Goal: Task Accomplishment & Management: Manage account settings

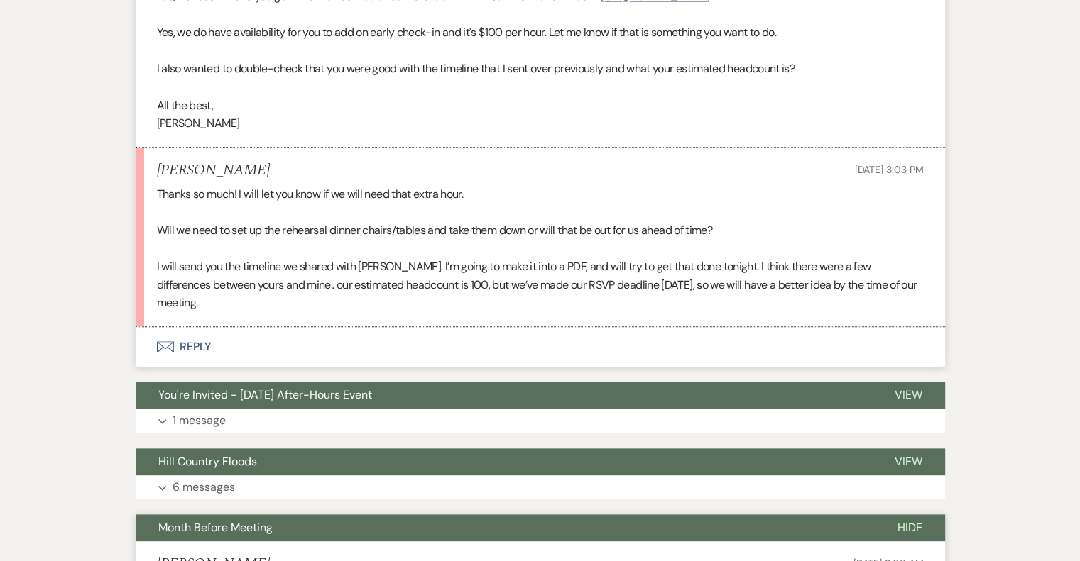
scroll to position [1625, 0]
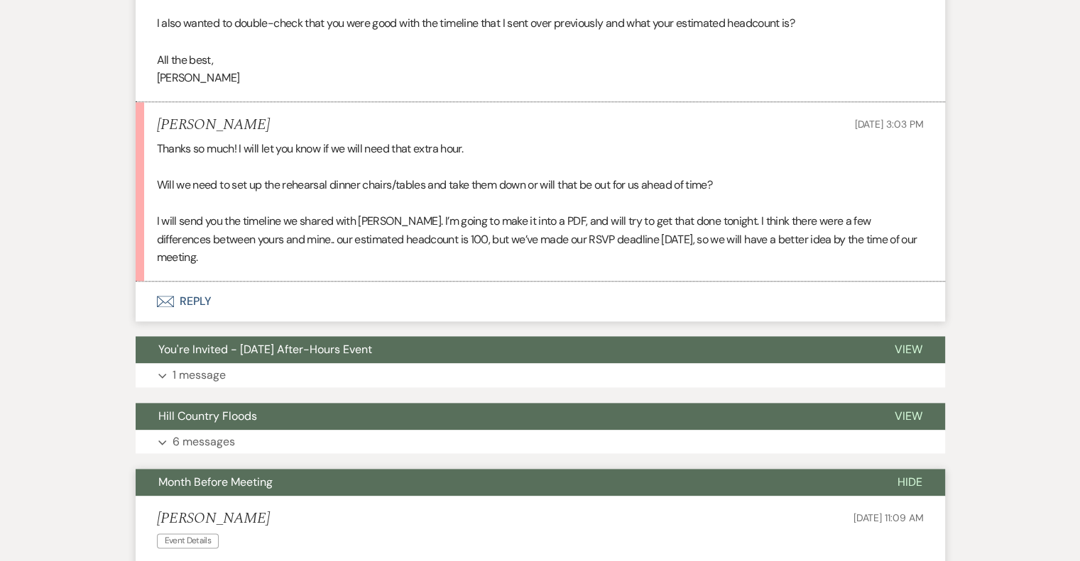
click at [204, 302] on button "Envelope Reply" at bounding box center [540, 302] width 809 height 40
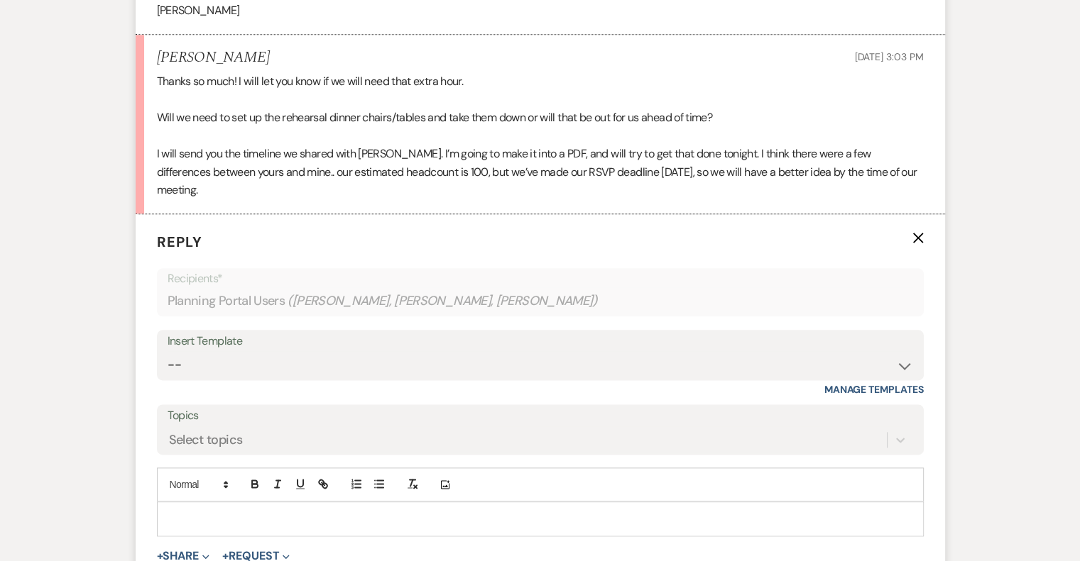
scroll to position [1763, 0]
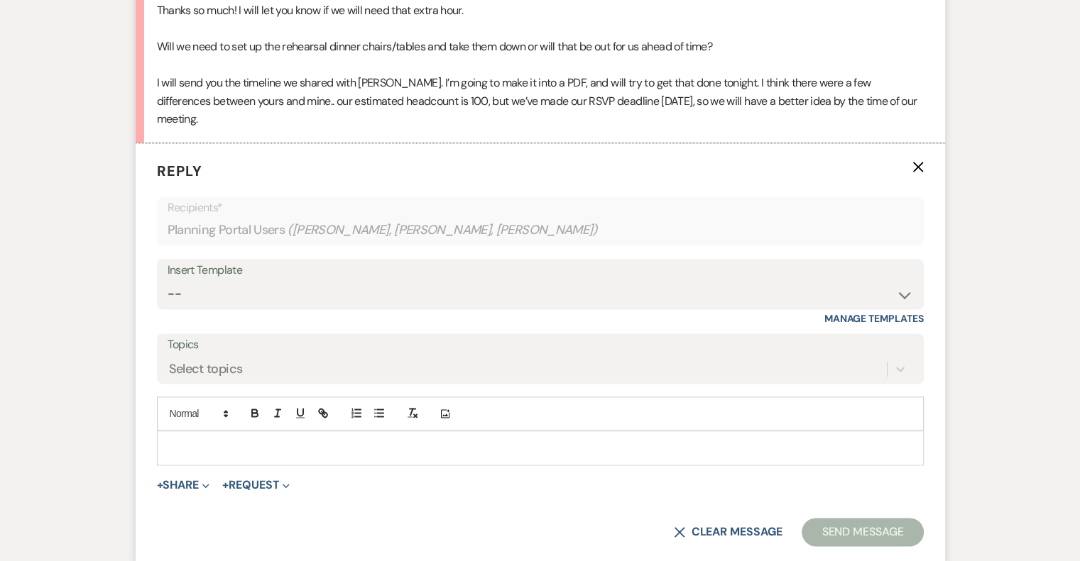
click at [234, 436] on div at bounding box center [540, 448] width 765 height 33
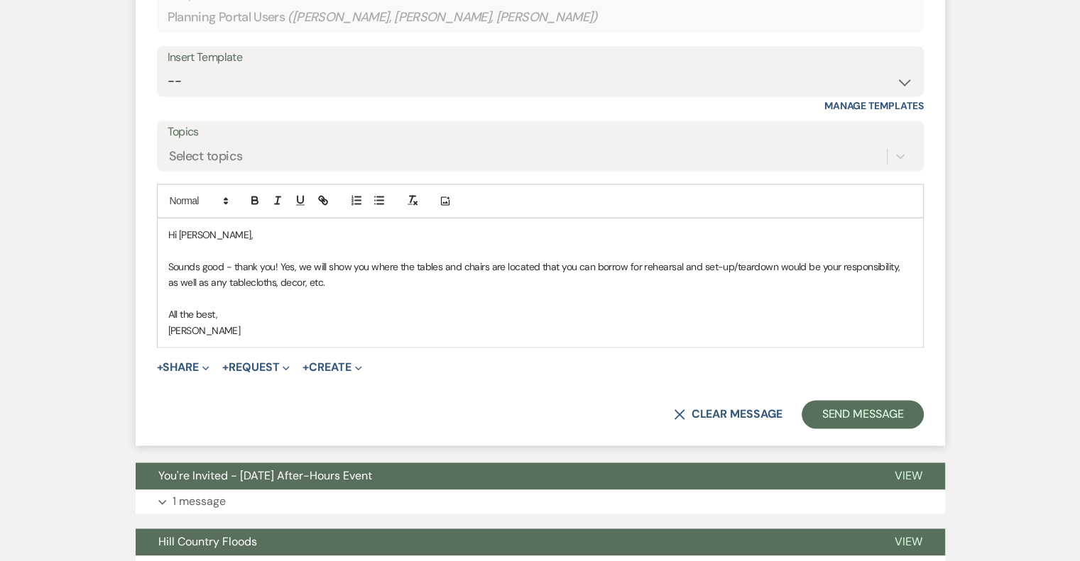
scroll to position [1976, 0]
click at [840, 407] on button "Send Message" at bounding box center [861, 414] width 121 height 28
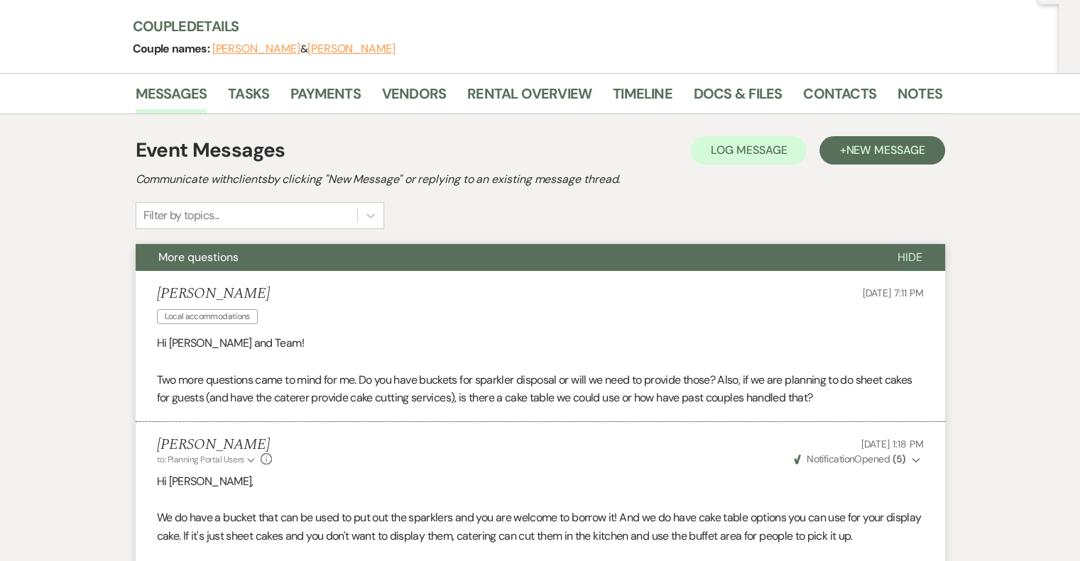
scroll to position [0, 0]
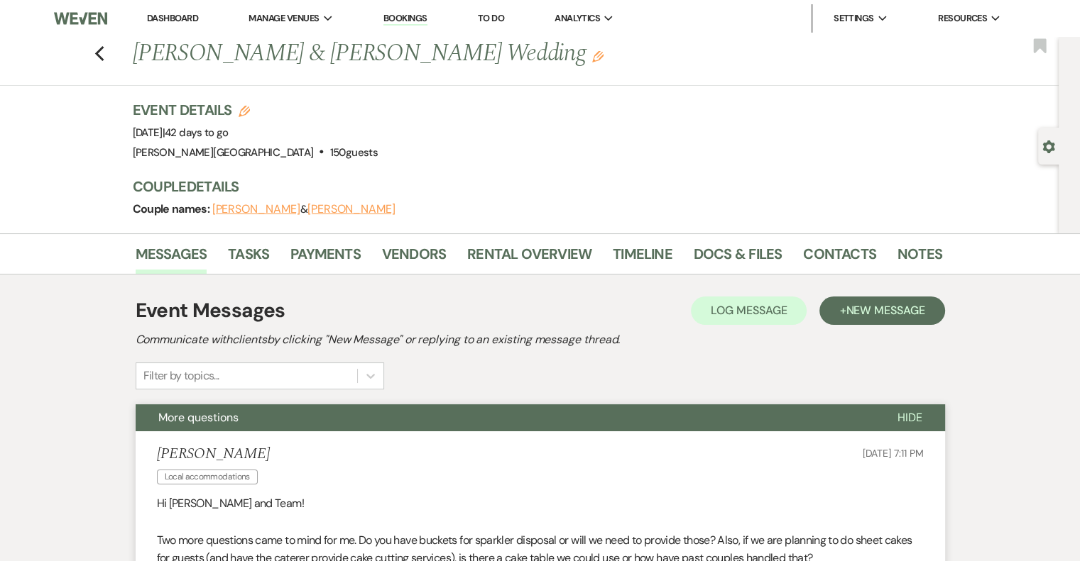
click at [163, 16] on link "Dashboard" at bounding box center [172, 18] width 51 height 12
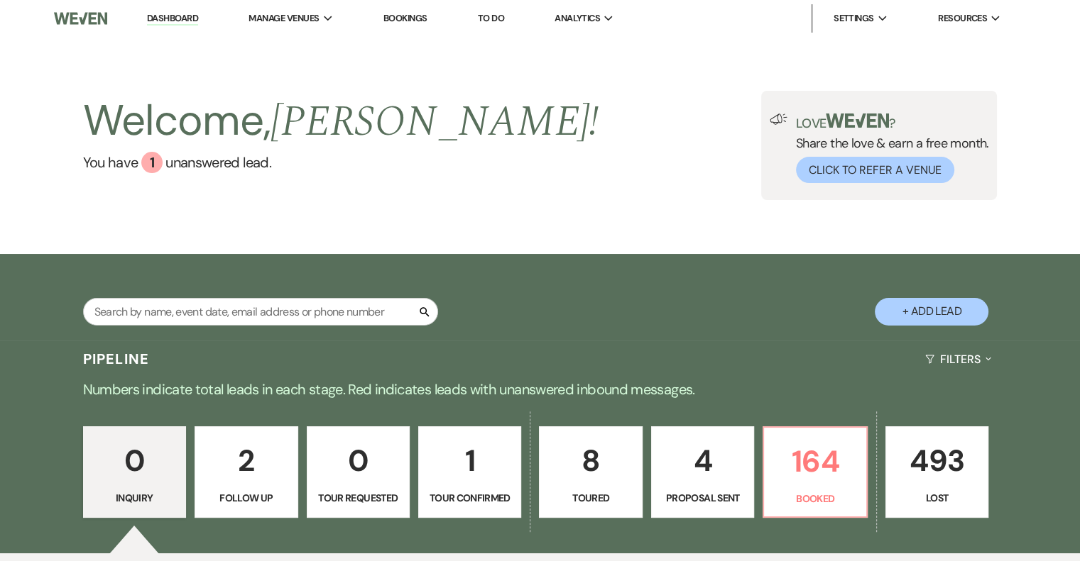
click at [613, 482] on p "8" at bounding box center [590, 461] width 84 height 48
select select "5"
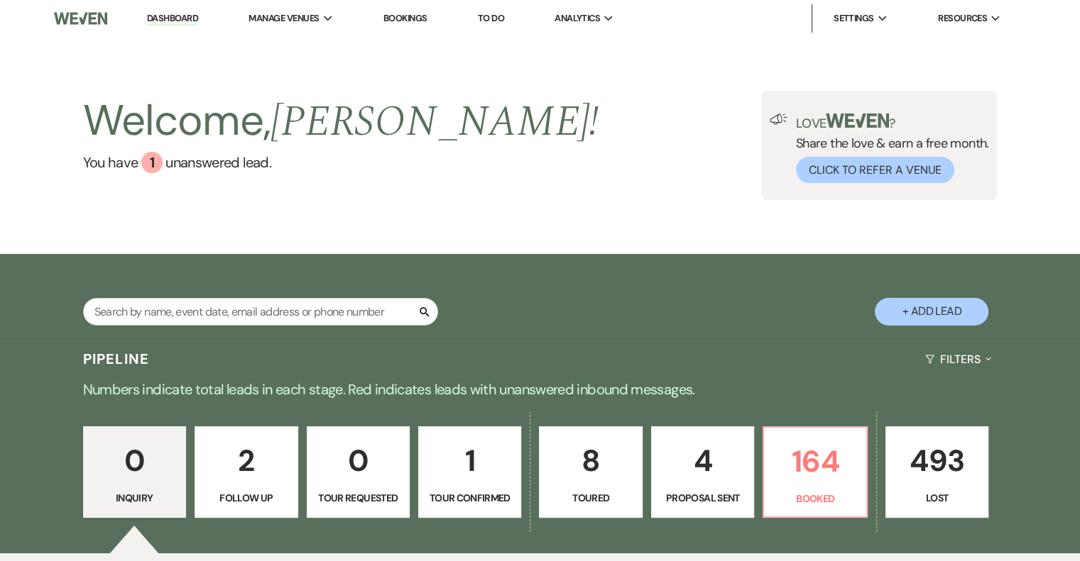
select select "5"
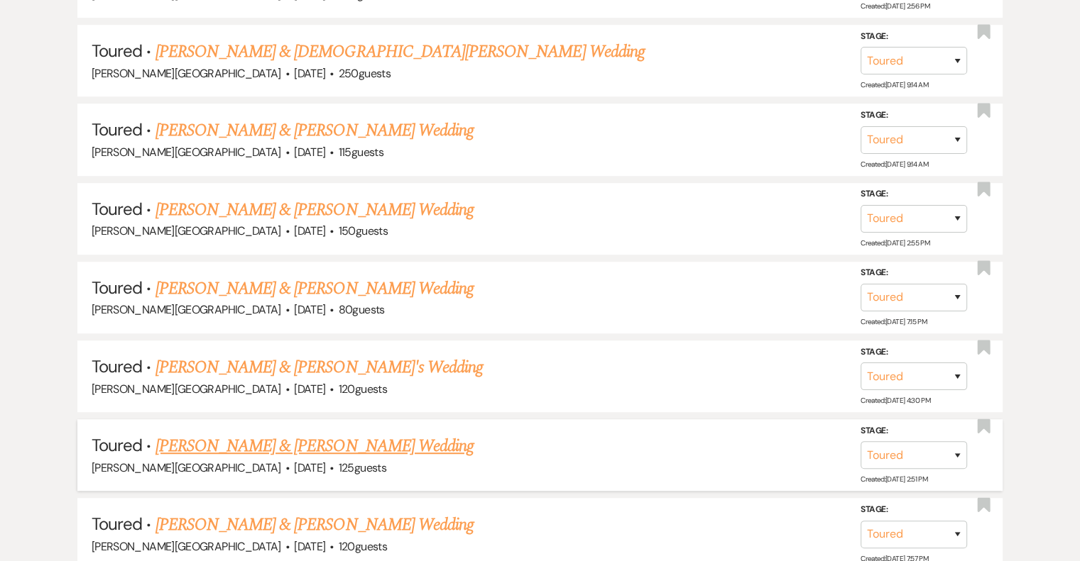
scroll to position [899, 0]
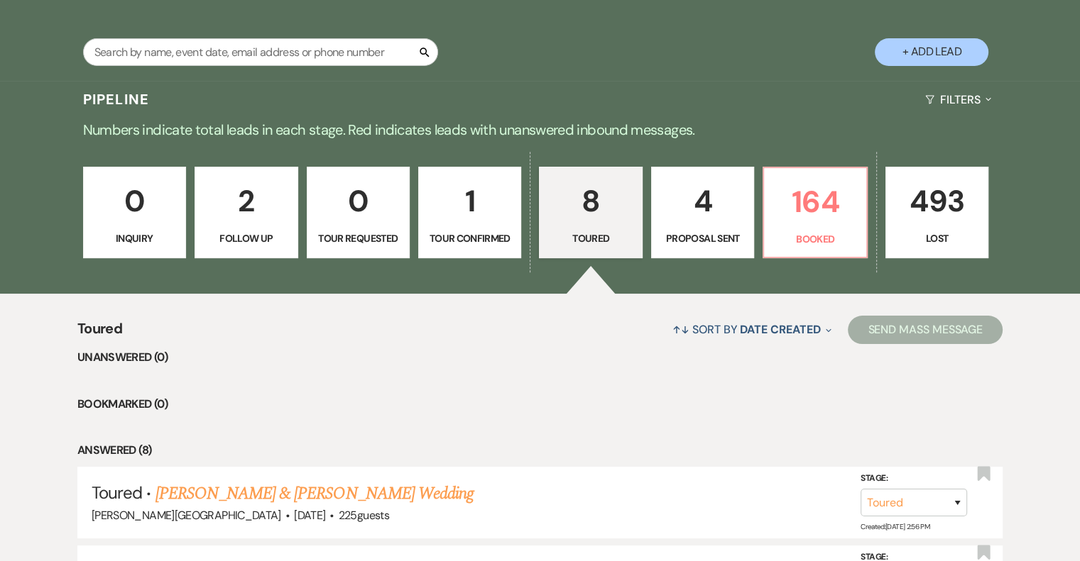
click at [468, 236] on p "Tour Confirmed" at bounding box center [469, 239] width 84 height 16
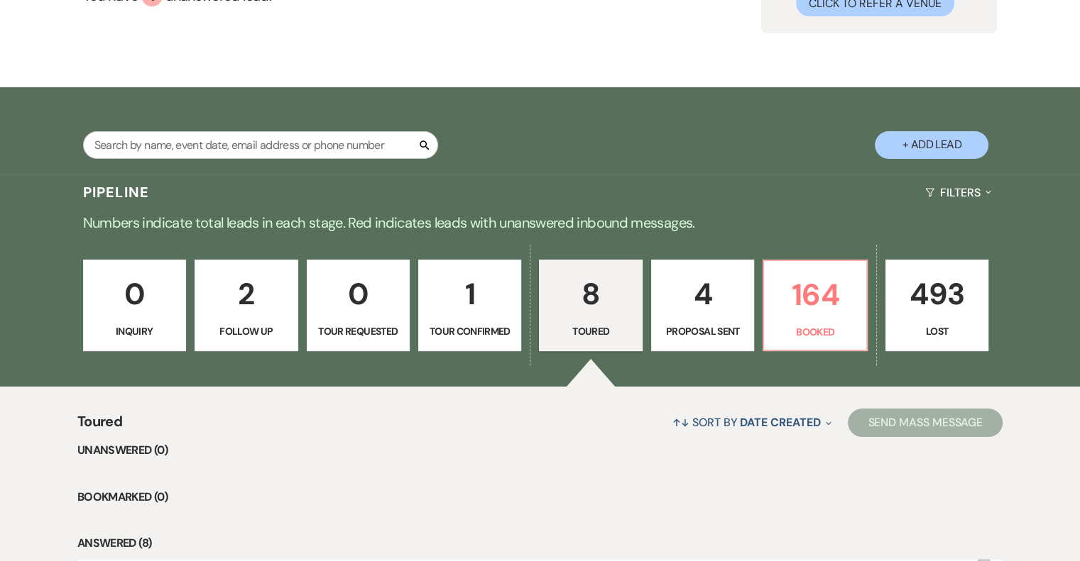
select select "4"
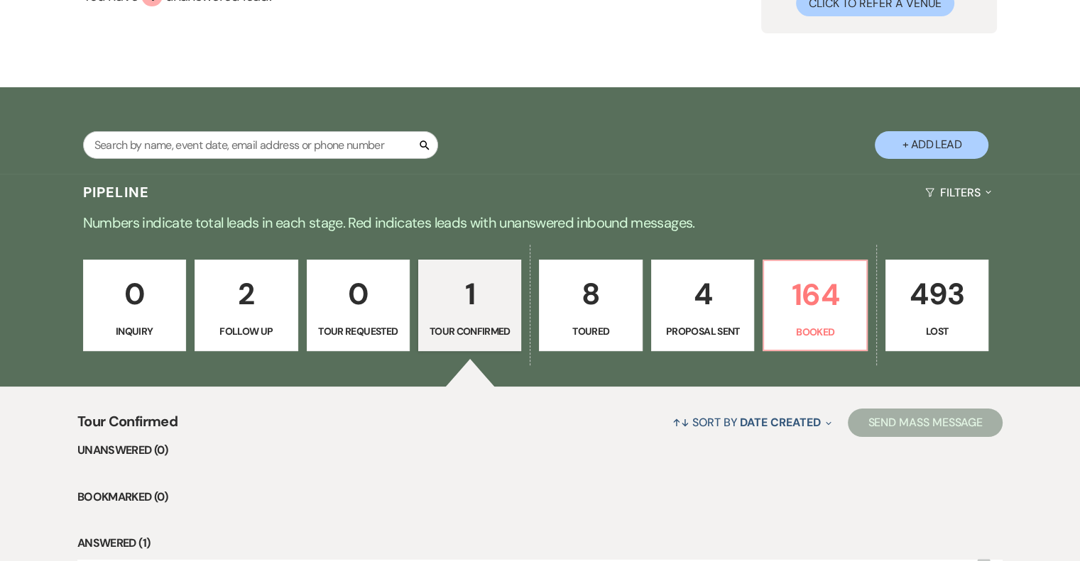
scroll to position [260, 0]
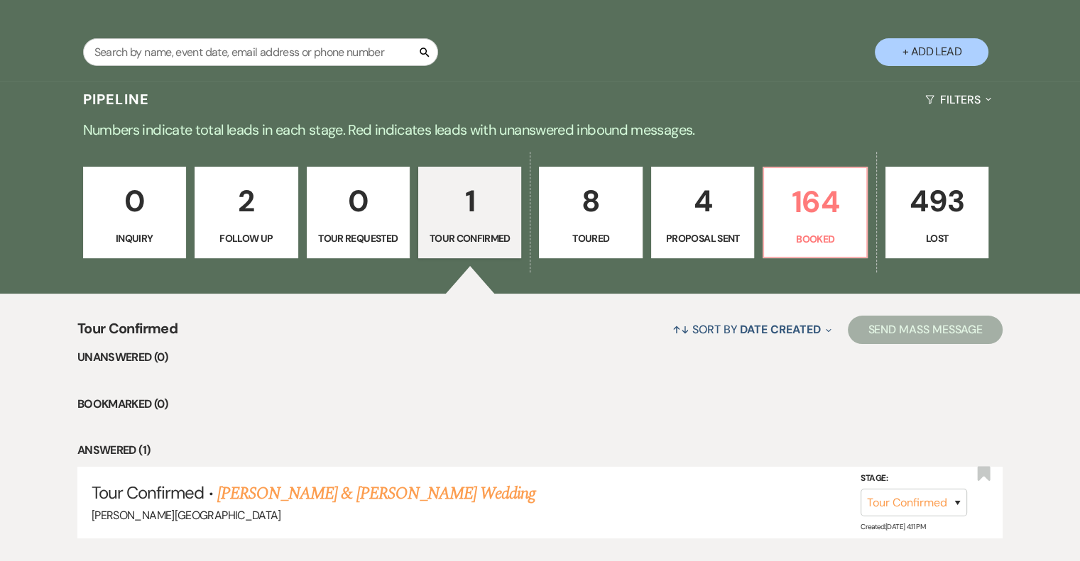
click at [612, 240] on p "Toured" at bounding box center [590, 239] width 84 height 16
select select "5"
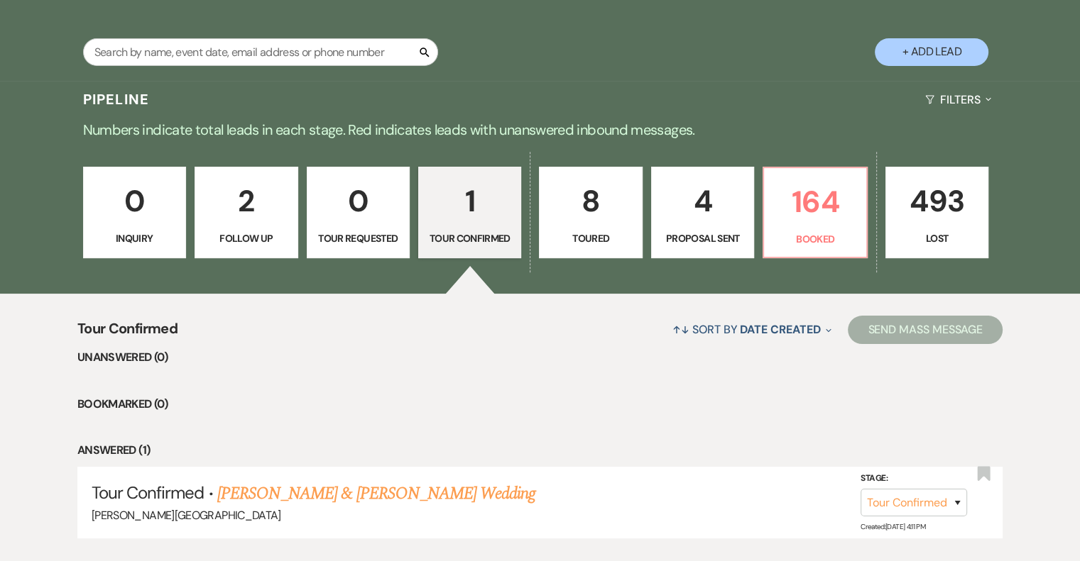
select select "5"
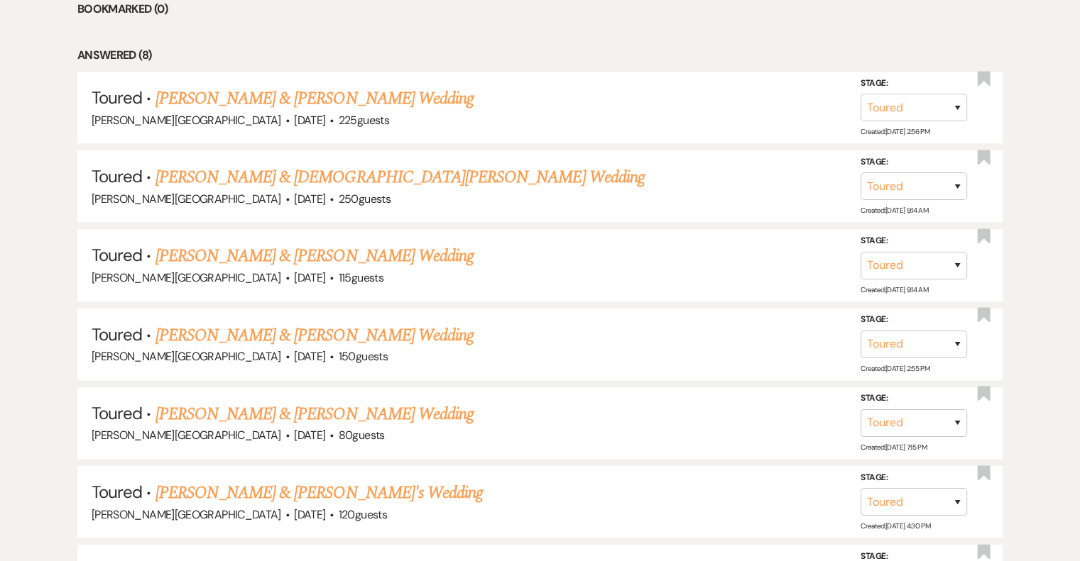
scroll to position [757, 0]
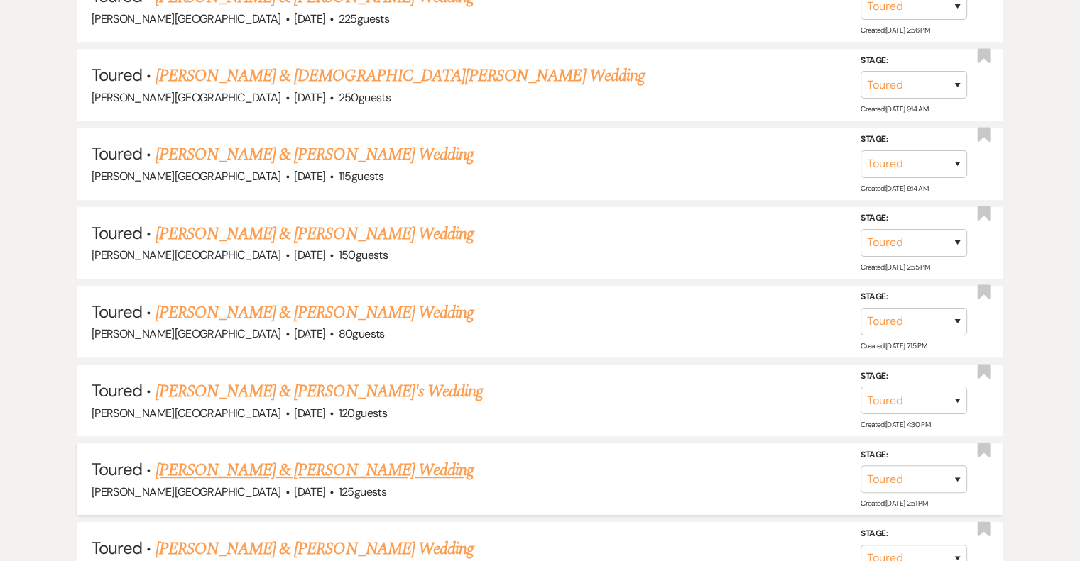
click at [457, 464] on link "[PERSON_NAME] & [PERSON_NAME] Wedding" at bounding box center [314, 471] width 318 height 26
select select "5"
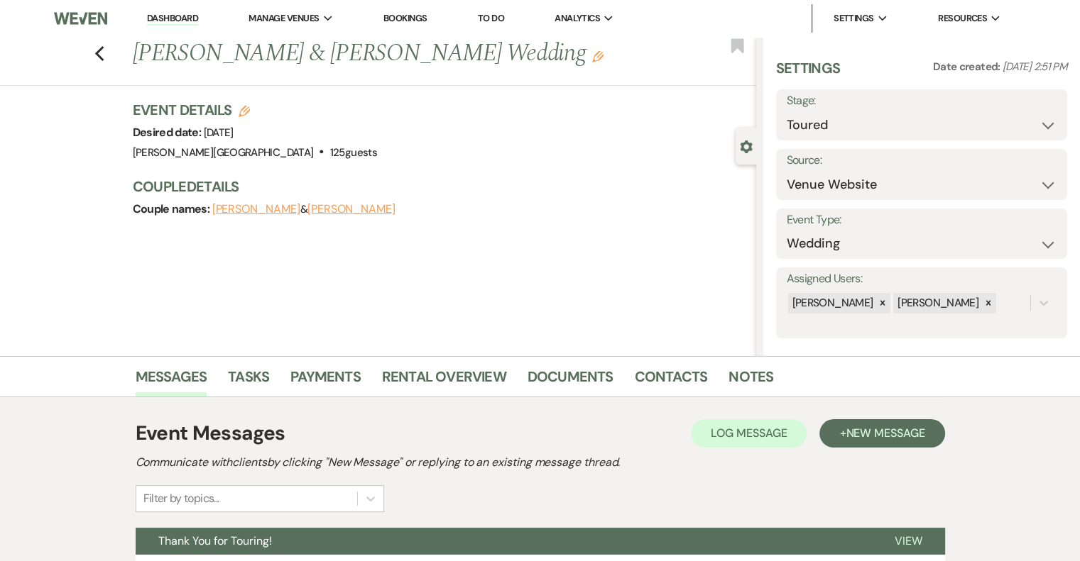
scroll to position [195, 0]
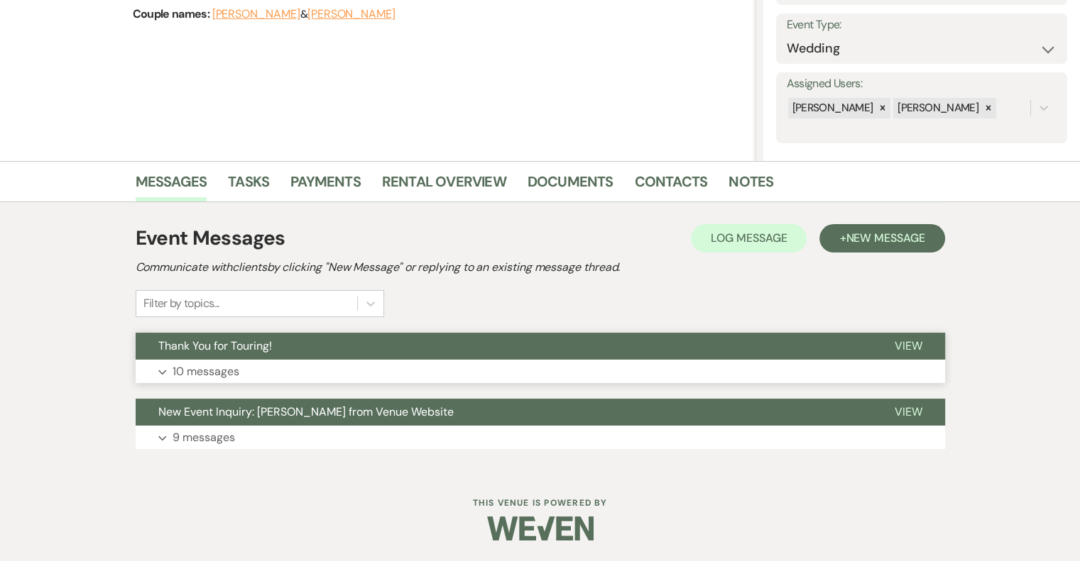
click at [207, 366] on p "10 messages" at bounding box center [205, 372] width 67 height 18
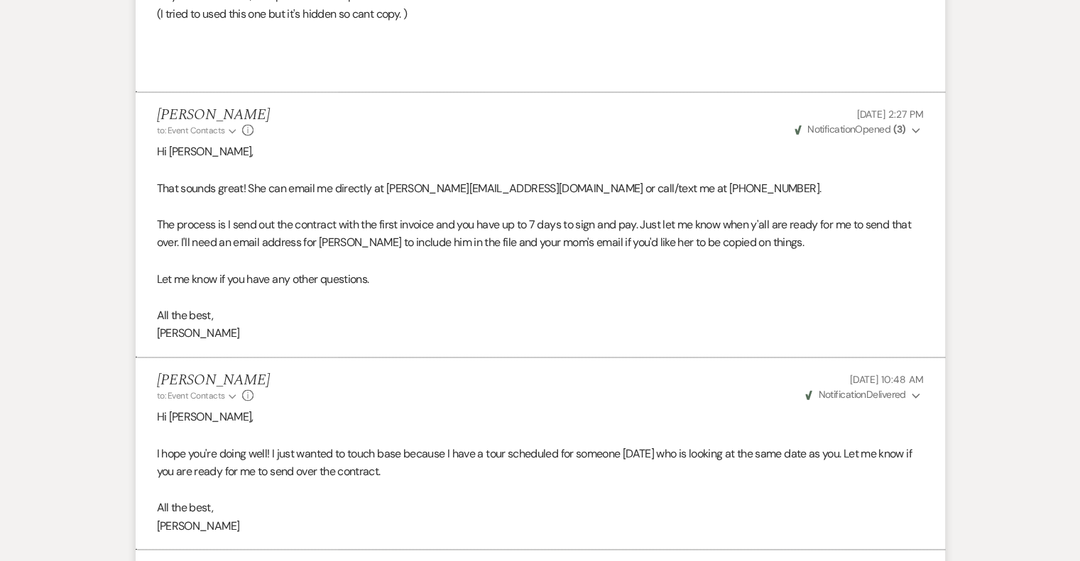
scroll to position [1962, 0]
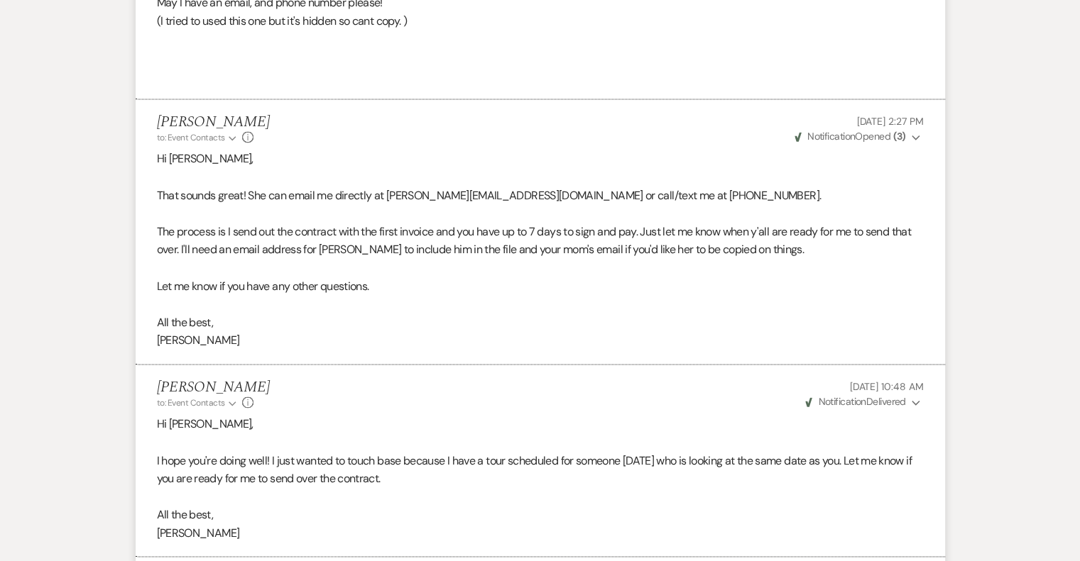
click at [915, 400] on icon "Expand" at bounding box center [915, 403] width 9 height 10
click at [915, 400] on icon "Collapse" at bounding box center [915, 403] width 9 height 10
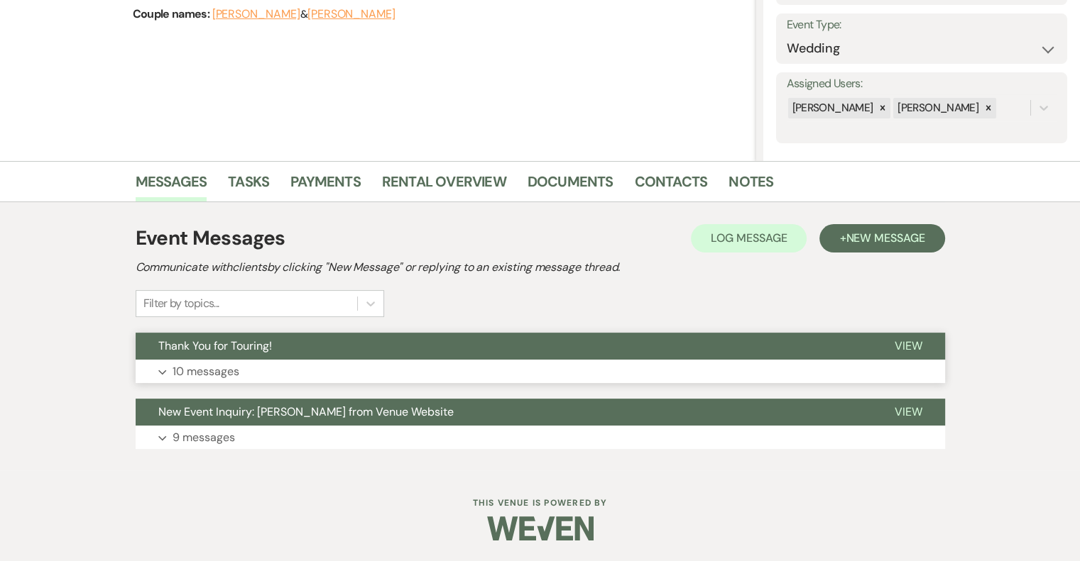
click at [196, 377] on p "10 messages" at bounding box center [205, 372] width 67 height 18
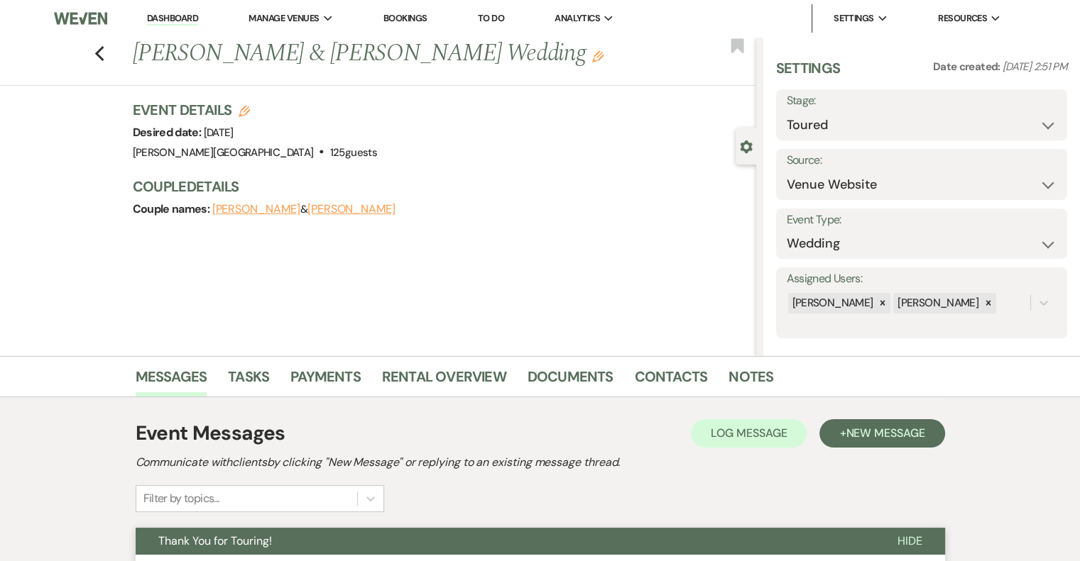
click at [175, 18] on link "Dashboard" at bounding box center [172, 18] width 51 height 13
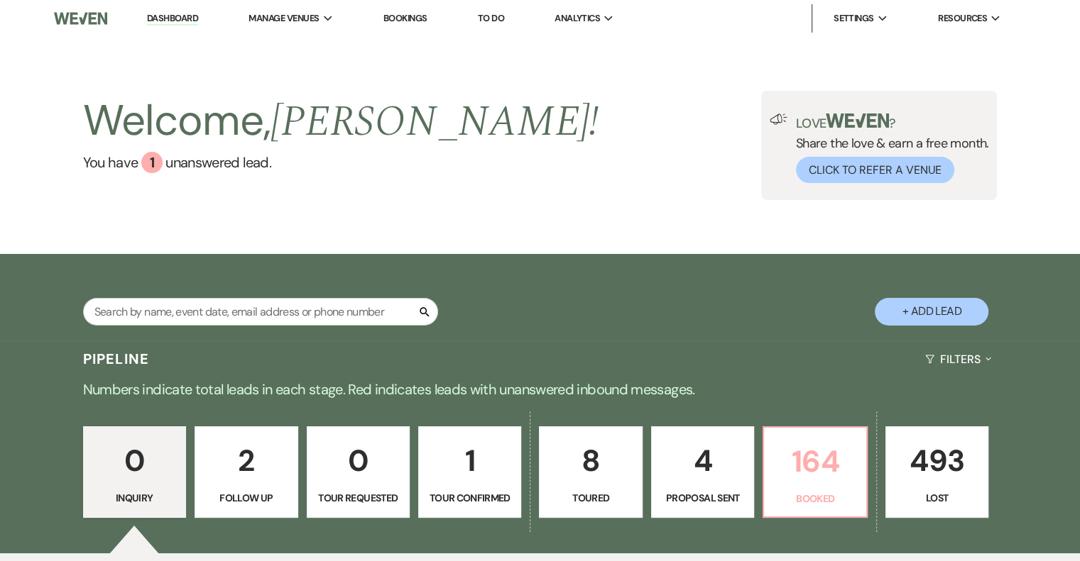
click at [823, 491] on p "Booked" at bounding box center [814, 499] width 84 height 16
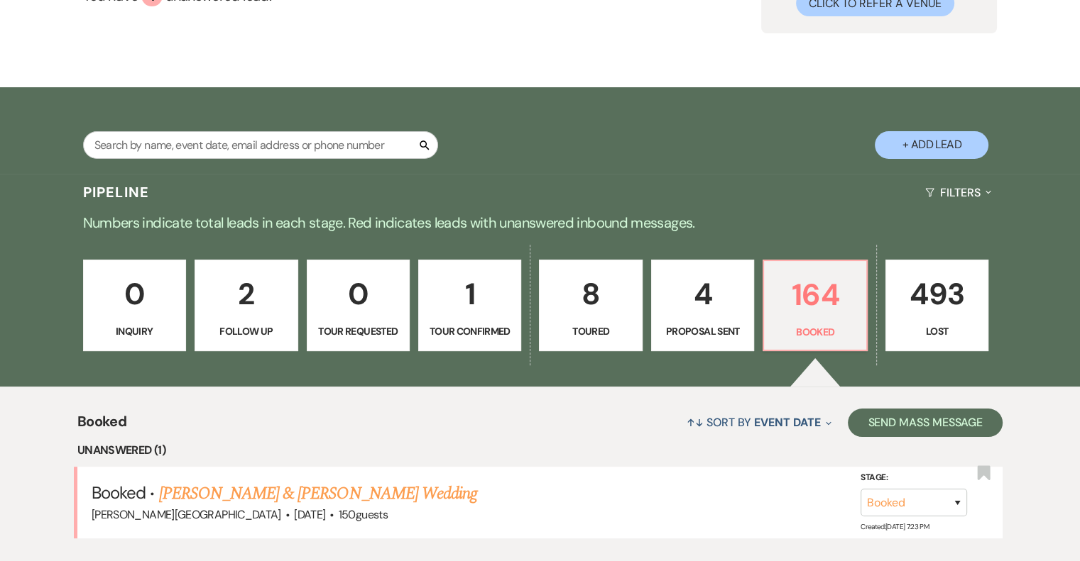
scroll to position [380, 0]
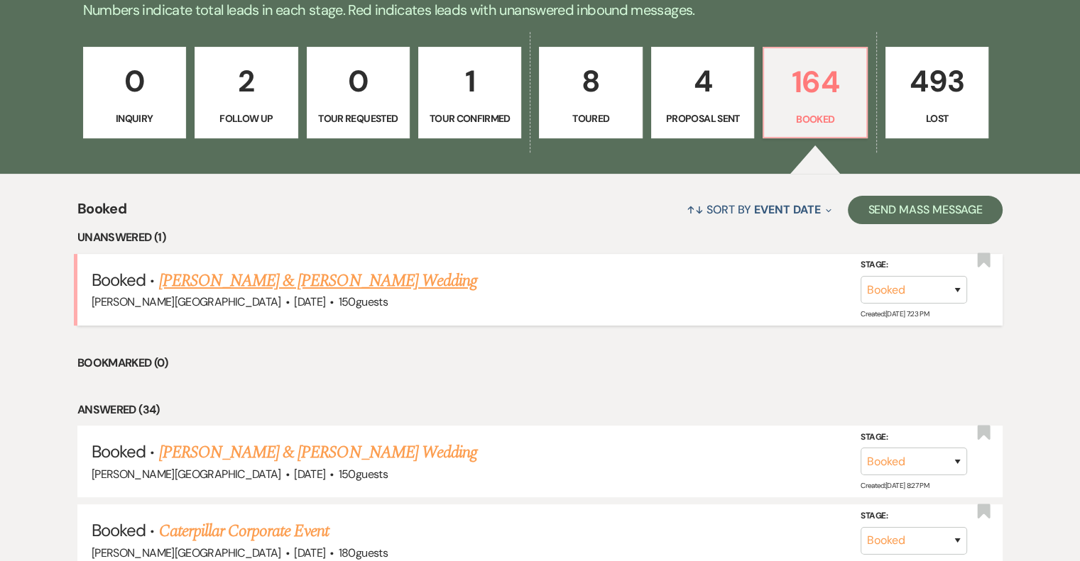
click at [368, 278] on link "[PERSON_NAME] & [PERSON_NAME] Wedding" at bounding box center [318, 281] width 318 height 26
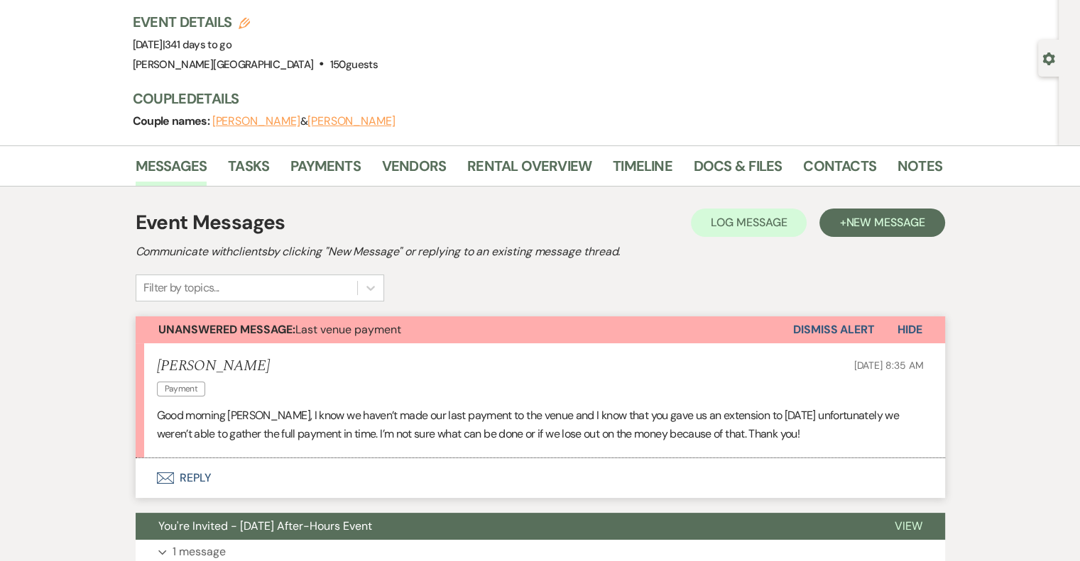
scroll to position [142, 0]
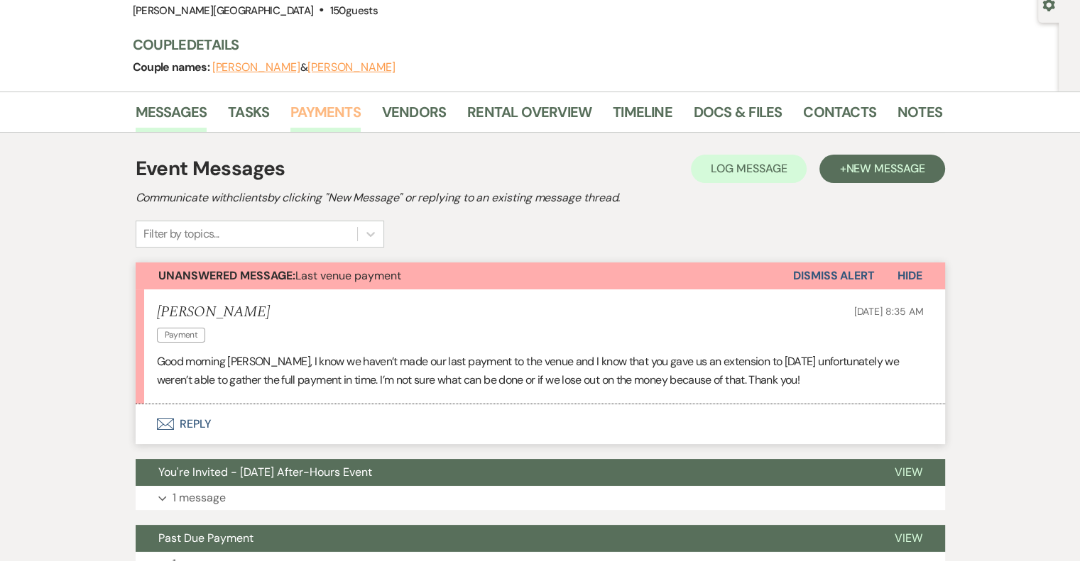
click at [318, 117] on link "Payments" at bounding box center [325, 116] width 70 height 31
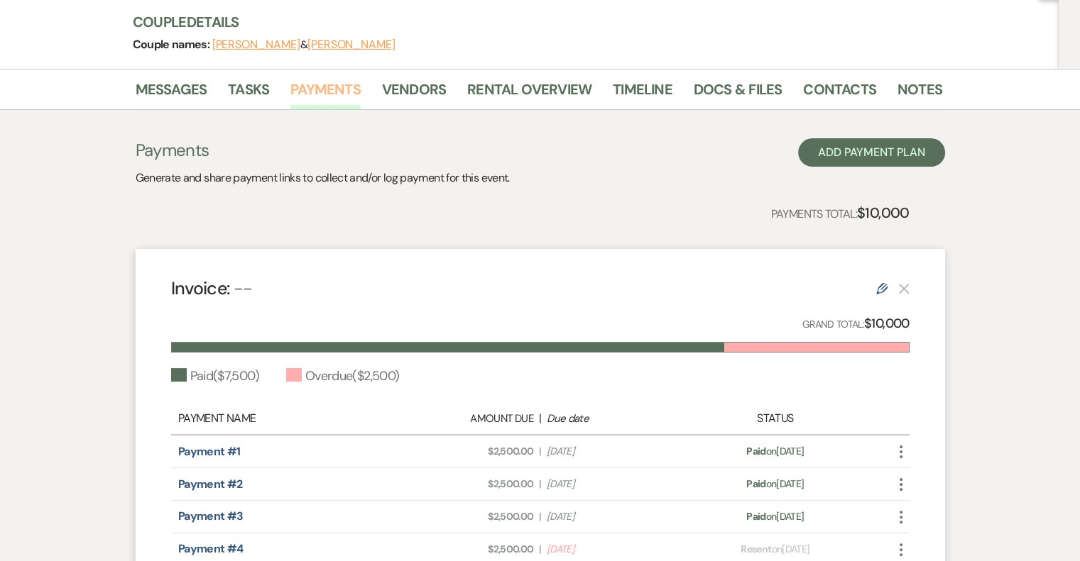
scroll to position [71, 0]
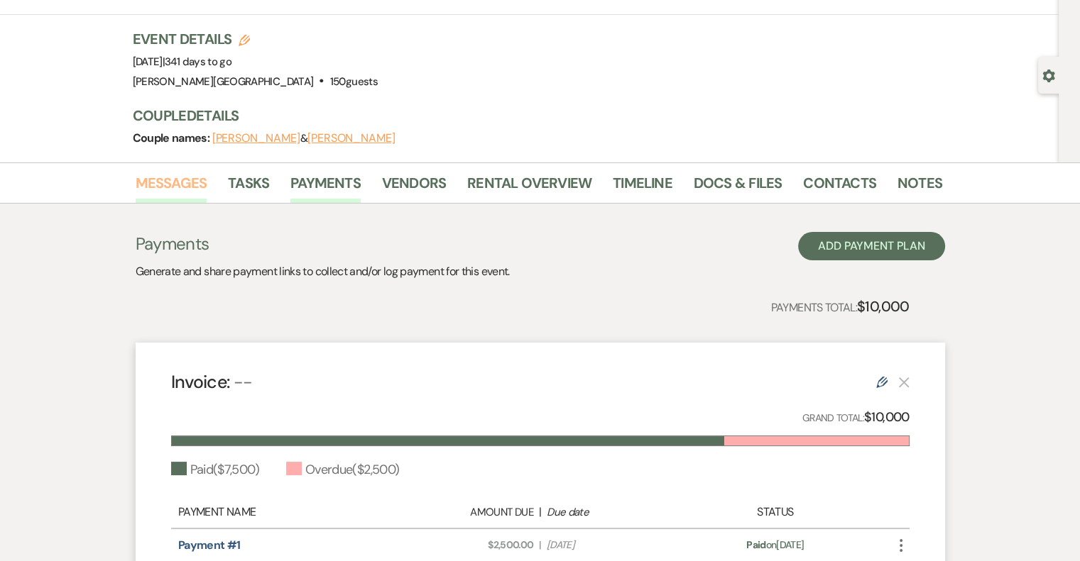
click at [157, 187] on link "Messages" at bounding box center [172, 187] width 72 height 31
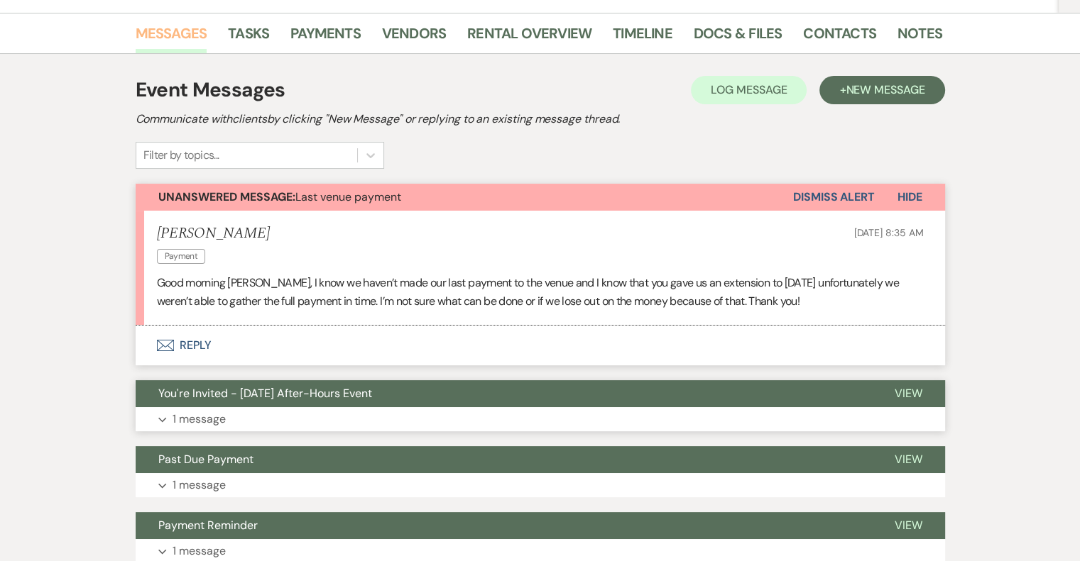
scroll to position [213, 0]
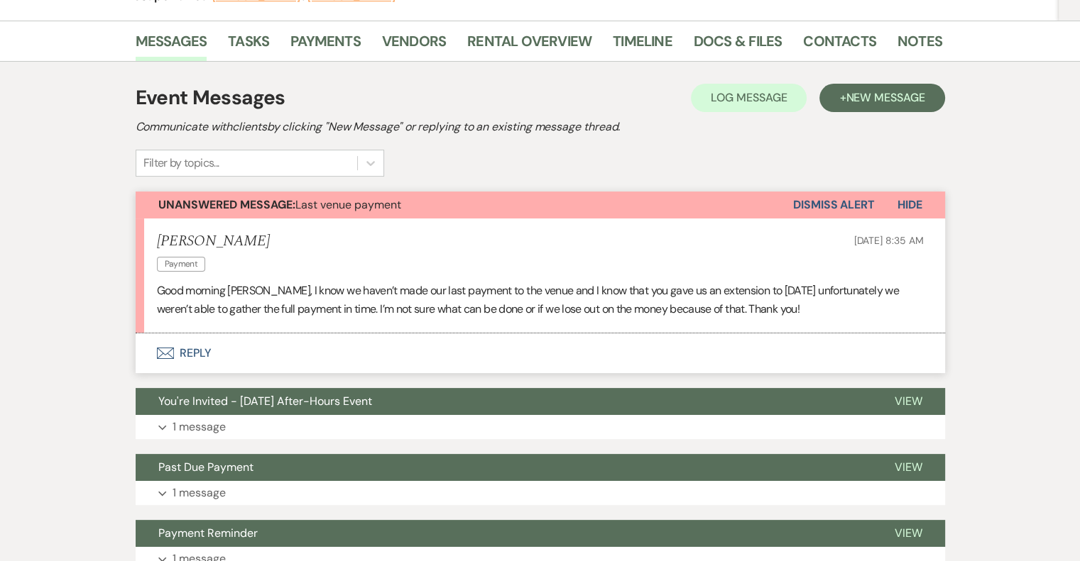
click at [192, 356] on button "Envelope Reply" at bounding box center [540, 354] width 809 height 40
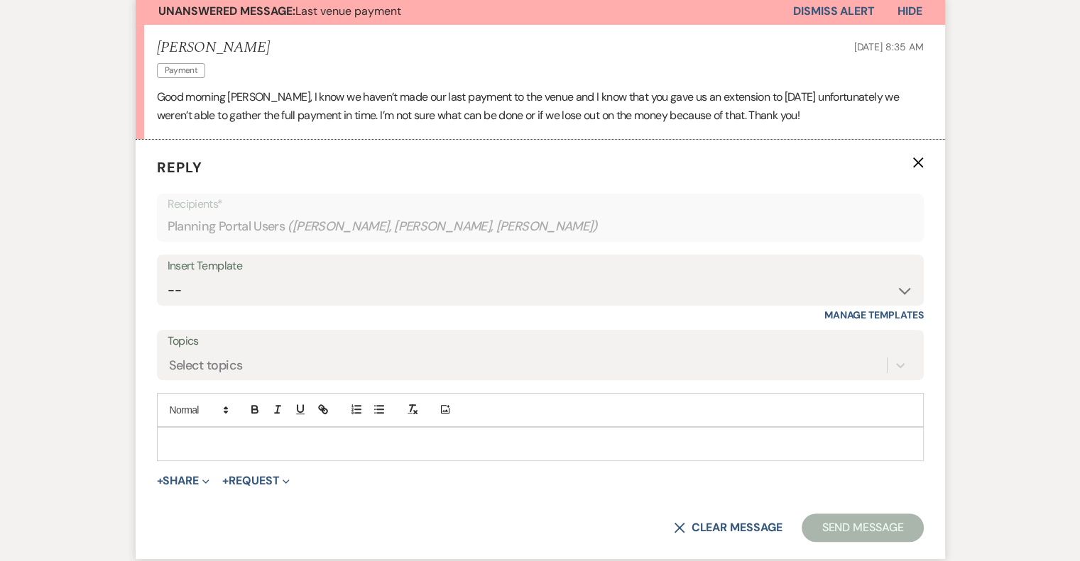
scroll to position [412, 0]
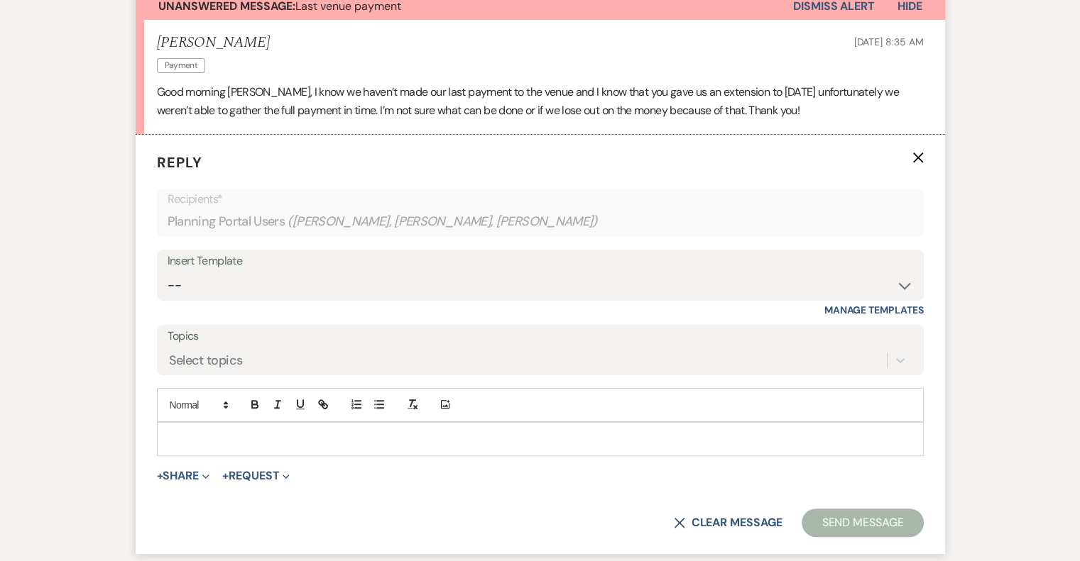
click at [216, 438] on p at bounding box center [540, 440] width 744 height 16
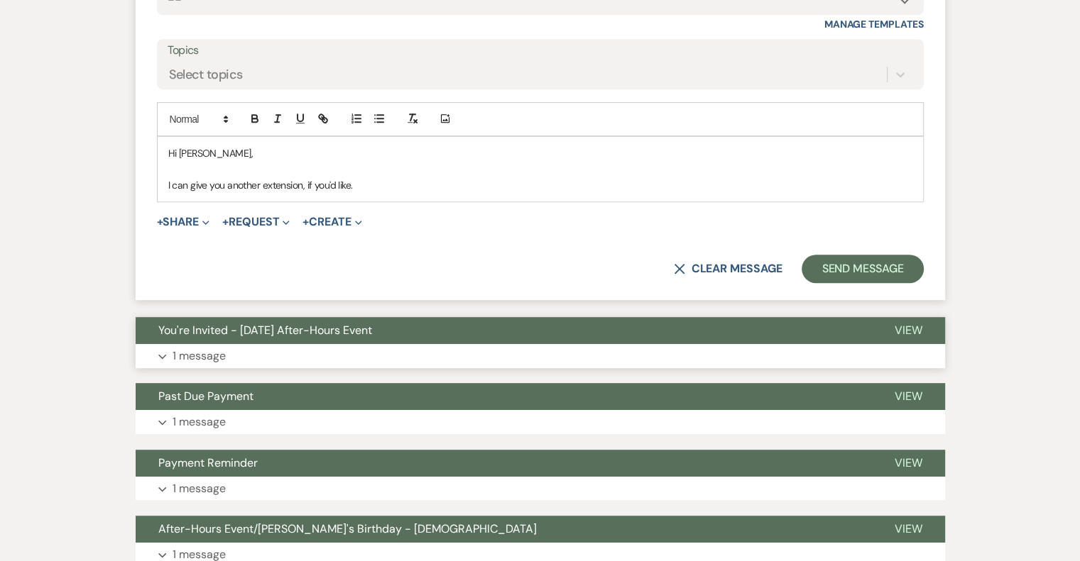
scroll to position [767, 0]
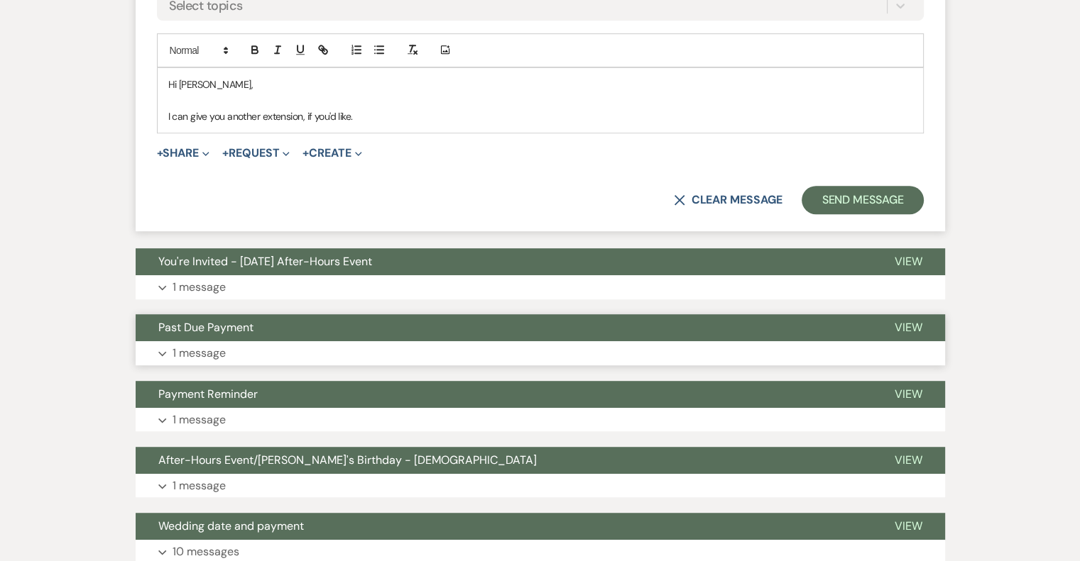
click at [192, 353] on p "1 message" at bounding box center [198, 353] width 53 height 18
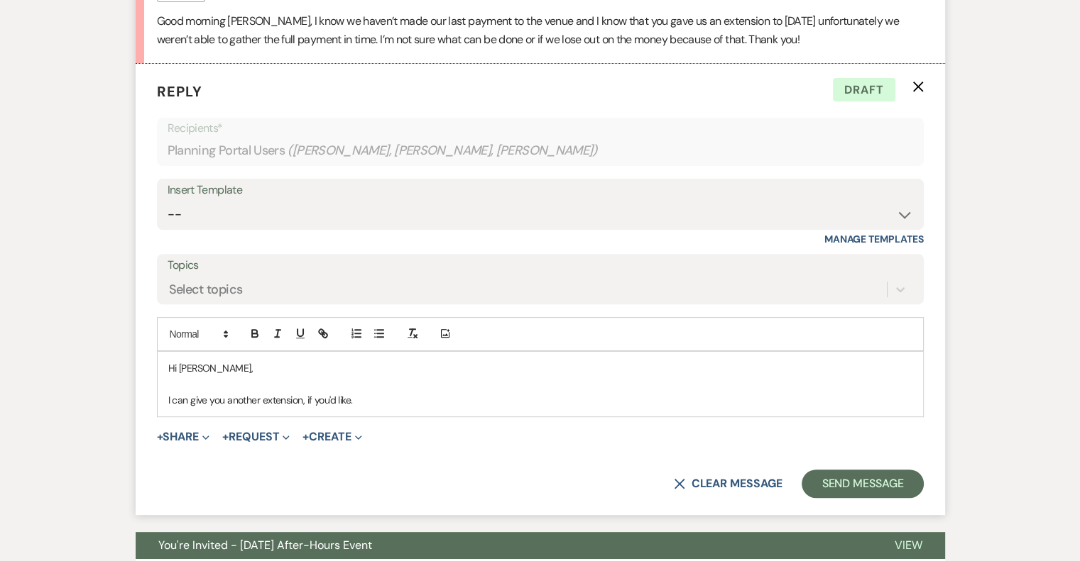
scroll to position [199, 0]
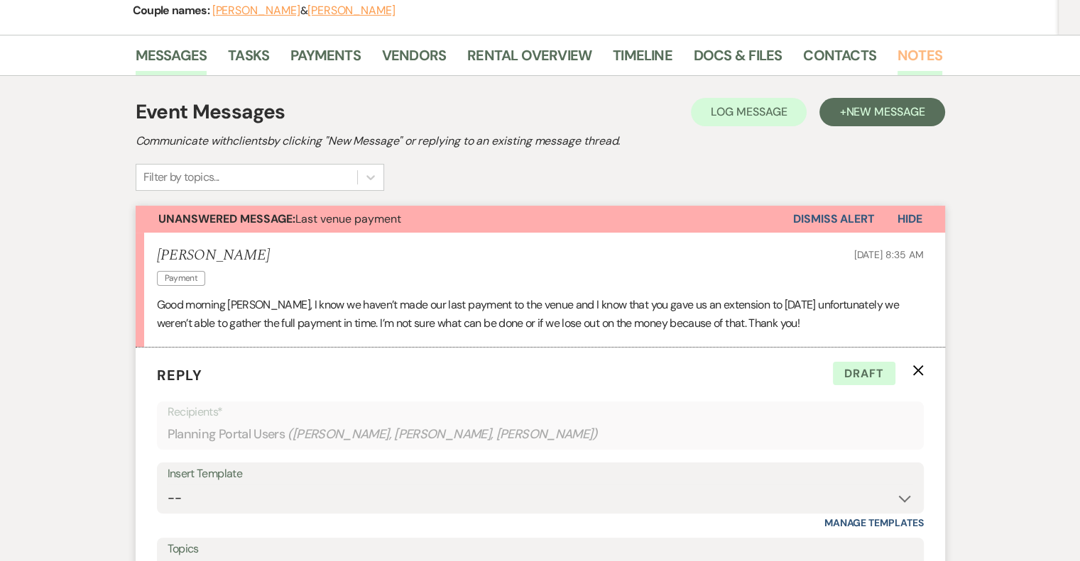
click at [911, 60] on link "Notes" at bounding box center [919, 59] width 45 height 31
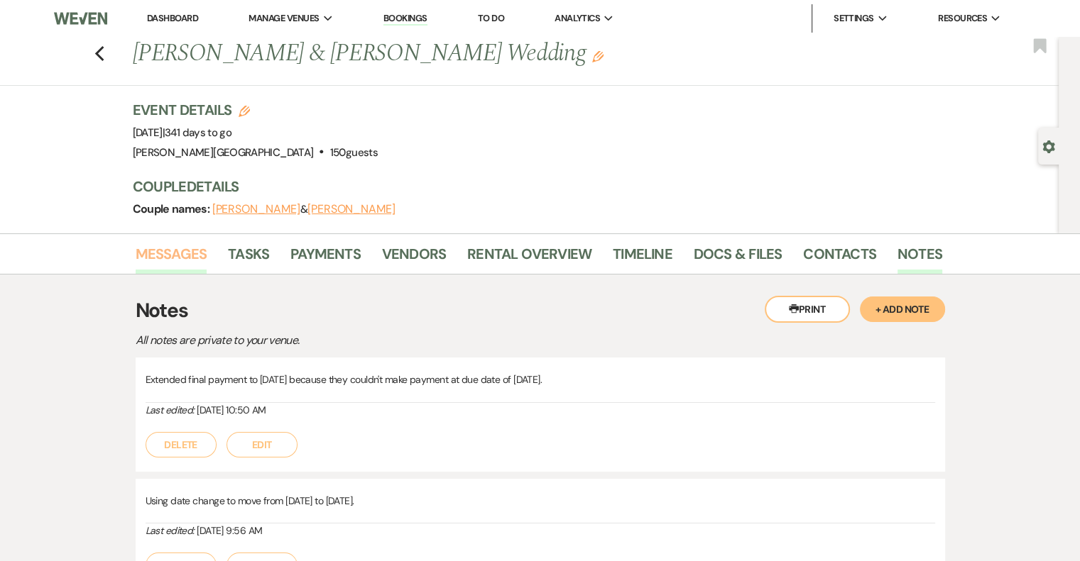
click at [185, 258] on link "Messages" at bounding box center [172, 258] width 72 height 31
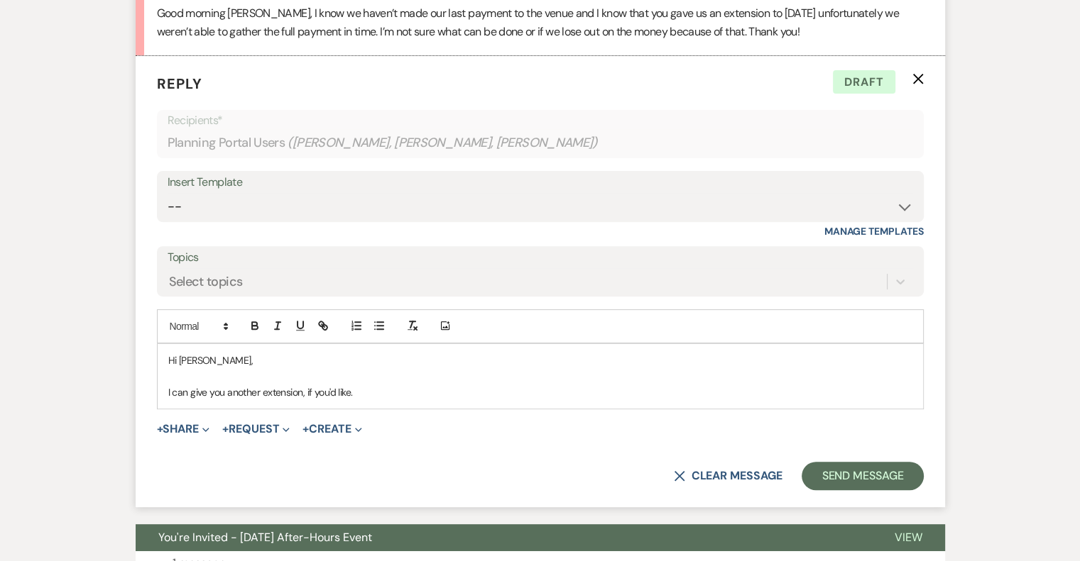
scroll to position [491, 0]
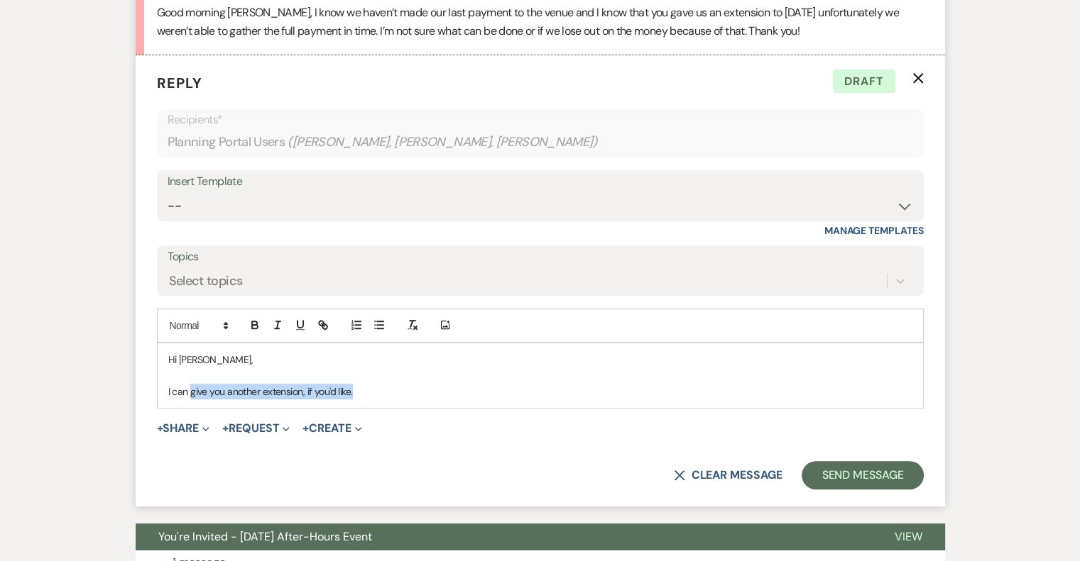
drag, startPoint x: 376, startPoint y: 390, endPoint x: 189, endPoint y: 407, distance: 188.2
click at [189, 407] on div "Hi Gabriela, I can give you another extension, if you'd like." at bounding box center [540, 376] width 765 height 65
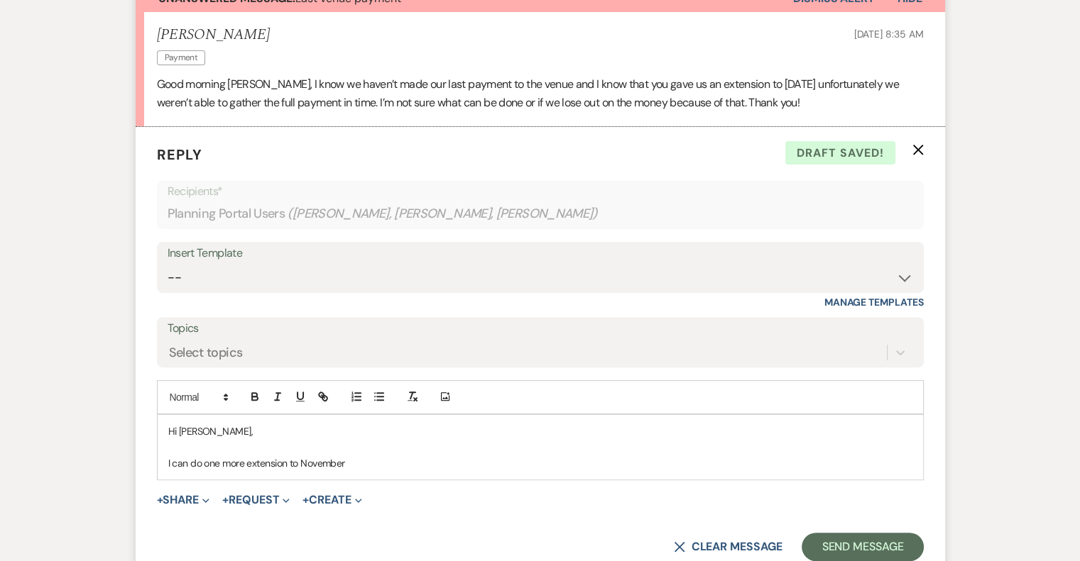
scroll to position [426, 0]
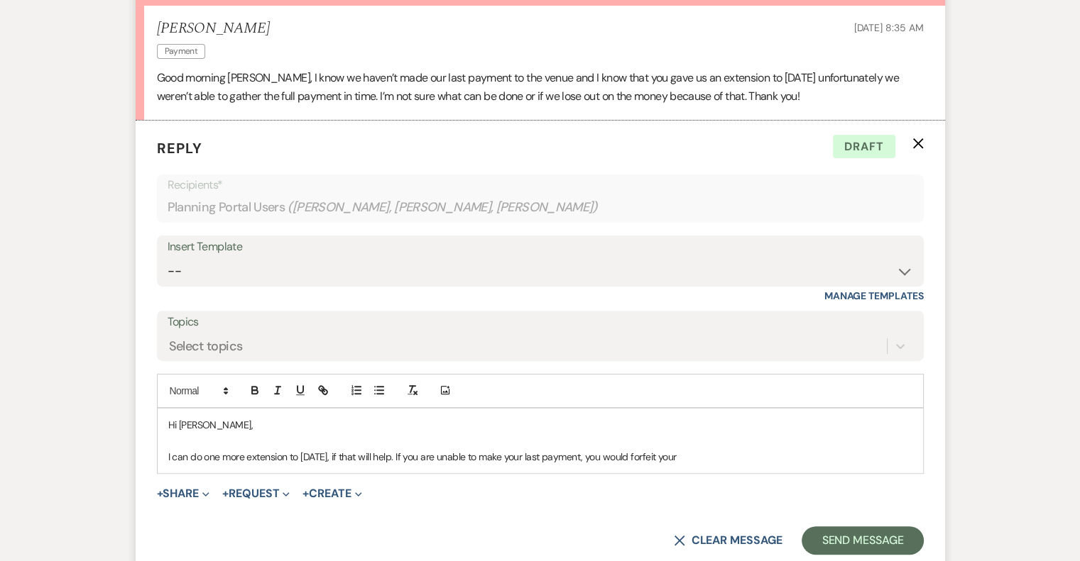
click at [167, 456] on div "Hi Gabriela, I can do one more extension to November 29th, if that will help. I…" at bounding box center [540, 441] width 765 height 65
click at [527, 458] on p "Can you pay half at this time and then I can do one more extension to November …" at bounding box center [540, 457] width 744 height 16
click at [244, 465] on p "Can you pay half at this time and then I can do one more extension to November …" at bounding box center [540, 457] width 744 height 16
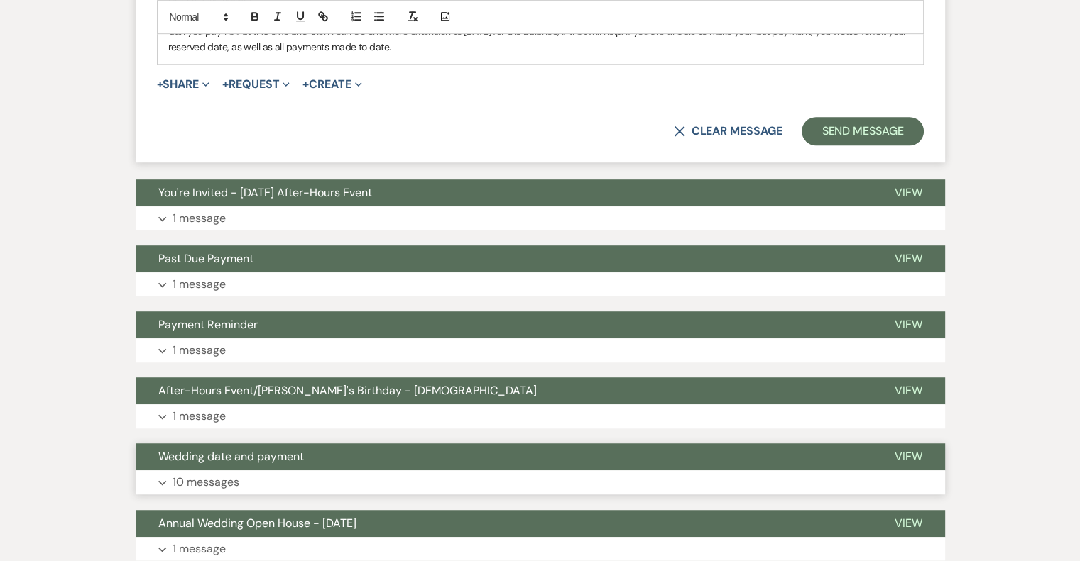
scroll to position [923, 0]
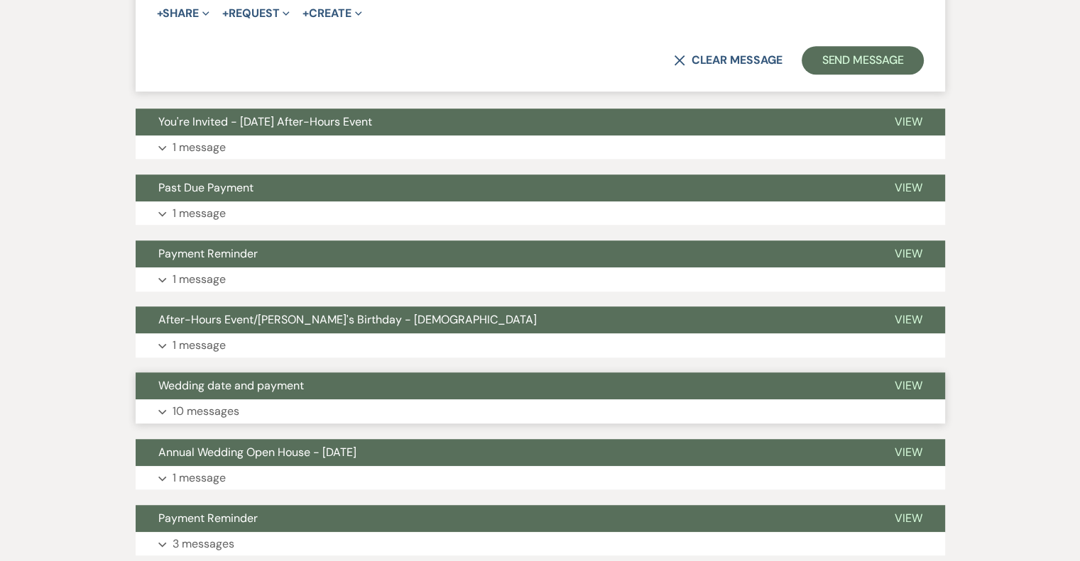
click at [202, 414] on p "10 messages" at bounding box center [205, 411] width 67 height 18
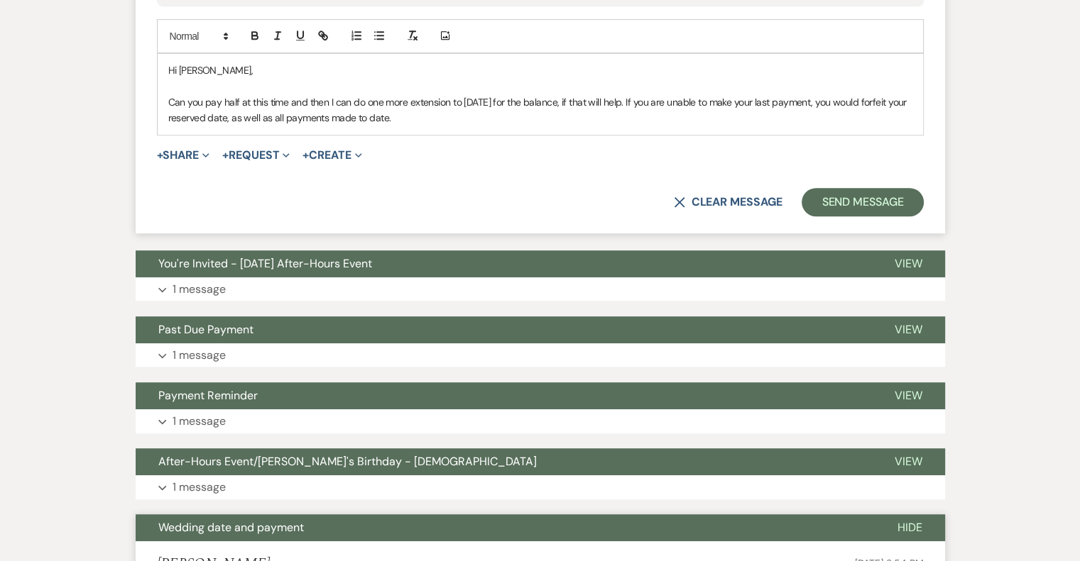
scroll to position [639, 0]
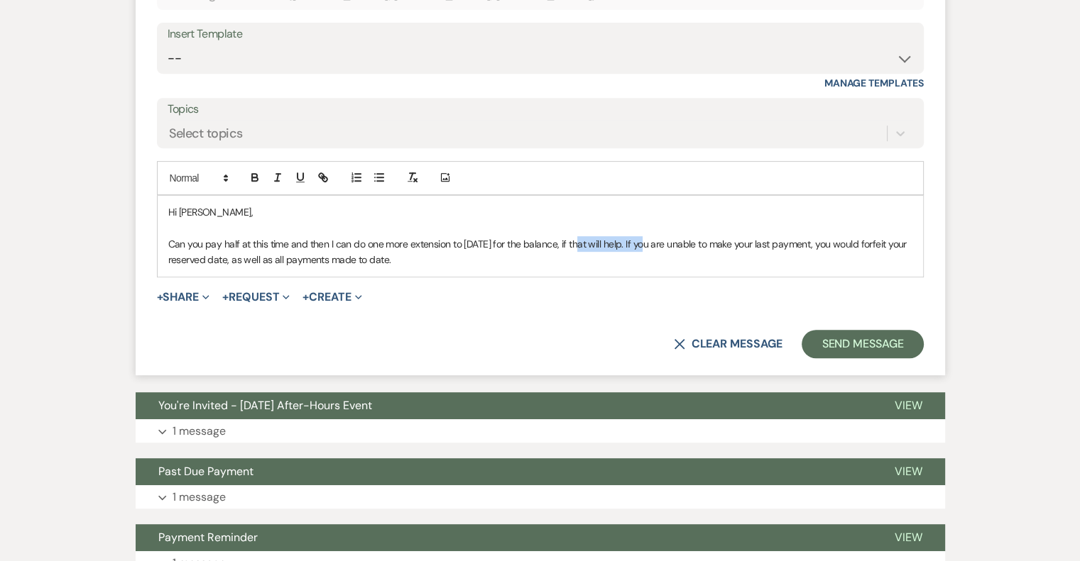
drag, startPoint x: 658, startPoint y: 244, endPoint x: 594, endPoint y: 242, distance: 63.9
click at [594, 242] on p "Can you pay half at this time and then I can do one more extension to November …" at bounding box center [540, 252] width 744 height 32
click at [411, 261] on p "Can you pay half at this time and then I can do one more extension to November …" at bounding box center [540, 252] width 744 height 32
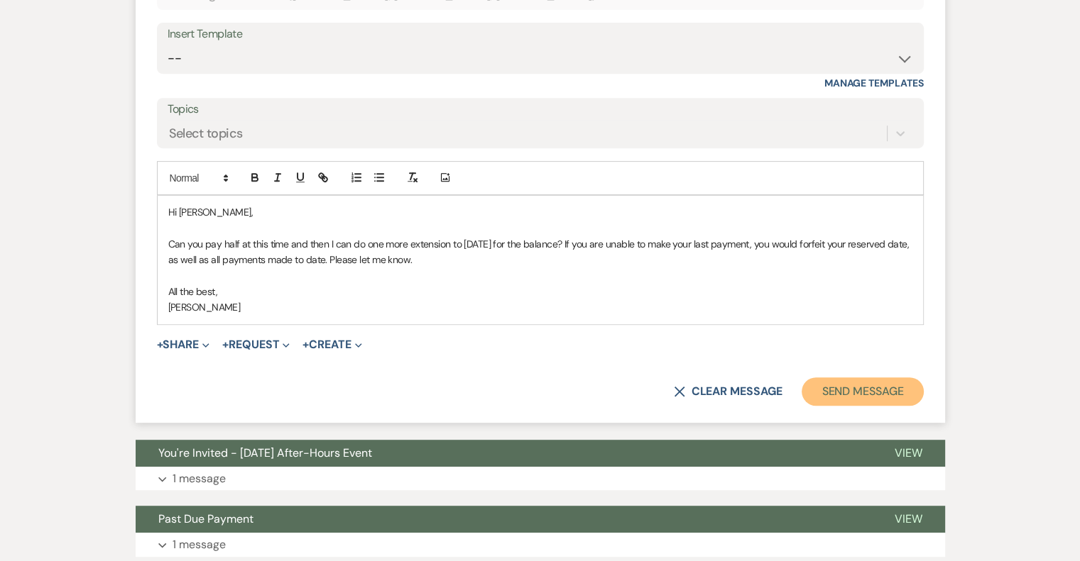
click at [847, 388] on button "Send Message" at bounding box center [861, 392] width 121 height 28
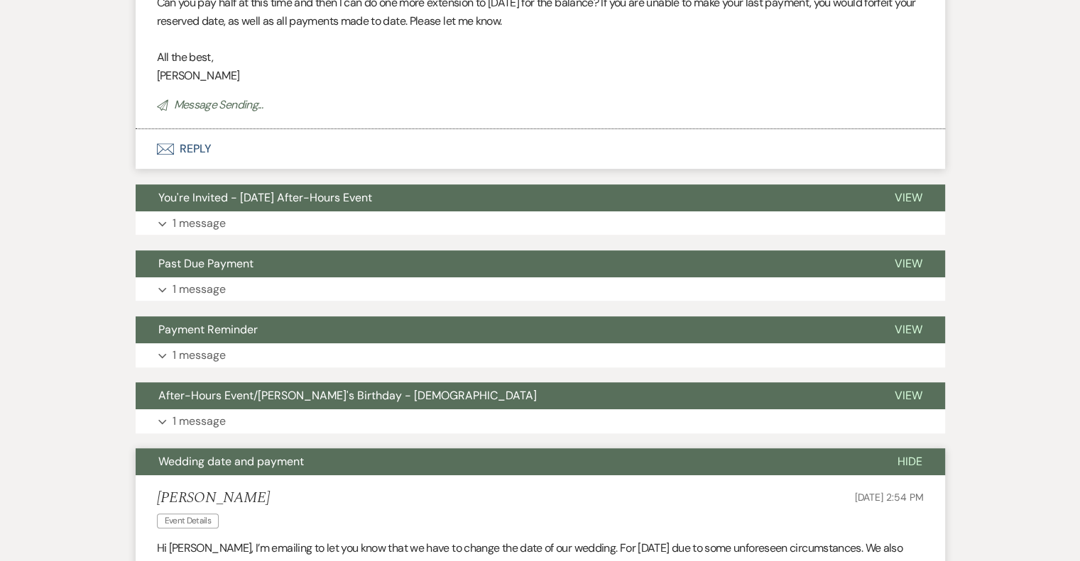
scroll to position [860, 0]
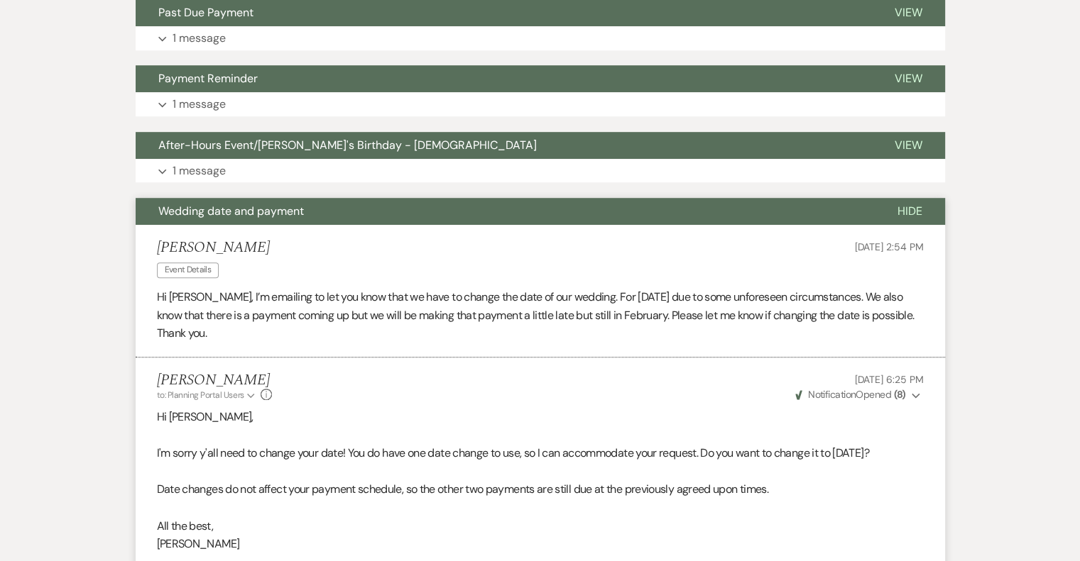
click at [287, 212] on span "Wedding date and payment" at bounding box center [231, 211] width 146 height 15
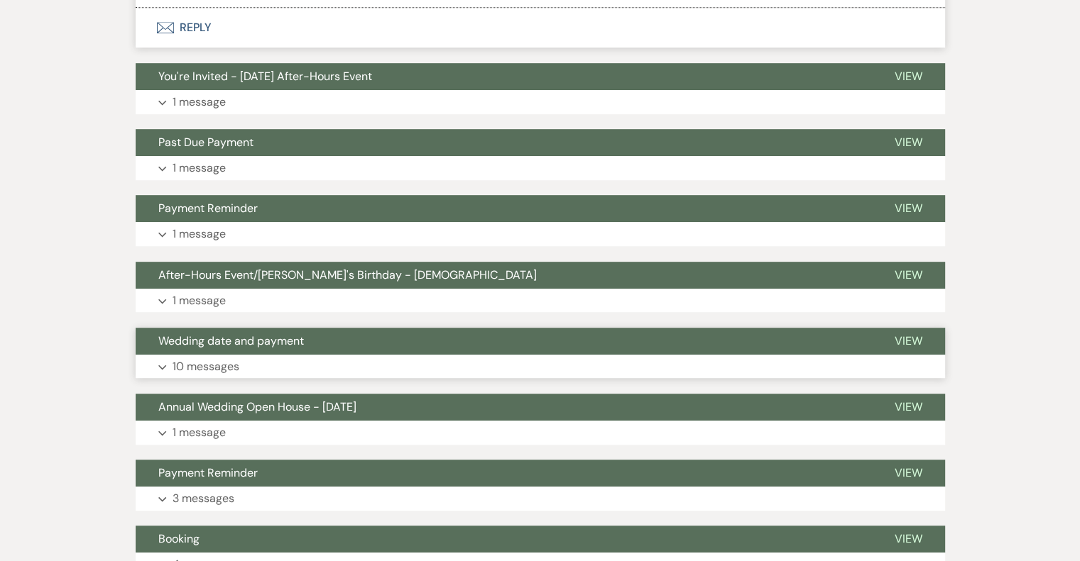
scroll to position [718, 0]
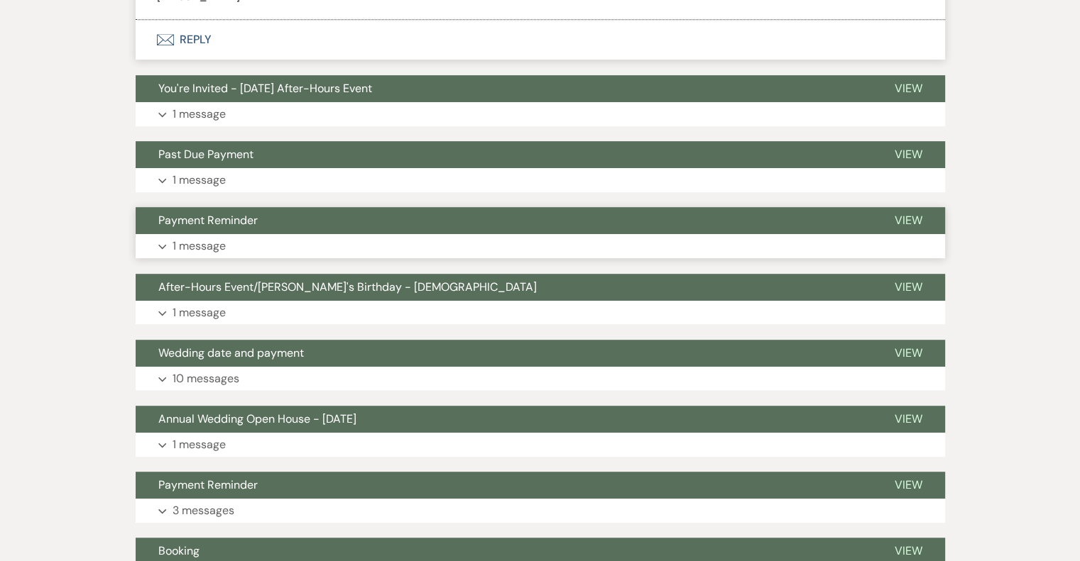
click at [202, 216] on span "Payment Reminder" at bounding box center [207, 220] width 99 height 15
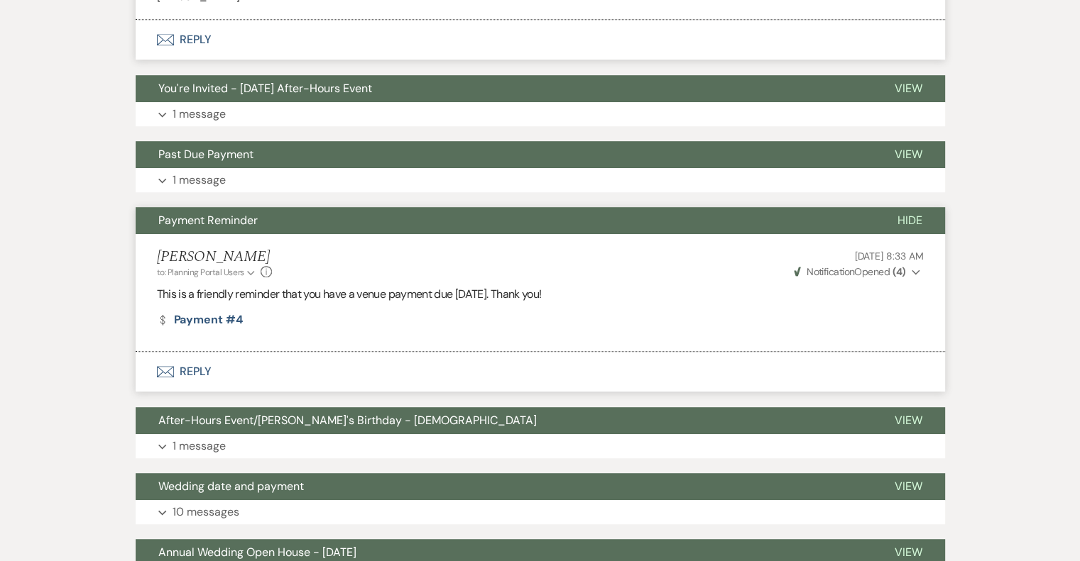
click at [202, 216] on span "Payment Reminder" at bounding box center [207, 220] width 99 height 15
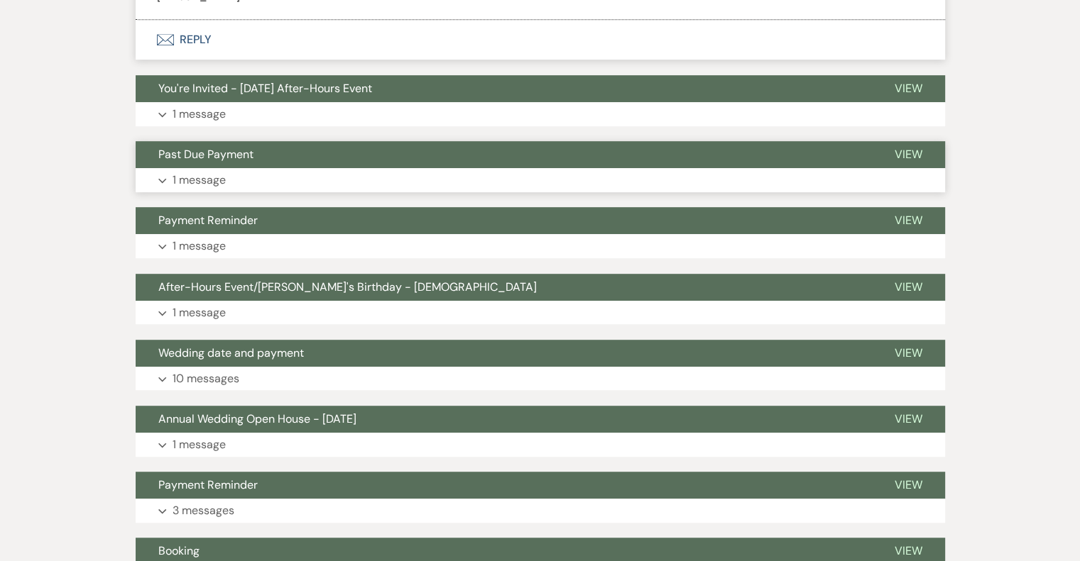
click at [224, 158] on span "Past Due Payment" at bounding box center [205, 154] width 95 height 15
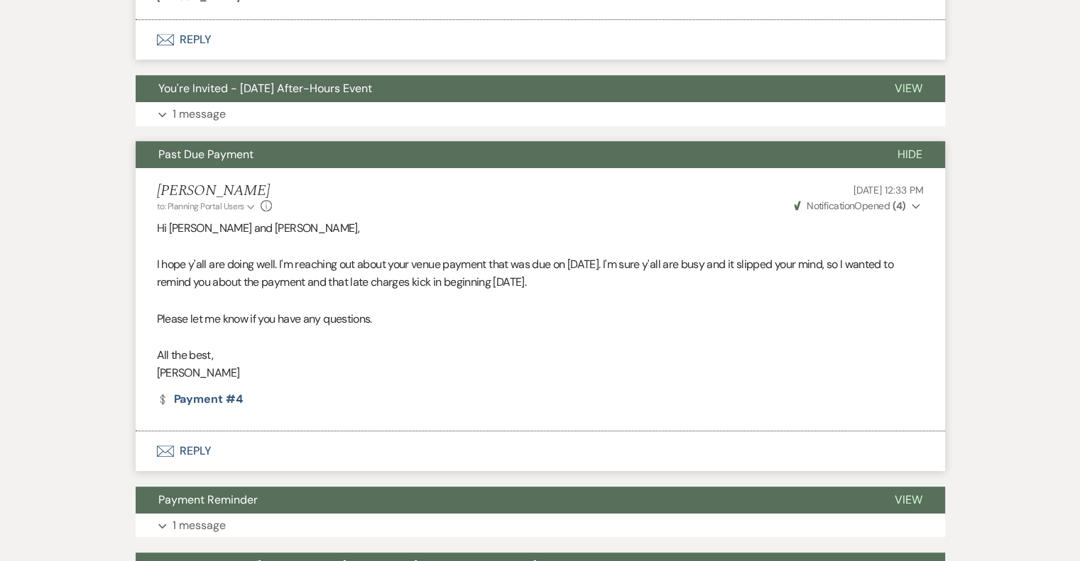
click at [224, 158] on span "Past Due Payment" at bounding box center [205, 154] width 95 height 15
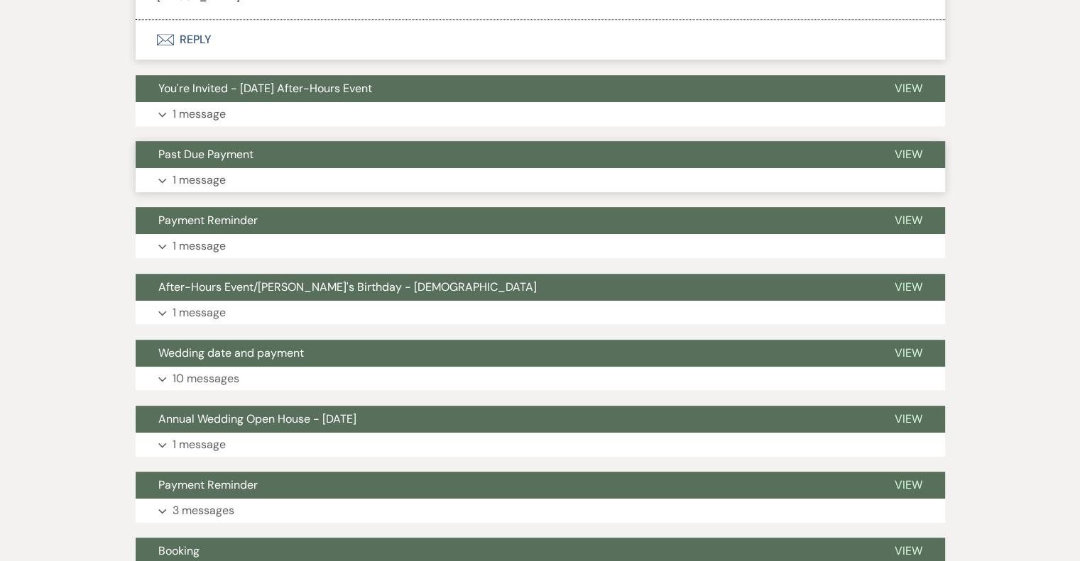
click at [199, 148] on span "Past Due Payment" at bounding box center [205, 154] width 95 height 15
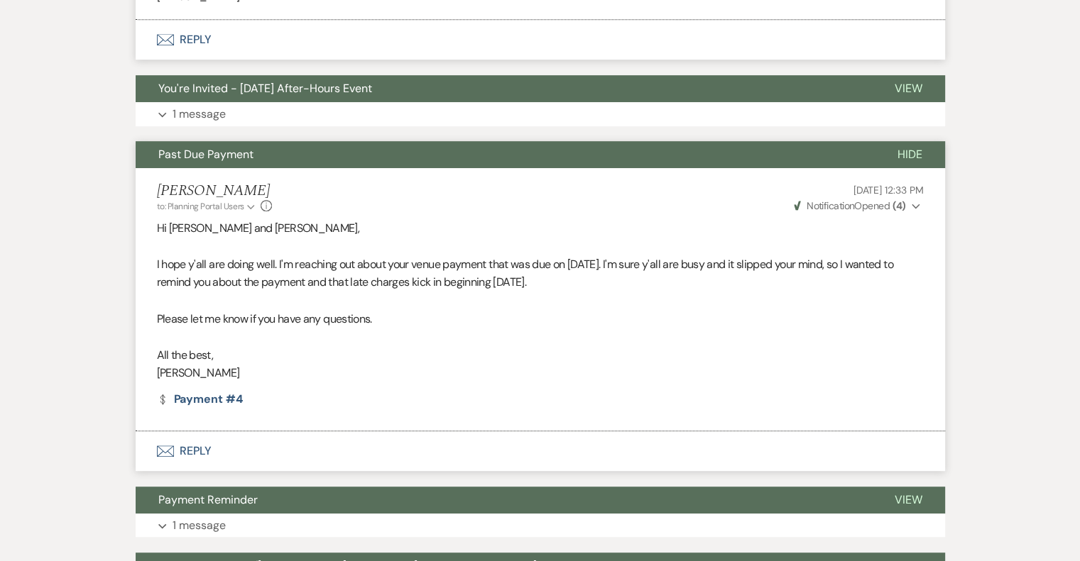
click at [199, 148] on span "Past Due Payment" at bounding box center [205, 154] width 95 height 15
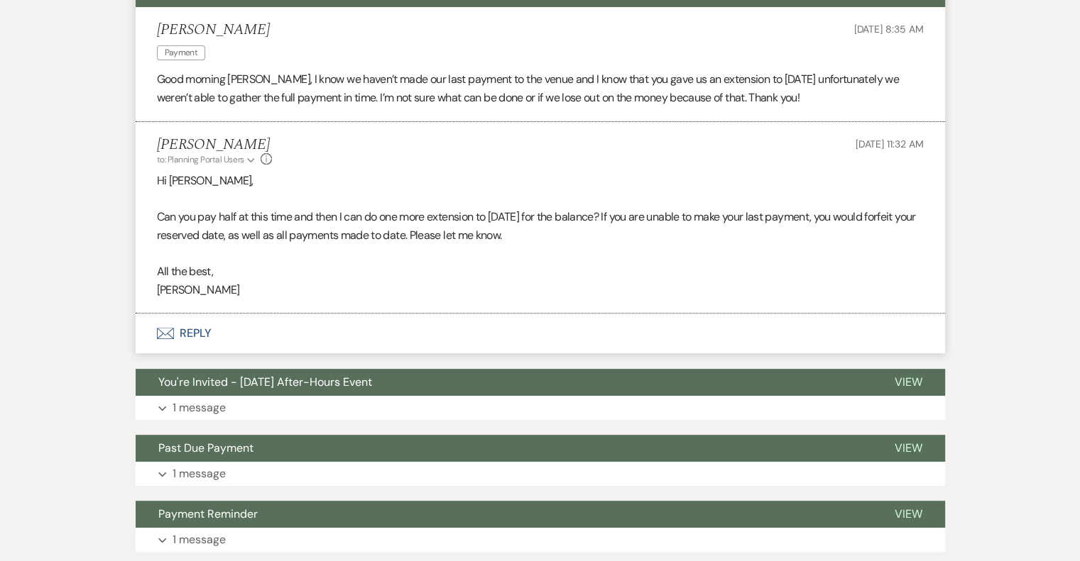
scroll to position [221, 0]
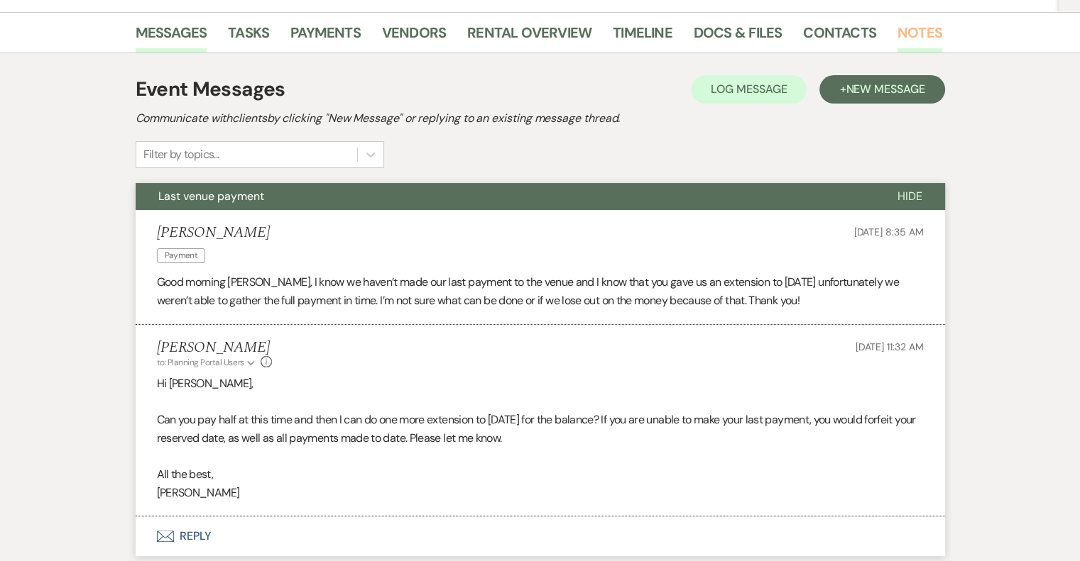
click at [910, 36] on link "Notes" at bounding box center [919, 36] width 45 height 31
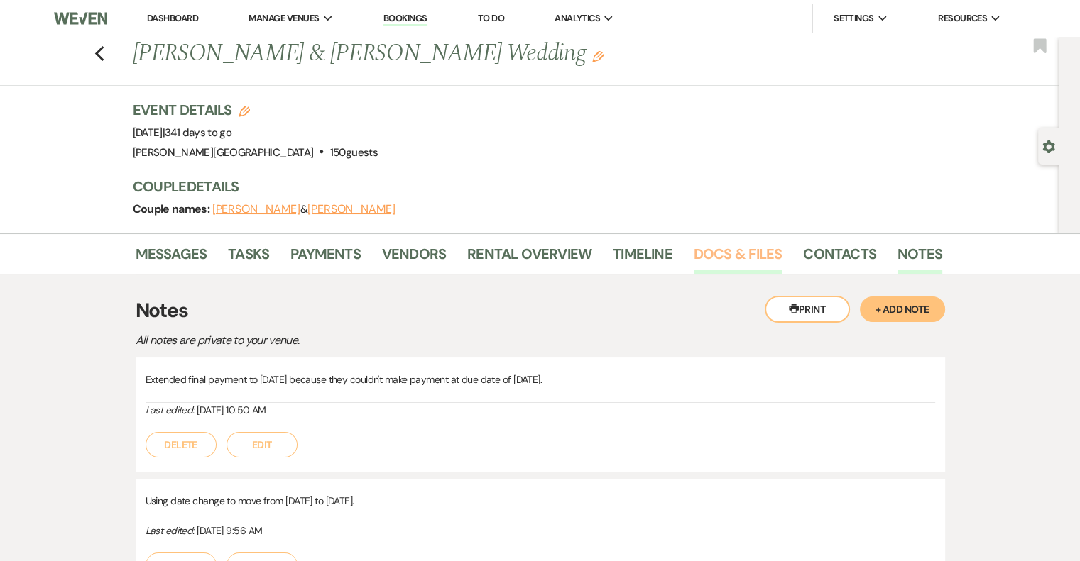
click at [750, 250] on link "Docs & Files" at bounding box center [737, 258] width 88 height 31
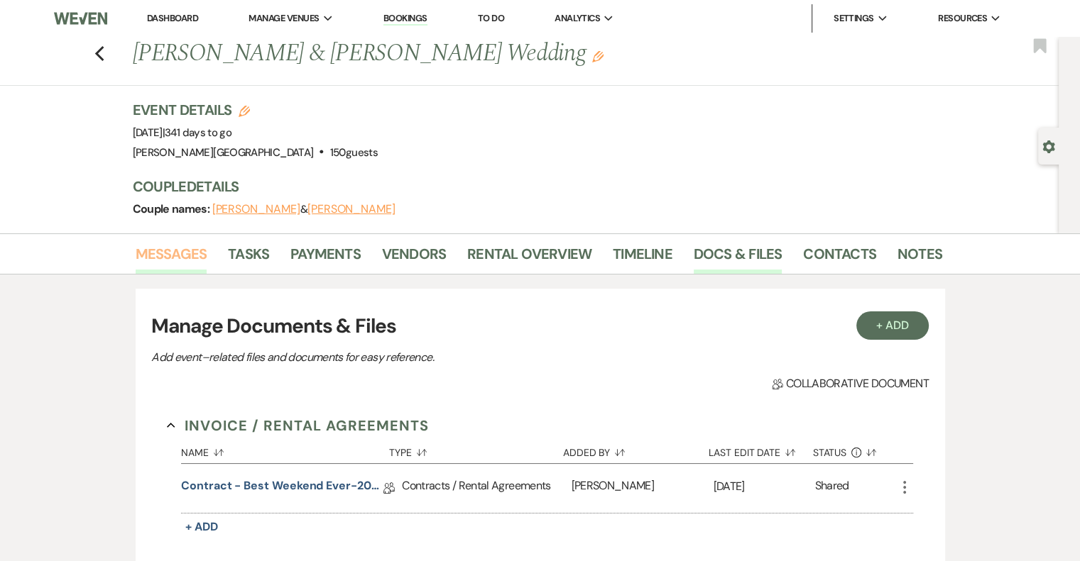
click at [143, 252] on link "Messages" at bounding box center [172, 258] width 72 height 31
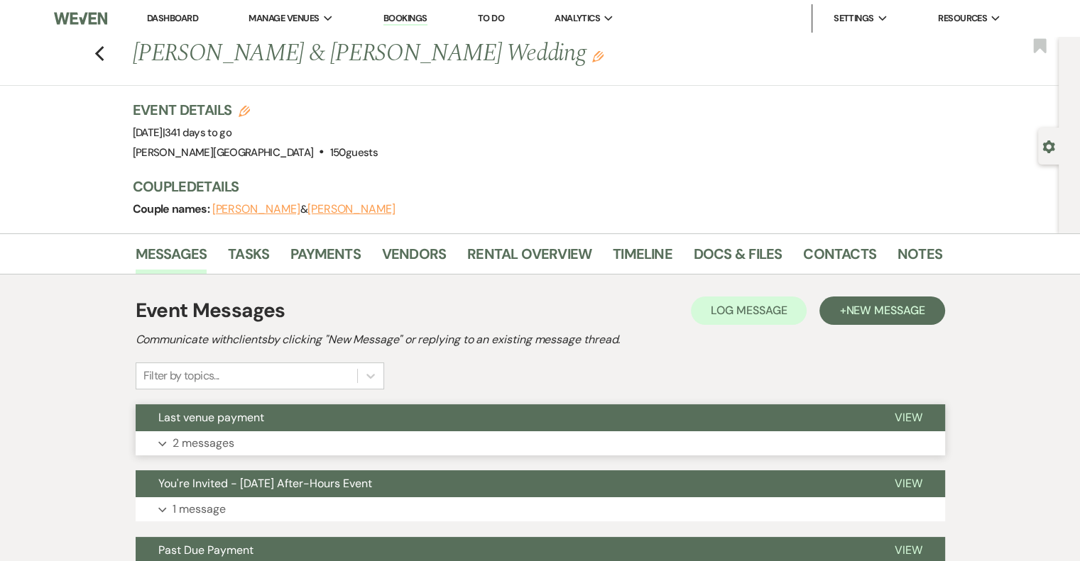
click at [202, 444] on p "2 messages" at bounding box center [203, 443] width 62 height 18
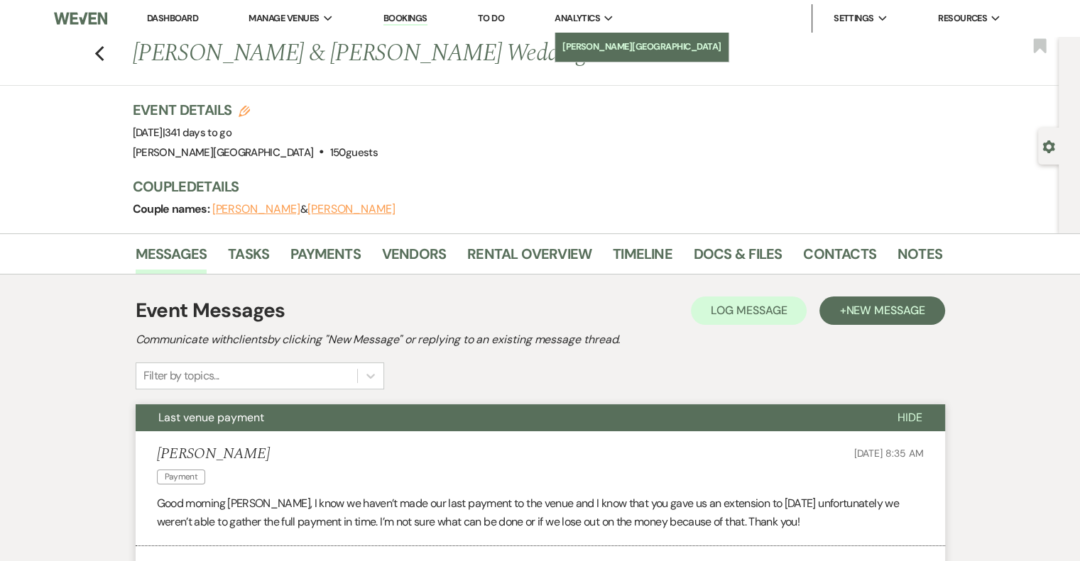
click at [603, 41] on li "[PERSON_NAME][GEOGRAPHIC_DATA]" at bounding box center [641, 47] width 159 height 14
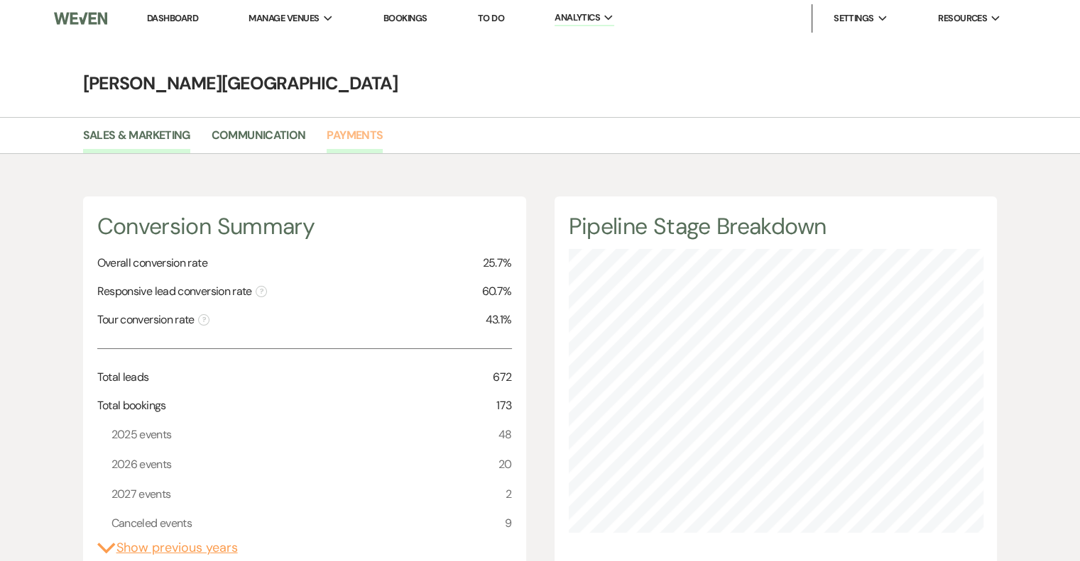
click at [334, 131] on link "Payments" at bounding box center [354, 139] width 56 height 27
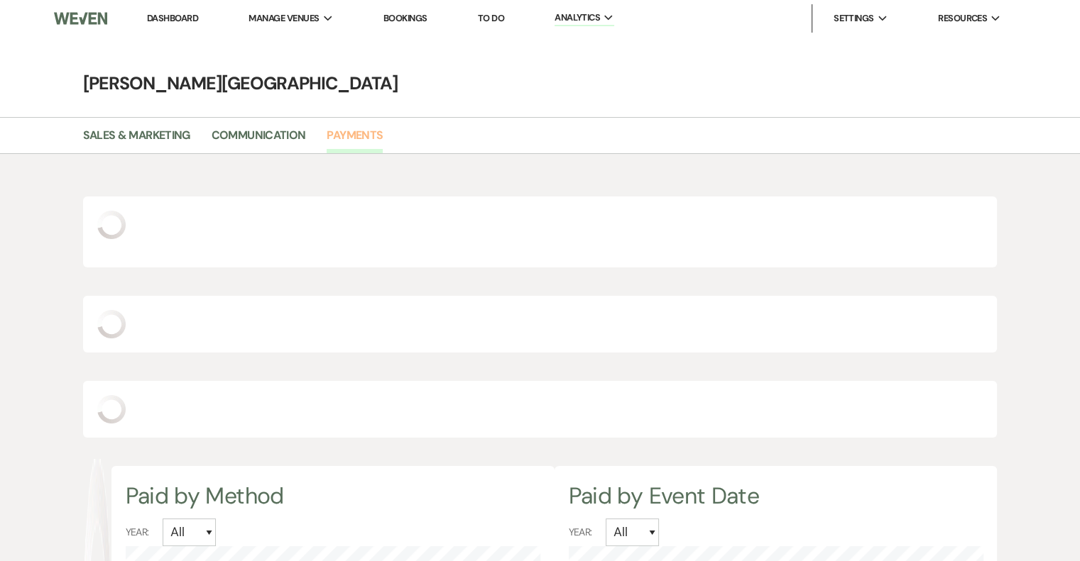
select select "2025"
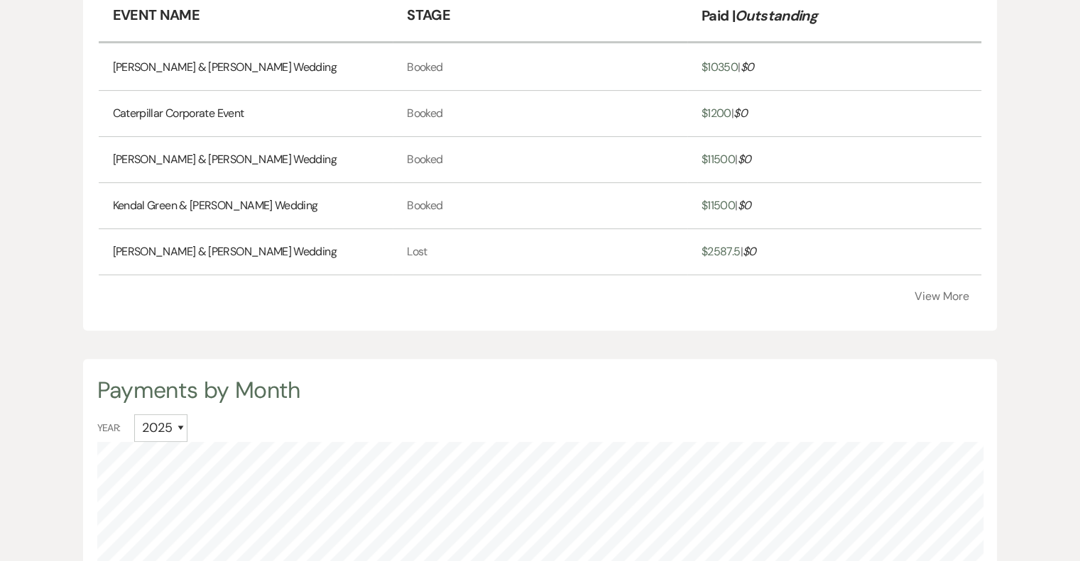
click at [179, 248] on link "Megan Foster & Reagan Mojica's Wedding" at bounding box center [225, 251] width 224 height 17
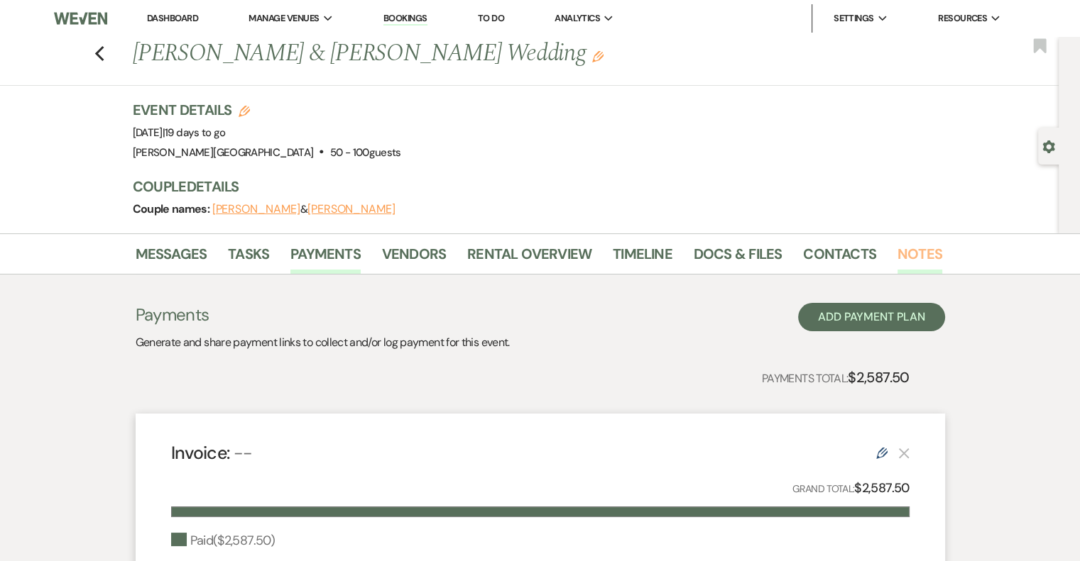
click at [911, 256] on link "Notes" at bounding box center [919, 258] width 45 height 31
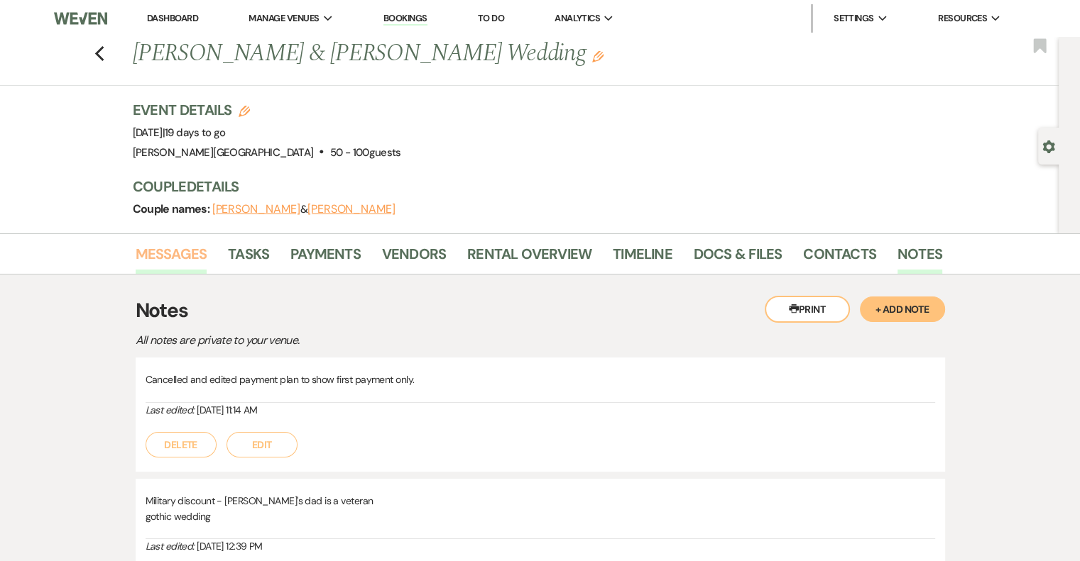
click at [193, 251] on link "Messages" at bounding box center [172, 258] width 72 height 31
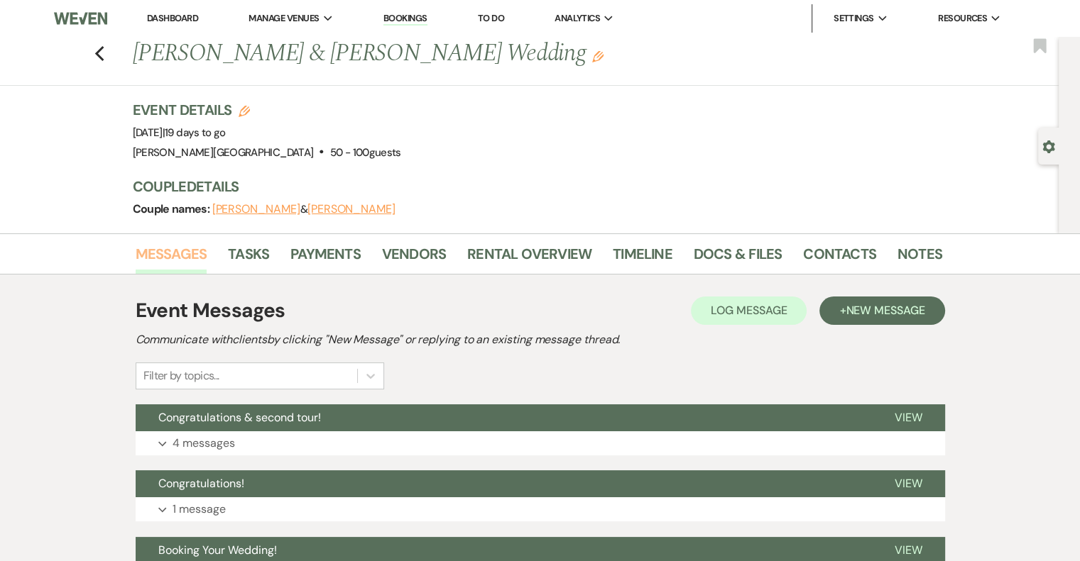
scroll to position [142, 0]
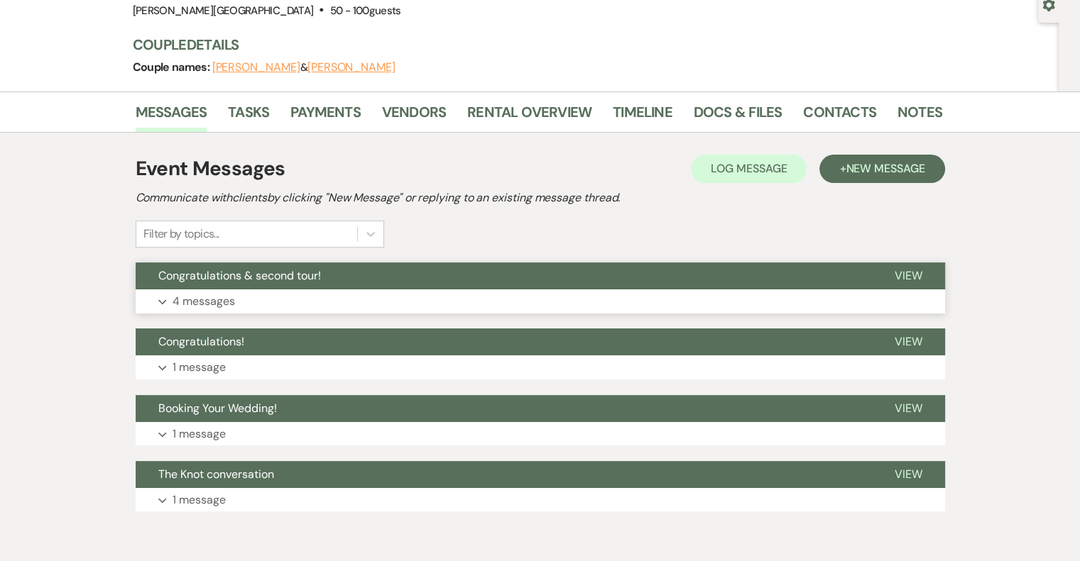
click at [217, 304] on p "4 messages" at bounding box center [203, 301] width 62 height 18
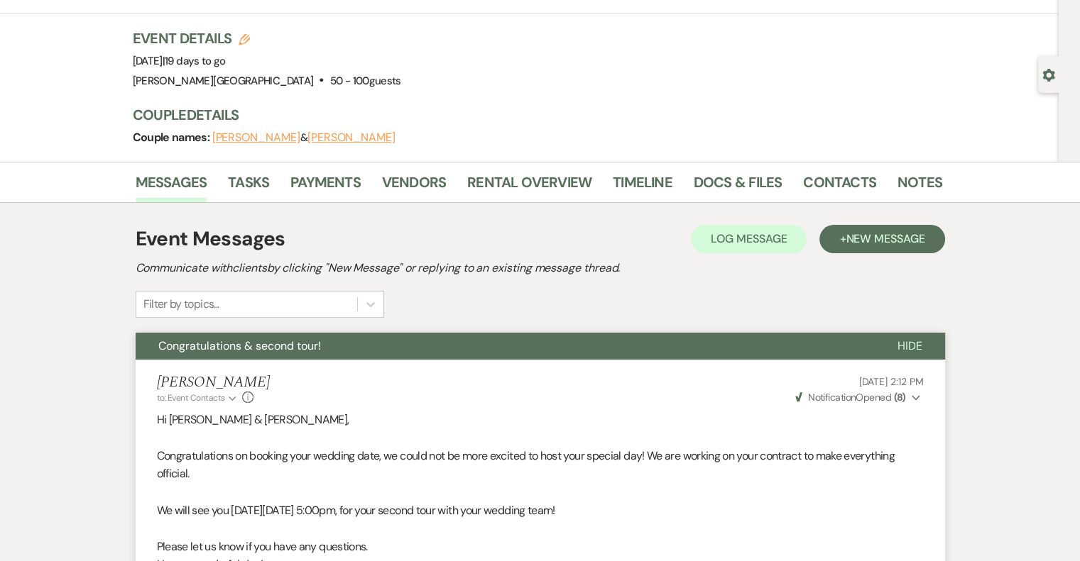
scroll to position [0, 0]
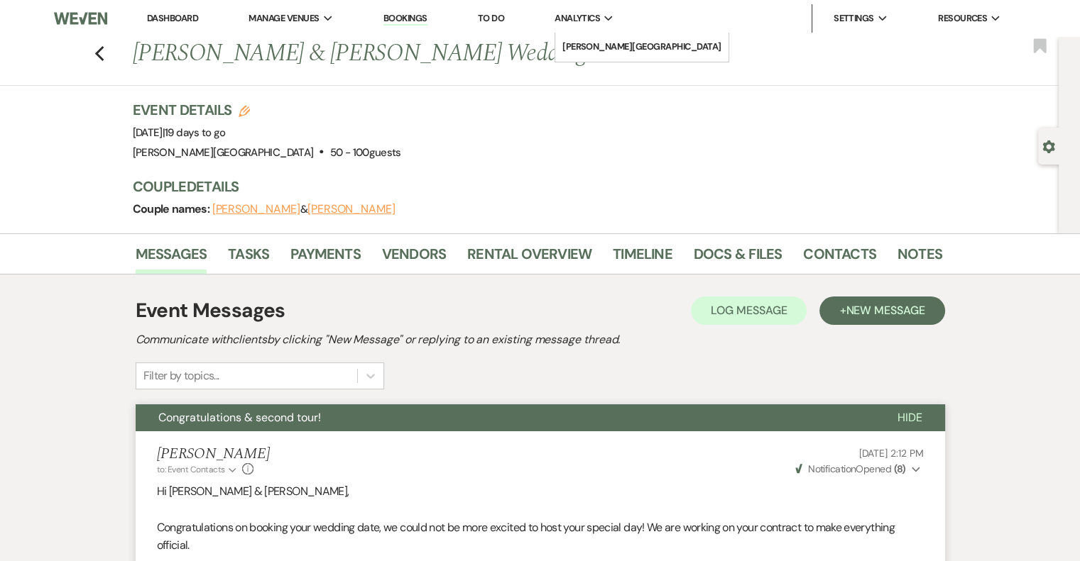
click at [573, 16] on span "Analytics" at bounding box center [576, 18] width 45 height 14
click at [603, 42] on li "[PERSON_NAME][GEOGRAPHIC_DATA]" at bounding box center [641, 47] width 159 height 14
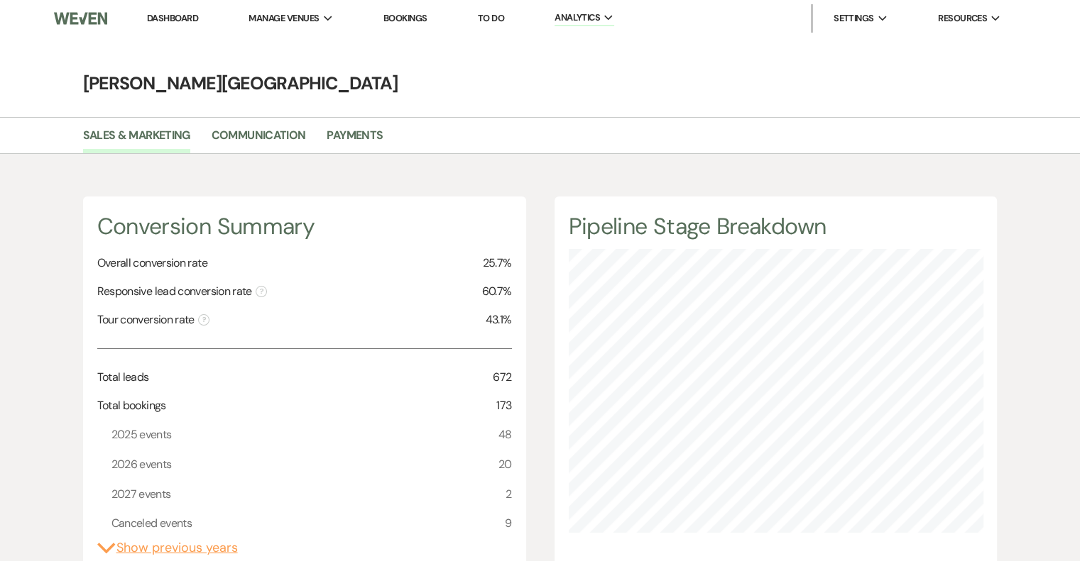
scroll to position [561, 1079]
click at [334, 134] on link "Payments" at bounding box center [354, 139] width 56 height 27
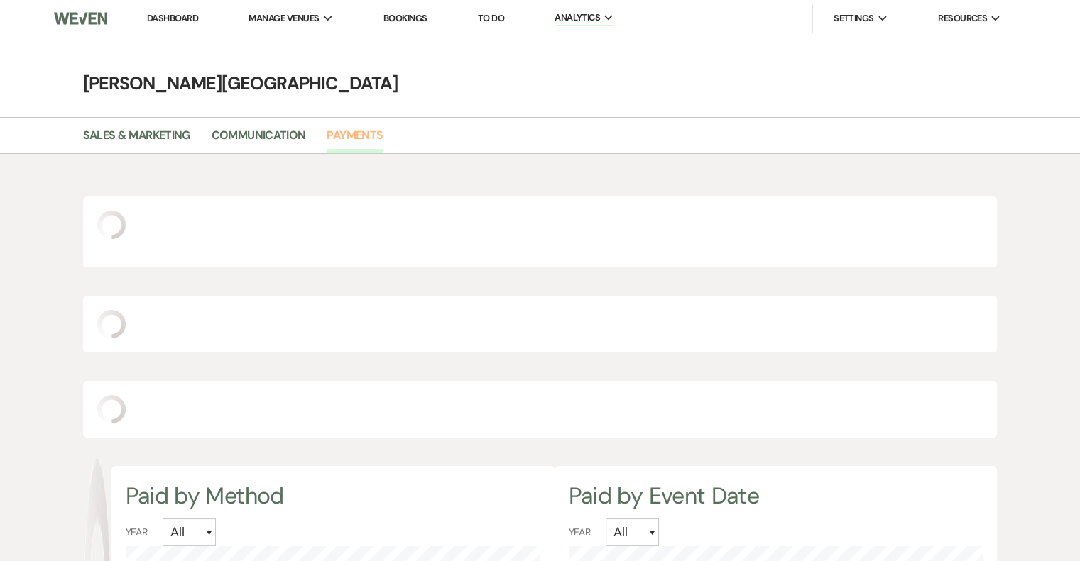
scroll to position [561, 1079]
select select "2025"
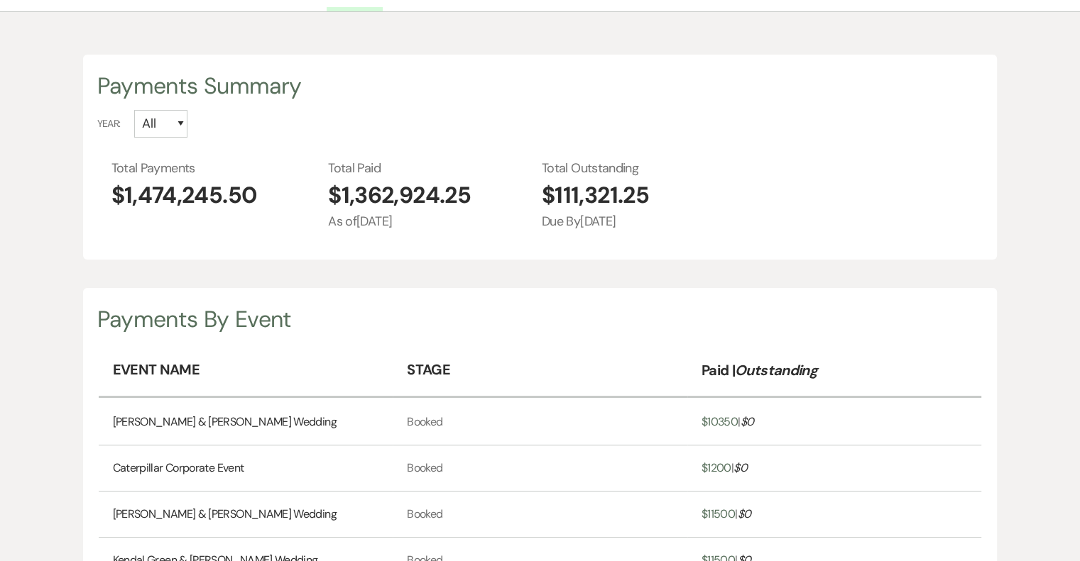
scroll to position [0, 0]
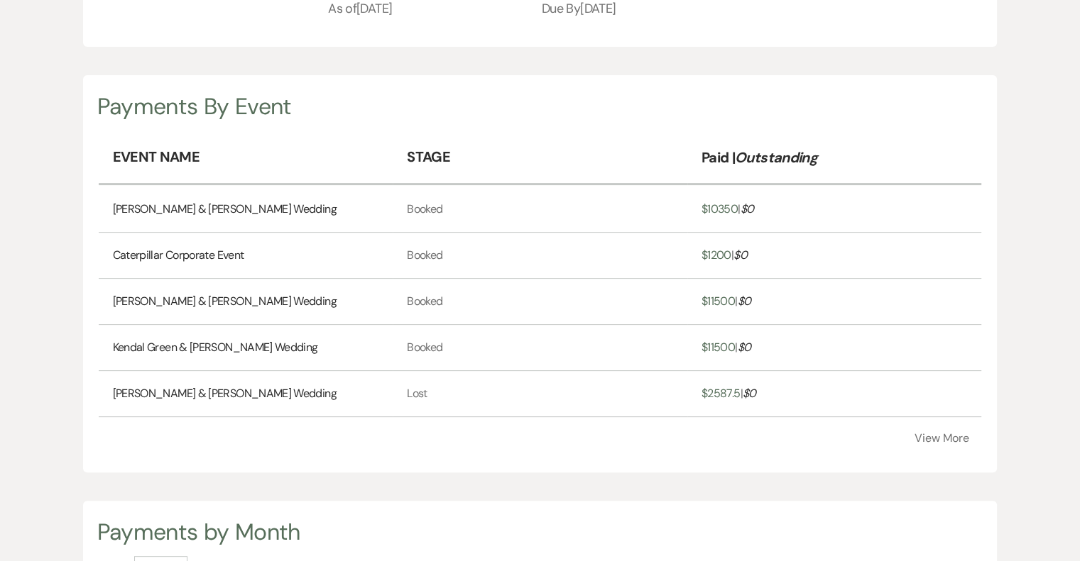
click at [953, 439] on button "View More" at bounding box center [940, 438] width 55 height 11
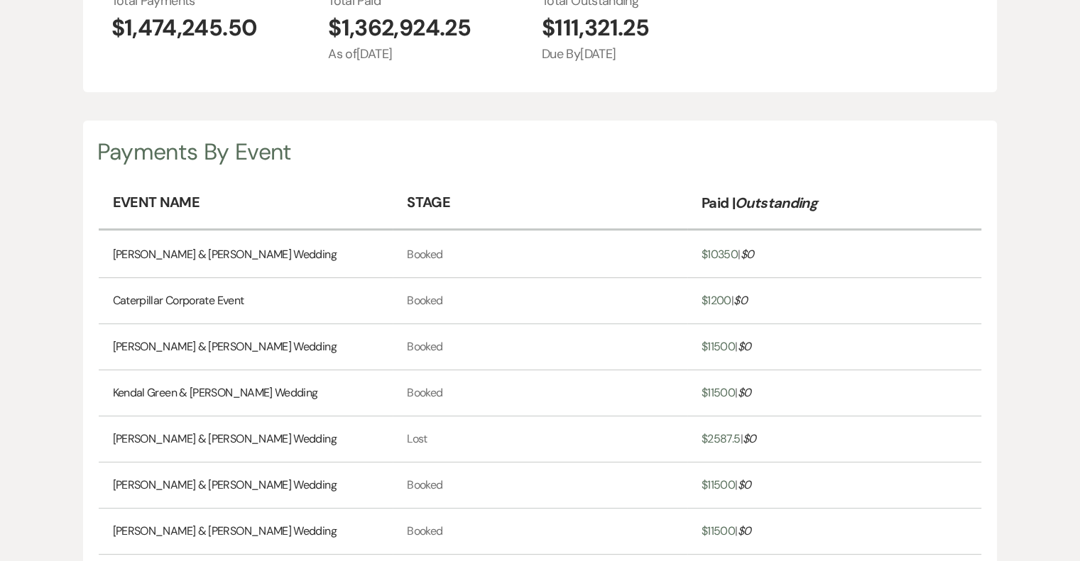
scroll to position [568, 0]
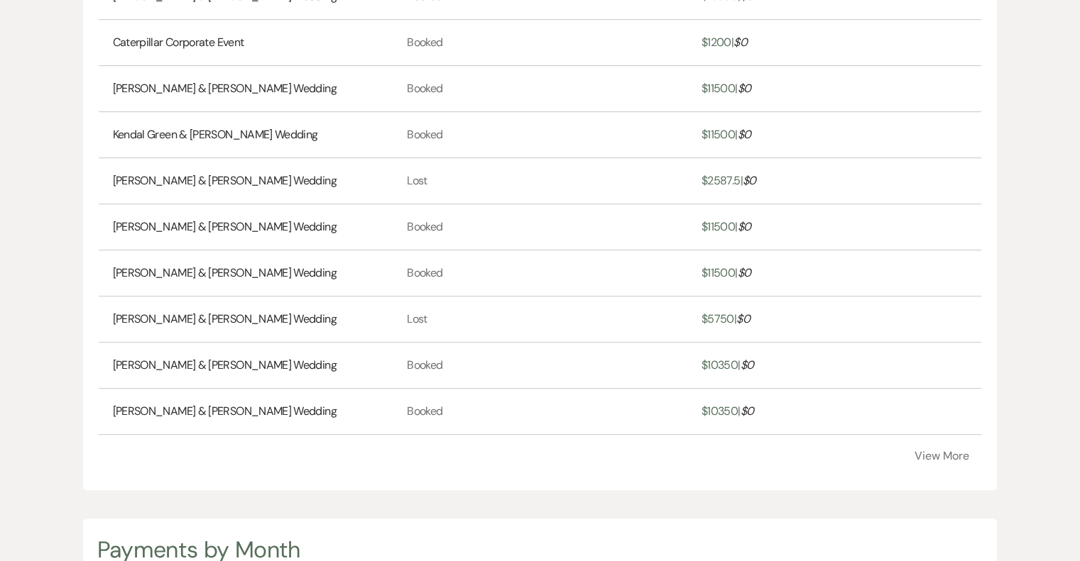
click at [942, 455] on button "View More" at bounding box center [940, 456] width 55 height 11
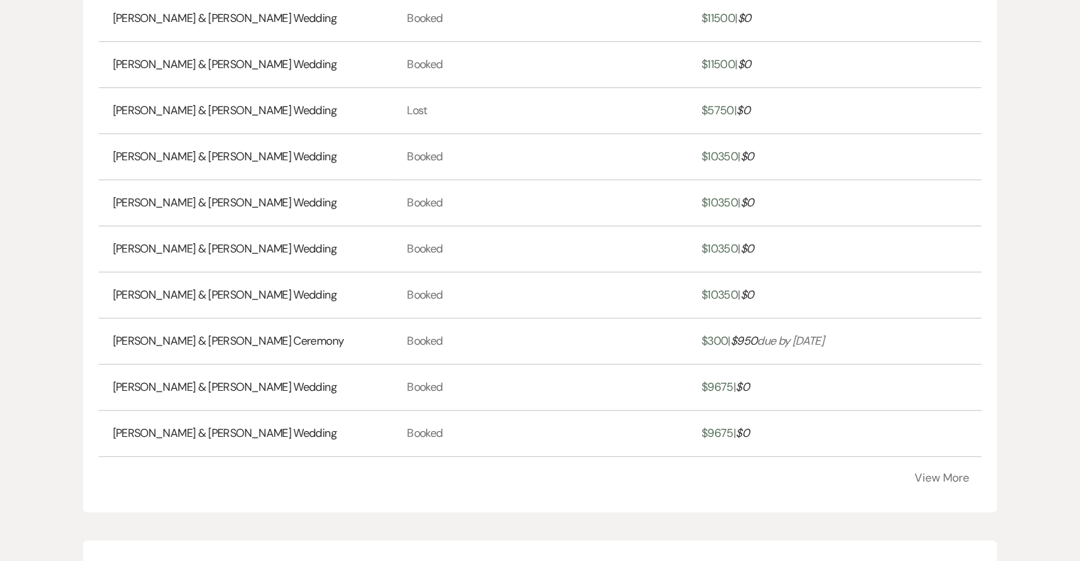
scroll to position [781, 0]
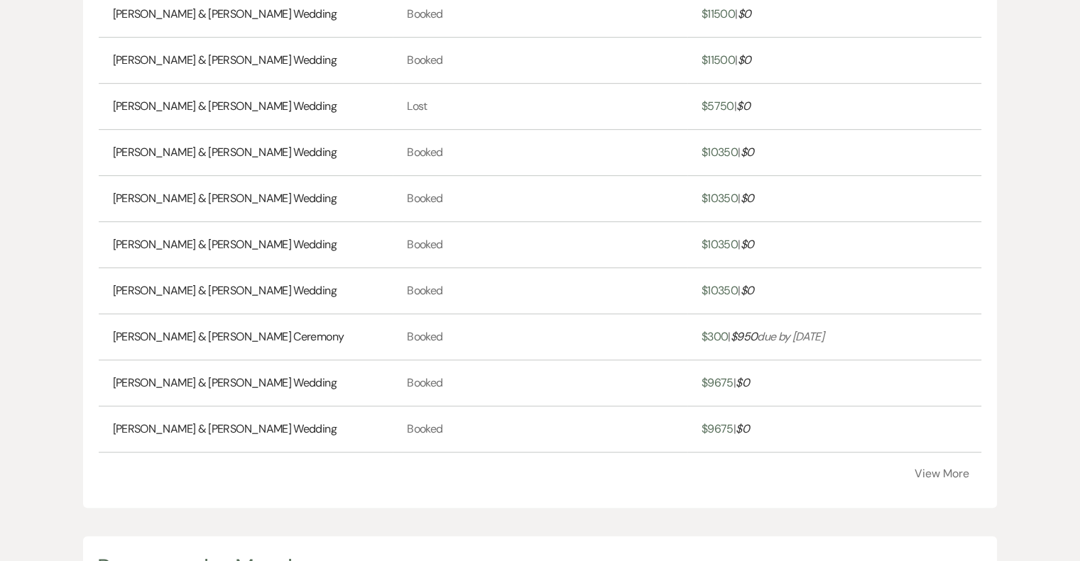
click at [944, 469] on button "View More" at bounding box center [940, 473] width 55 height 11
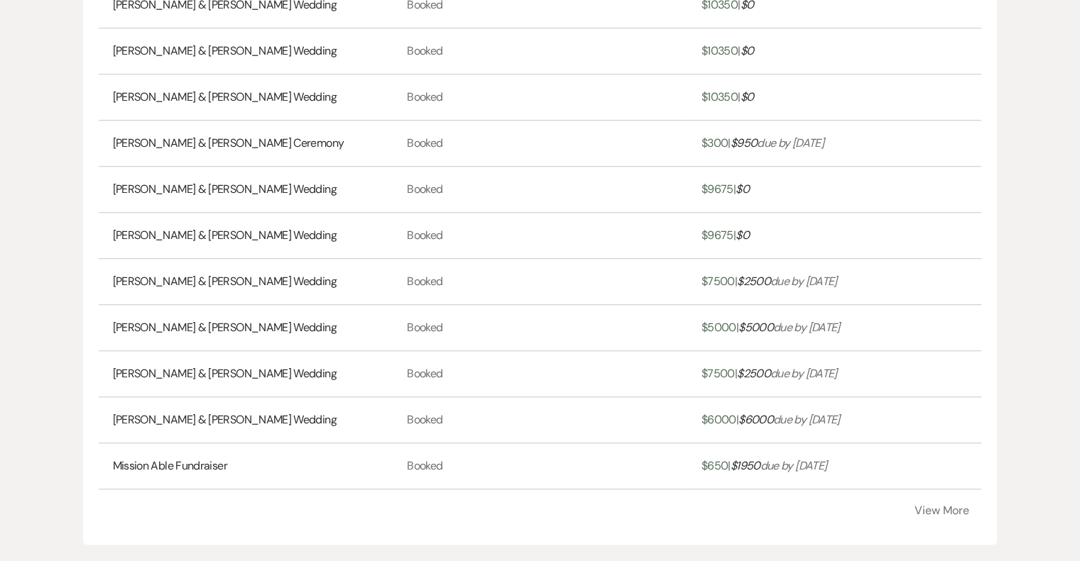
scroll to position [994, 0]
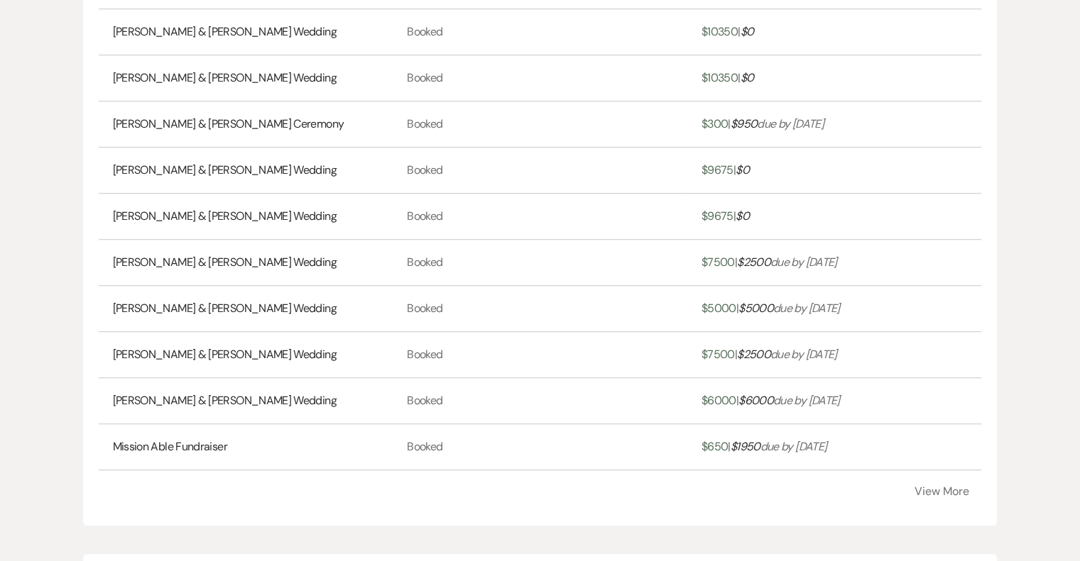
click at [265, 400] on link "[PERSON_NAME] & [PERSON_NAME] Wedding" at bounding box center [225, 400] width 224 height 17
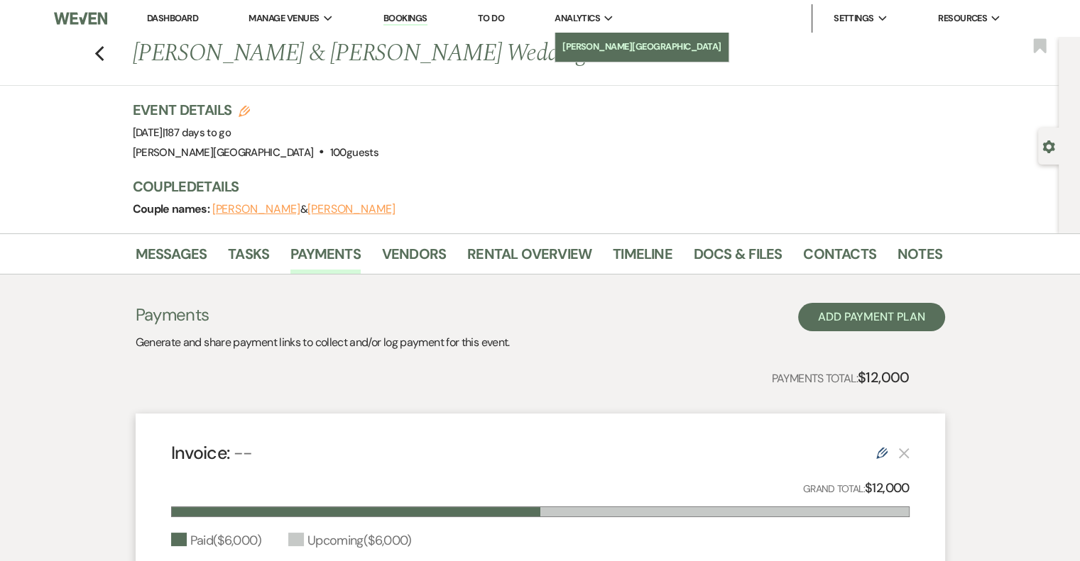
click at [597, 47] on li "[PERSON_NAME][GEOGRAPHIC_DATA]" at bounding box center [641, 47] width 159 height 14
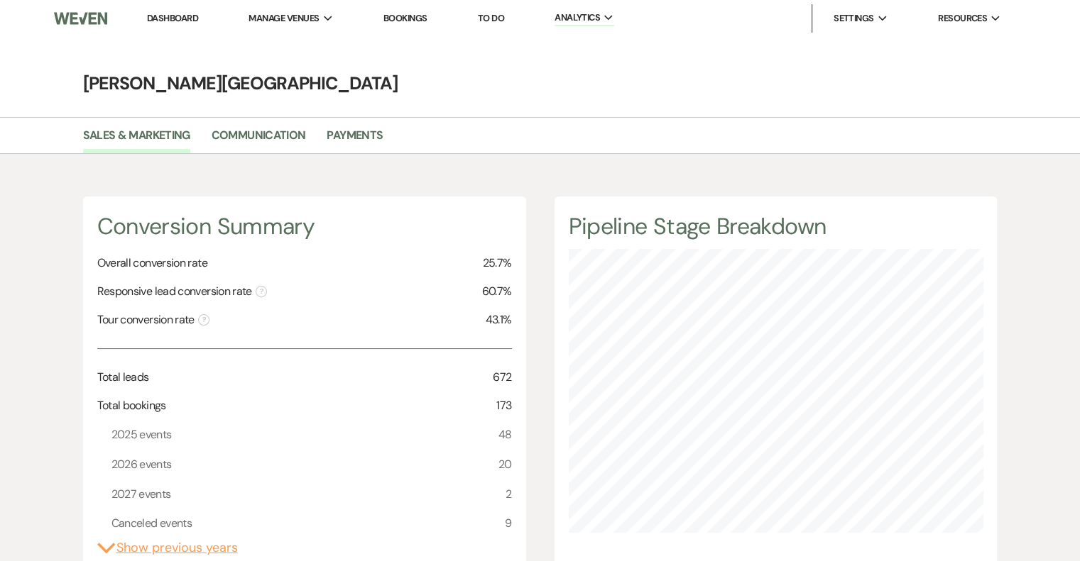
scroll to position [561, 1079]
click at [368, 135] on link "Payments" at bounding box center [354, 139] width 56 height 27
select select "2025"
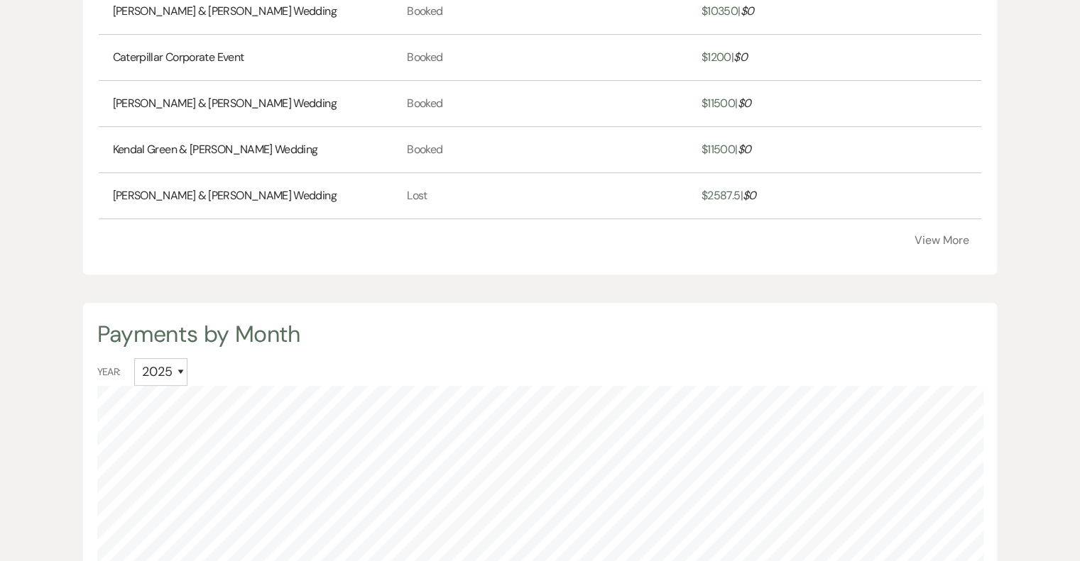
scroll to position [269, 0]
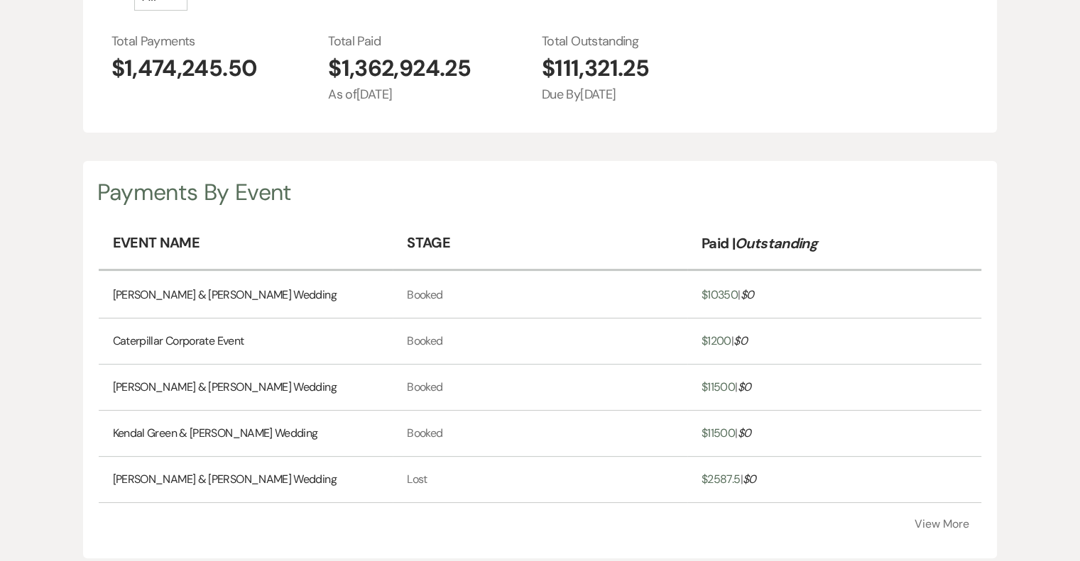
click at [950, 525] on button "View More" at bounding box center [940, 524] width 55 height 11
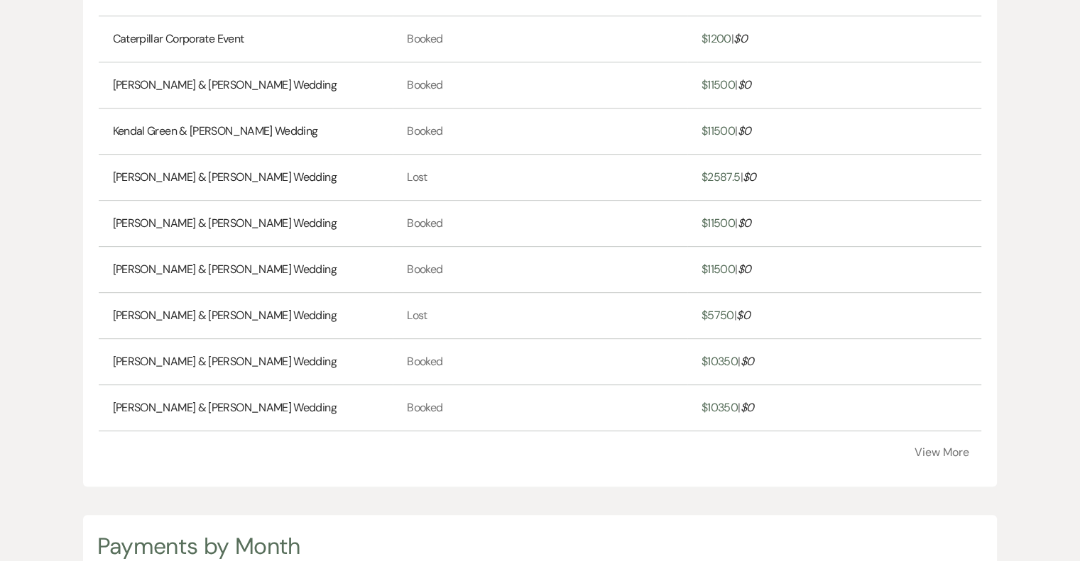
scroll to position [624, 0]
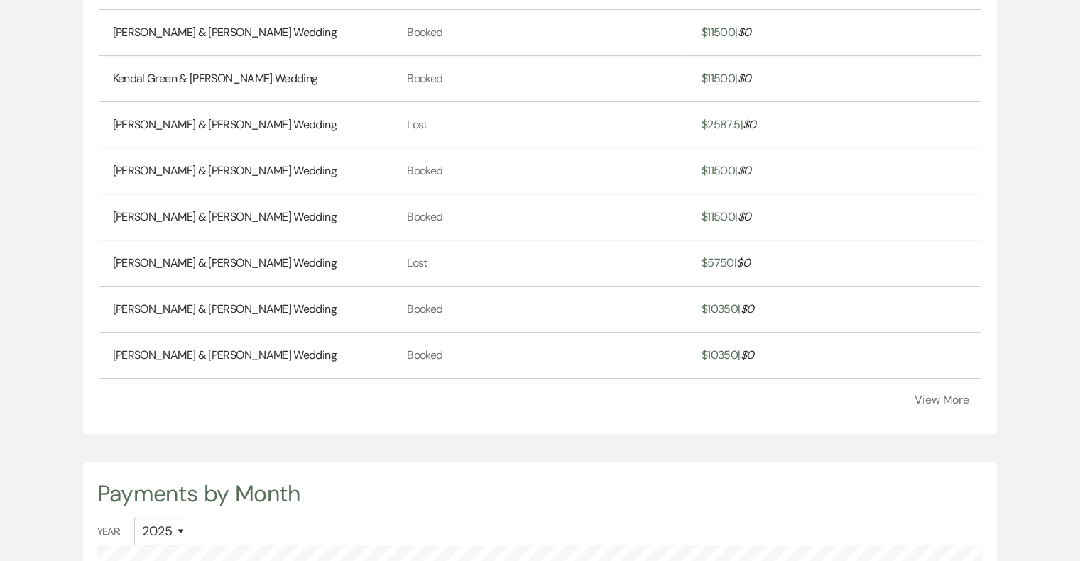
click at [942, 400] on button "View More" at bounding box center [940, 400] width 55 height 11
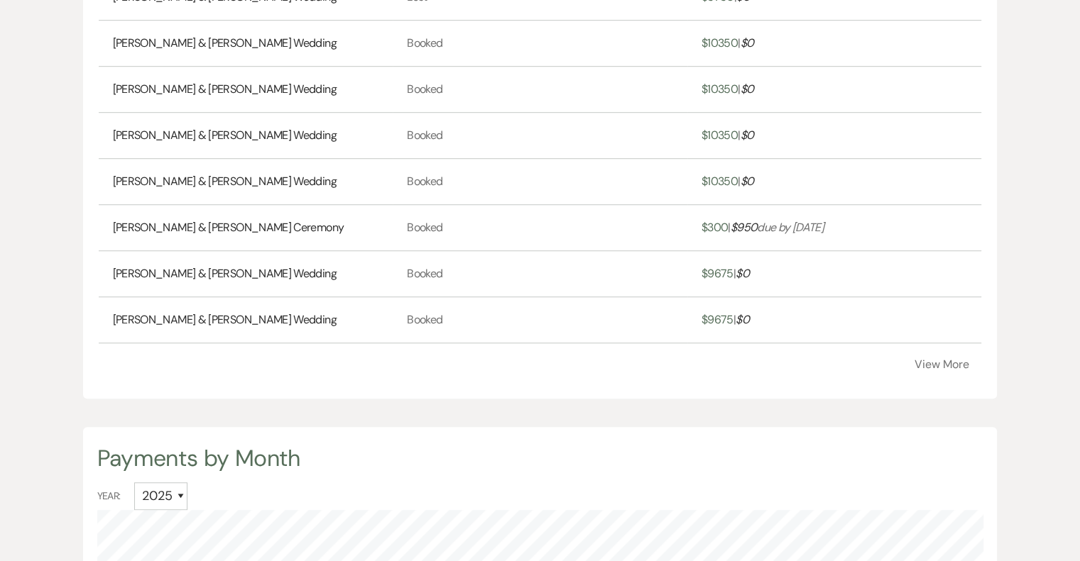
scroll to position [908, 0]
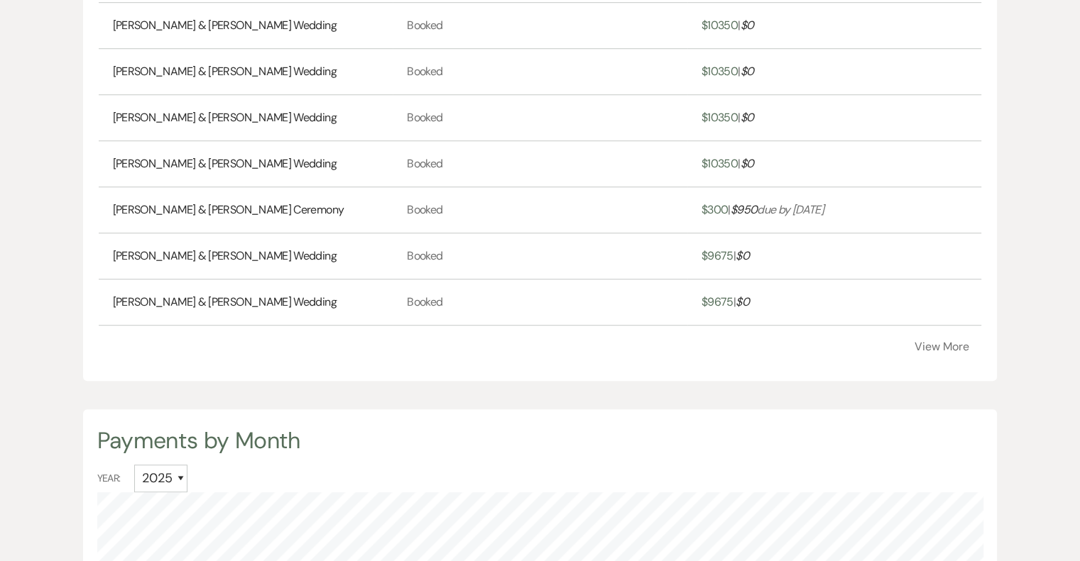
click at [947, 341] on button "View More" at bounding box center [940, 346] width 55 height 11
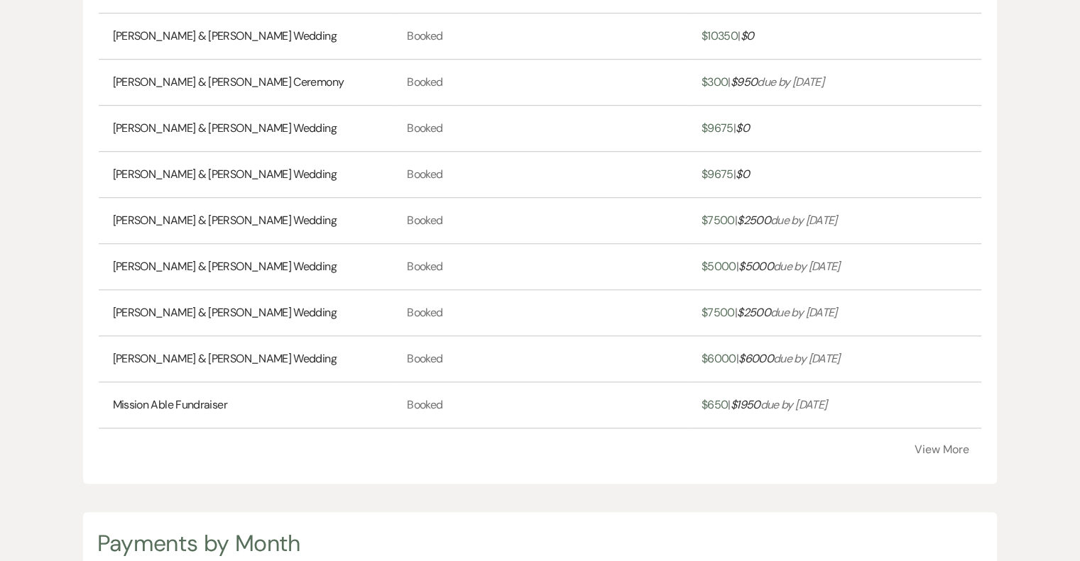
scroll to position [1121, 0]
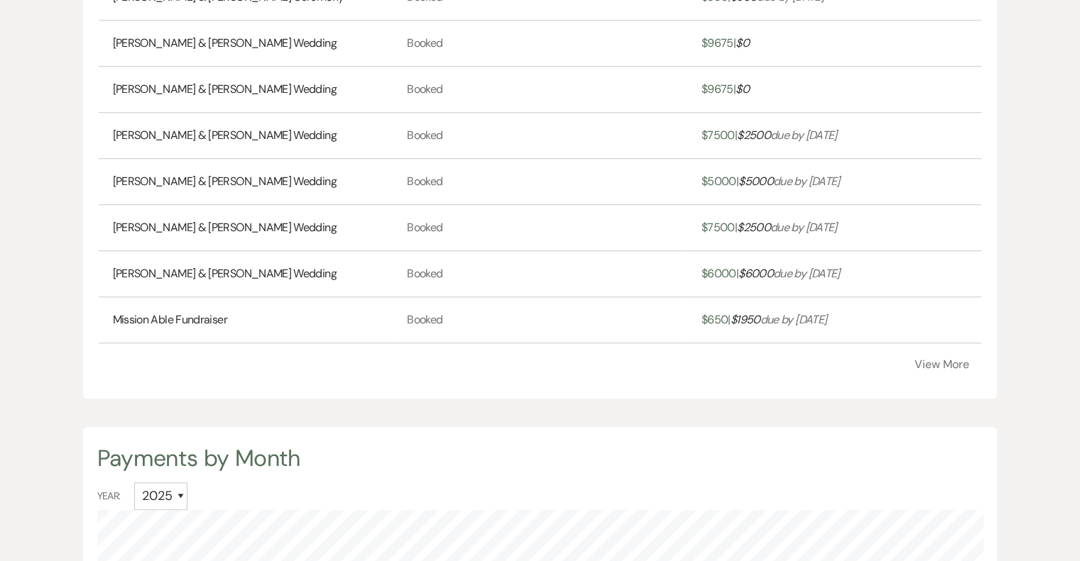
click at [949, 363] on button "View More" at bounding box center [940, 364] width 55 height 11
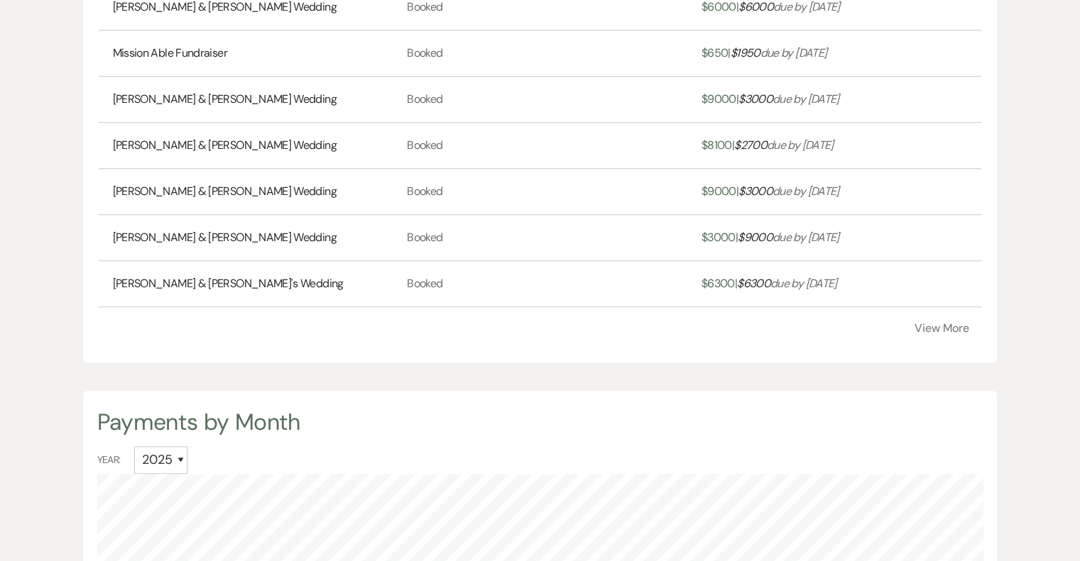
scroll to position [1476, 0]
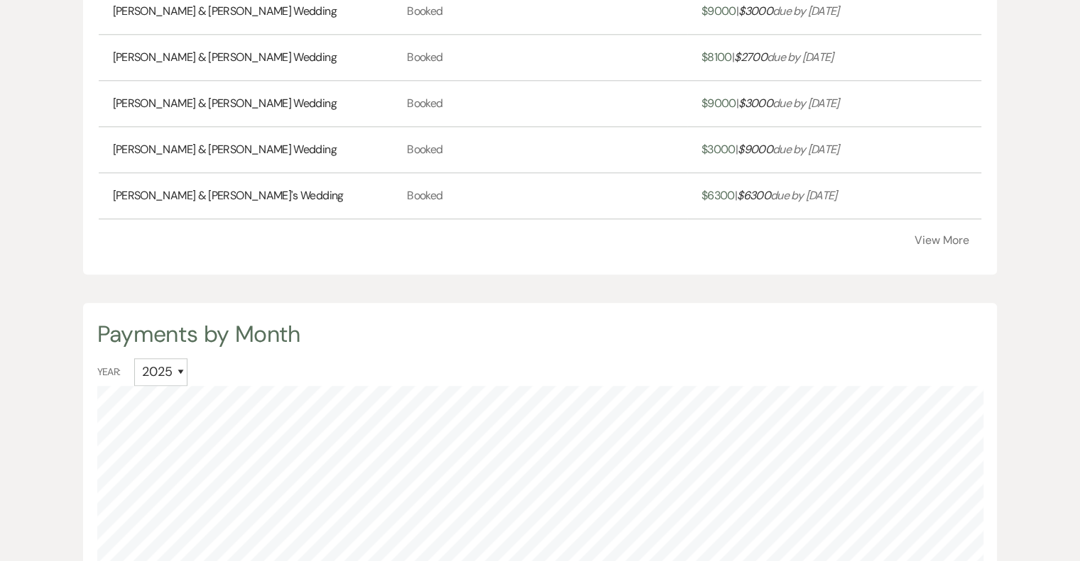
click at [954, 236] on button "View More" at bounding box center [940, 240] width 55 height 11
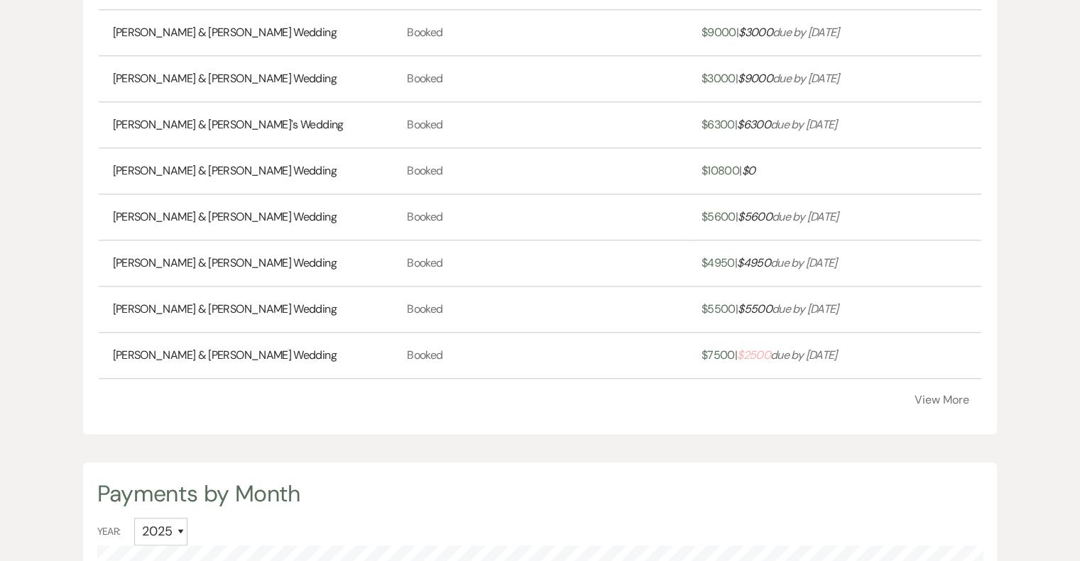
click at [958, 396] on button "View More" at bounding box center [940, 400] width 55 height 11
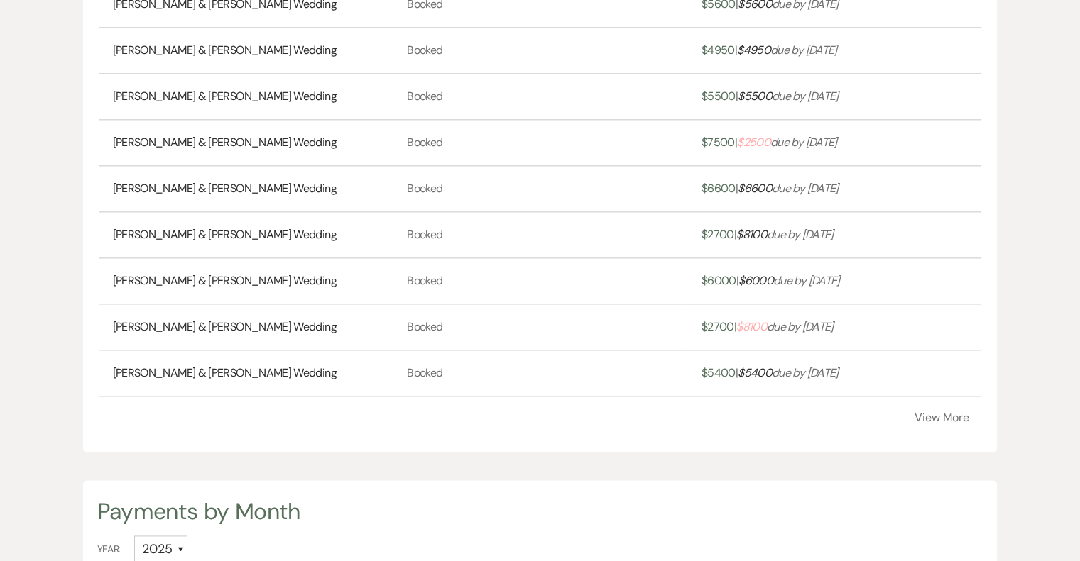
click at [951, 414] on button "View More" at bounding box center [940, 417] width 55 height 11
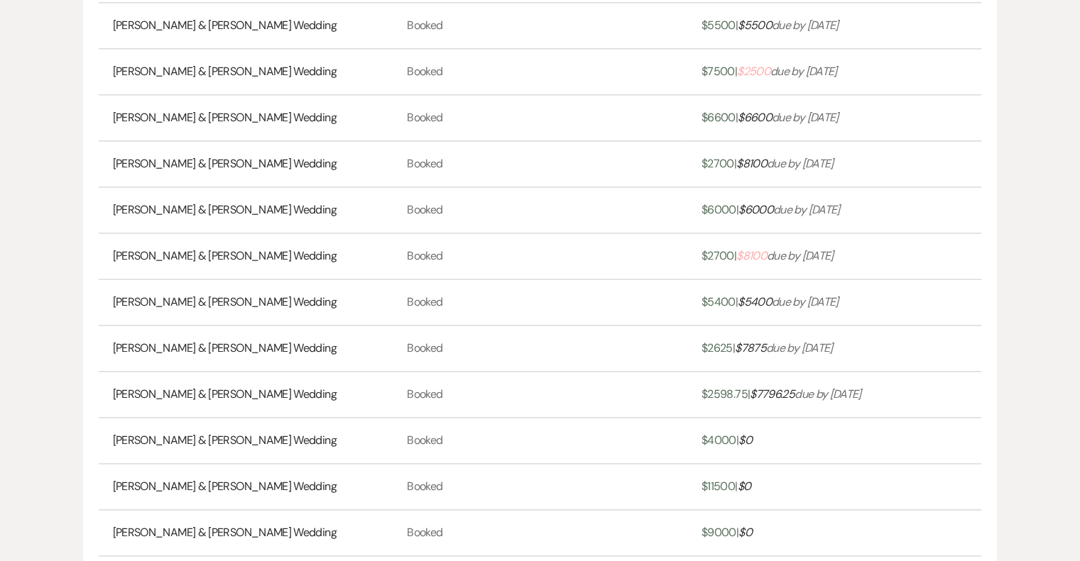
click at [170, 253] on link "[PERSON_NAME] & [PERSON_NAME] Wedding" at bounding box center [225, 256] width 224 height 17
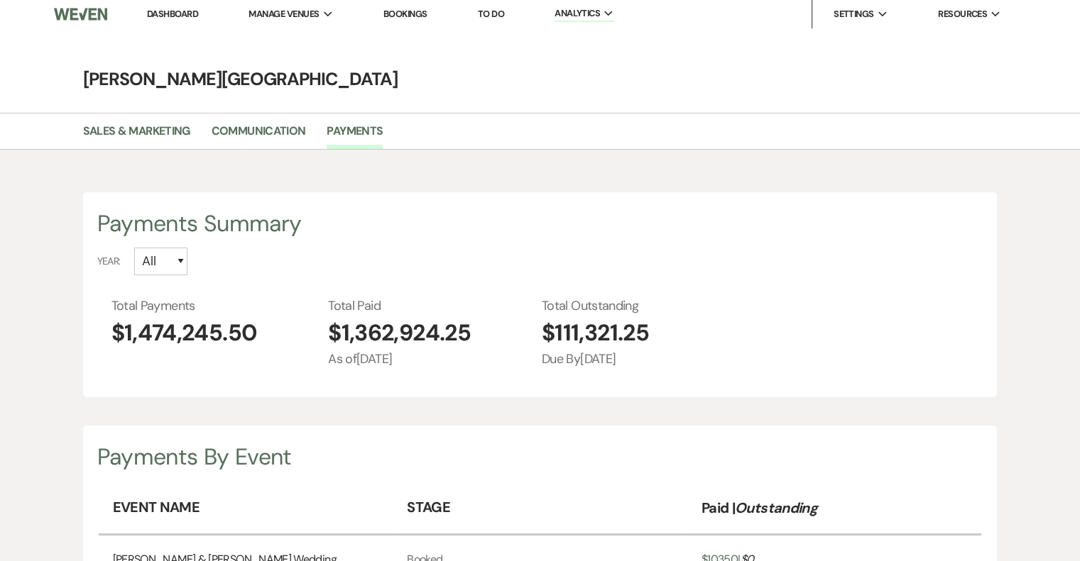
scroll to position [0, 0]
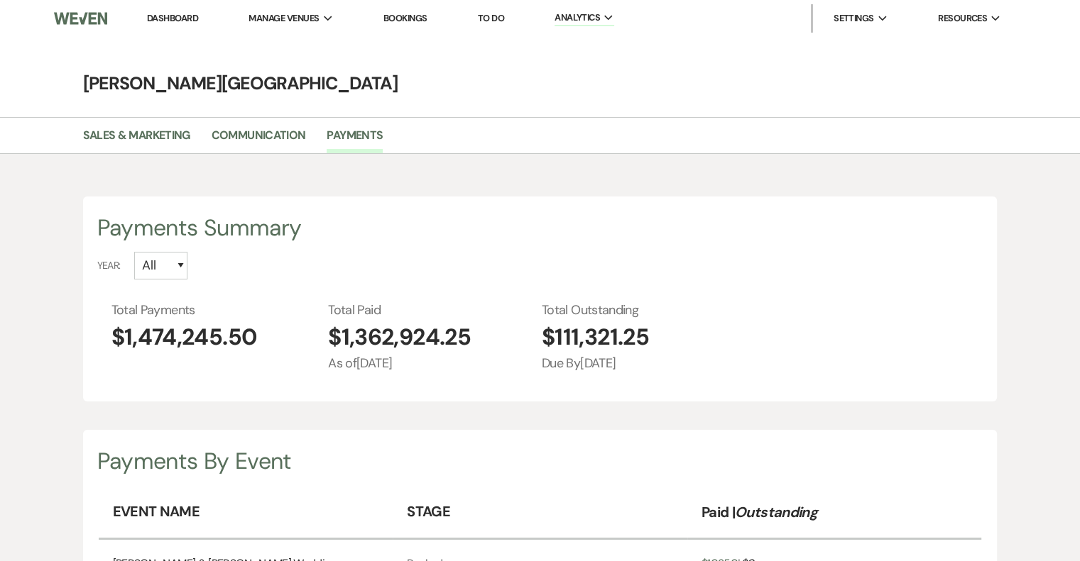
click at [163, 20] on link "Dashboard" at bounding box center [172, 18] width 51 height 12
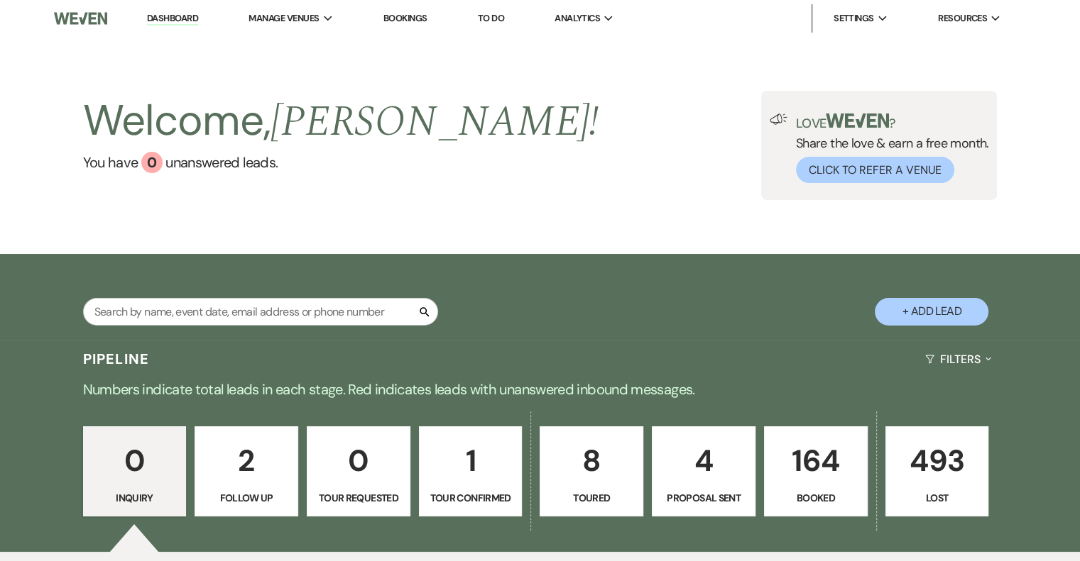
click at [472, 485] on link "1 Tour Confirmed" at bounding box center [471, 472] width 104 height 91
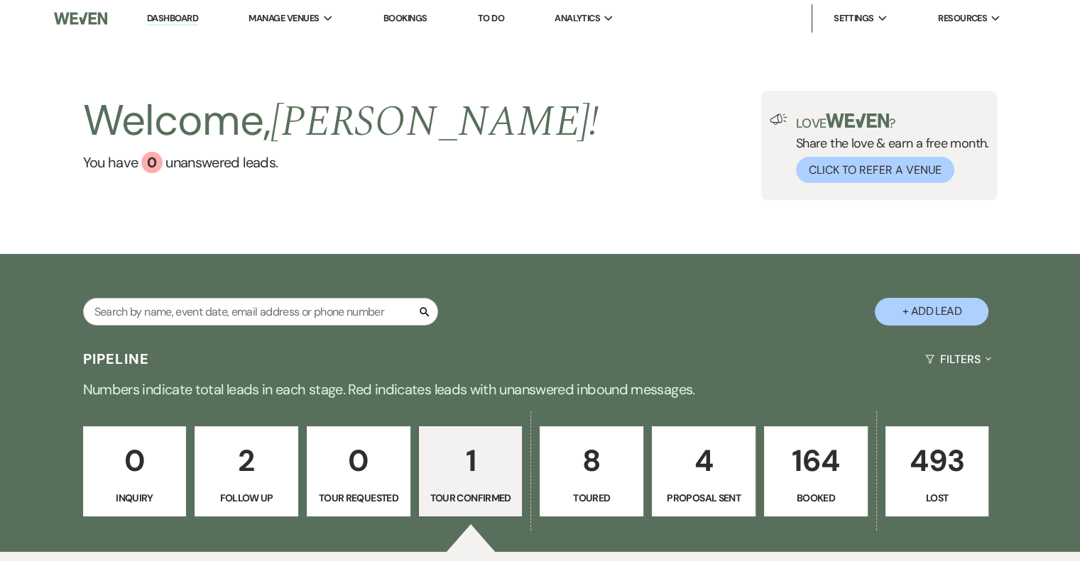
select select "4"
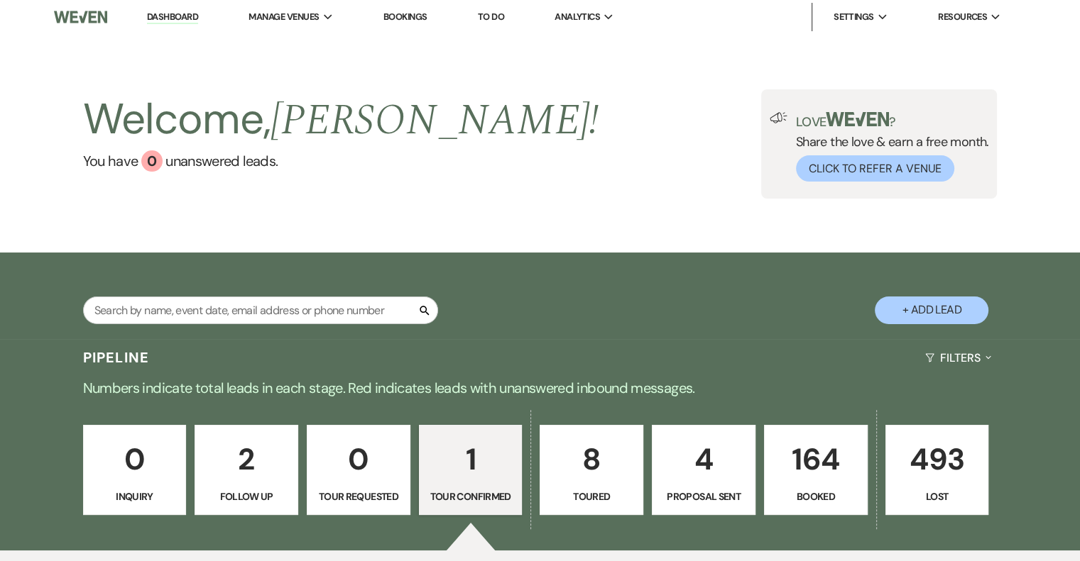
scroll to position [350, 0]
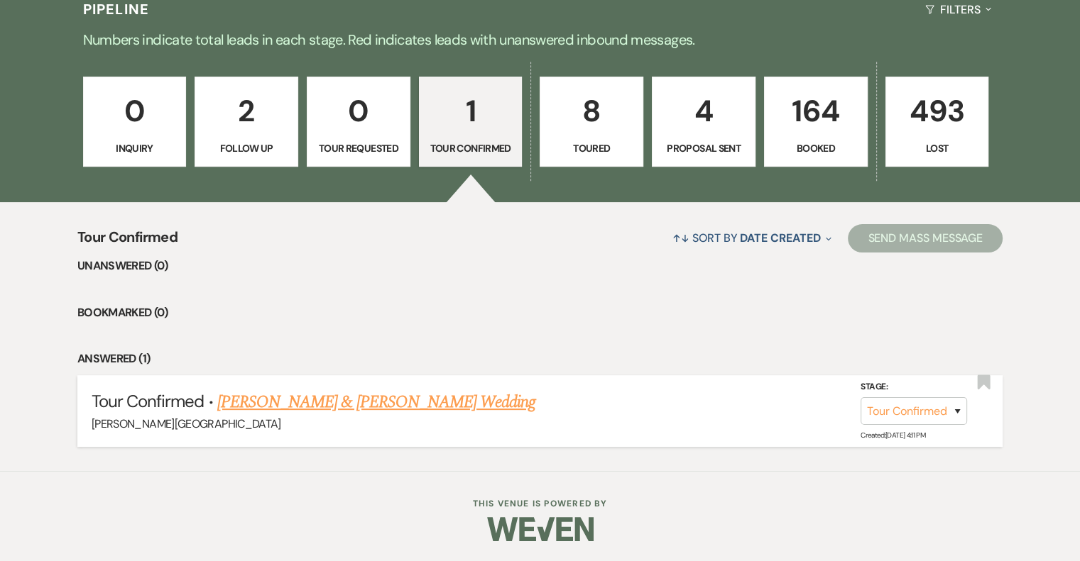
click at [437, 402] on link "Aaron Willis & Maya Zamarron's Wedding" at bounding box center [376, 403] width 318 height 26
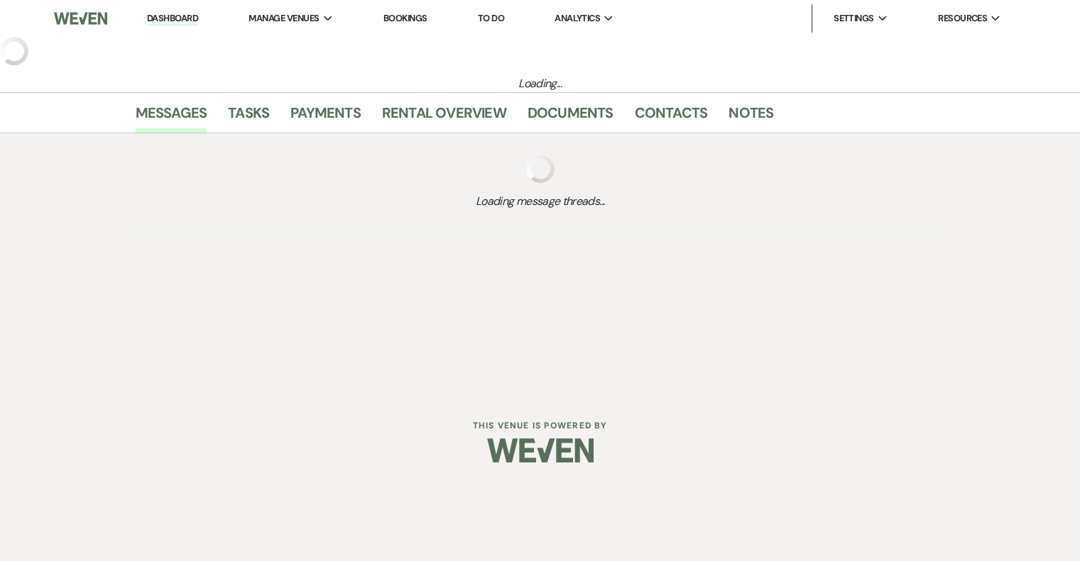
select select "4"
select select "14"
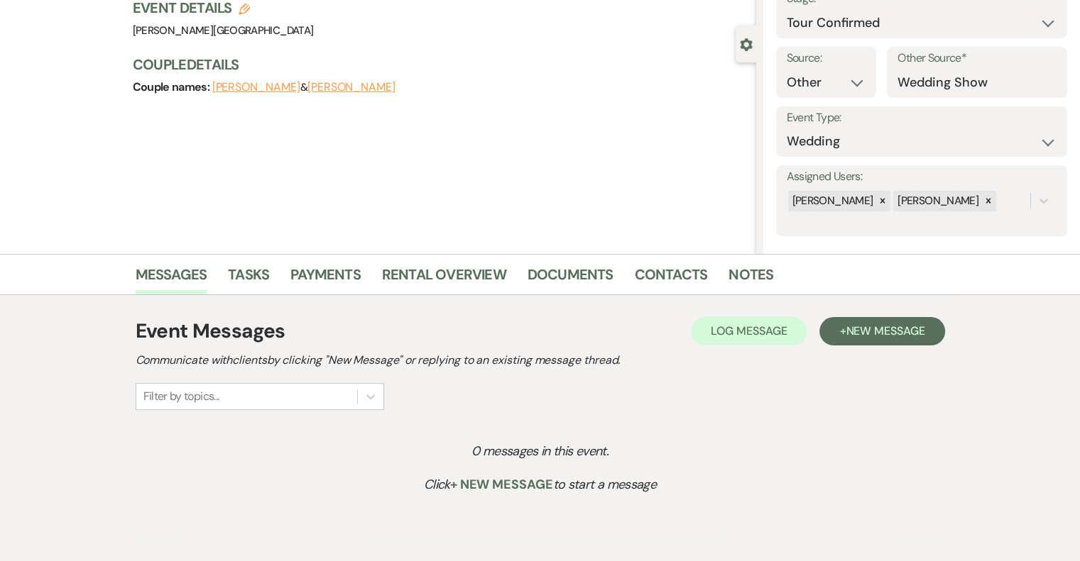
scroll to position [142, 0]
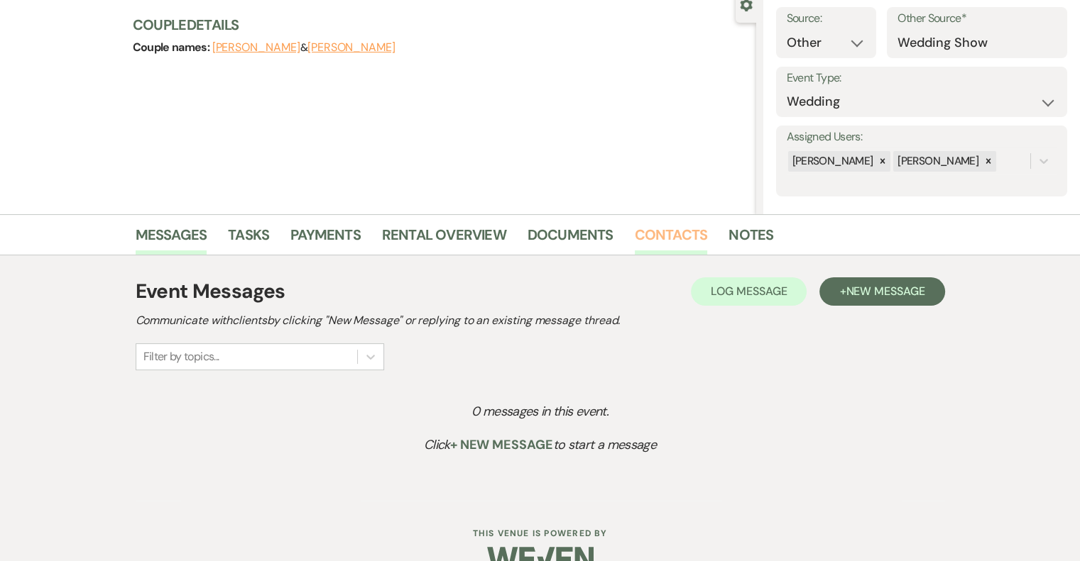
click at [667, 239] on link "Contacts" at bounding box center [671, 239] width 73 height 31
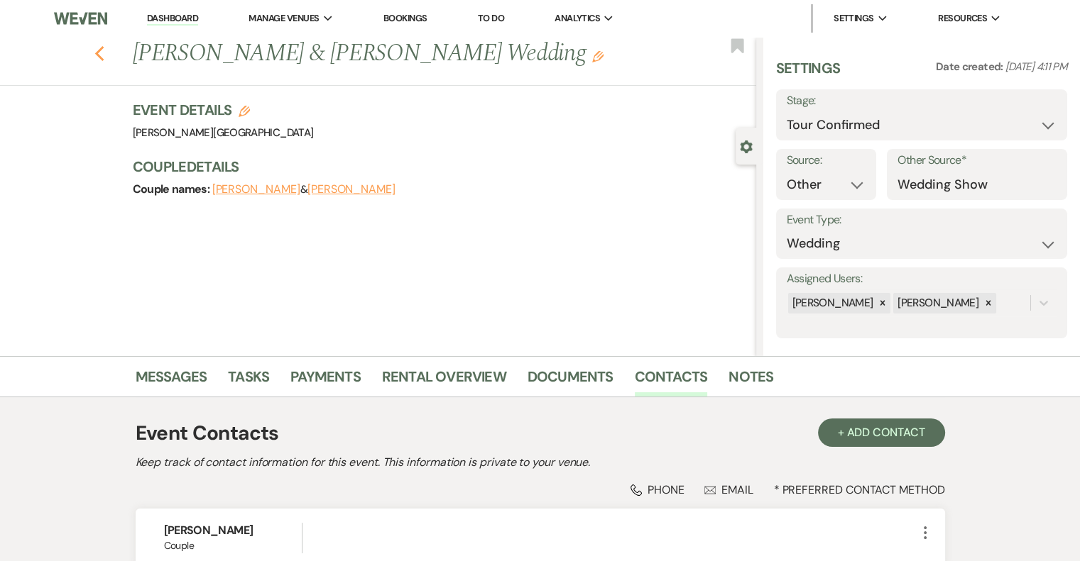
click at [104, 56] on use "button" at bounding box center [98, 54] width 9 height 16
select select "4"
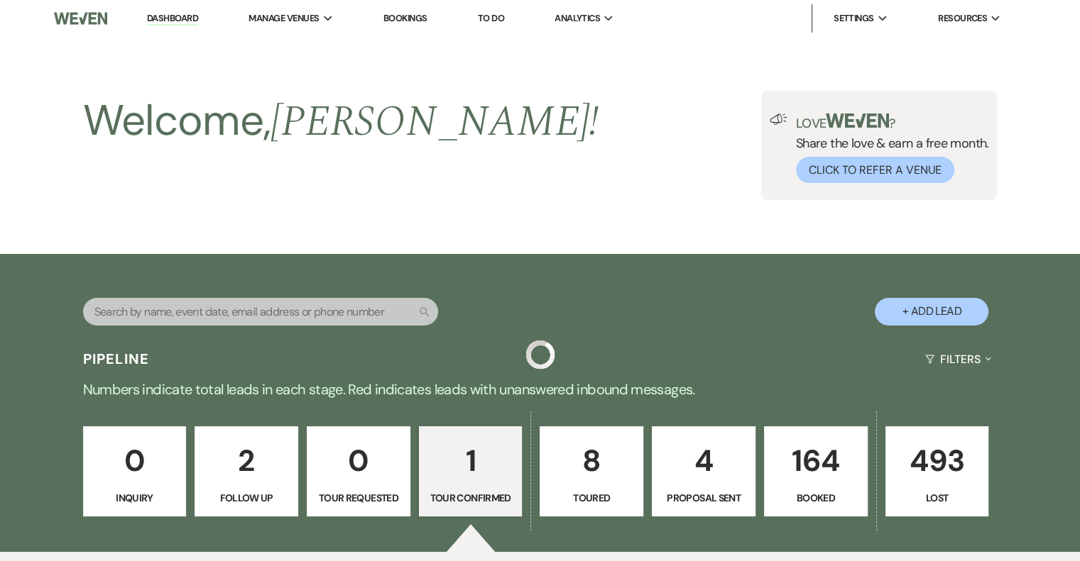
scroll to position [350, 0]
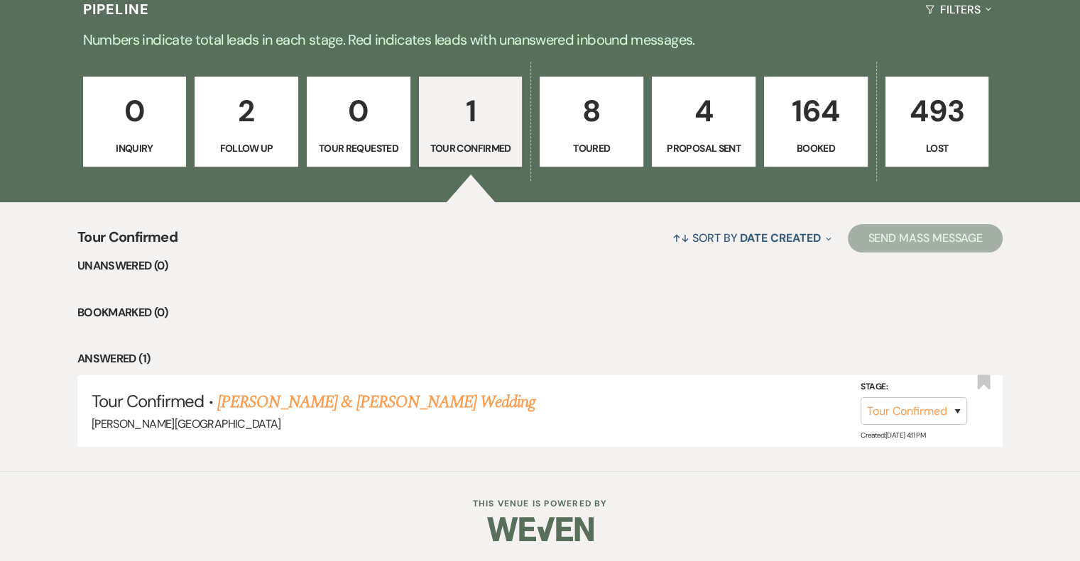
click at [265, 127] on p "2" at bounding box center [246, 111] width 85 height 48
select select "9"
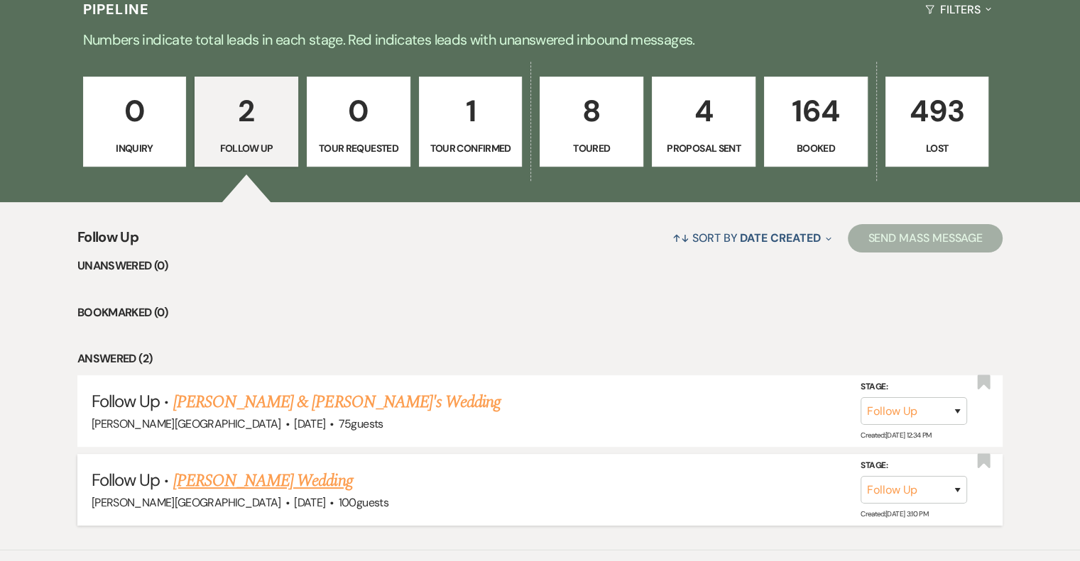
click at [318, 485] on link "Celeste Pacheco's Wedding" at bounding box center [263, 481] width 180 height 26
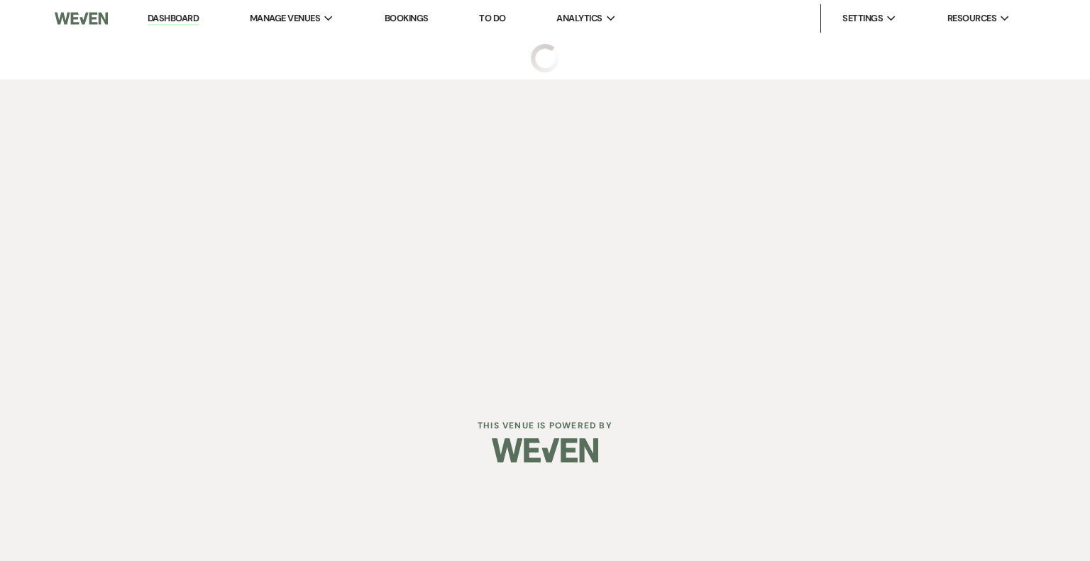
select select "9"
select select "5"
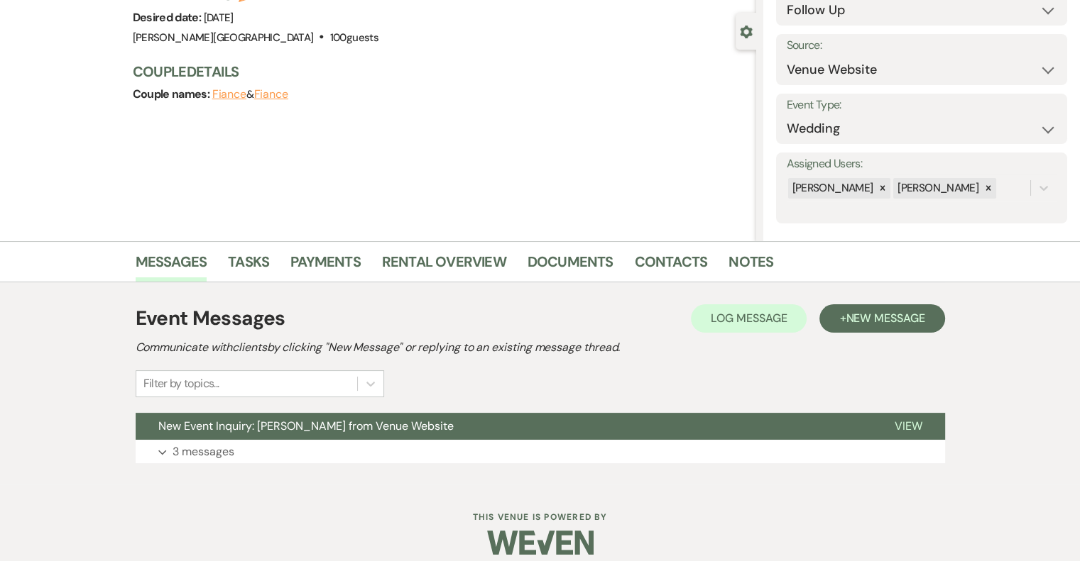
scroll to position [129, 0]
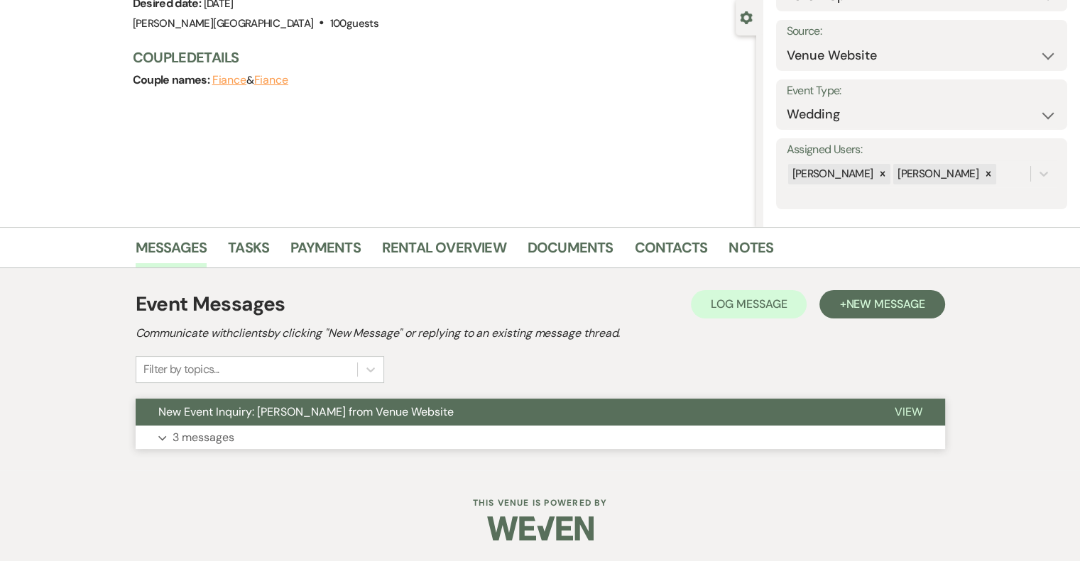
click at [194, 435] on p "3 messages" at bounding box center [203, 438] width 62 height 18
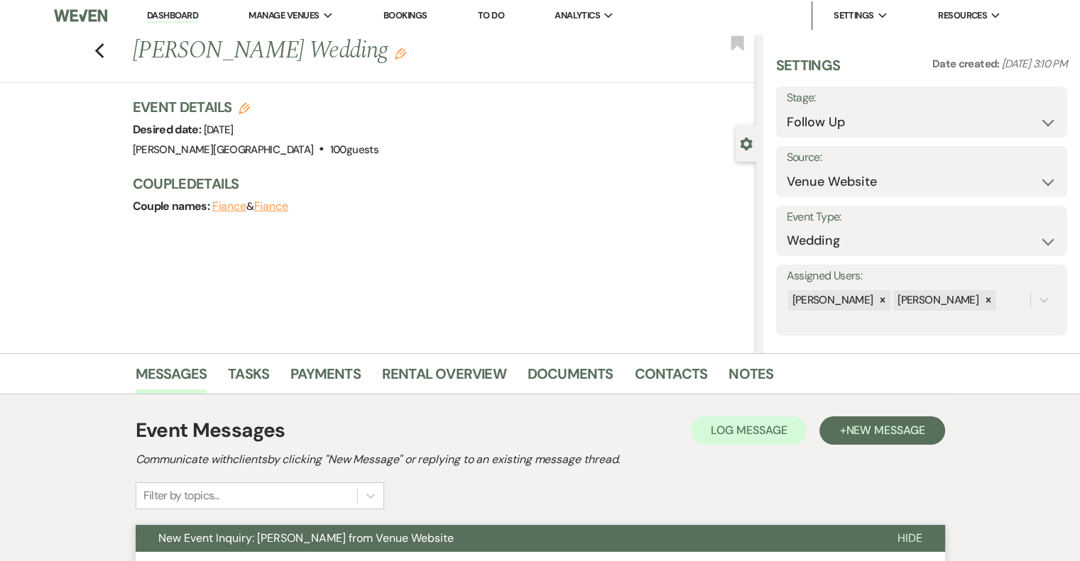
scroll to position [0, 0]
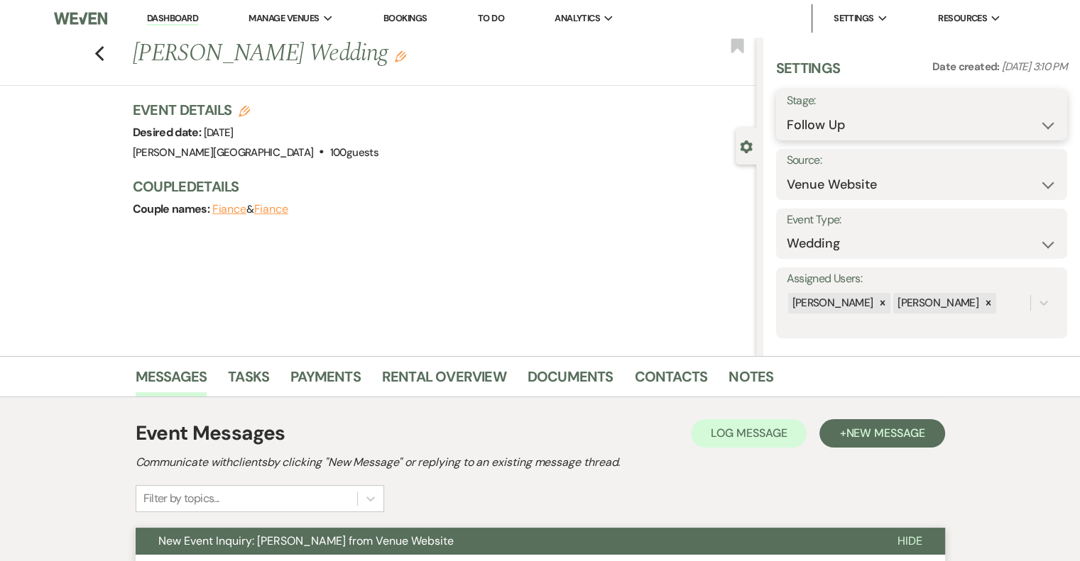
click at [877, 119] on select "Inquiry Follow Up Tour Requested Tour Confirmed Toured Proposal Sent Booked Lost" at bounding box center [921, 125] width 270 height 28
select select "8"
click at [786, 111] on select "Inquiry Follow Up Tour Requested Tour Confirmed Toured Proposal Sent Booked Lost" at bounding box center [921, 125] width 270 height 28
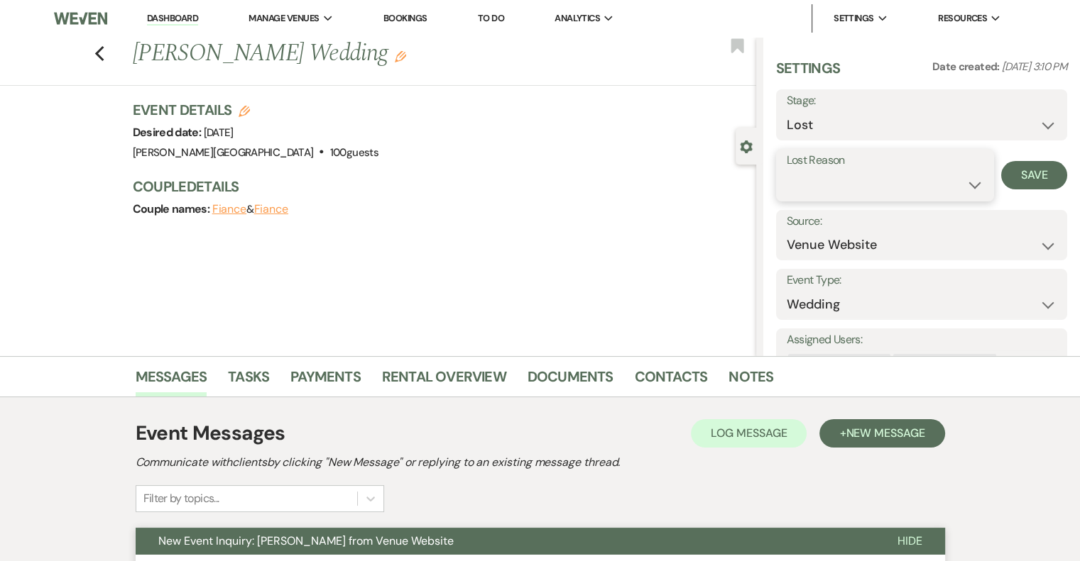
click at [818, 187] on select "Booked Elsewhere Budget Date Unavailable No Response Not a Good Match Capacity …" at bounding box center [884, 185] width 197 height 28
select select "5"
click at [786, 171] on select "Booked Elsewhere Budget Date Unavailable No Response Not a Good Match Capacity …" at bounding box center [884, 185] width 197 height 28
click at [1023, 172] on button "Save" at bounding box center [1034, 175] width 66 height 28
click at [101, 55] on use "button" at bounding box center [98, 54] width 9 height 16
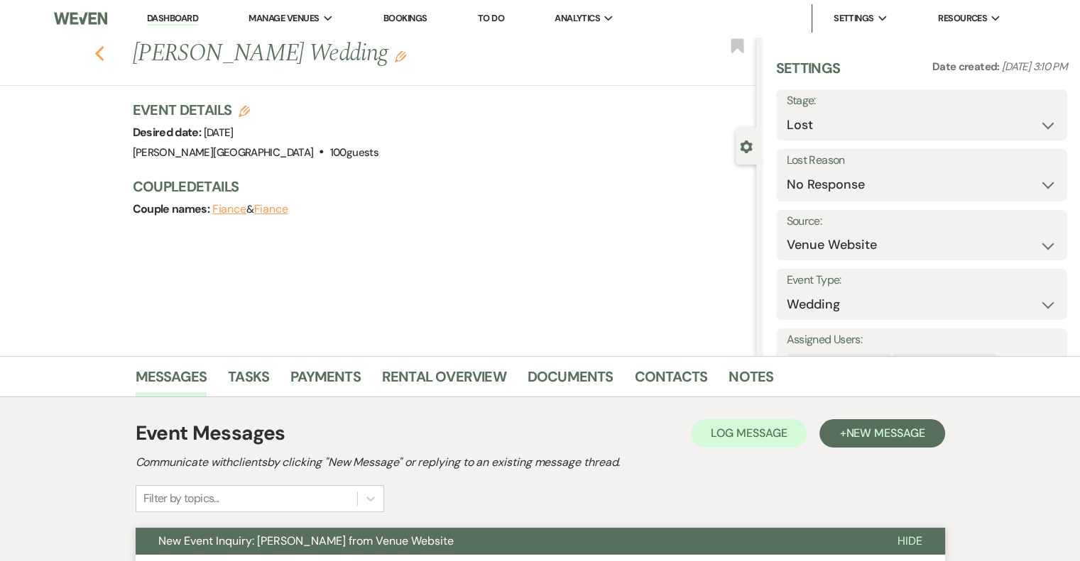
select select "9"
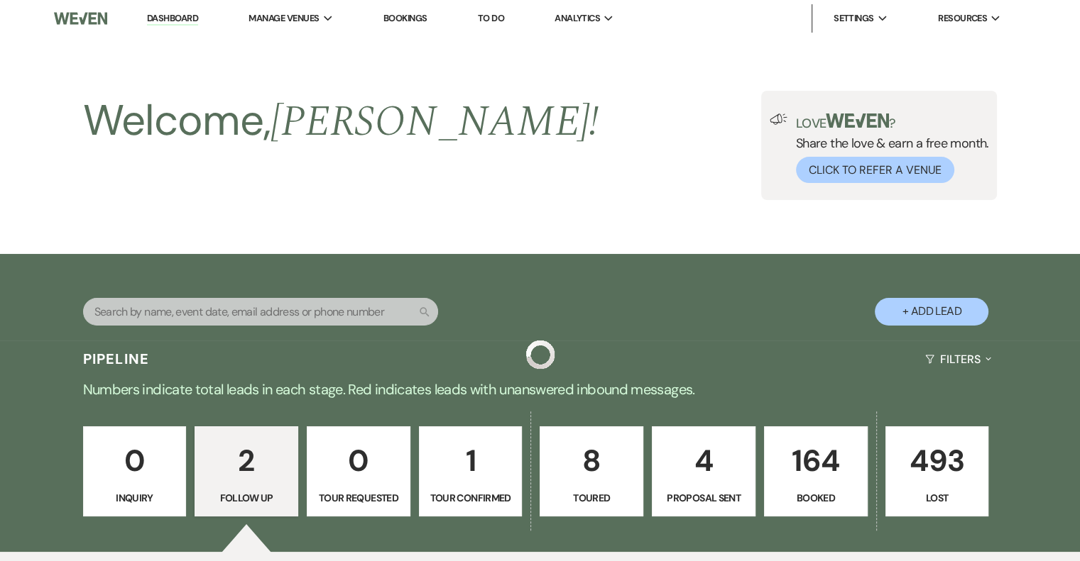
scroll to position [350, 0]
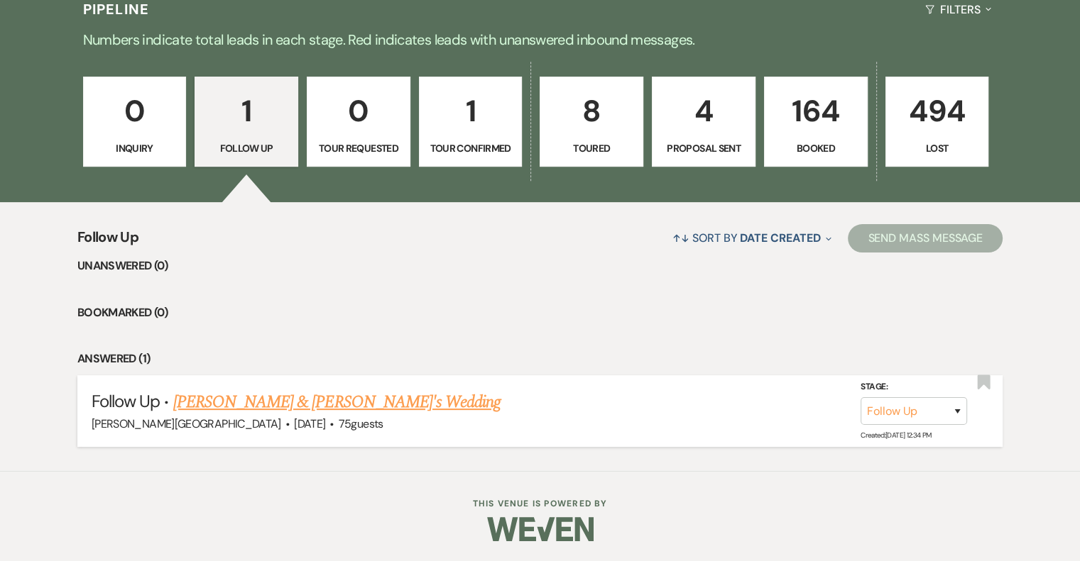
click at [349, 401] on link "Marce Hernandez & Fiance's Wedding" at bounding box center [337, 403] width 328 height 26
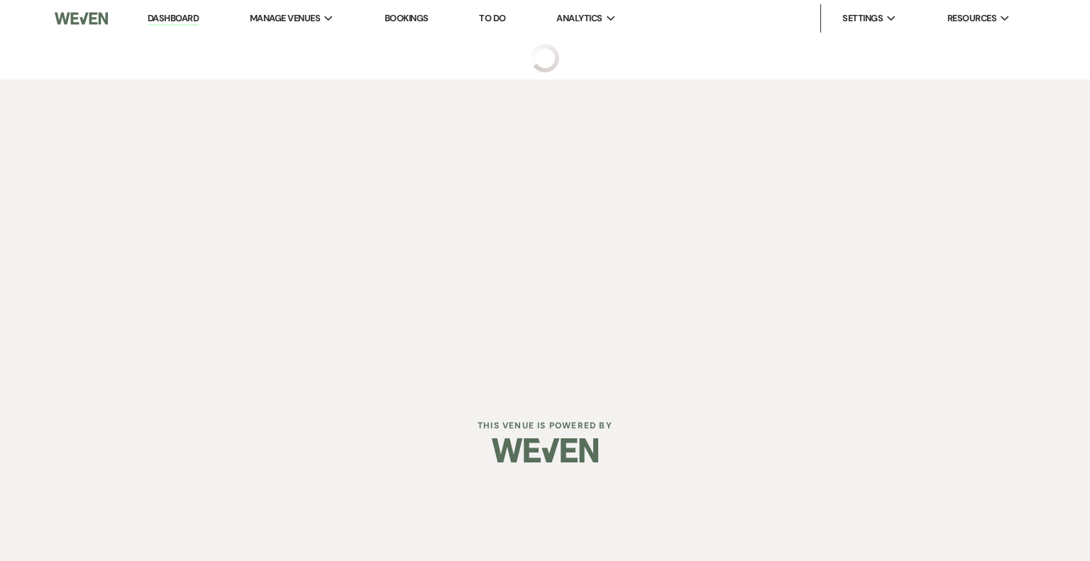
select select "9"
select select "5"
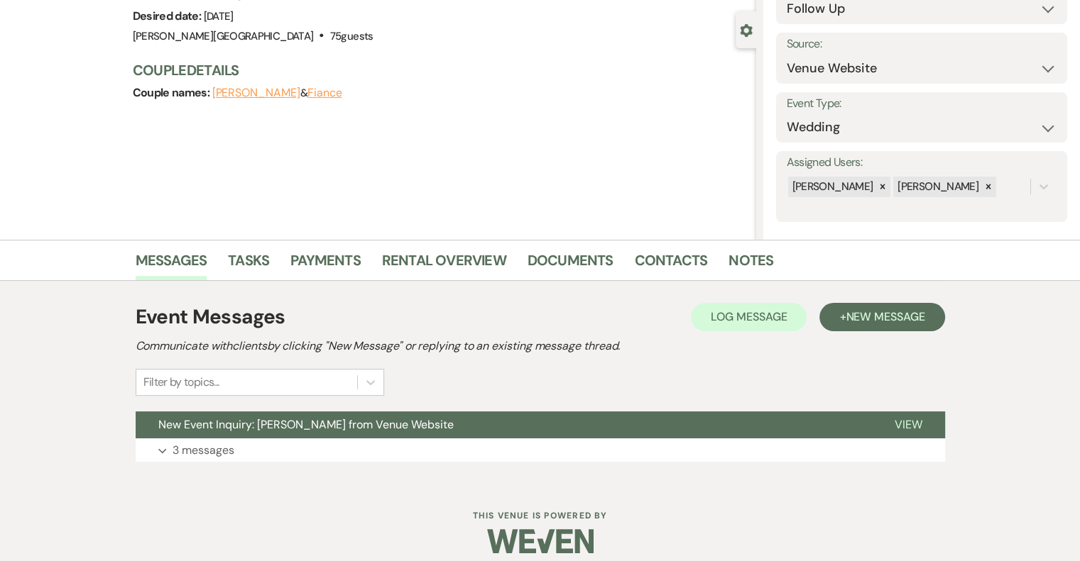
scroll to position [129, 0]
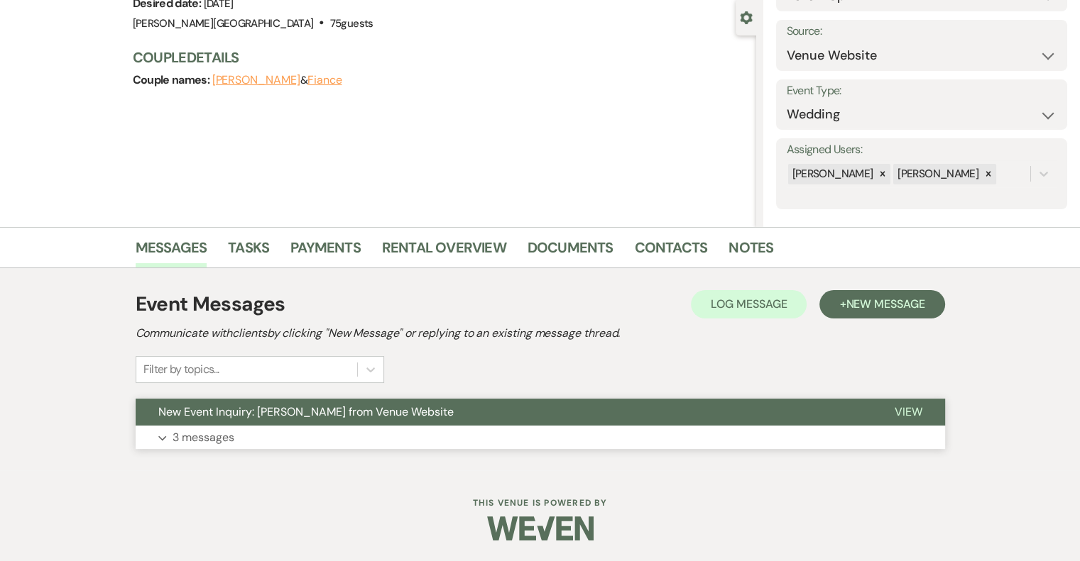
click at [219, 435] on p "3 messages" at bounding box center [203, 438] width 62 height 18
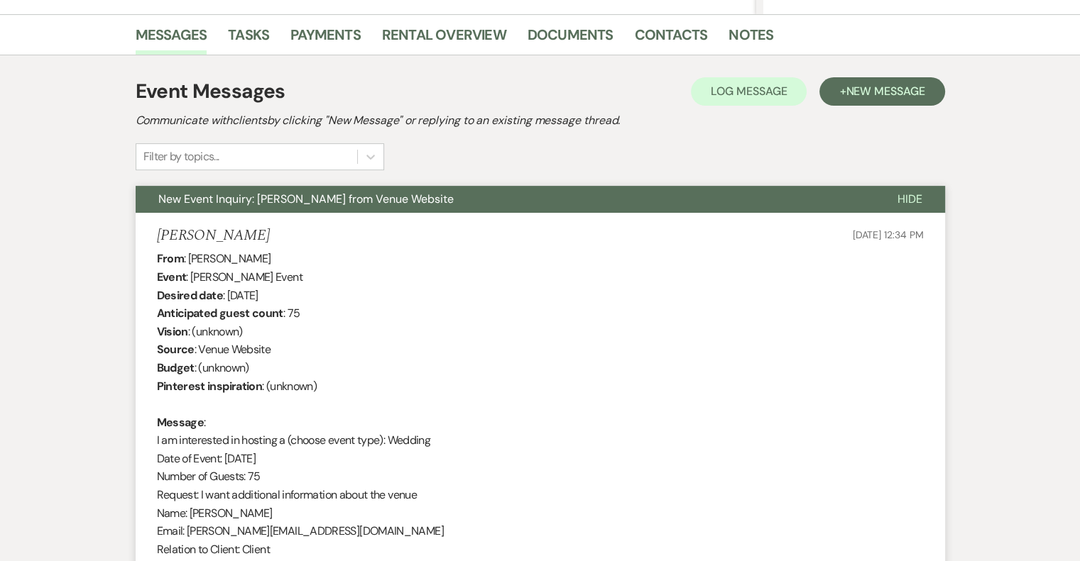
scroll to position [0, 0]
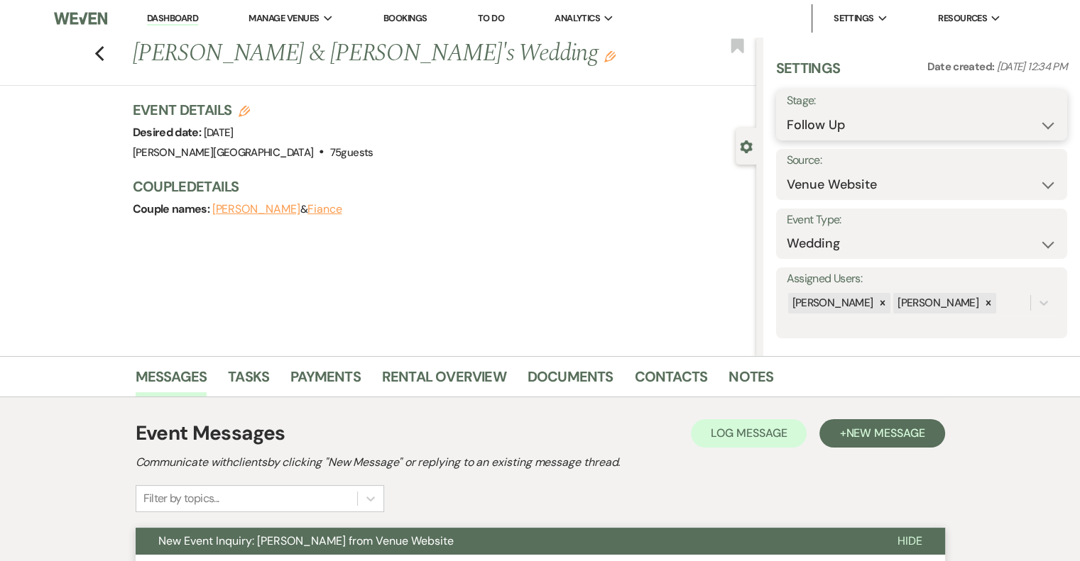
click at [904, 127] on select "Inquiry Follow Up Tour Requested Tour Confirmed Toured Proposal Sent Booked Lost" at bounding box center [921, 125] width 270 height 28
select select "8"
click at [786, 111] on select "Inquiry Follow Up Tour Requested Tour Confirmed Toured Proposal Sent Booked Lost" at bounding box center [921, 125] width 270 height 28
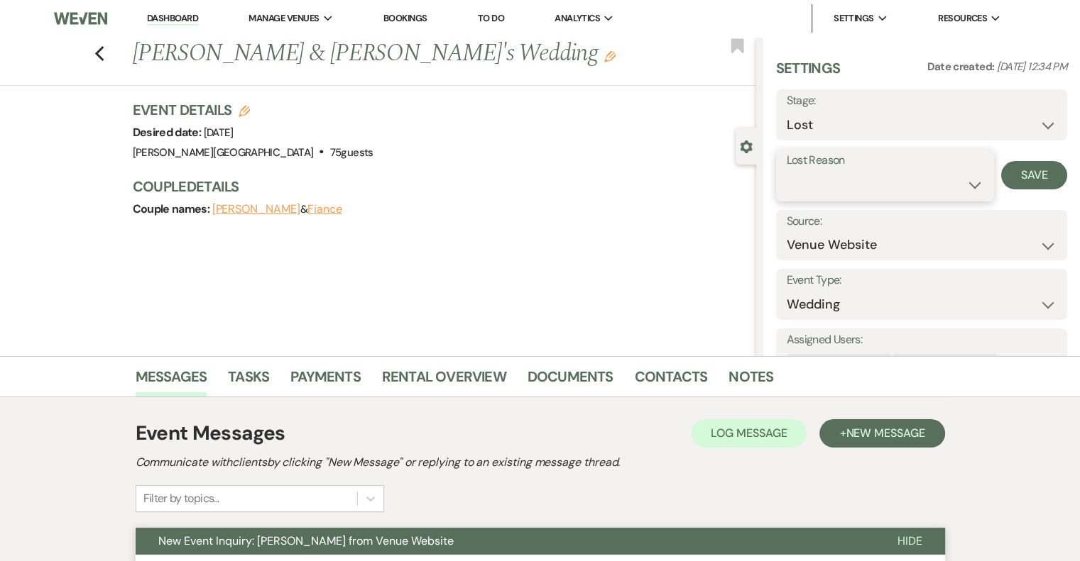
click at [843, 188] on select "Booked Elsewhere Budget Date Unavailable No Response Not a Good Match Capacity …" at bounding box center [884, 185] width 197 height 28
select select "5"
click at [786, 171] on select "Booked Elsewhere Budget Date Unavailable No Response Not a Good Match Capacity …" at bounding box center [884, 185] width 197 height 28
click at [1020, 173] on button "Save" at bounding box center [1034, 175] width 66 height 28
click at [104, 53] on icon "Previous" at bounding box center [99, 53] width 11 height 17
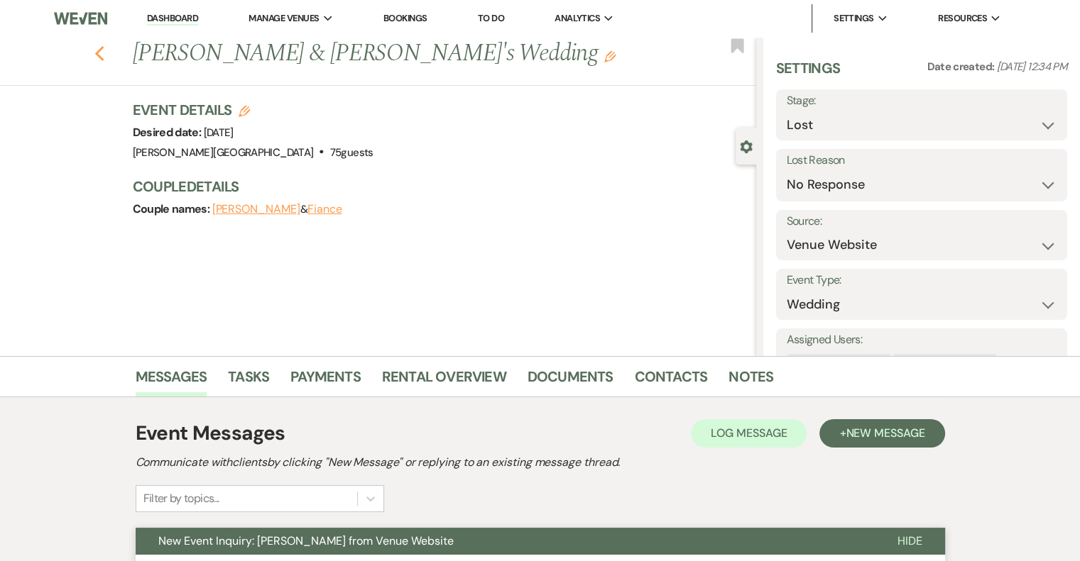
scroll to position [200, 0]
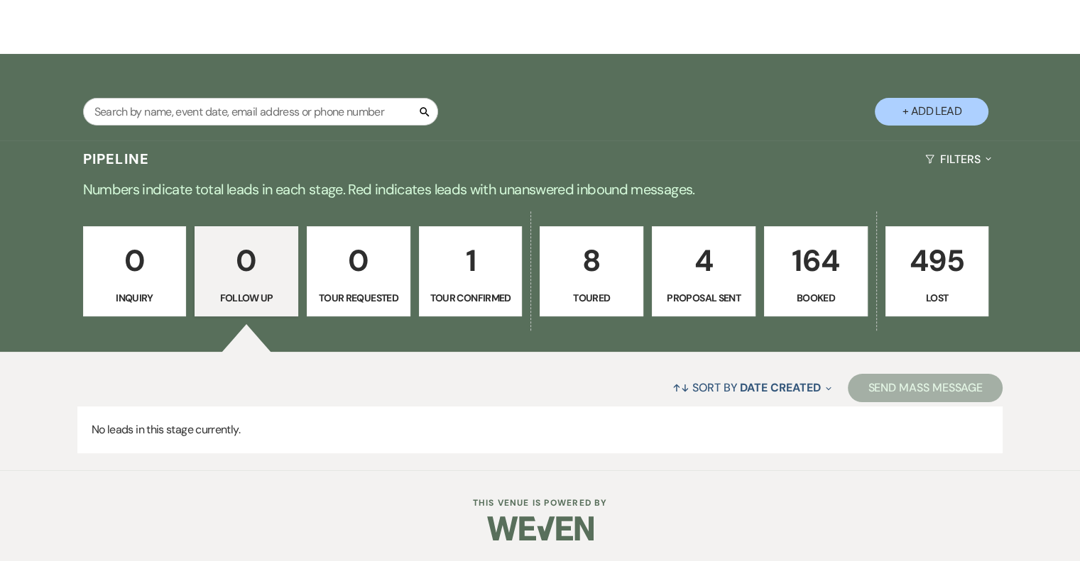
click at [610, 254] on p "8" at bounding box center [591, 261] width 85 height 48
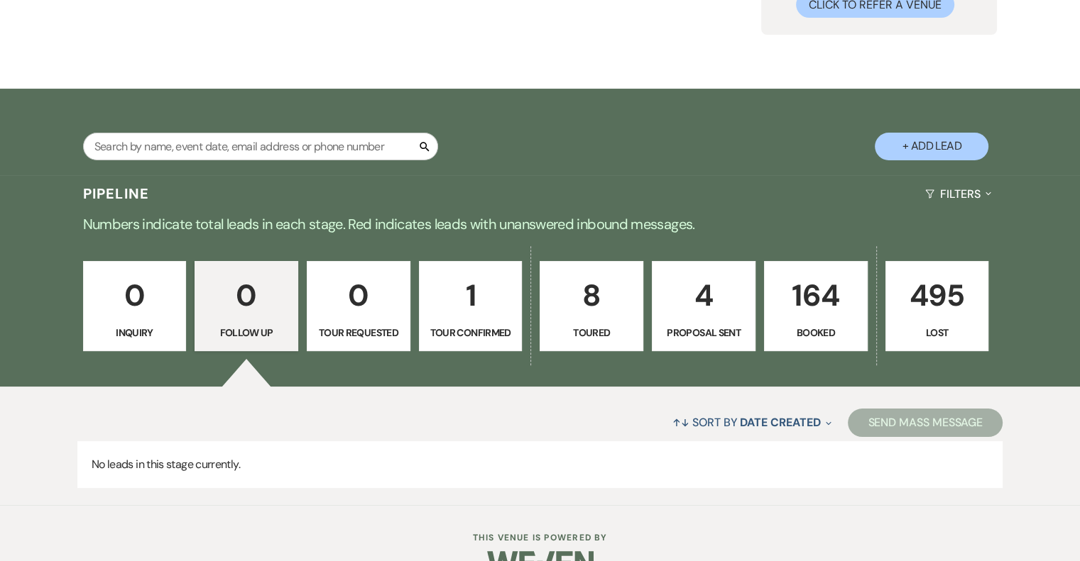
select select "5"
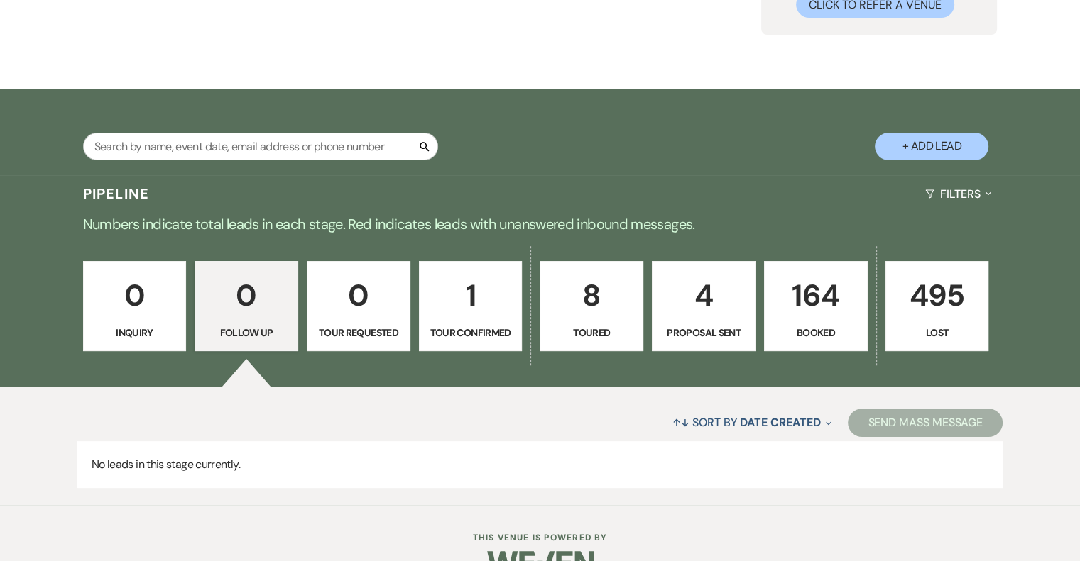
select select "5"
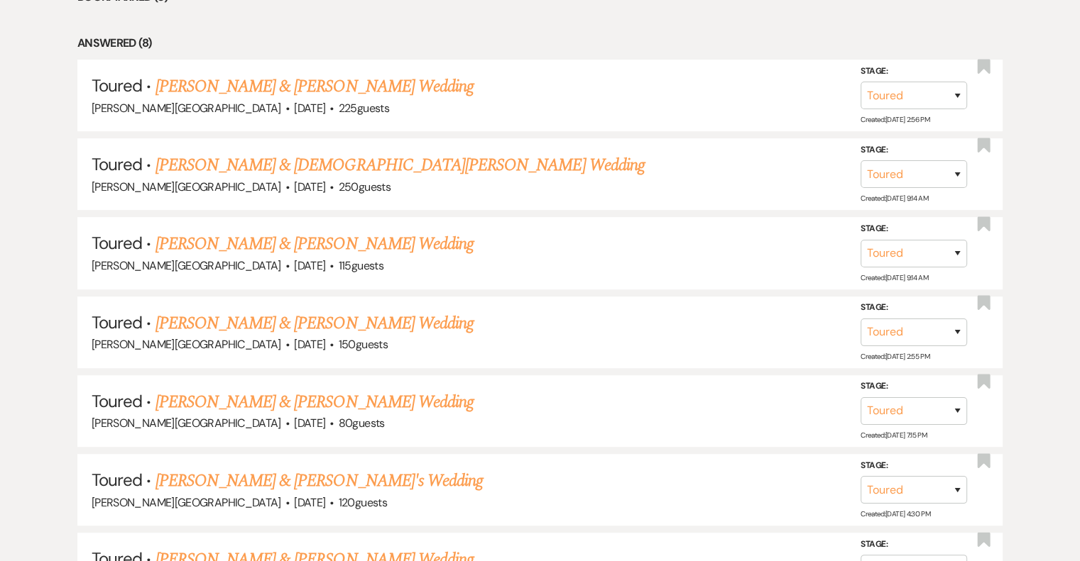
scroll to position [896, 0]
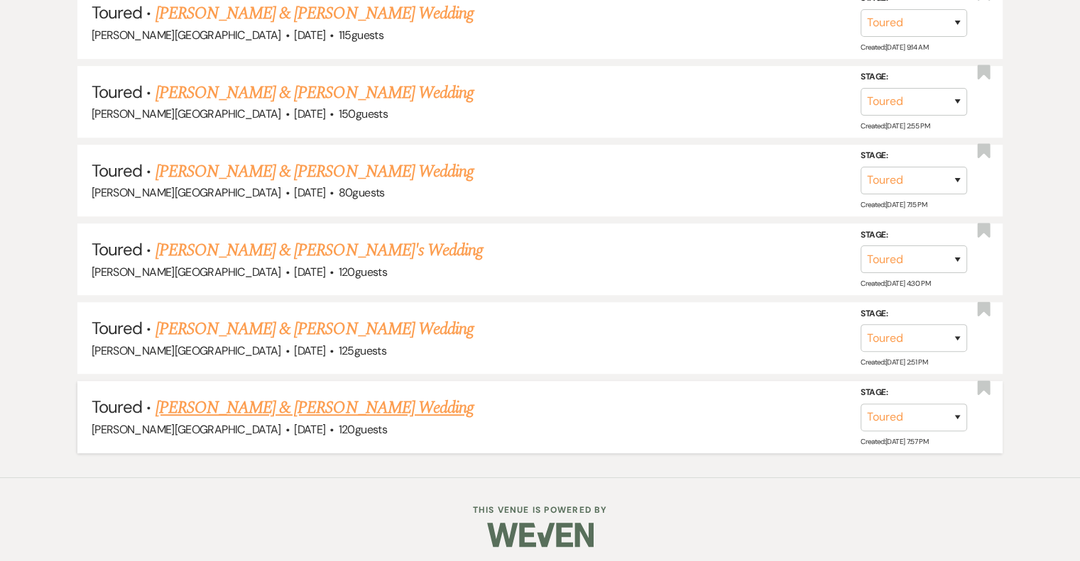
click at [393, 405] on link "Katelynn Hernandez & Jacob McCarty's Wedding" at bounding box center [314, 408] width 318 height 26
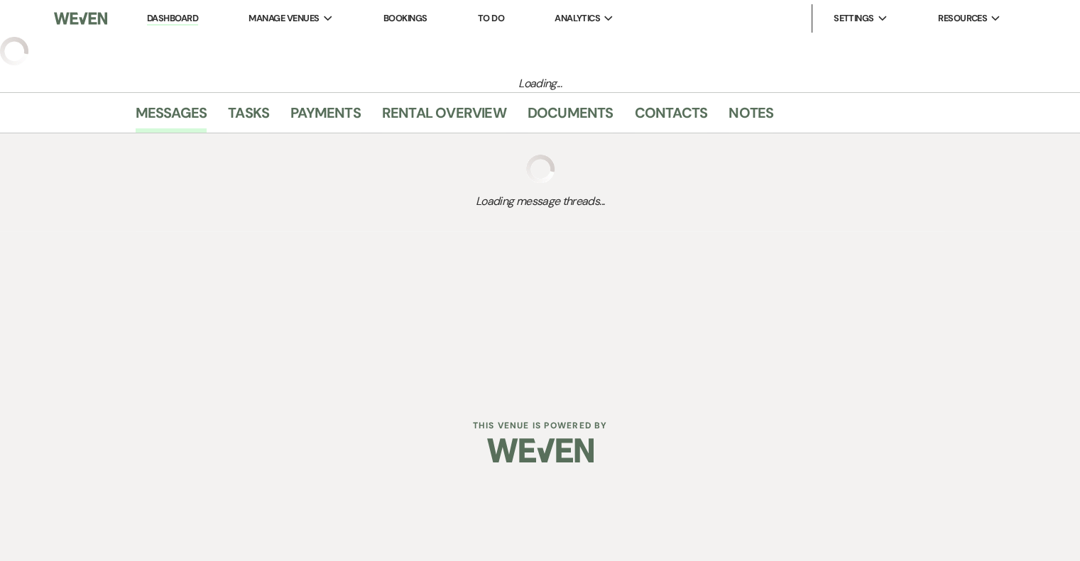
select select "5"
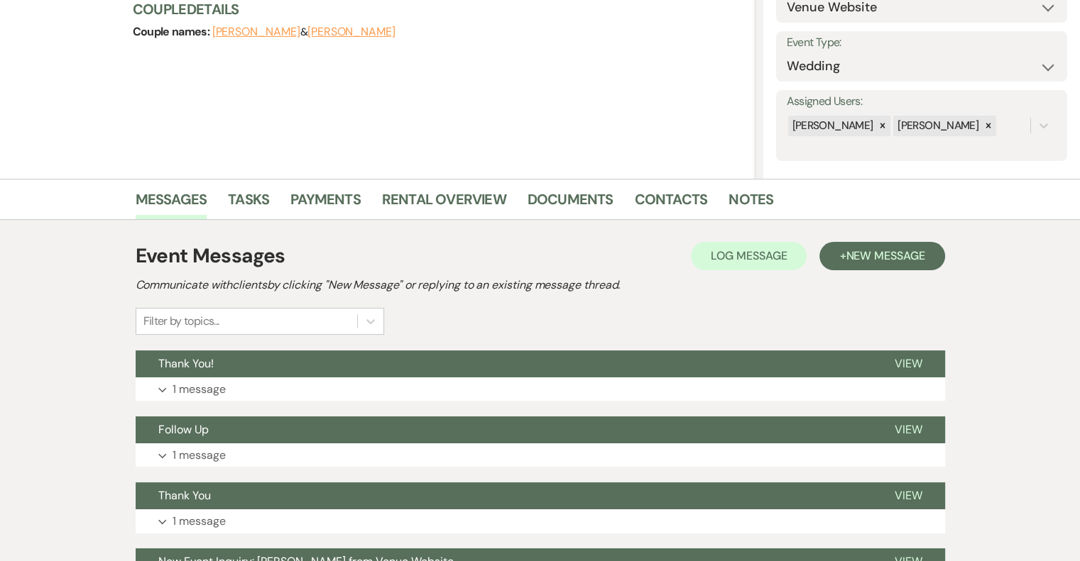
scroll to position [284, 0]
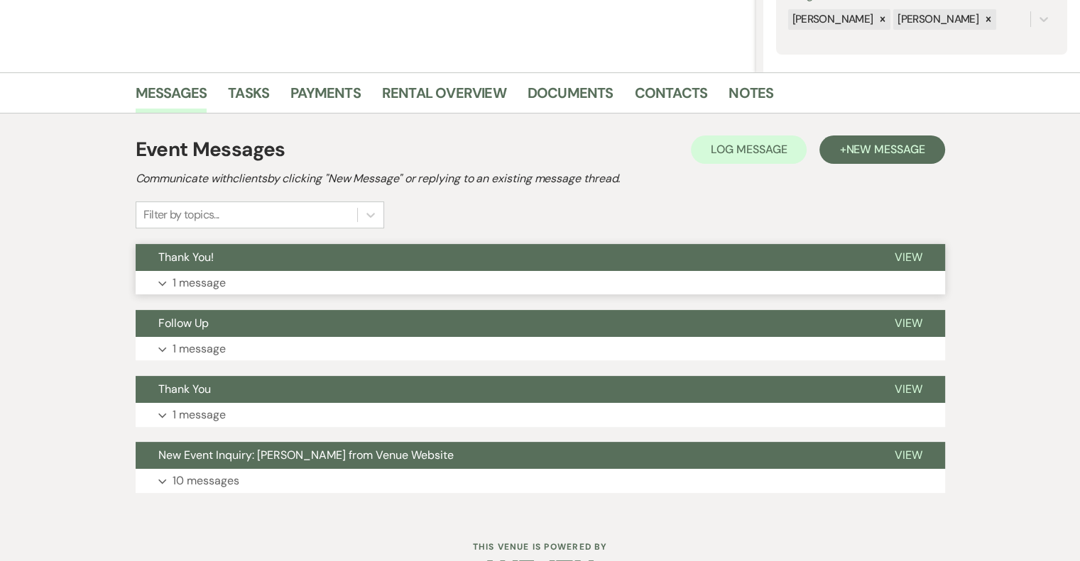
click at [204, 285] on p "1 message" at bounding box center [198, 283] width 53 height 18
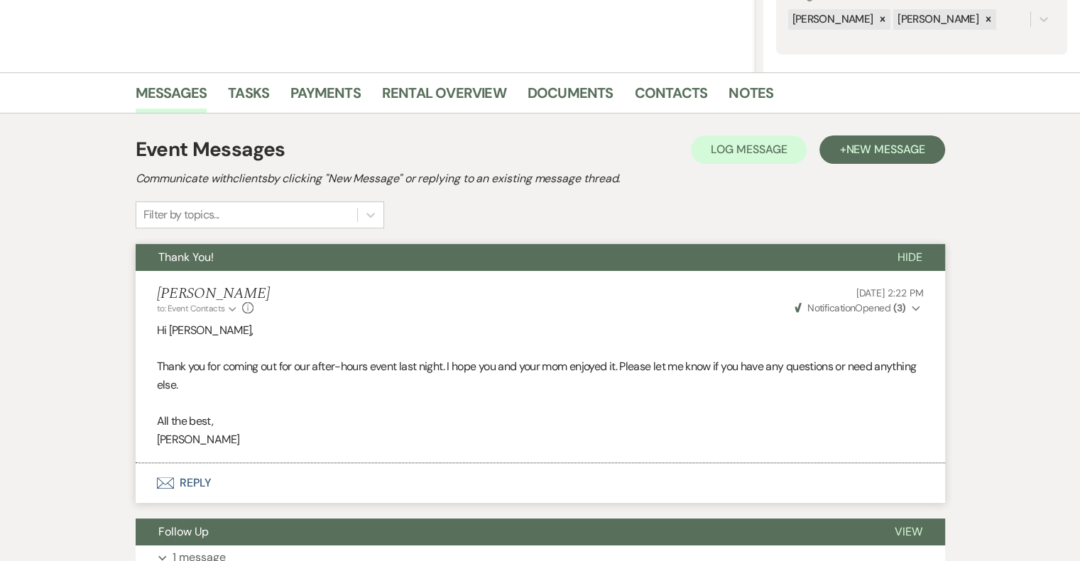
click at [187, 260] on span "Thank You!" at bounding box center [185, 257] width 55 height 15
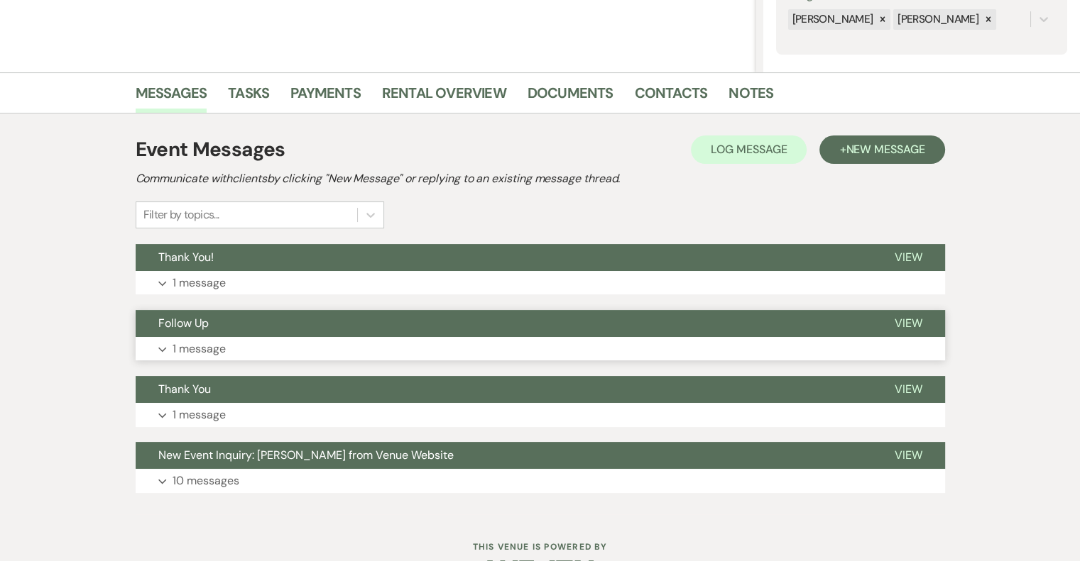
click at [197, 324] on span "Follow Up" at bounding box center [183, 323] width 50 height 15
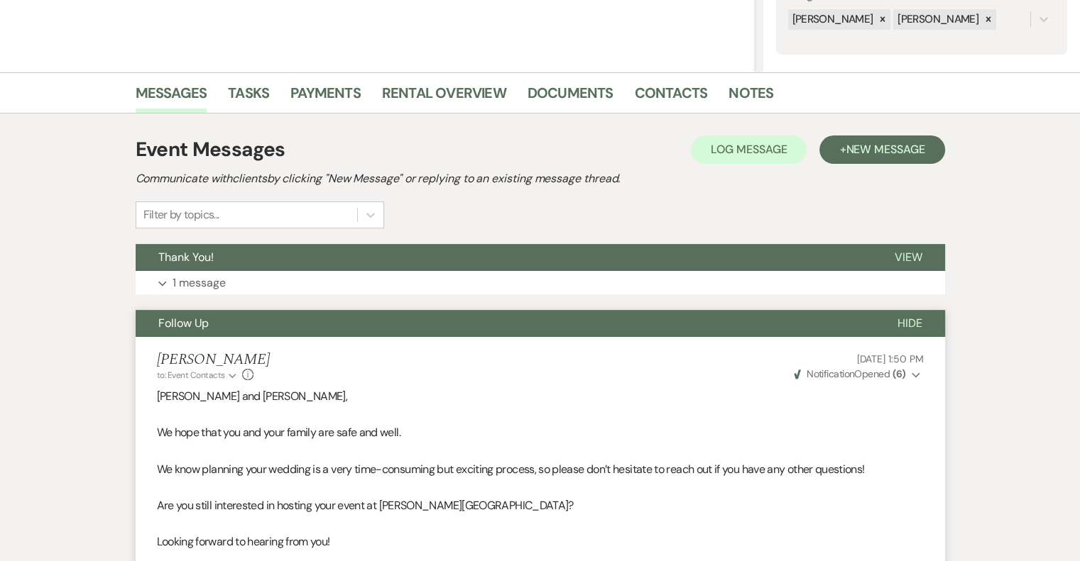
click at [185, 326] on span "Follow Up" at bounding box center [183, 323] width 50 height 15
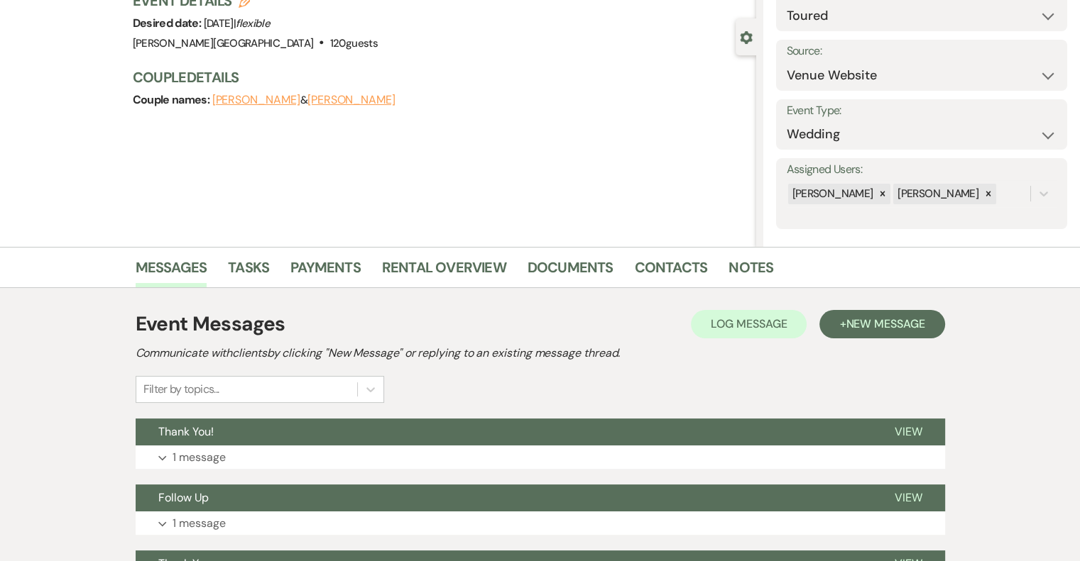
scroll to position [0, 0]
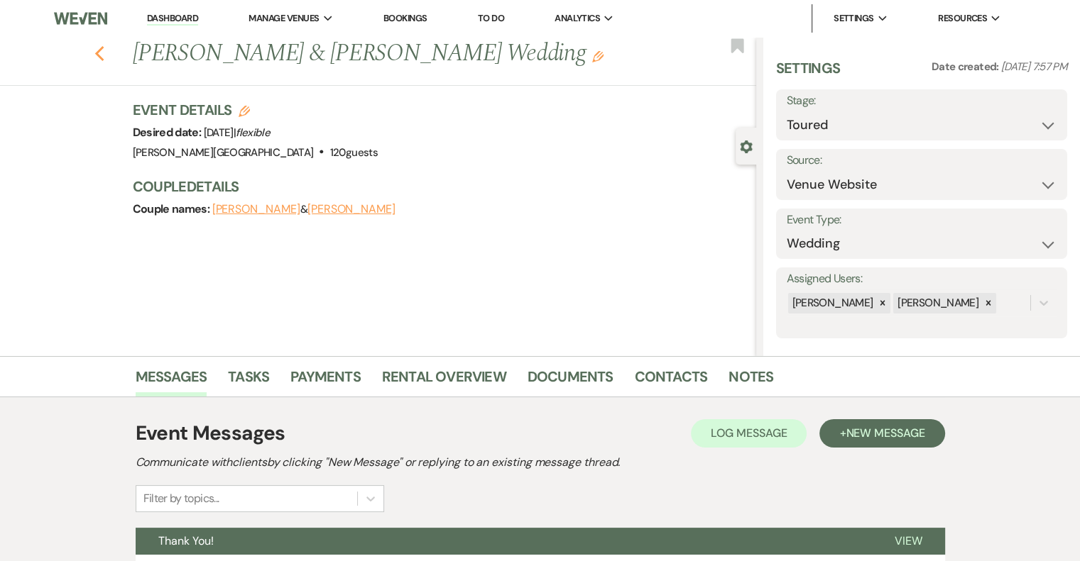
click at [104, 57] on use "button" at bounding box center [98, 54] width 9 height 16
select select "5"
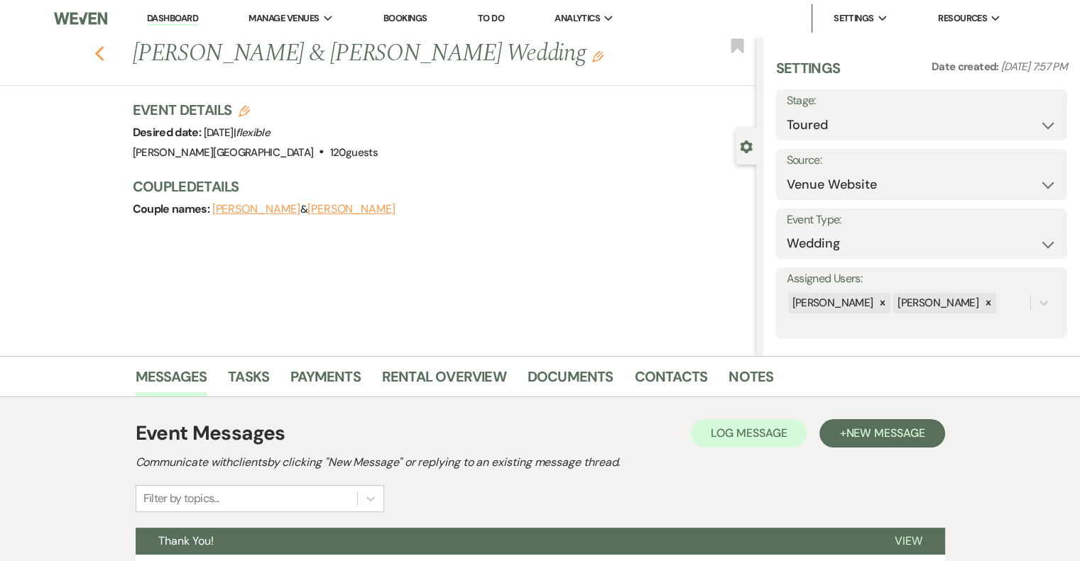
select select "5"
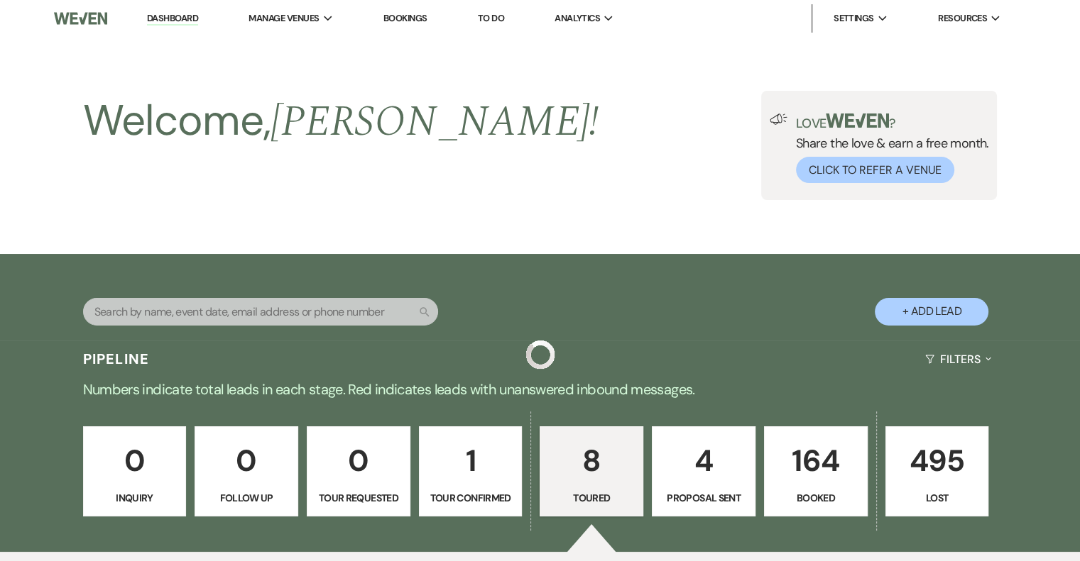
scroll to position [896, 0]
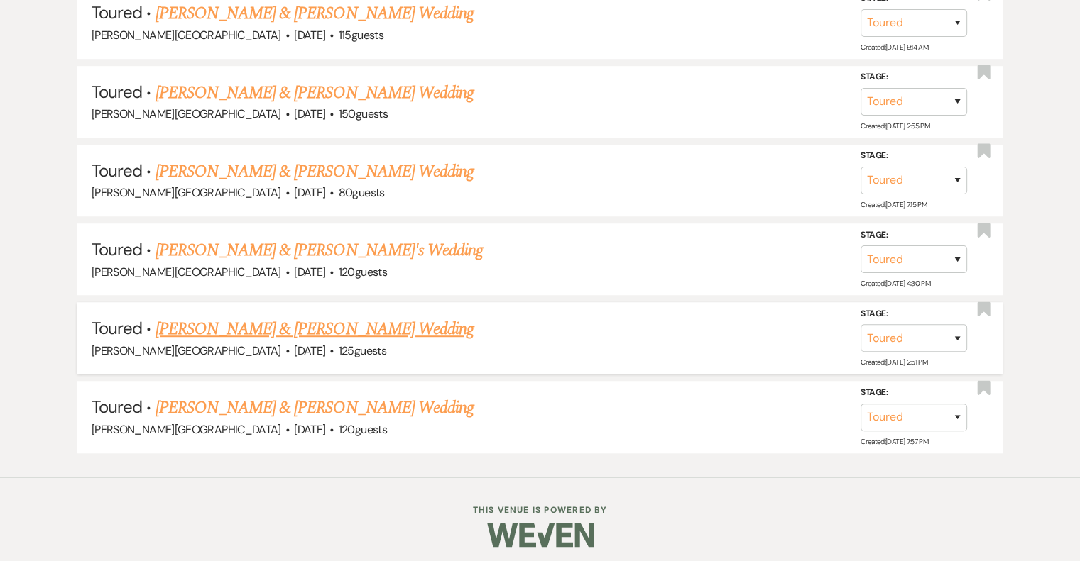
click at [356, 319] on link "Kimberly Peters-Ortensie & Stuart Miller's Wedding" at bounding box center [314, 330] width 318 height 26
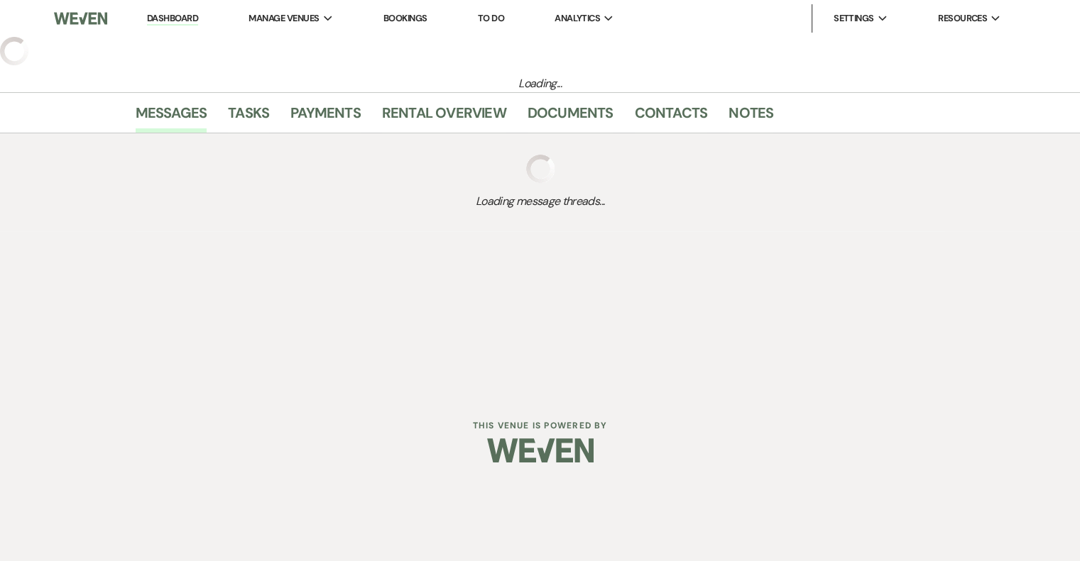
select select "5"
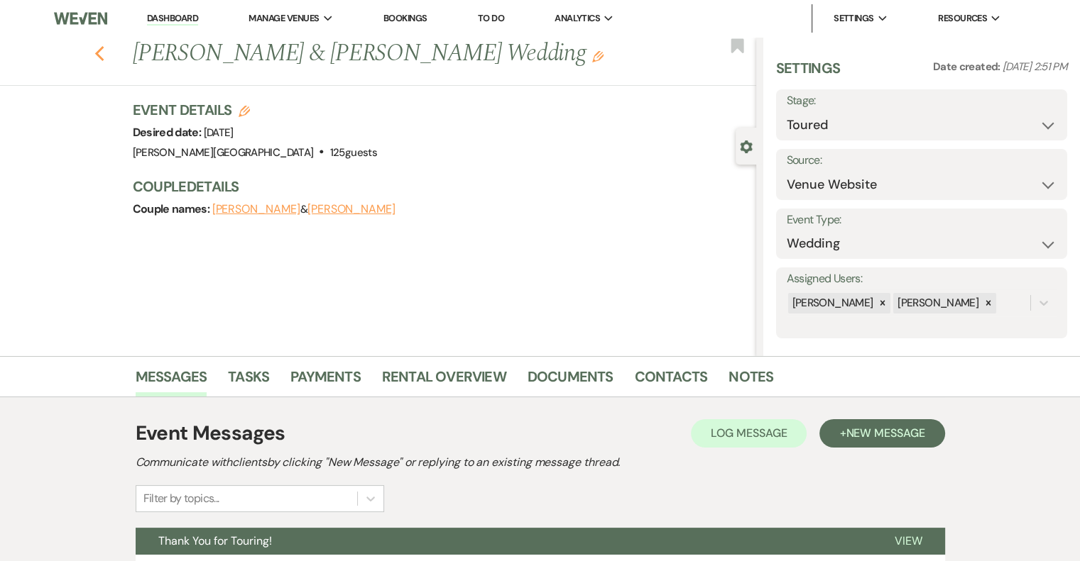
click at [105, 51] on icon "Previous" at bounding box center [99, 53] width 11 height 17
select select "5"
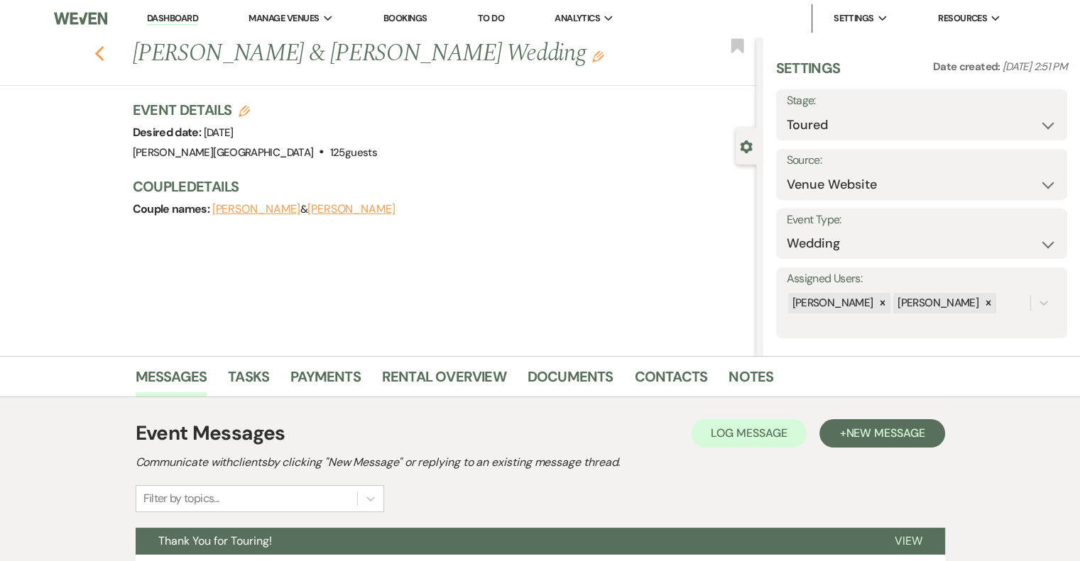
select select "5"
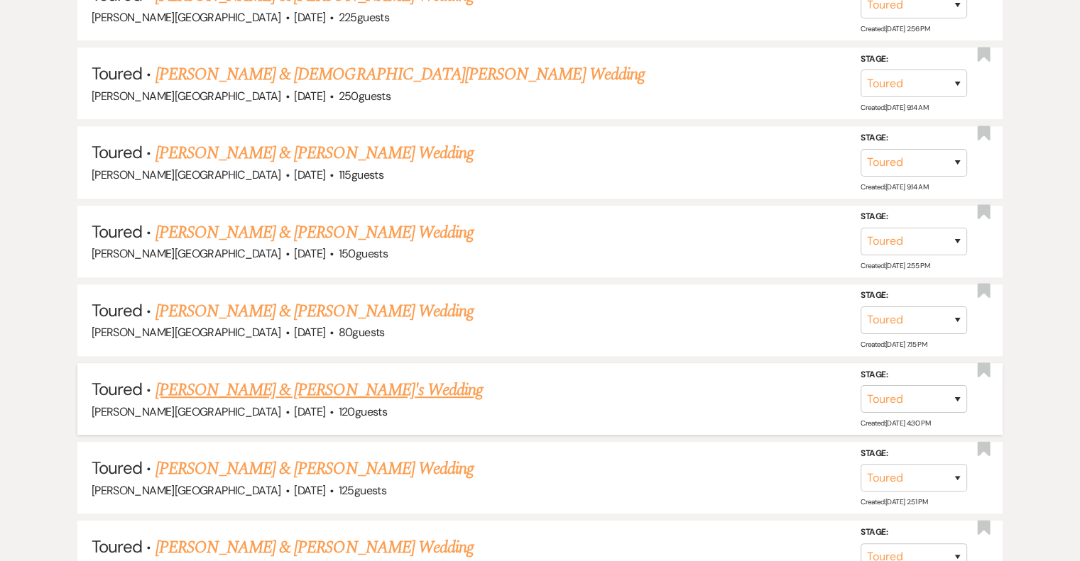
scroll to position [825, 0]
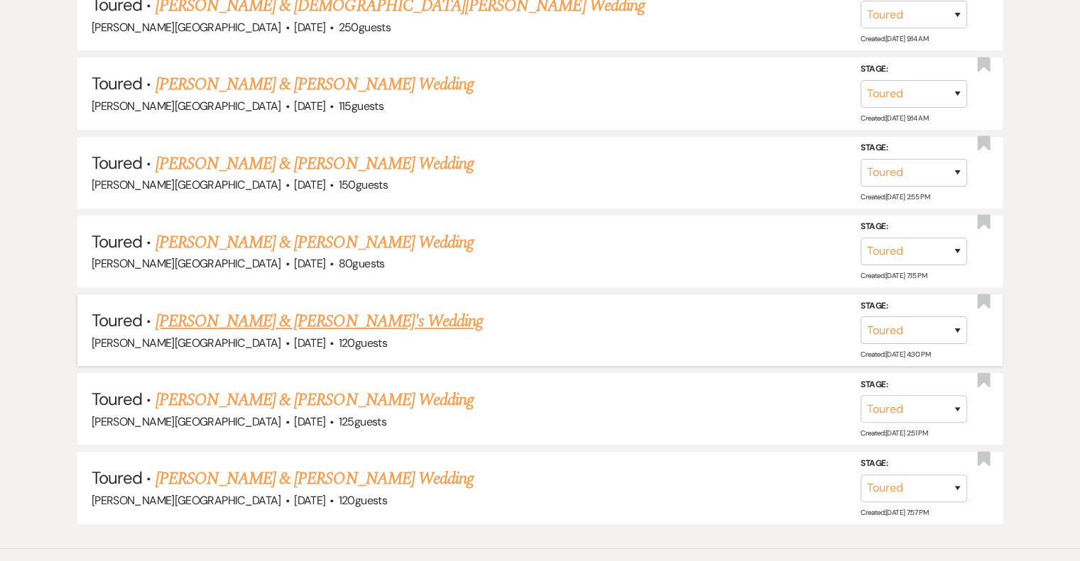
click at [368, 316] on link "Katelynn Brangard & Fiance's Wedding" at bounding box center [319, 322] width 328 height 26
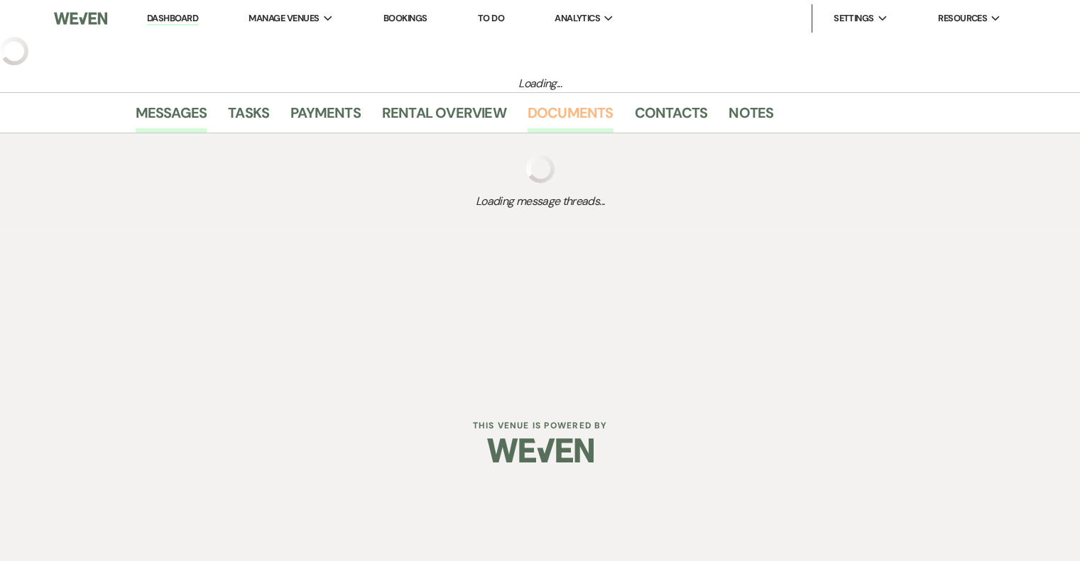
select select "5"
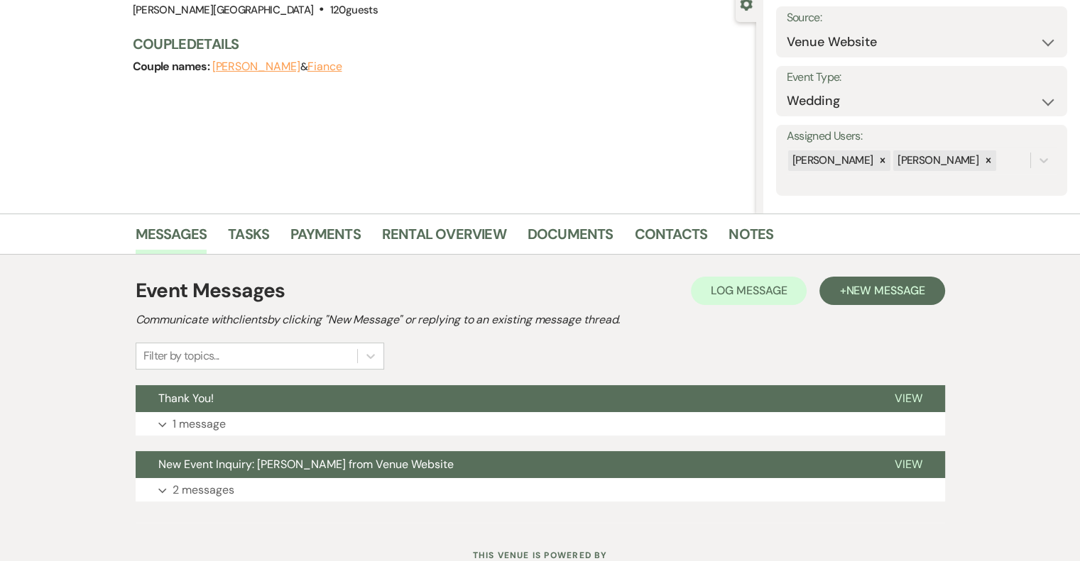
scroll to position [195, 0]
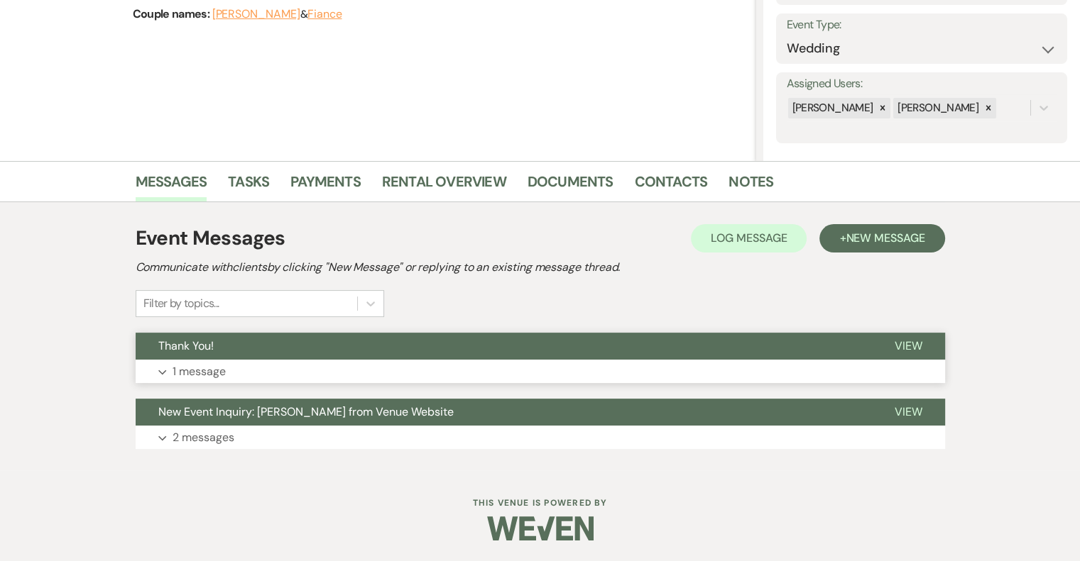
click at [209, 377] on p "1 message" at bounding box center [198, 372] width 53 height 18
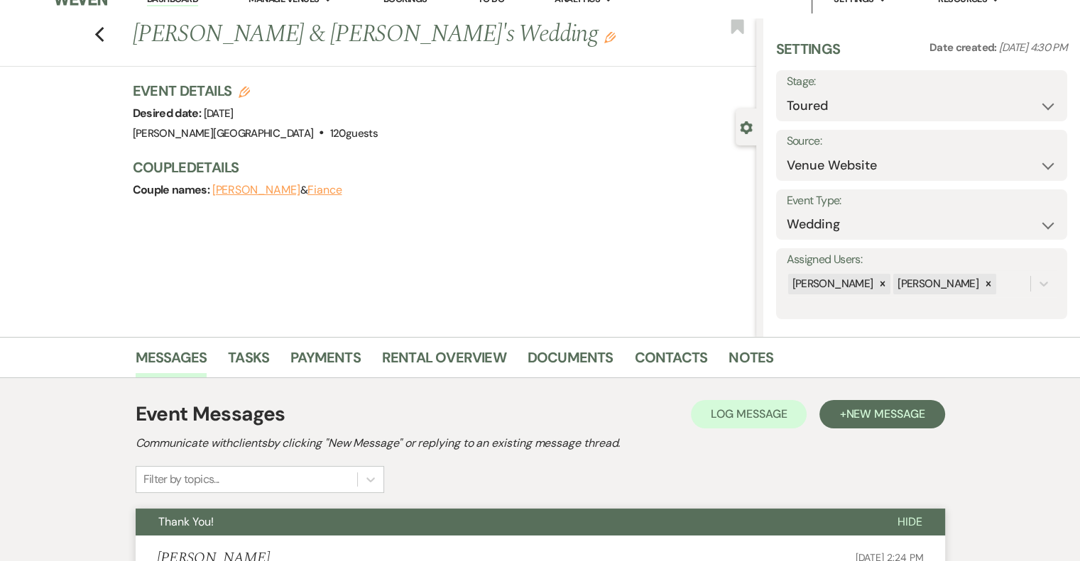
scroll to position [0, 0]
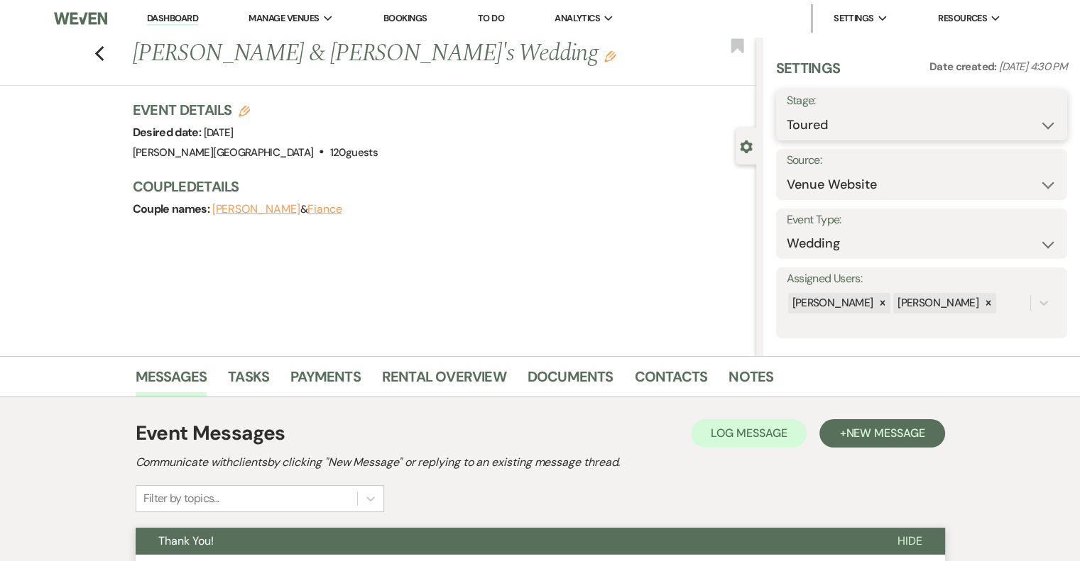
click at [836, 125] on select "Inquiry Follow Up Tour Requested Tour Confirmed Toured Proposal Sent Booked Lost" at bounding box center [921, 125] width 270 height 28
select select "8"
click at [786, 111] on select "Inquiry Follow Up Tour Requested Tour Confirmed Toured Proposal Sent Booked Lost" at bounding box center [921, 125] width 270 height 28
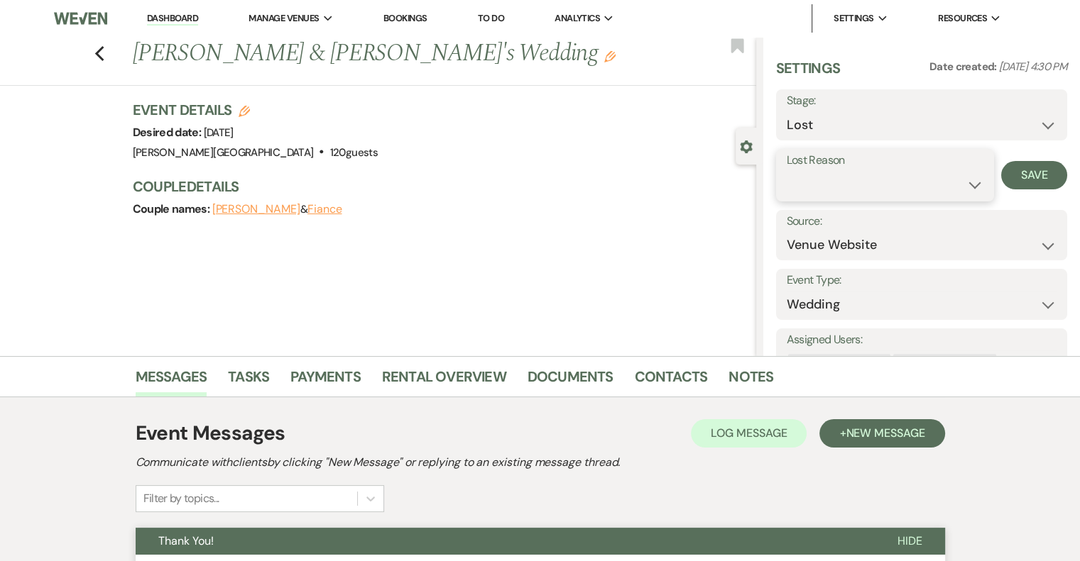
click at [828, 186] on select "Booked Elsewhere Budget Date Unavailable No Response Not a Good Match Capacity …" at bounding box center [884, 185] width 197 height 28
select select "5"
click at [786, 171] on select "Booked Elsewhere Budget Date Unavailable No Response Not a Good Match Capacity …" at bounding box center [884, 185] width 197 height 28
click at [1036, 174] on button "Save" at bounding box center [1034, 175] width 66 height 28
click at [101, 50] on icon "Previous" at bounding box center [99, 53] width 11 height 17
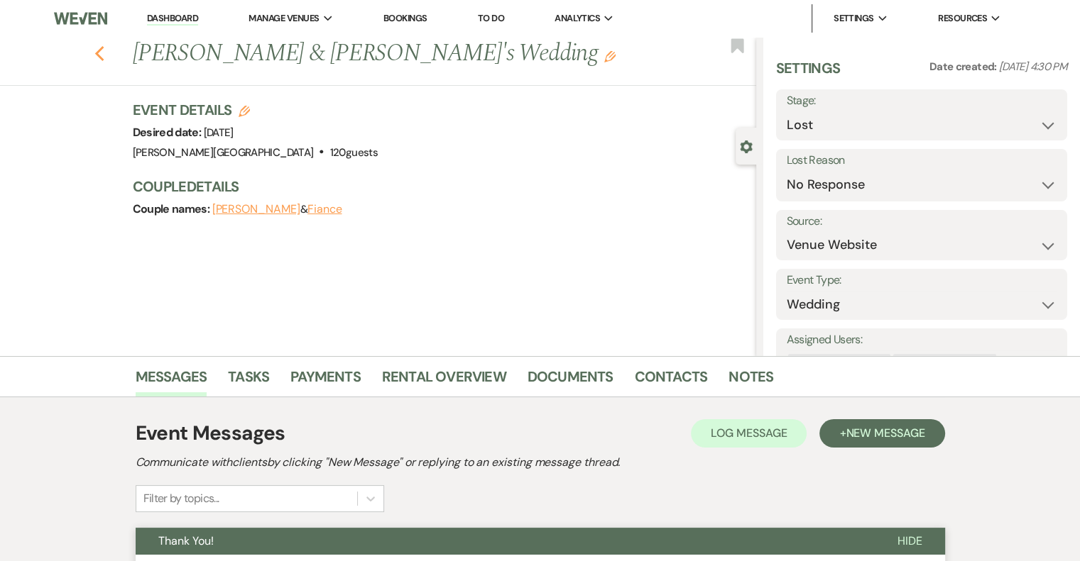
scroll to position [818, 0]
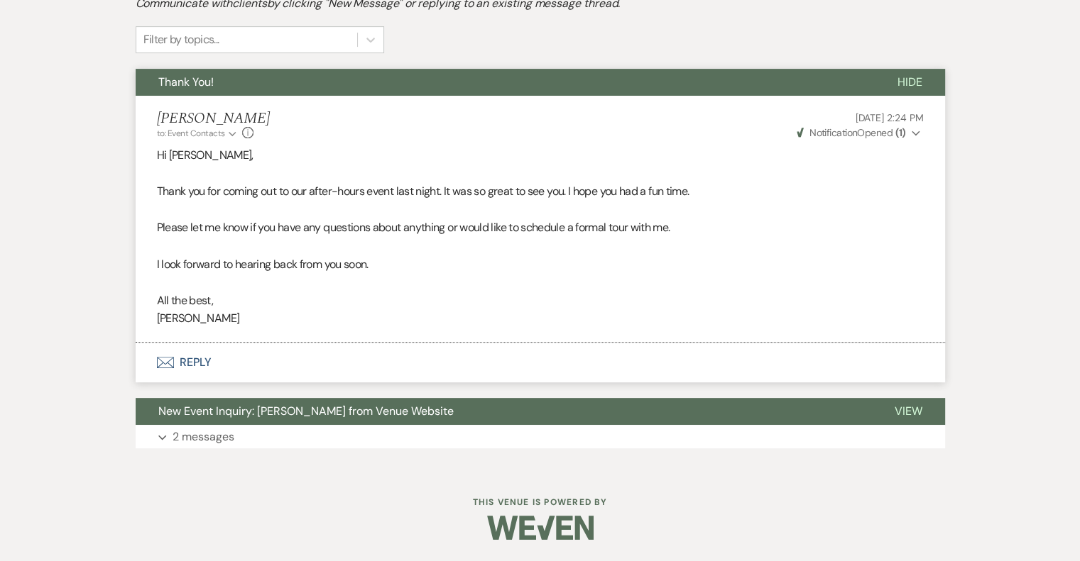
select select "5"
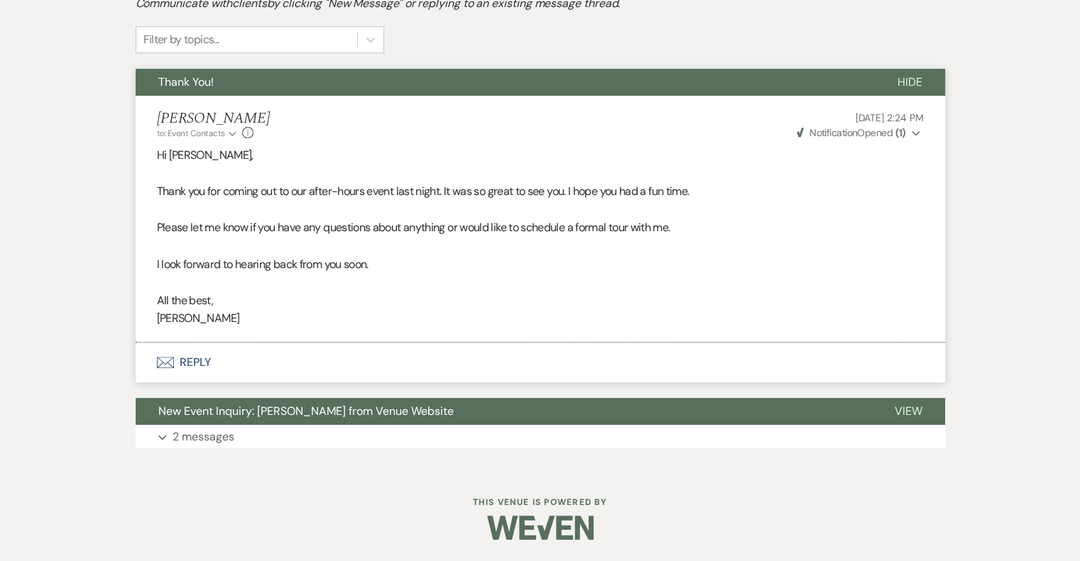
select select "5"
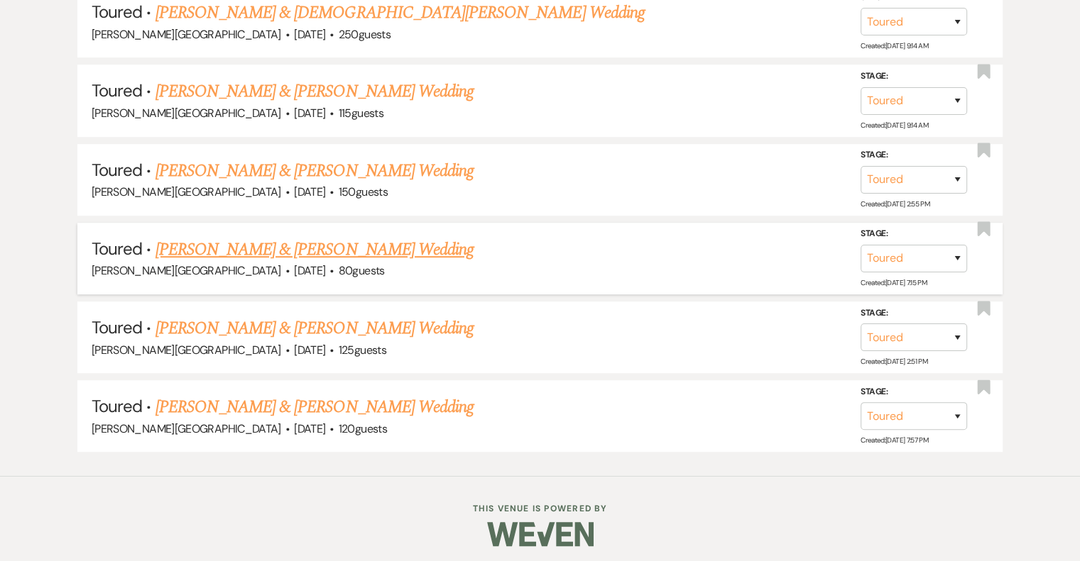
click at [308, 251] on link "Chelsie Laws & Shelby Harper's Wedding" at bounding box center [314, 250] width 318 height 26
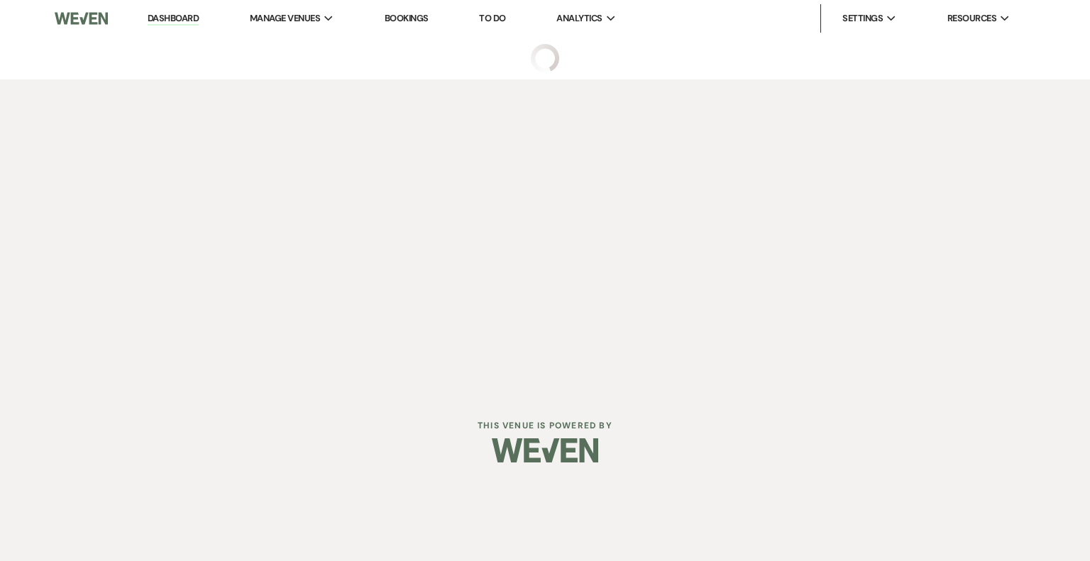
select select "5"
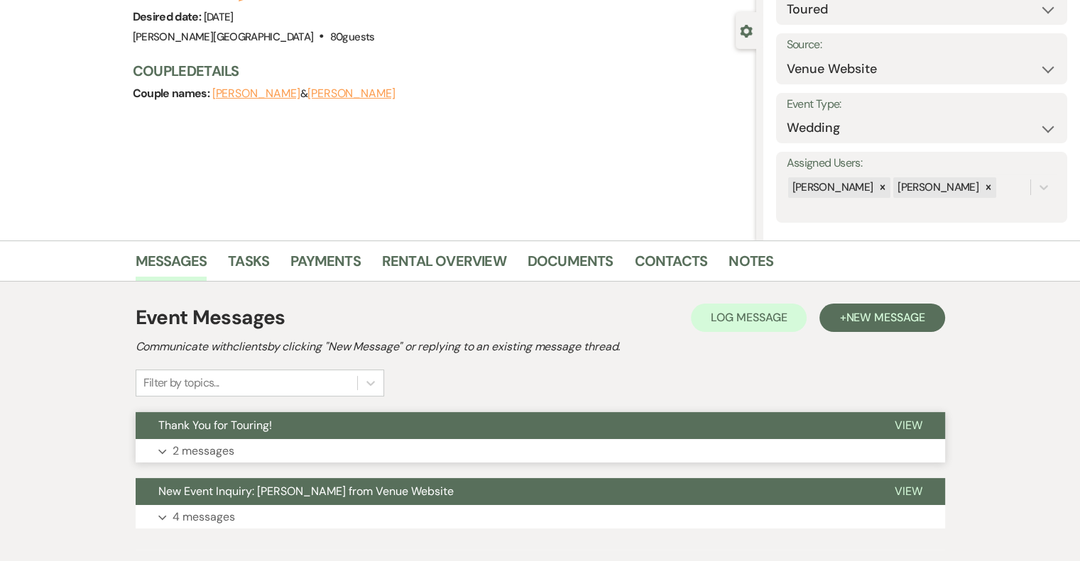
scroll to position [195, 0]
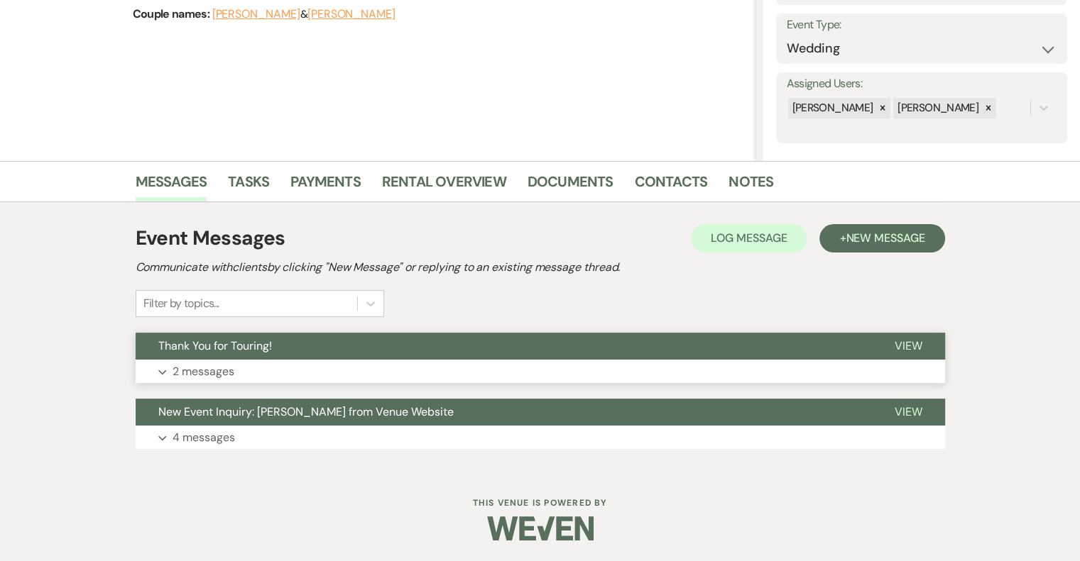
click at [202, 369] on p "2 messages" at bounding box center [203, 372] width 62 height 18
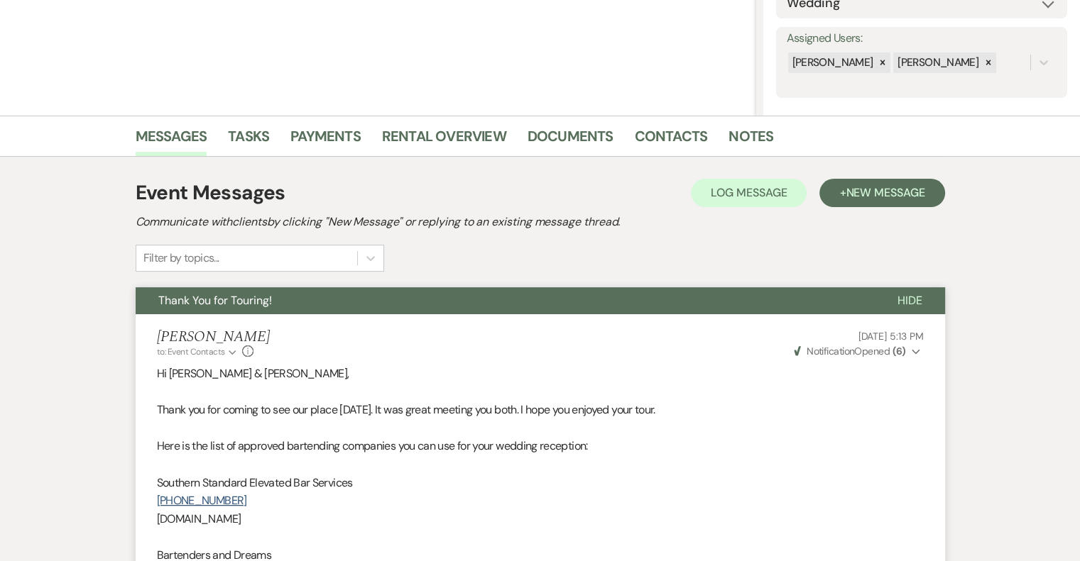
scroll to position [0, 0]
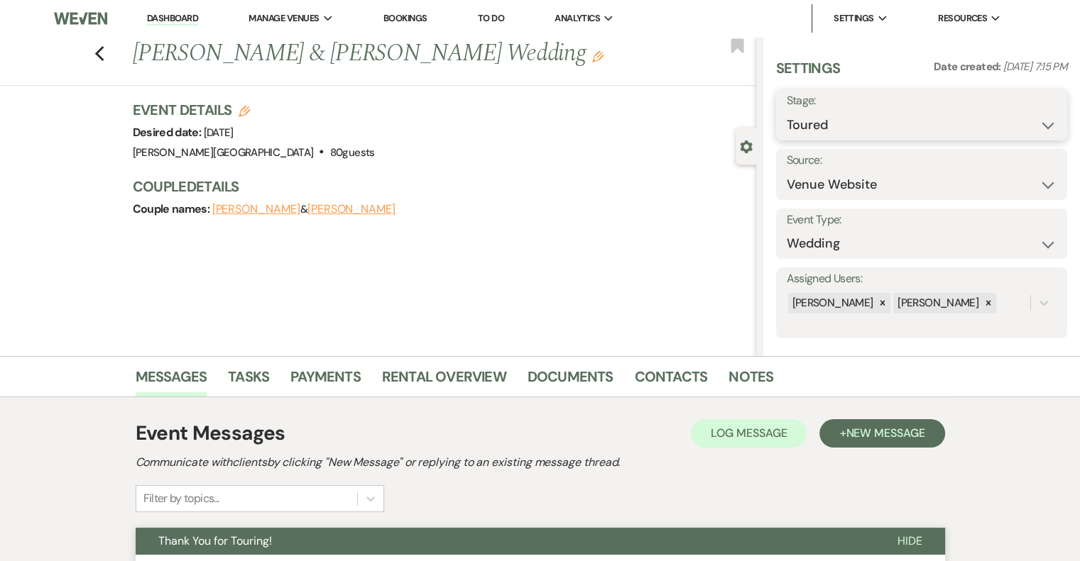
click at [861, 128] on select "Inquiry Follow Up Tour Requested Tour Confirmed Toured Proposal Sent Booked Lost" at bounding box center [921, 125] width 270 height 28
select select "8"
click at [786, 111] on select "Inquiry Follow Up Tour Requested Tour Confirmed Toured Proposal Sent Booked Lost" at bounding box center [921, 125] width 270 height 28
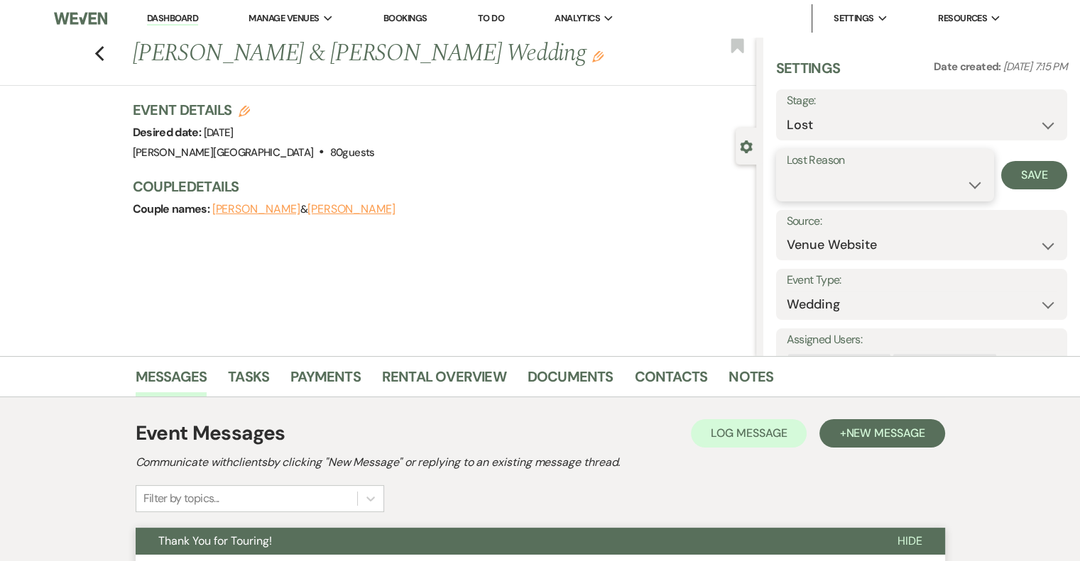
click at [823, 186] on select "Booked Elsewhere Budget Date Unavailable No Response Not a Good Match Capacity …" at bounding box center [884, 185] width 197 height 28
select select "5"
click at [786, 171] on select "Booked Elsewhere Budget Date Unavailable No Response Not a Good Match Capacity …" at bounding box center [884, 185] width 197 height 28
click at [1025, 175] on button "Save" at bounding box center [1034, 175] width 66 height 28
click at [105, 50] on icon "Previous" at bounding box center [99, 53] width 11 height 17
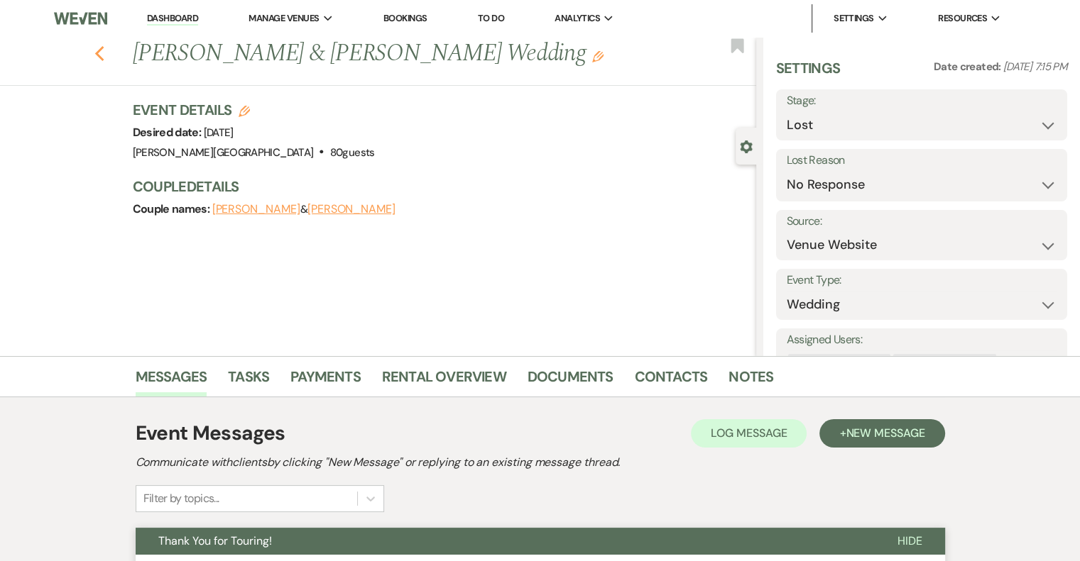
select select "5"
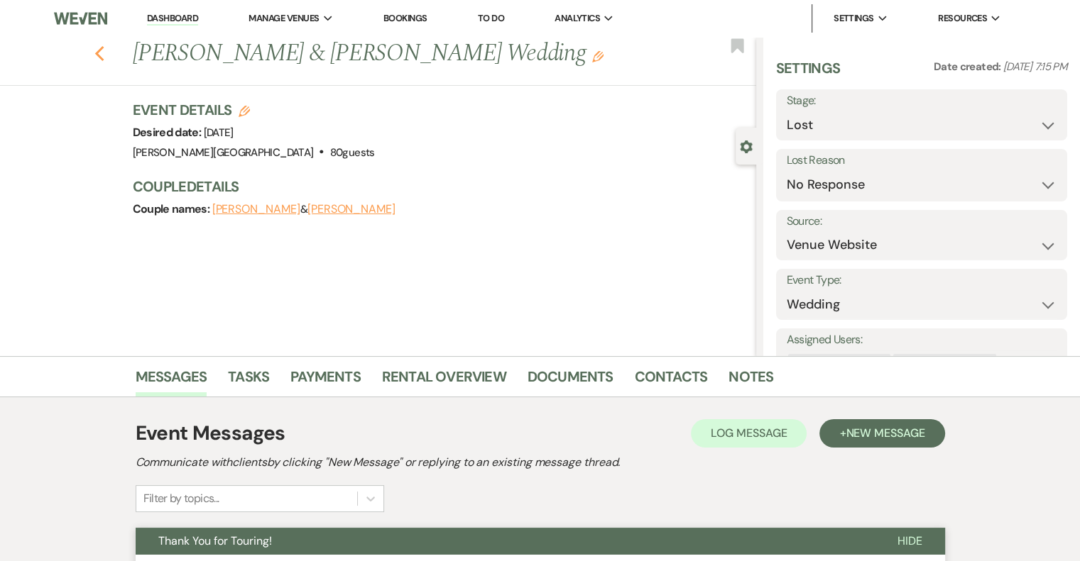
select select "5"
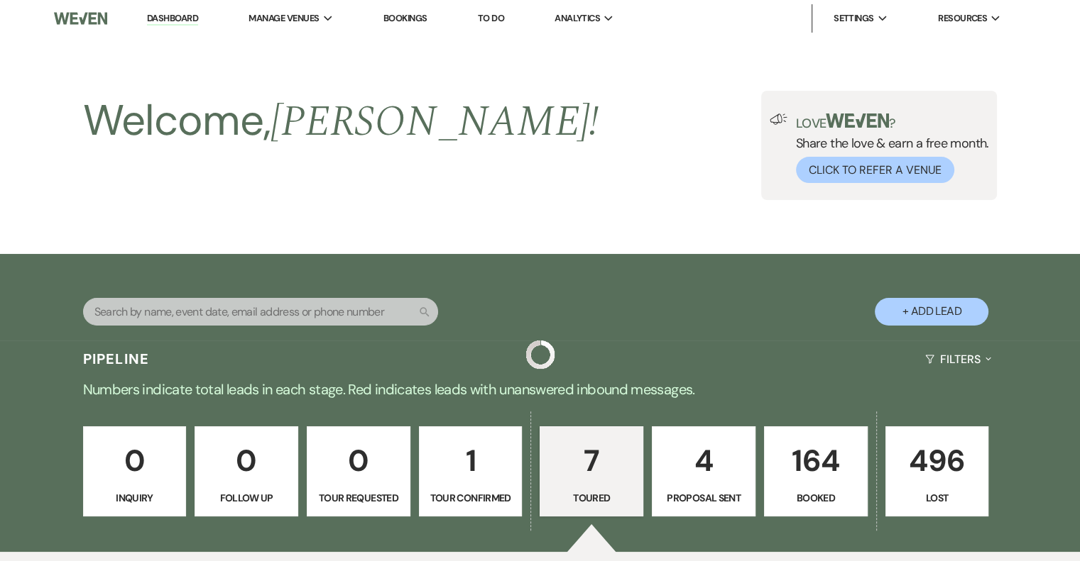
scroll to position [740, 0]
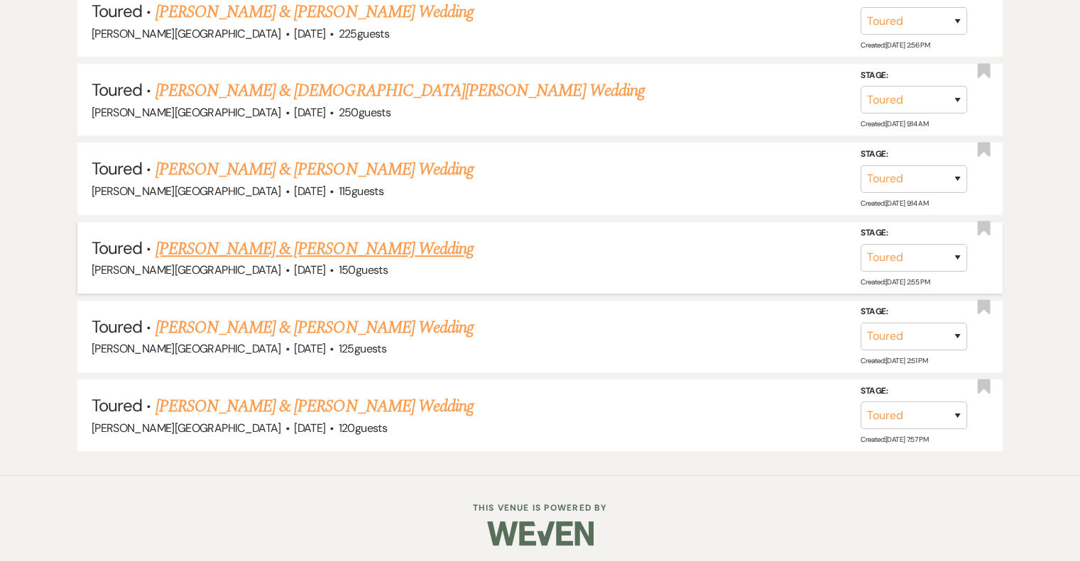
click at [322, 240] on link "Olivia Stahler & Luke McMullen's Wedding" at bounding box center [314, 249] width 318 height 26
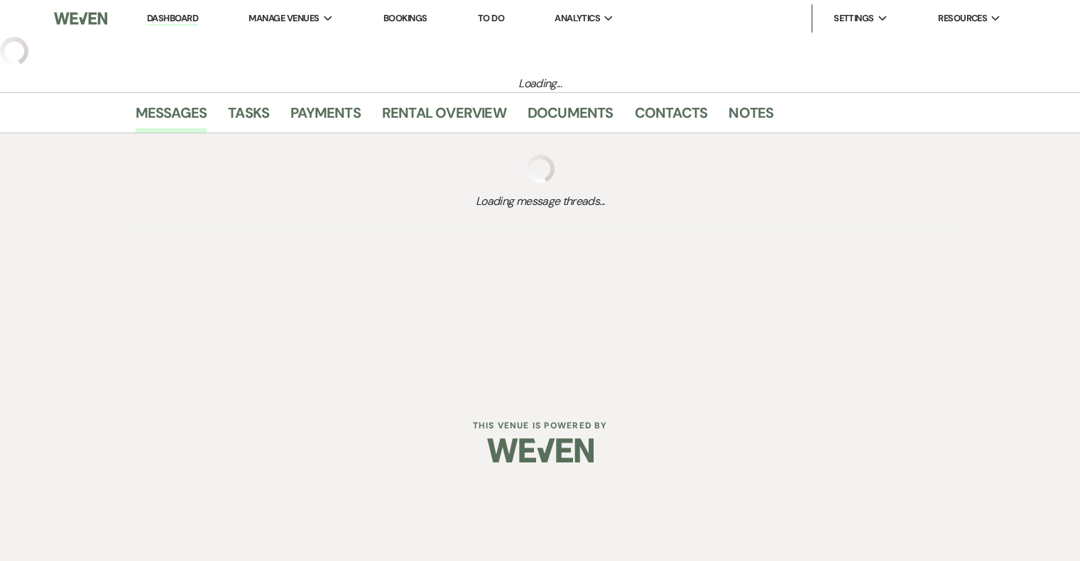
select select "5"
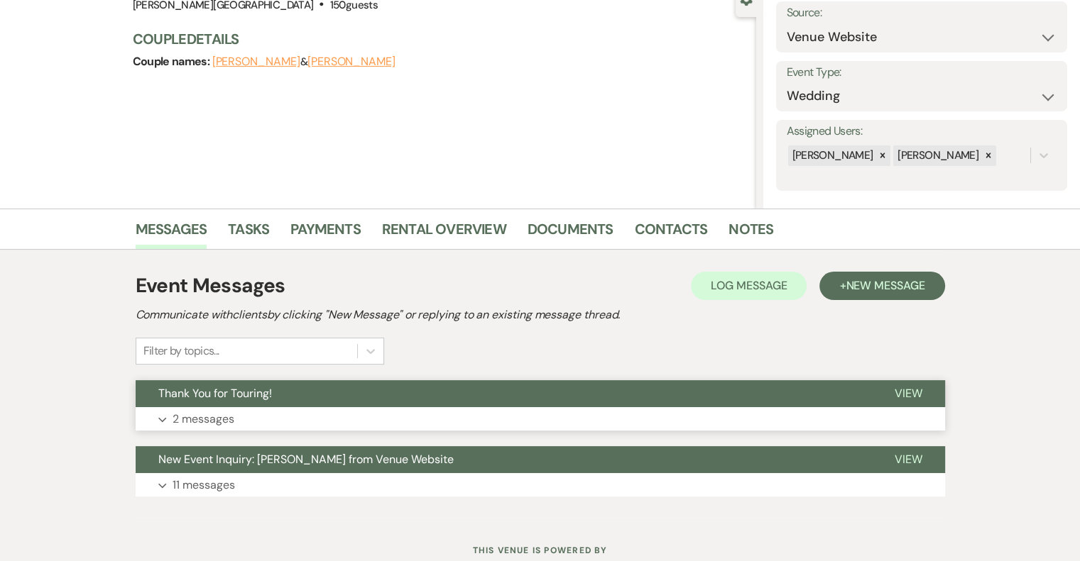
scroll to position [195, 0]
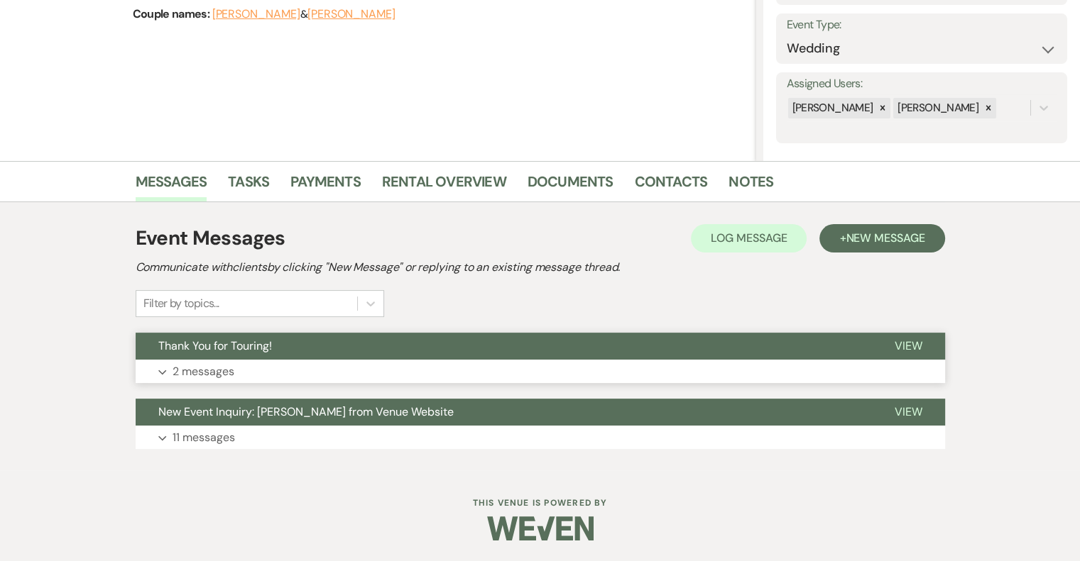
click at [224, 371] on p "2 messages" at bounding box center [203, 372] width 62 height 18
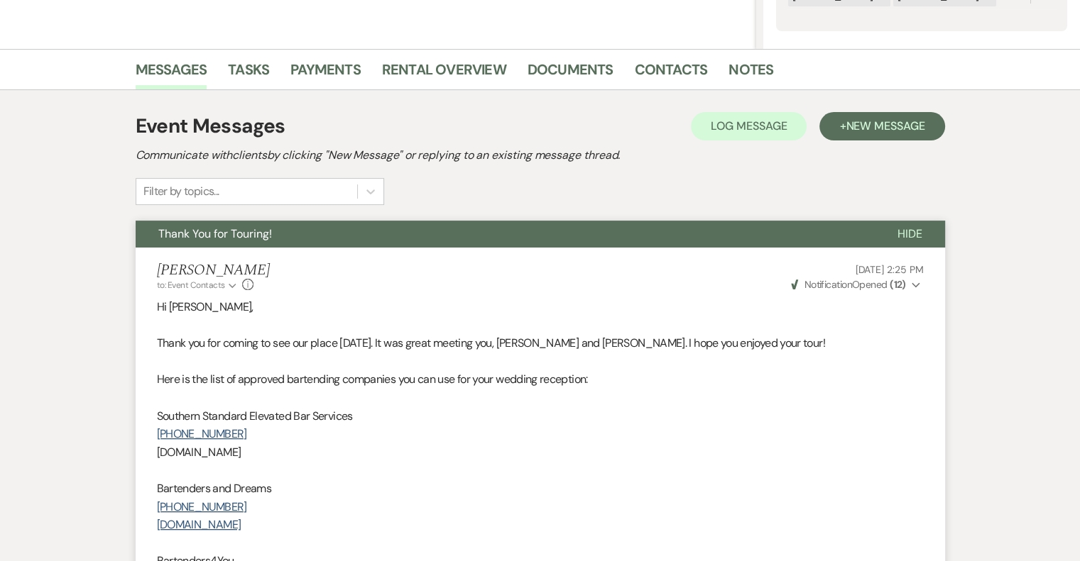
scroll to position [0, 0]
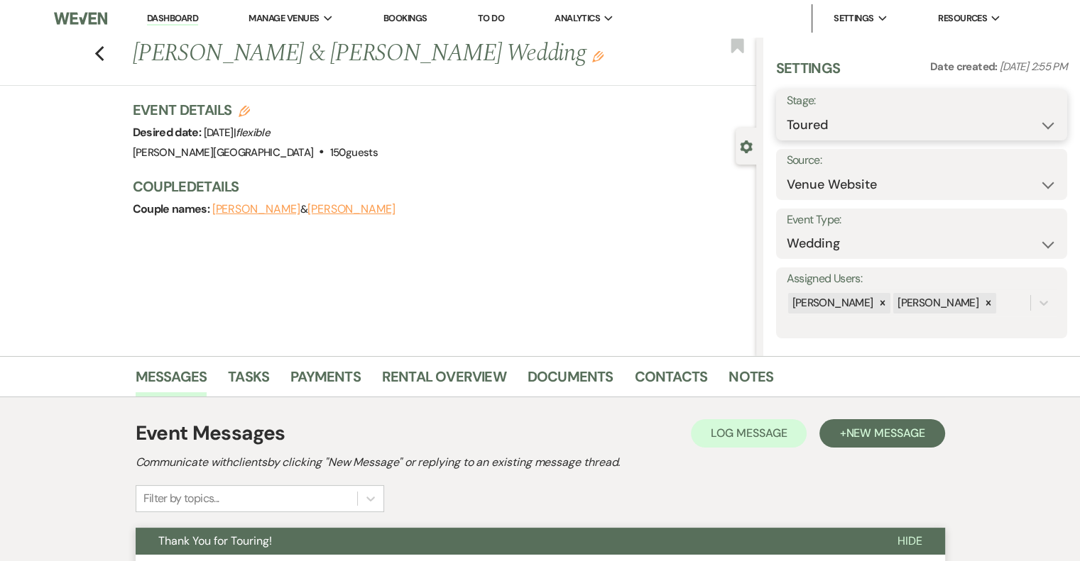
click at [802, 116] on select "Inquiry Follow Up Tour Requested Tour Confirmed Toured Proposal Sent Booked Lost" at bounding box center [921, 125] width 270 height 28
select select "8"
click at [786, 111] on select "Inquiry Follow Up Tour Requested Tour Confirmed Toured Proposal Sent Booked Lost" at bounding box center [921, 125] width 270 height 28
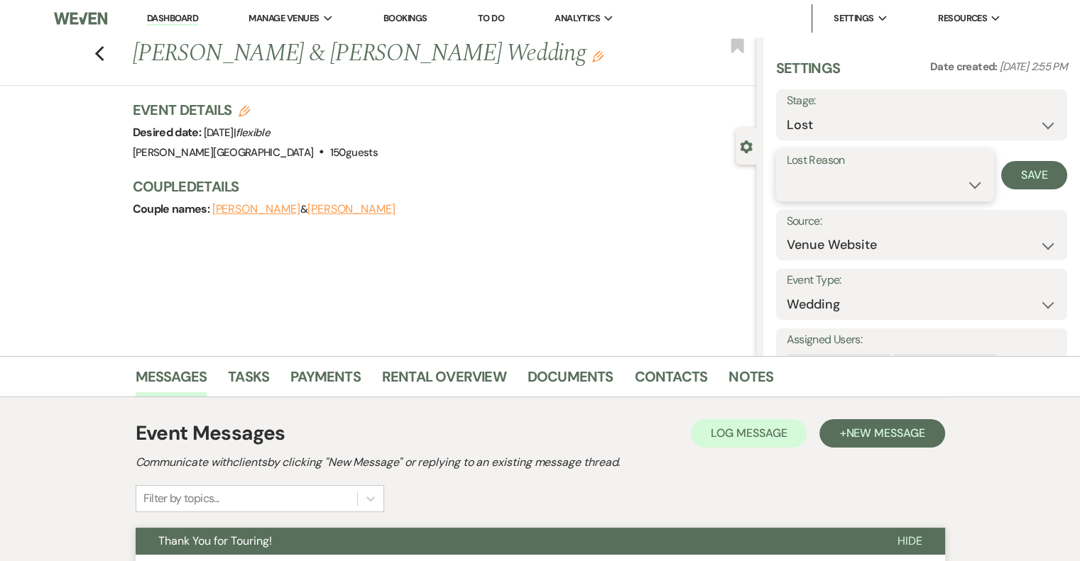
click at [805, 184] on select "Booked Elsewhere Budget Date Unavailable No Response Not a Good Match Capacity …" at bounding box center [884, 185] width 197 height 28
select select "5"
click at [786, 171] on select "Booked Elsewhere Budget Date Unavailable No Response Not a Good Match Capacity …" at bounding box center [884, 185] width 197 height 28
click at [1009, 181] on button "Save" at bounding box center [1034, 175] width 66 height 28
click at [104, 55] on use "button" at bounding box center [98, 54] width 9 height 16
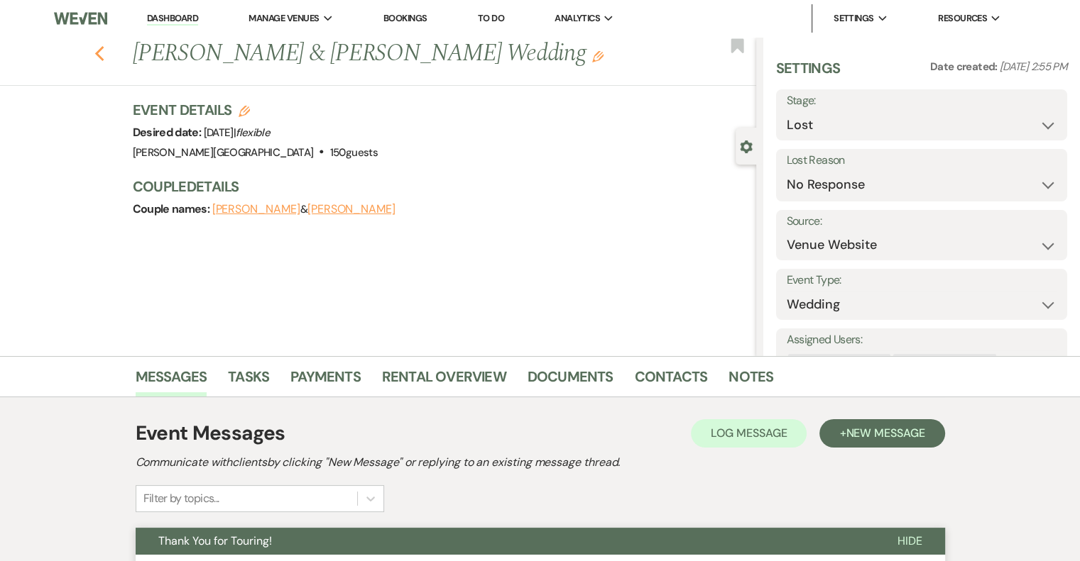
scroll to position [662, 0]
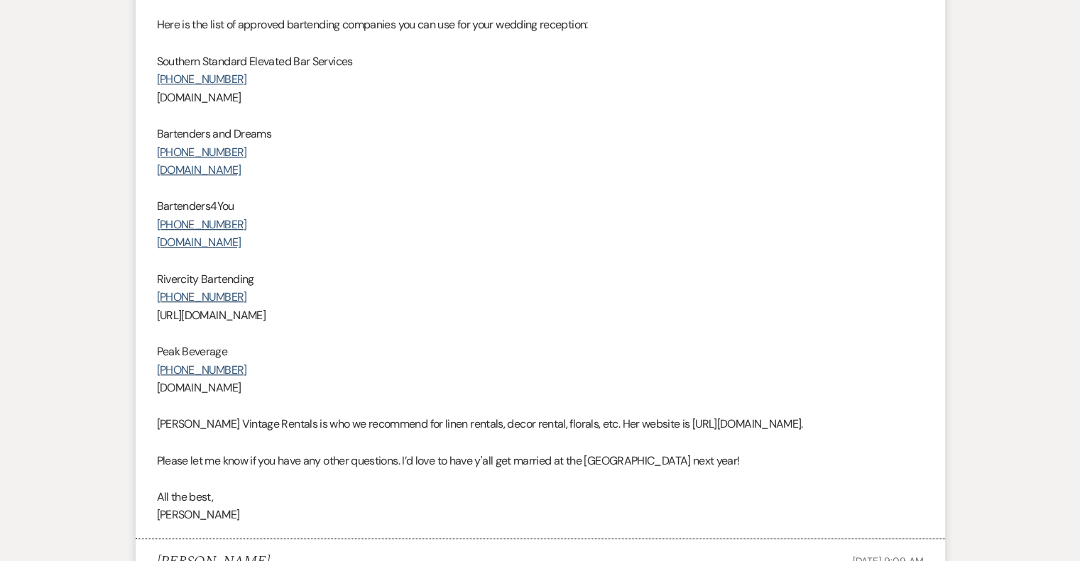
select select "5"
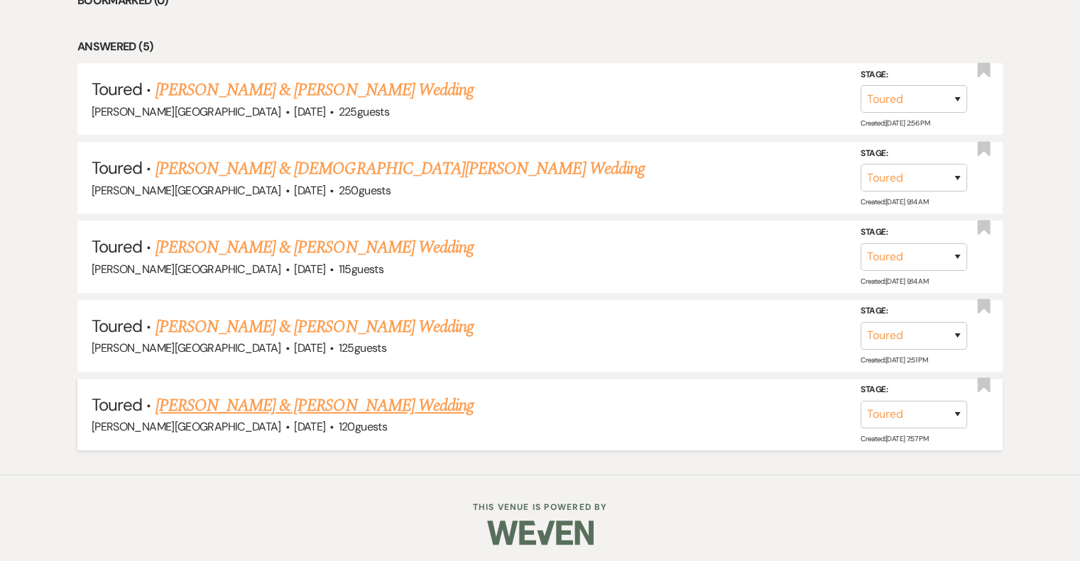
click at [356, 407] on link "Katelynn Hernandez & Jacob McCarty's Wedding" at bounding box center [314, 406] width 318 height 26
select select "5"
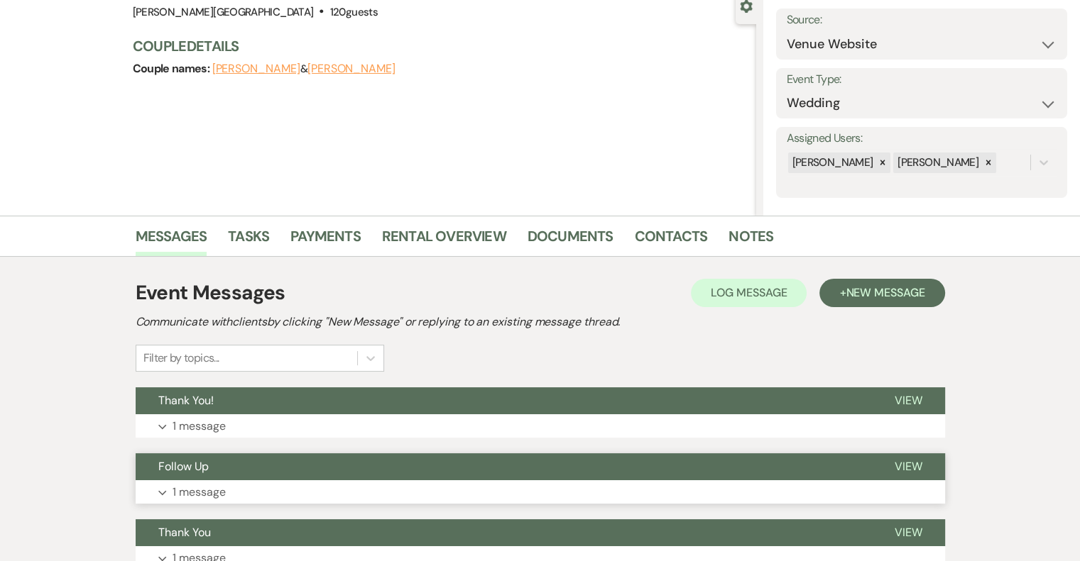
scroll to position [213, 0]
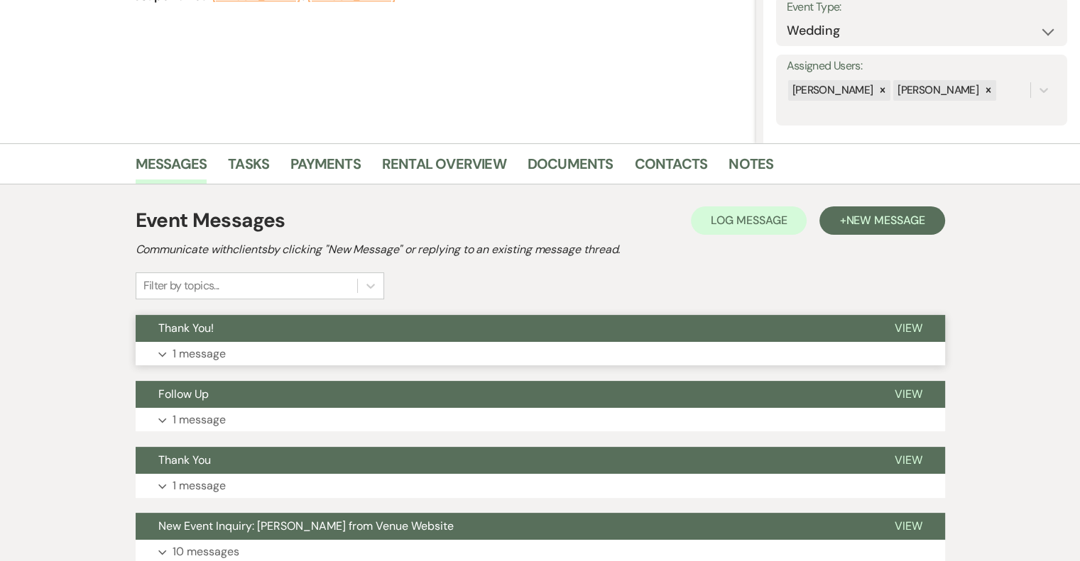
click at [201, 356] on p "1 message" at bounding box center [198, 354] width 53 height 18
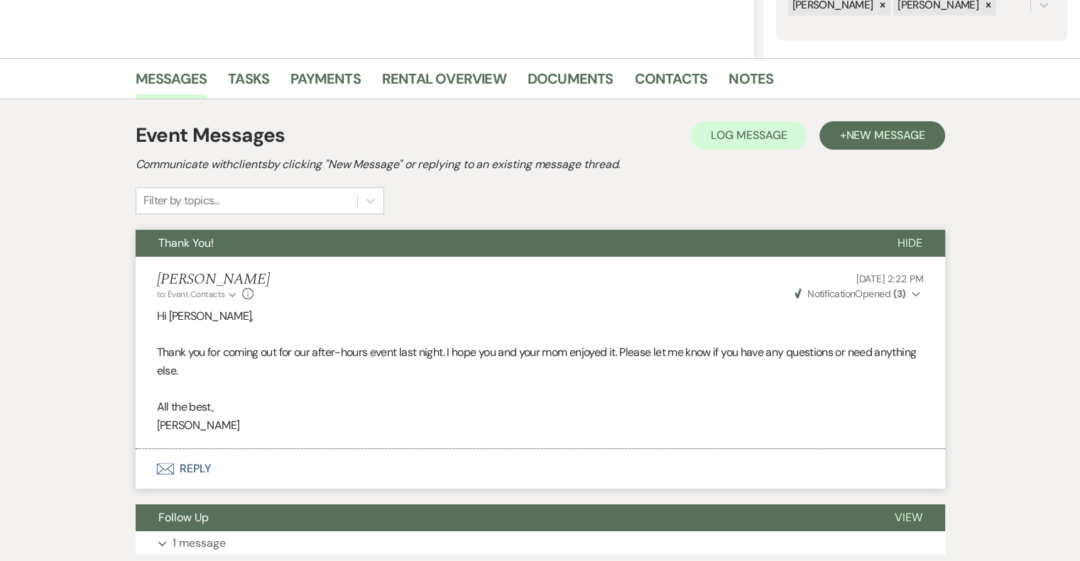
scroll to position [355, 0]
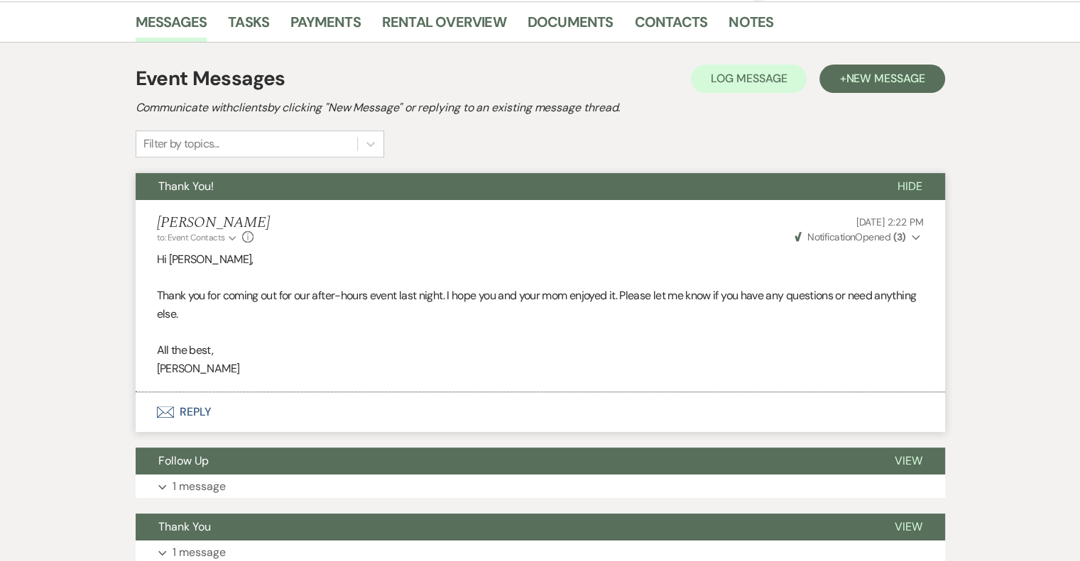
click at [194, 409] on button "Envelope Reply" at bounding box center [540, 412] width 809 height 40
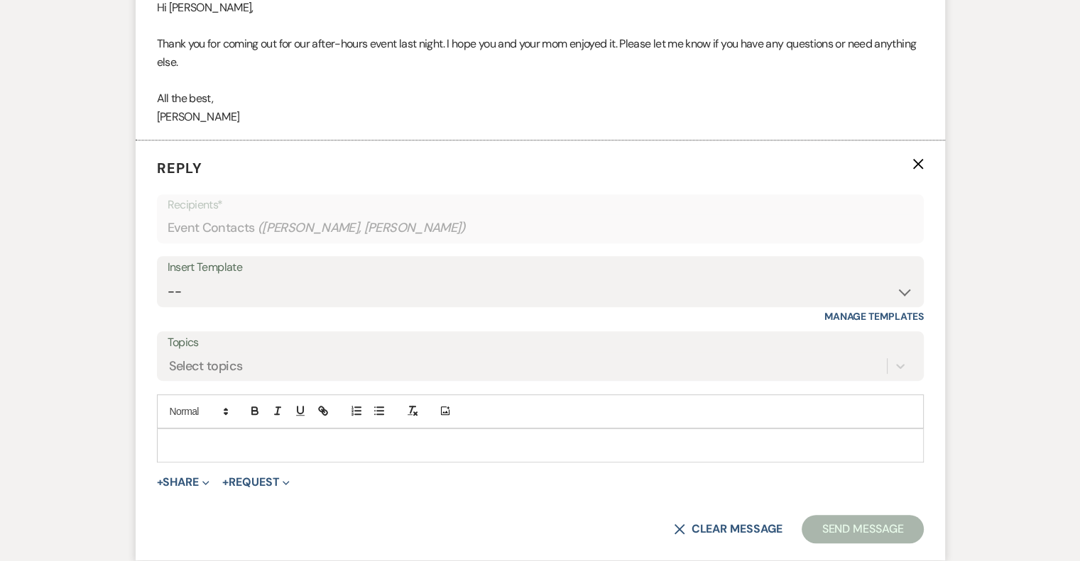
scroll to position [613, 0]
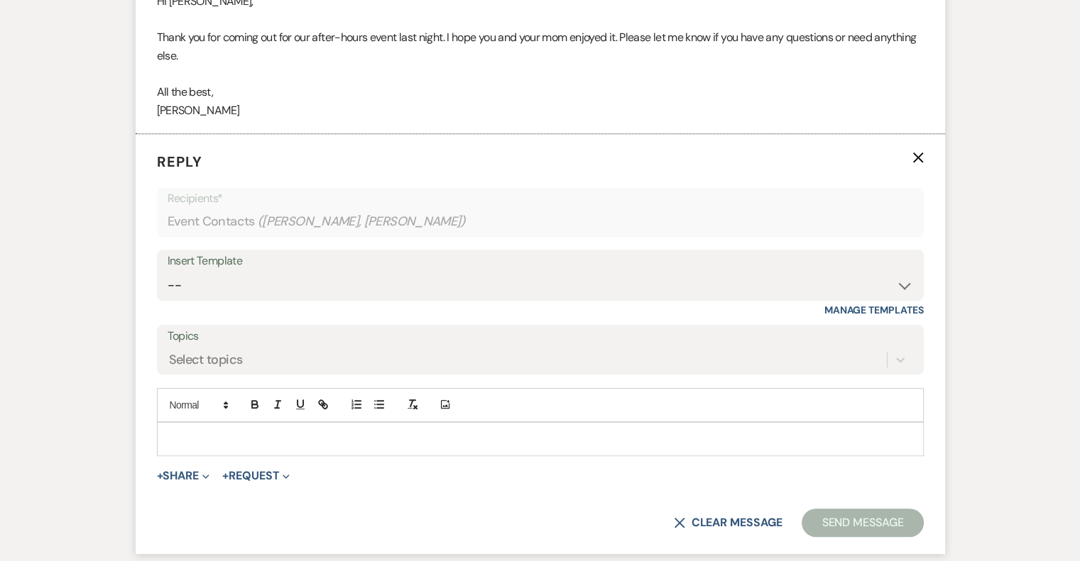
click at [206, 429] on div at bounding box center [540, 439] width 765 height 33
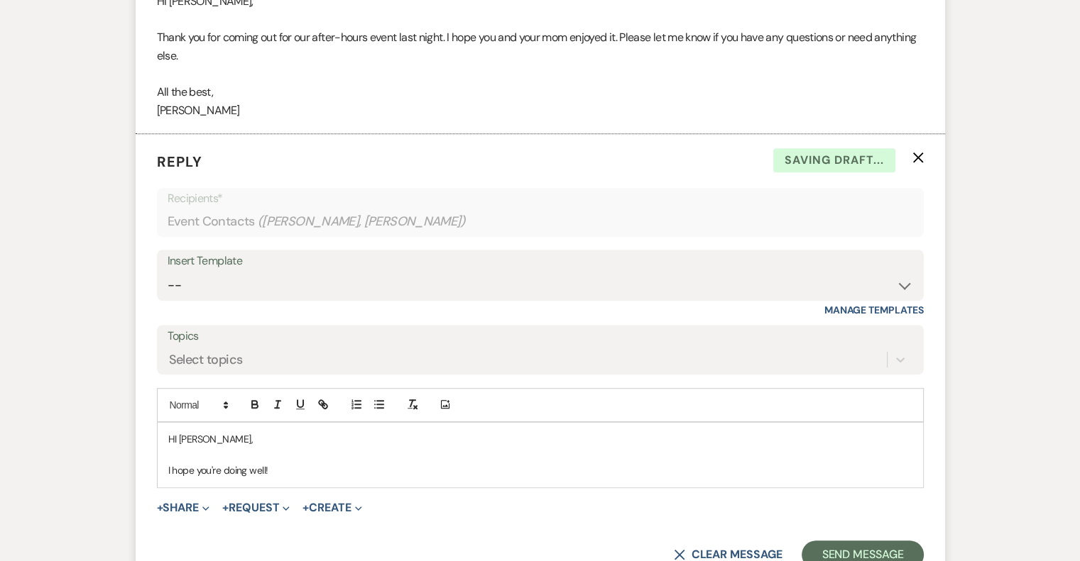
click at [177, 437] on p "HI Katelynn," at bounding box center [540, 440] width 744 height 16
click at [356, 464] on p "I hope you're doing well!" at bounding box center [540, 471] width 744 height 16
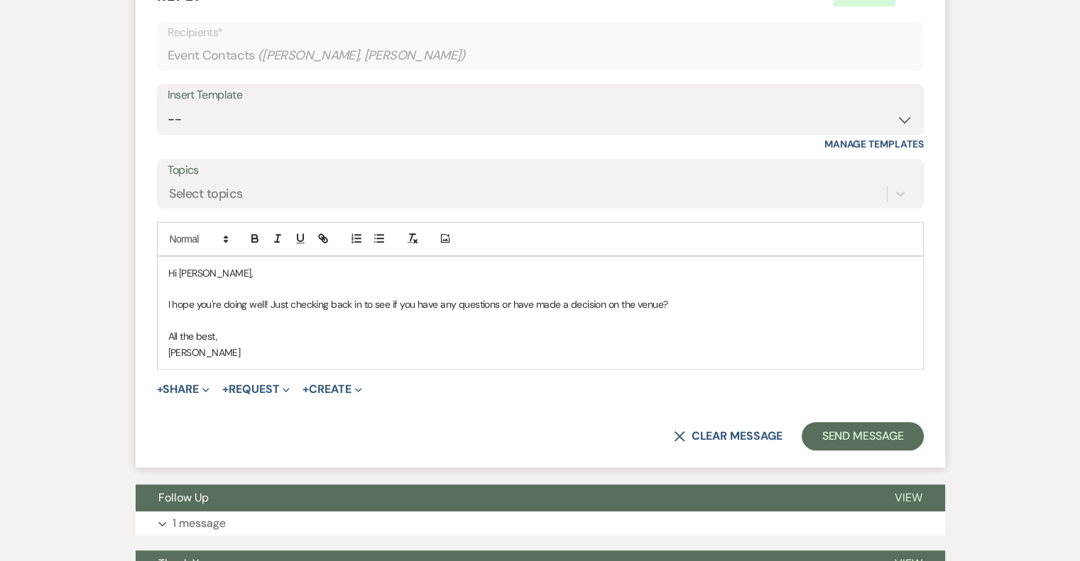
scroll to position [852, 0]
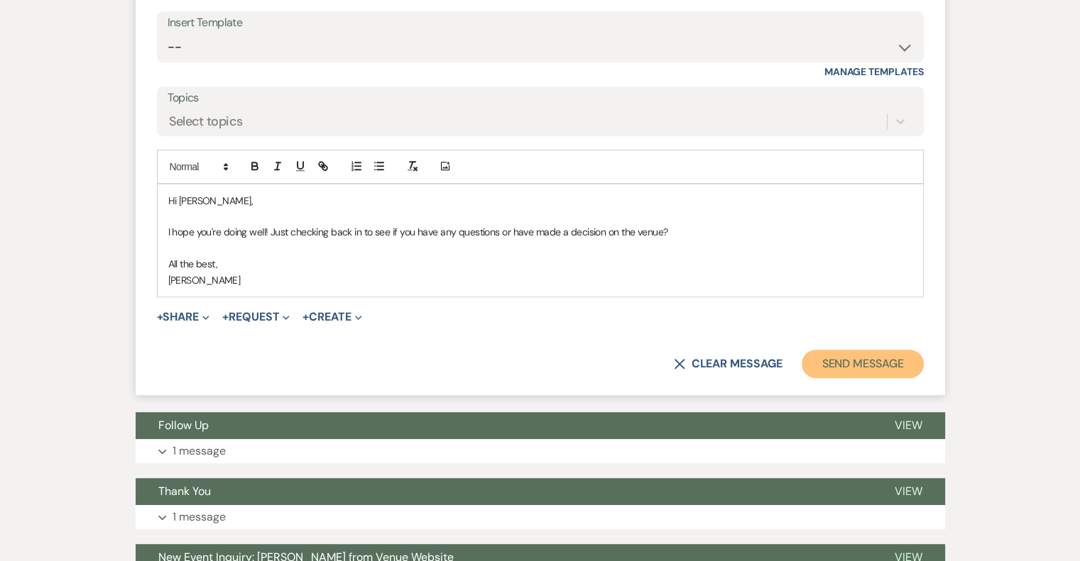
click at [839, 371] on button "Send Message" at bounding box center [861, 364] width 121 height 28
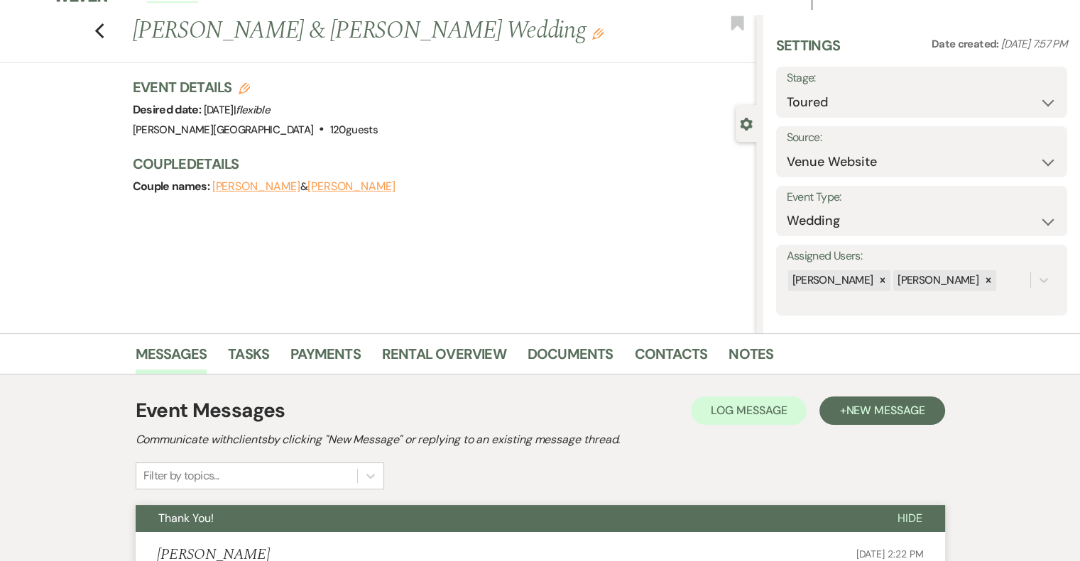
scroll to position [0, 0]
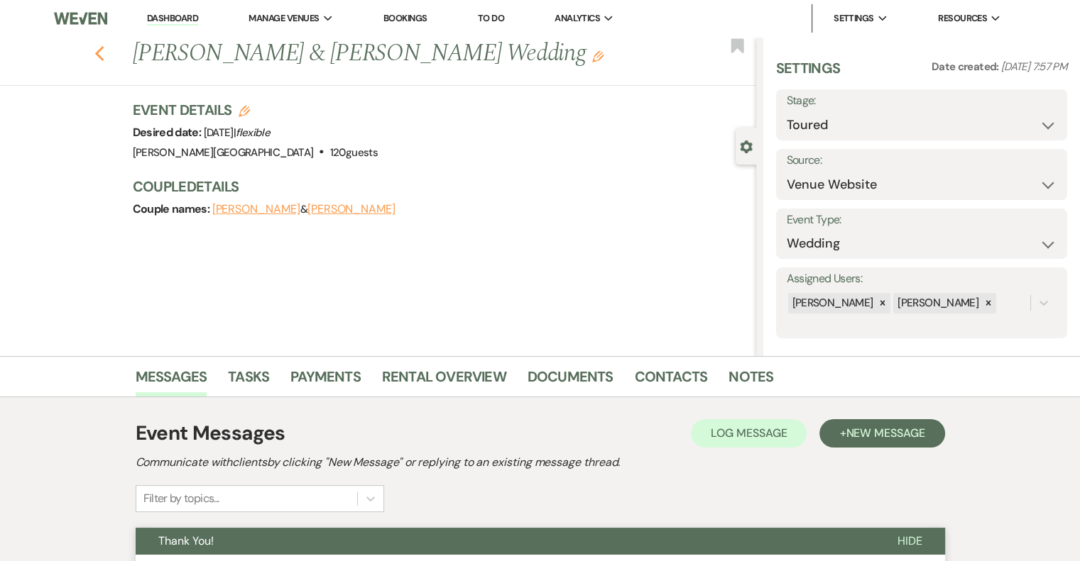
click at [104, 50] on use "button" at bounding box center [98, 54] width 9 height 16
select select "5"
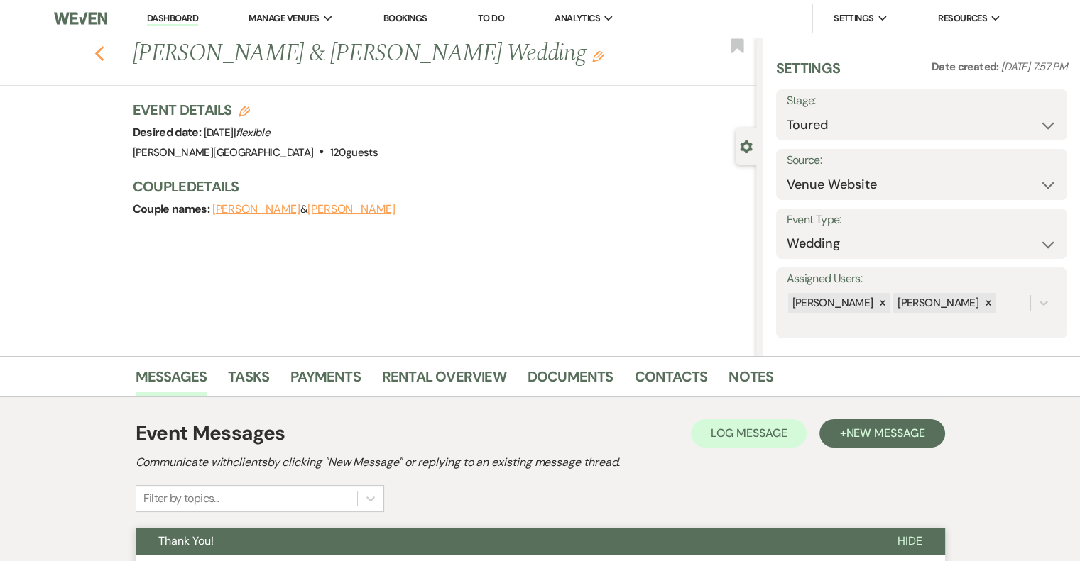
select select "5"
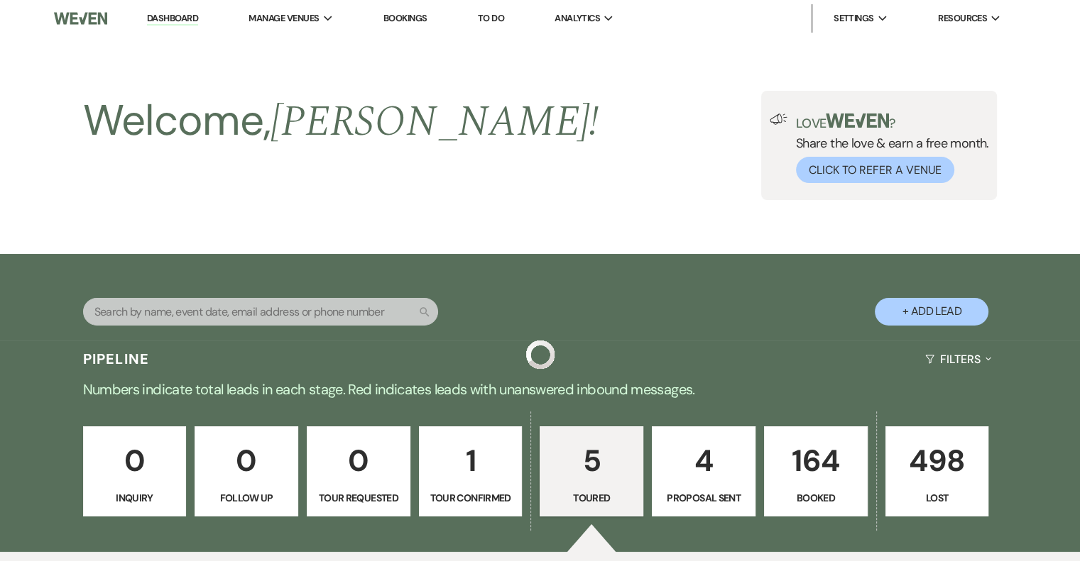
scroll to position [662, 0]
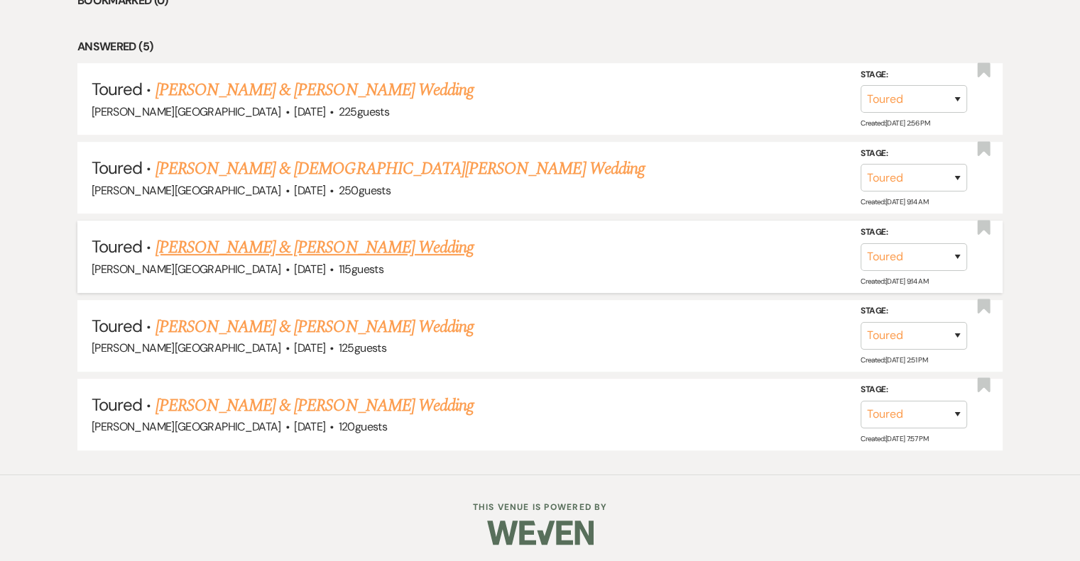
click at [297, 245] on link "Riley Chapman & Wyatt's Wedding" at bounding box center [314, 248] width 318 height 26
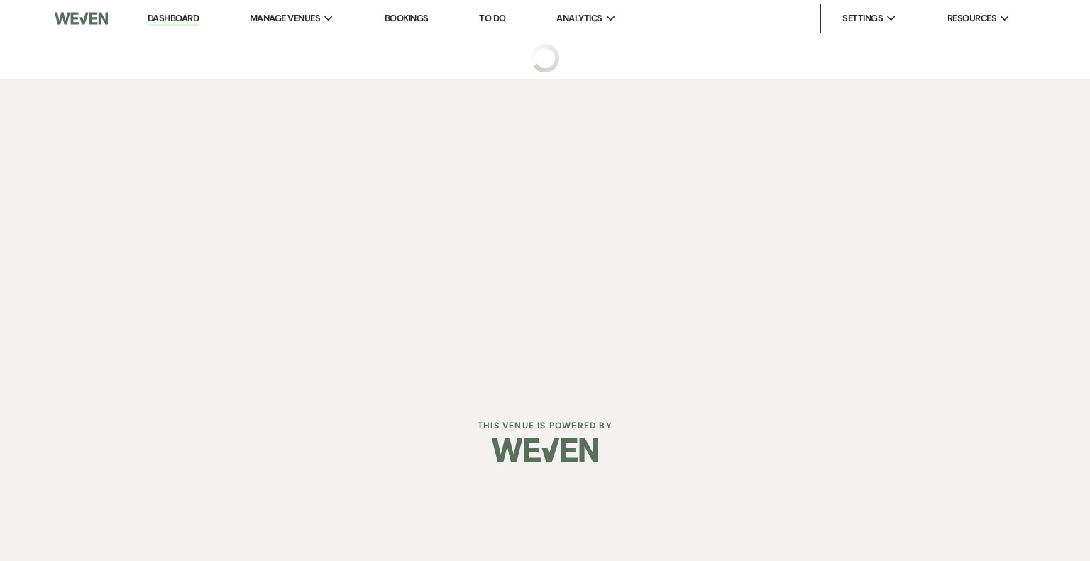
select select "5"
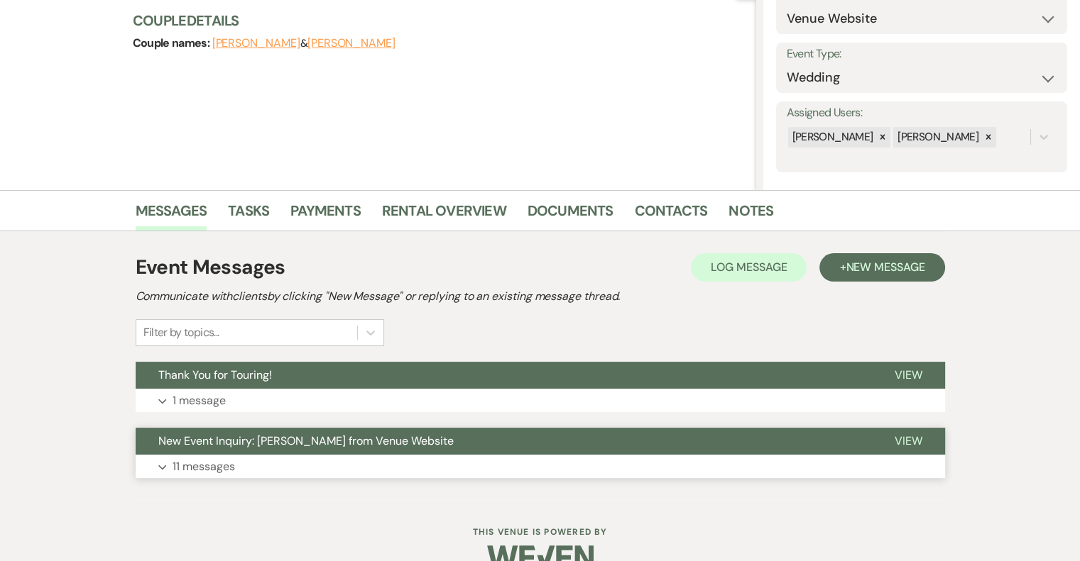
scroll to position [195, 0]
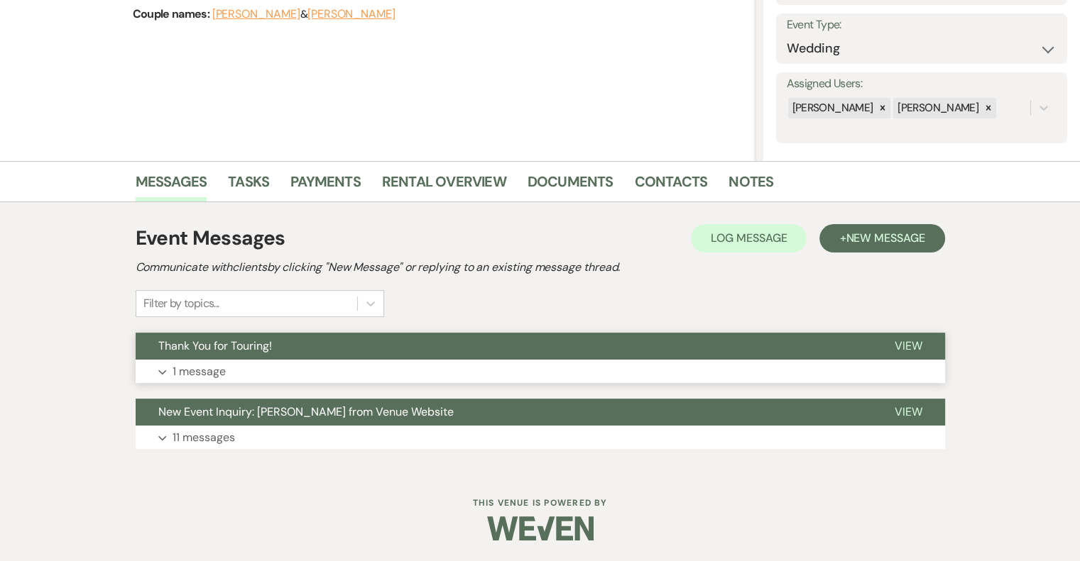
click at [209, 375] on p "1 message" at bounding box center [198, 372] width 53 height 18
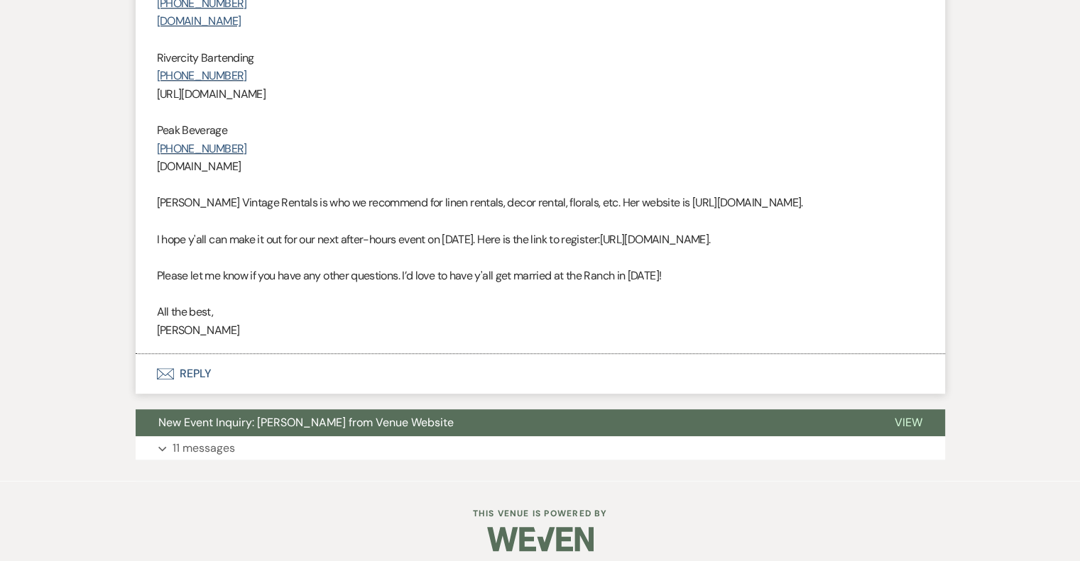
scroll to position [894, 0]
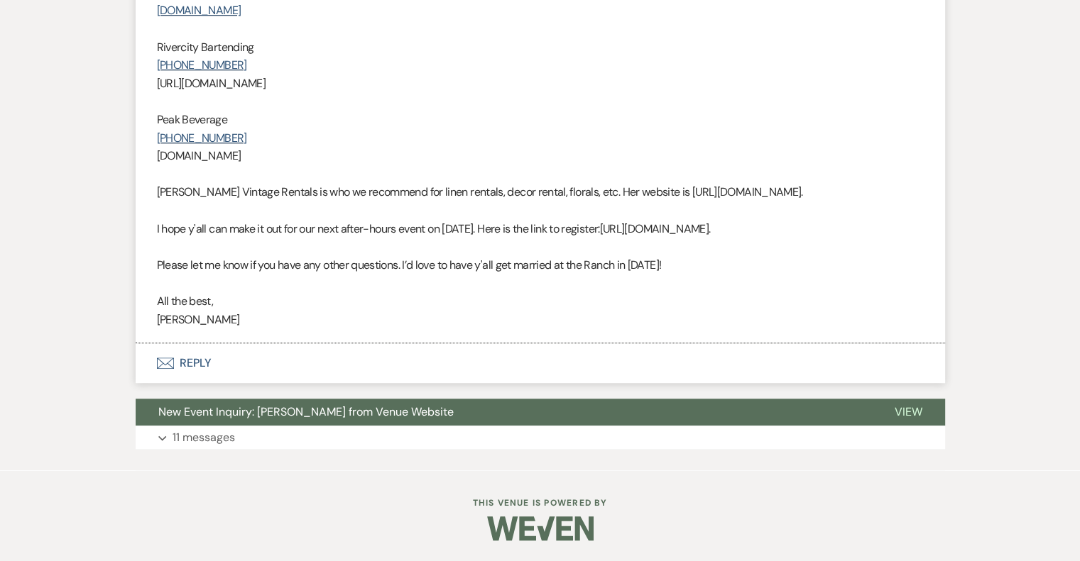
click at [197, 361] on button "Envelope Reply" at bounding box center [540, 364] width 809 height 40
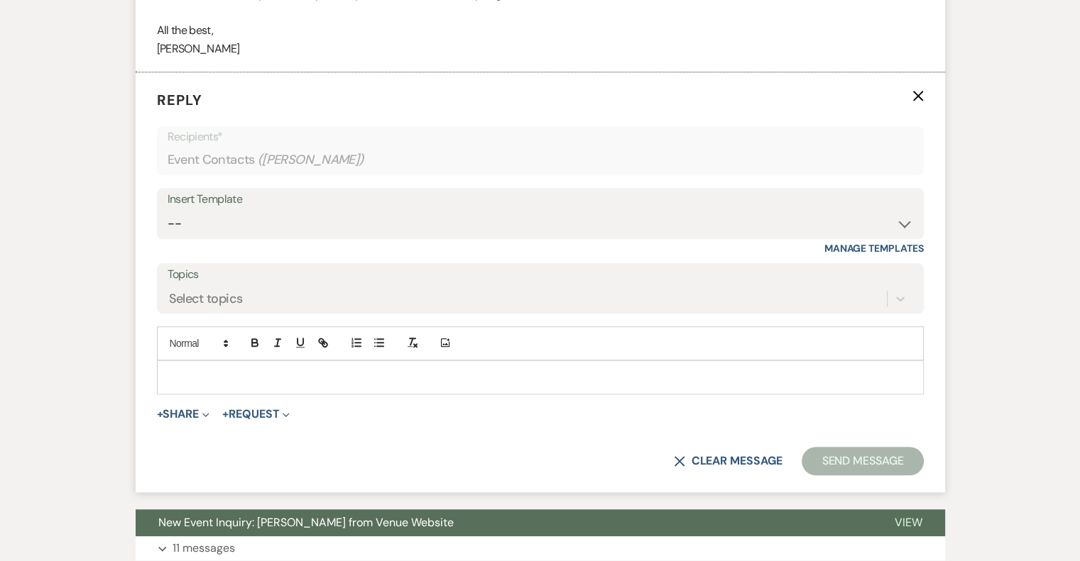
scroll to position [1167, 0]
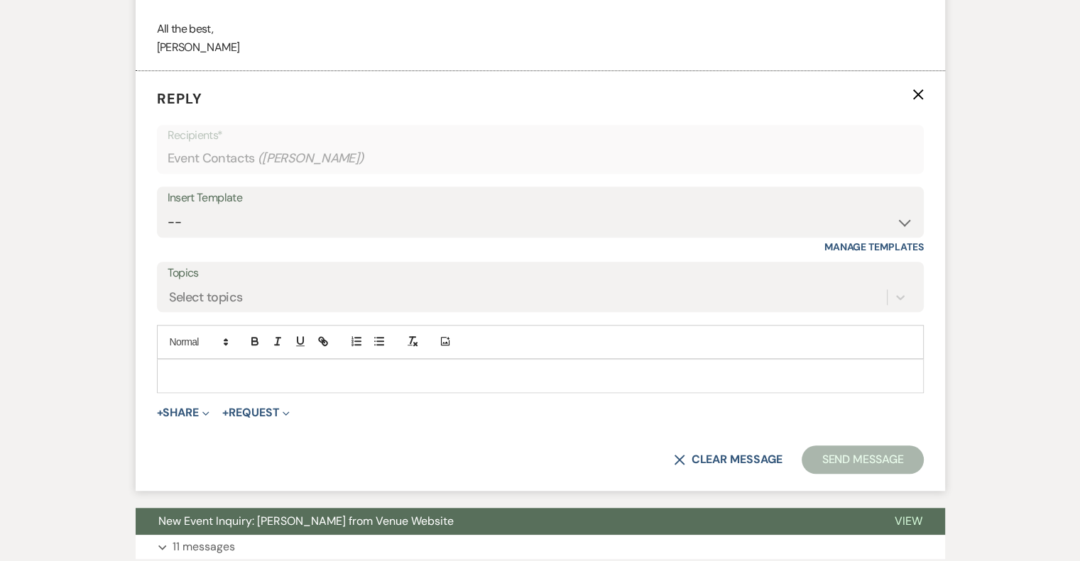
click at [220, 373] on p at bounding box center [540, 376] width 744 height 16
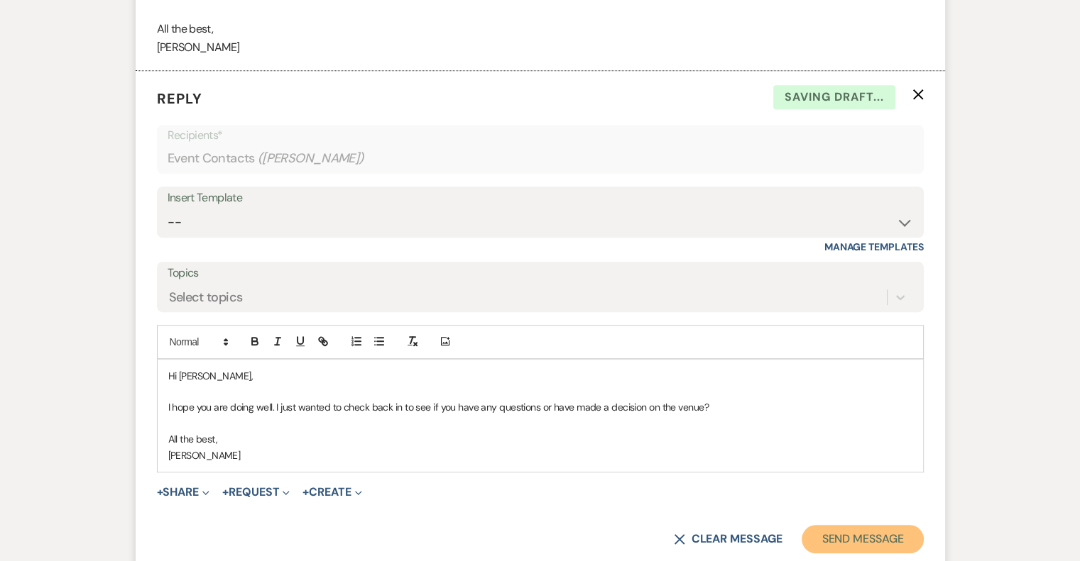
click at [872, 540] on button "Send Message" at bounding box center [861, 539] width 121 height 28
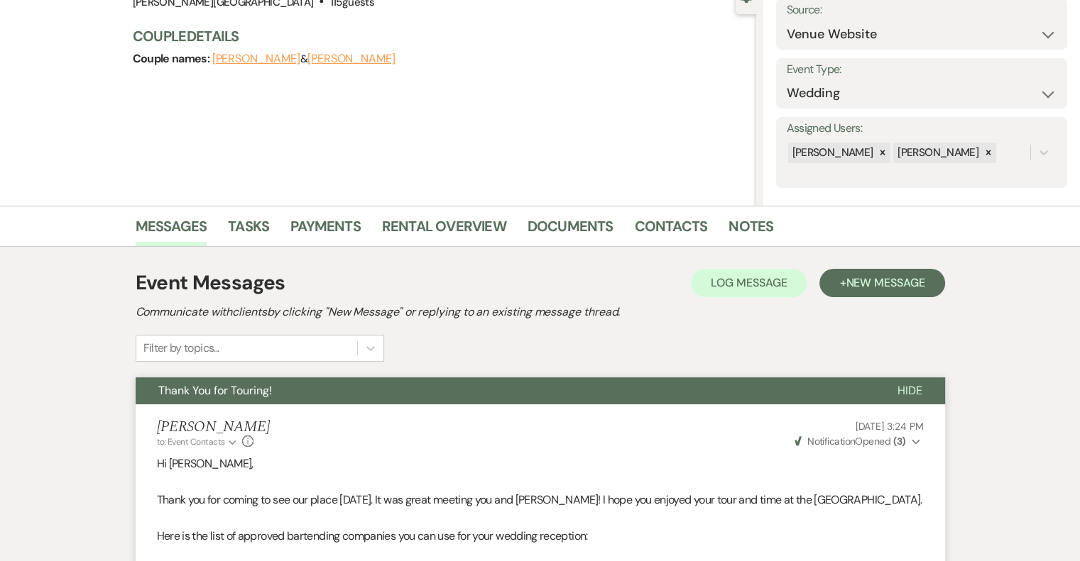
scroll to position [0, 0]
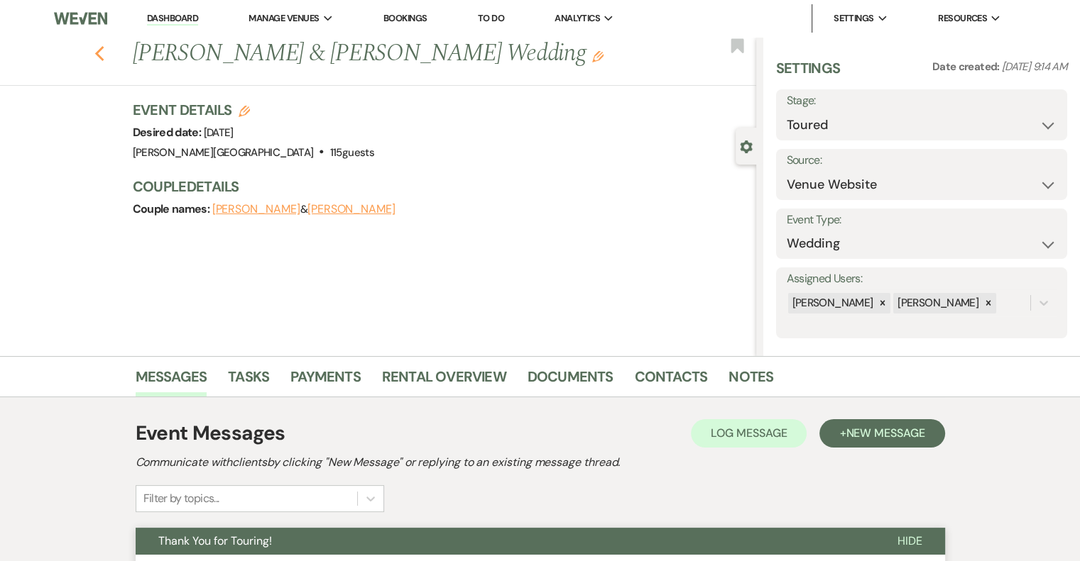
click at [105, 55] on icon "Previous" at bounding box center [99, 53] width 11 height 17
select select "5"
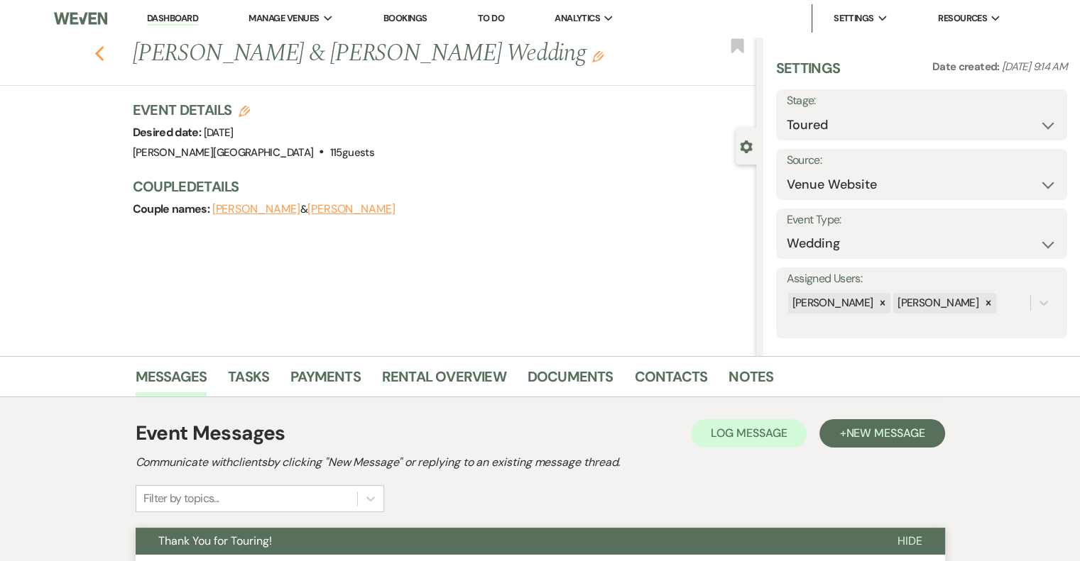
select select "5"
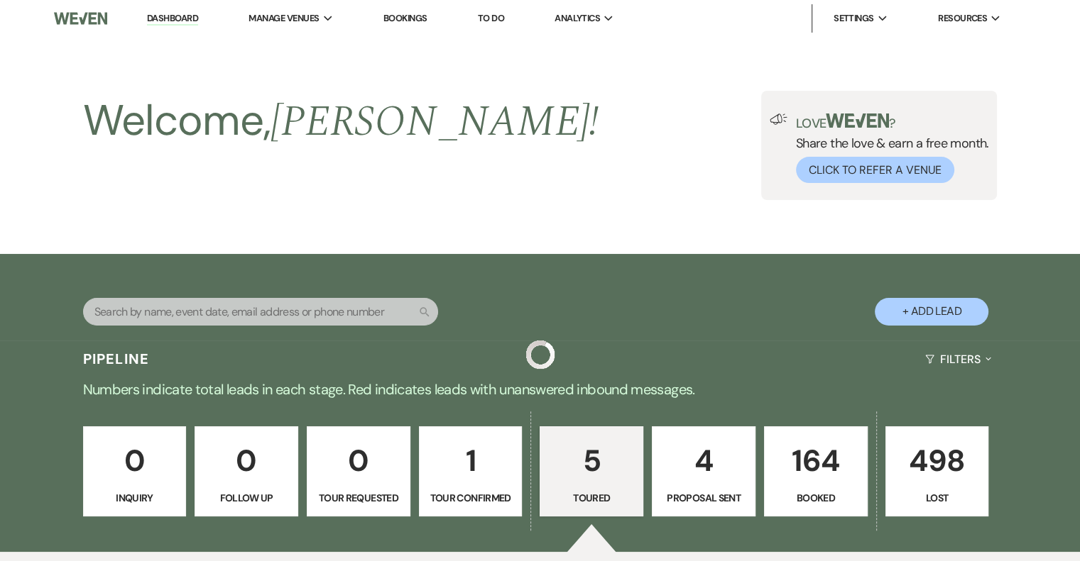
scroll to position [662, 0]
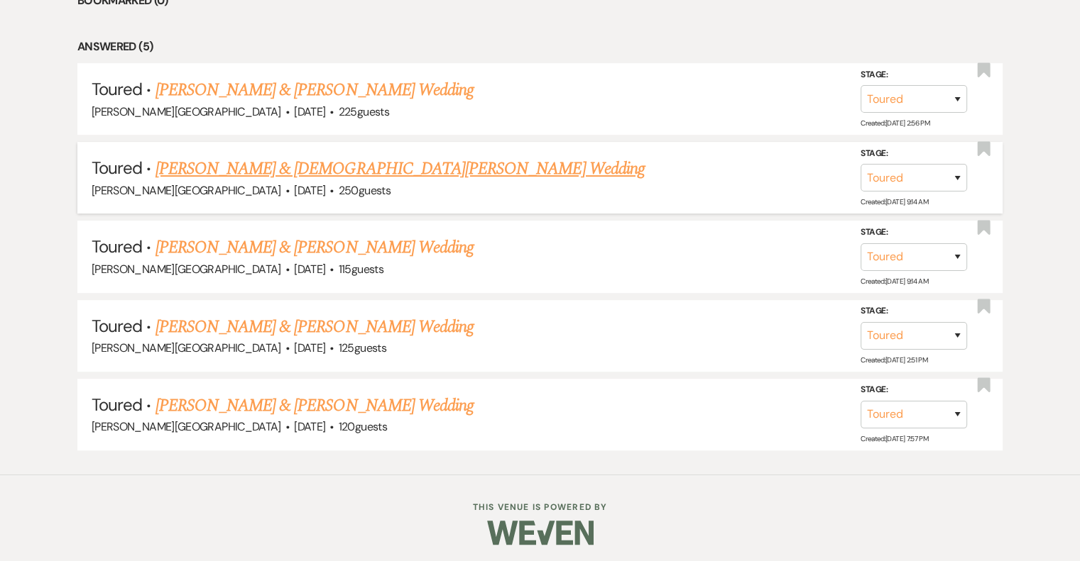
click at [351, 170] on link "Julia Maciel & Christian Urbina's Wedding" at bounding box center [399, 169] width 489 height 26
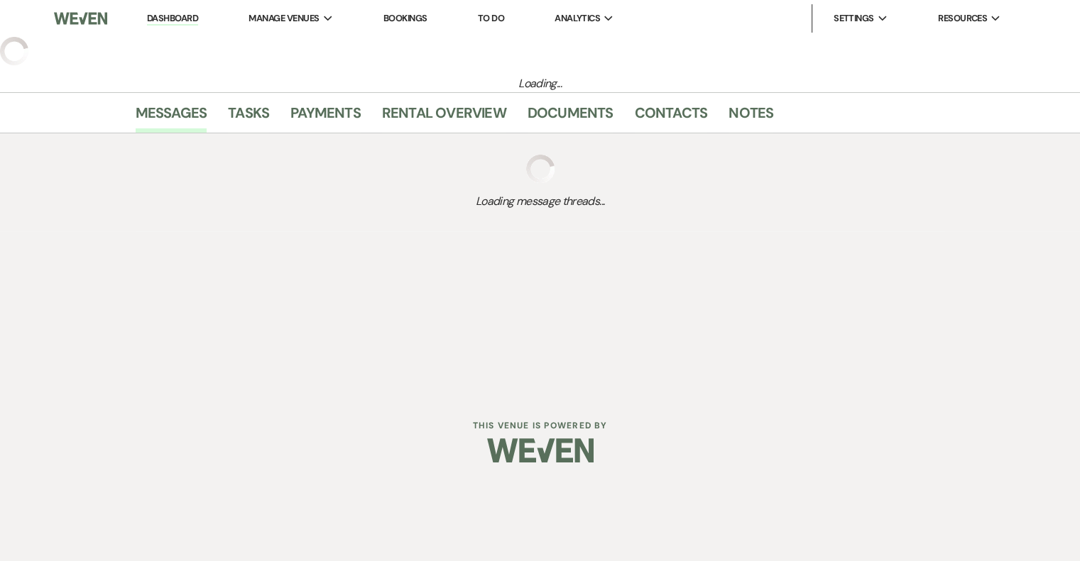
select select "5"
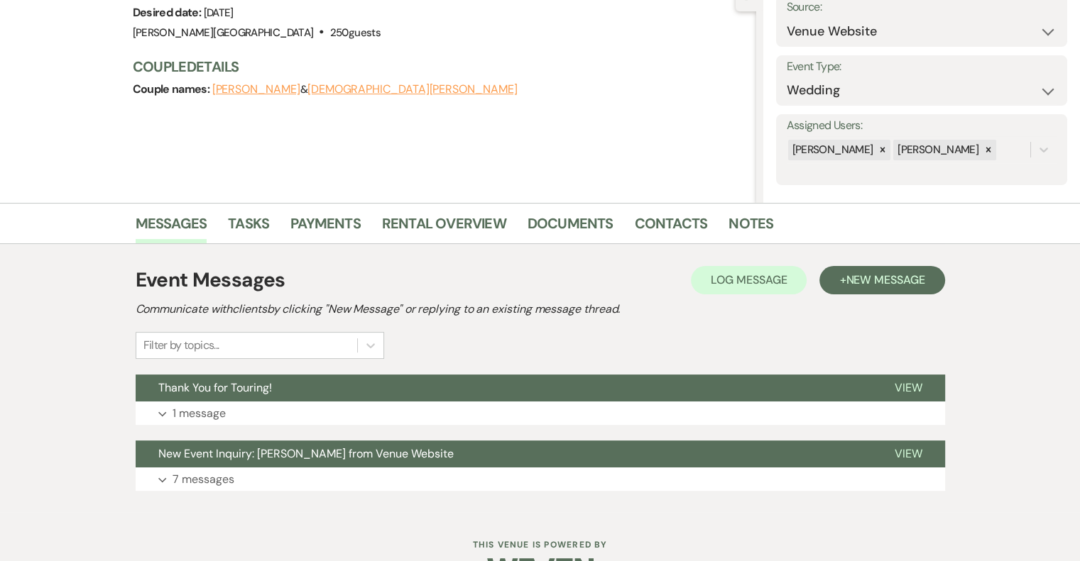
scroll to position [195, 0]
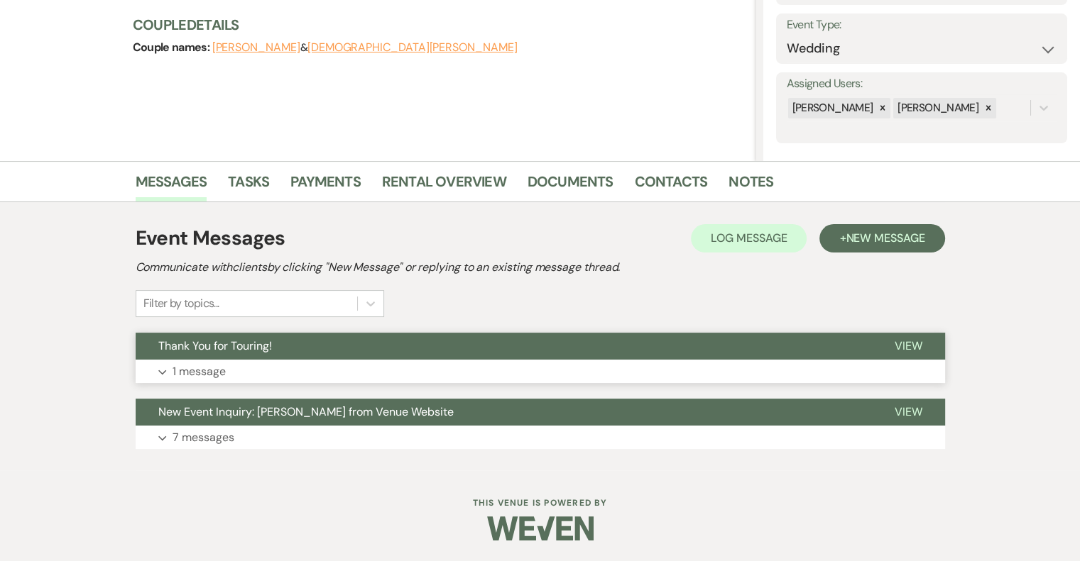
click at [206, 376] on p "1 message" at bounding box center [198, 372] width 53 height 18
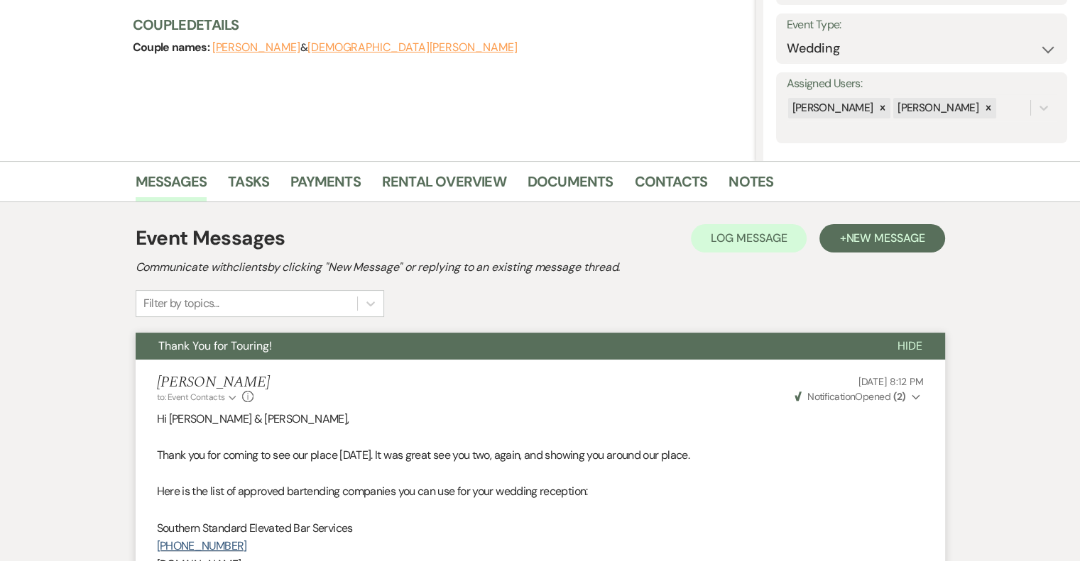
click at [914, 398] on use "button" at bounding box center [915, 397] width 8 height 5
click at [914, 398] on icon "Collapse" at bounding box center [915, 397] width 9 height 10
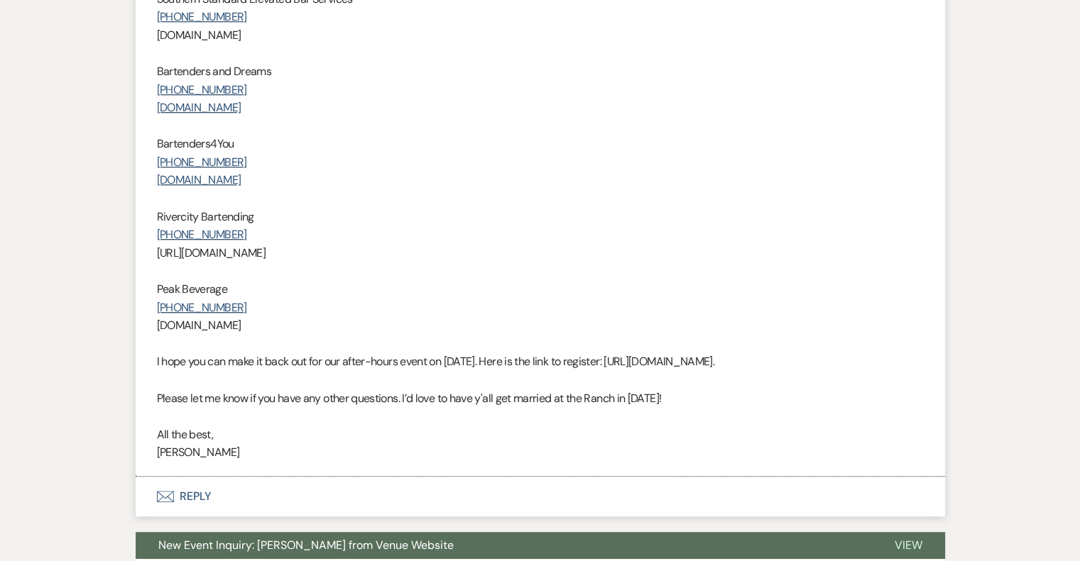
scroll to position [834, 0]
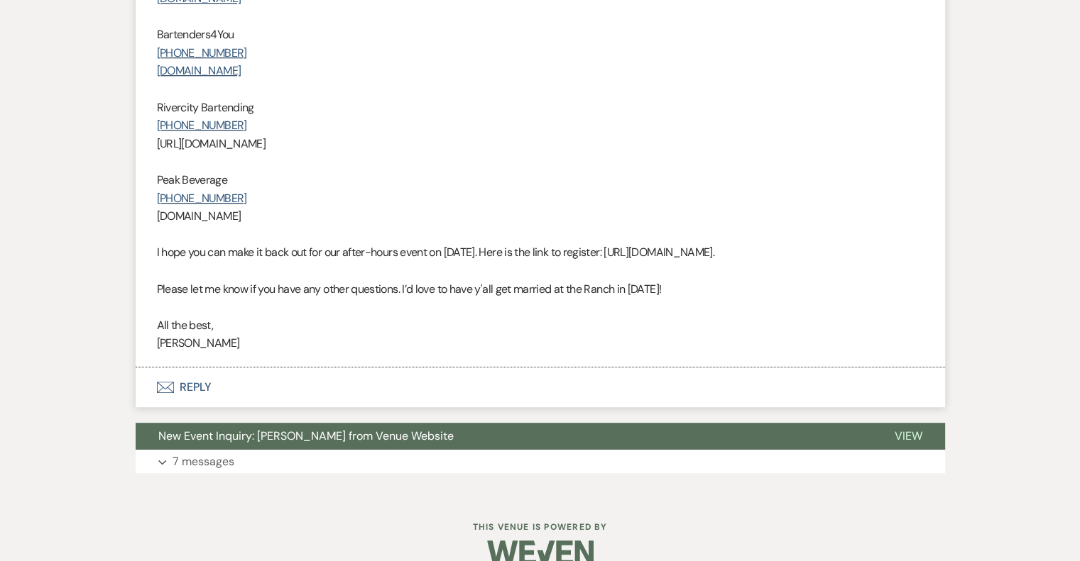
click at [194, 388] on button "Envelope Reply" at bounding box center [540, 388] width 809 height 40
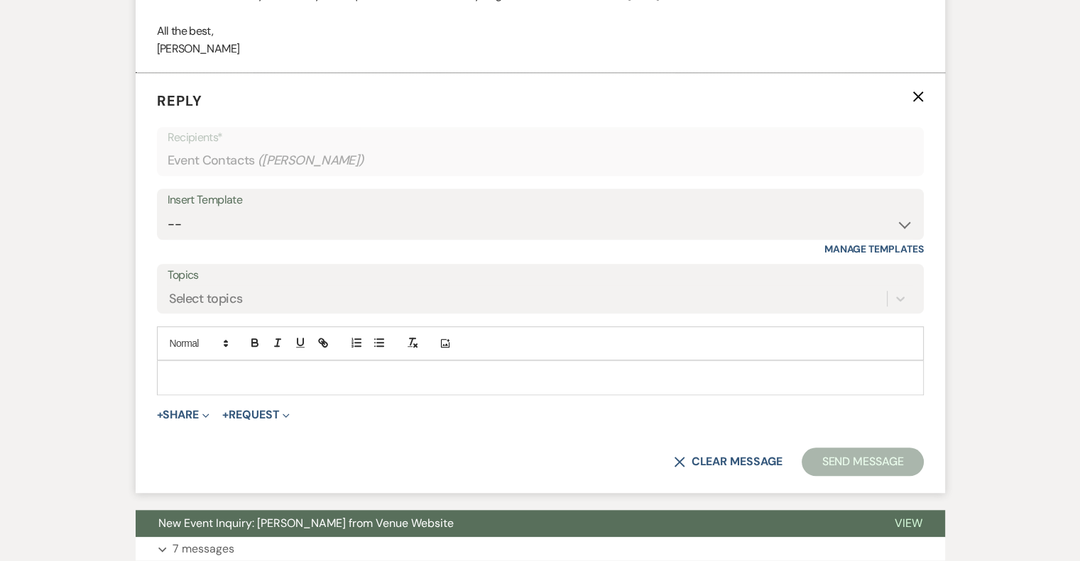
scroll to position [1130, 0]
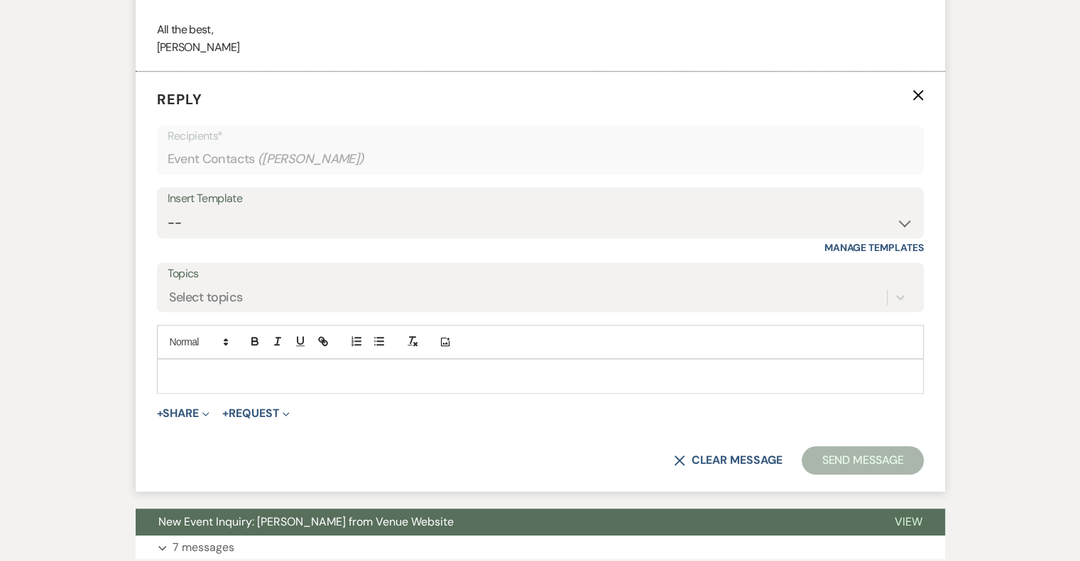
click at [287, 370] on p at bounding box center [540, 376] width 744 height 16
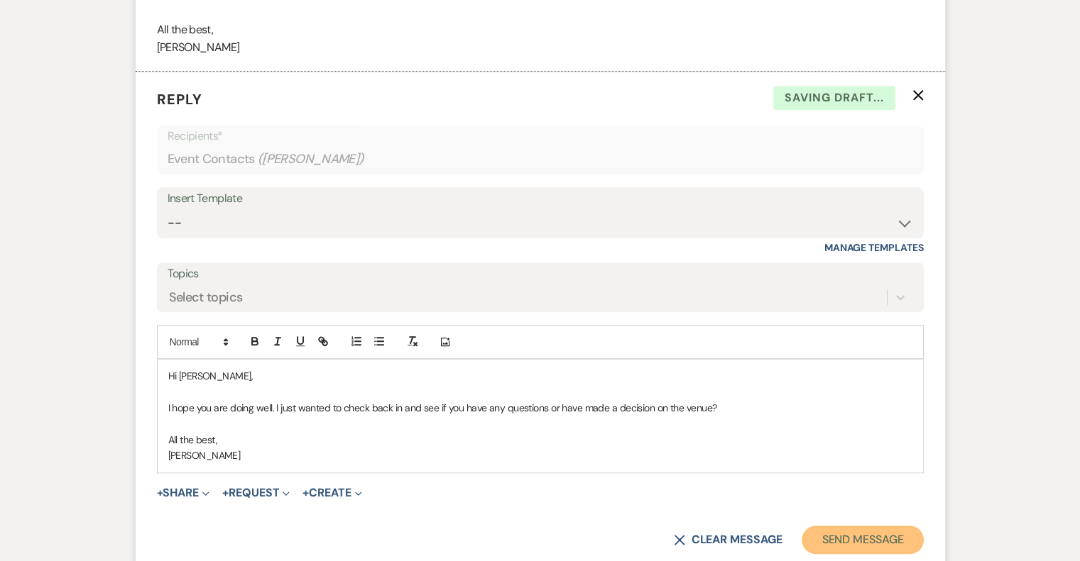
click at [856, 538] on button "Send Message" at bounding box center [861, 540] width 121 height 28
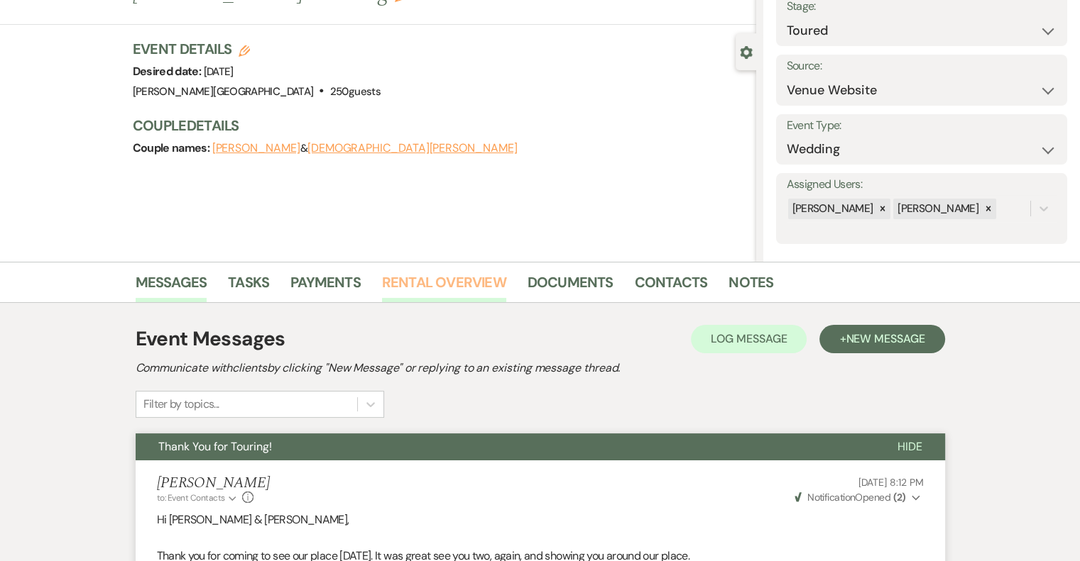
scroll to position [0, 0]
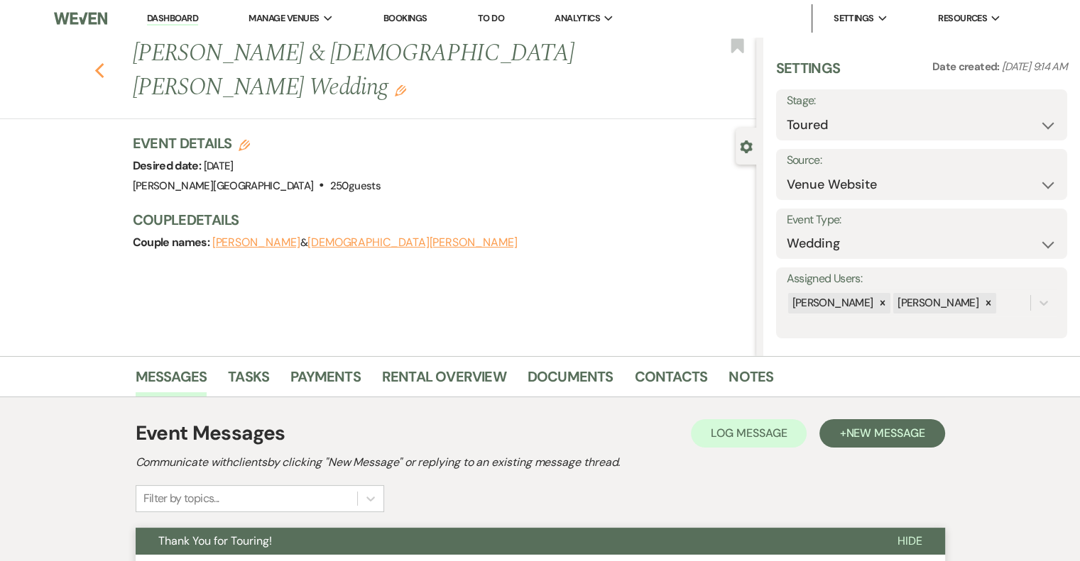
click at [105, 62] on icon "Previous" at bounding box center [99, 70] width 11 height 17
select select "5"
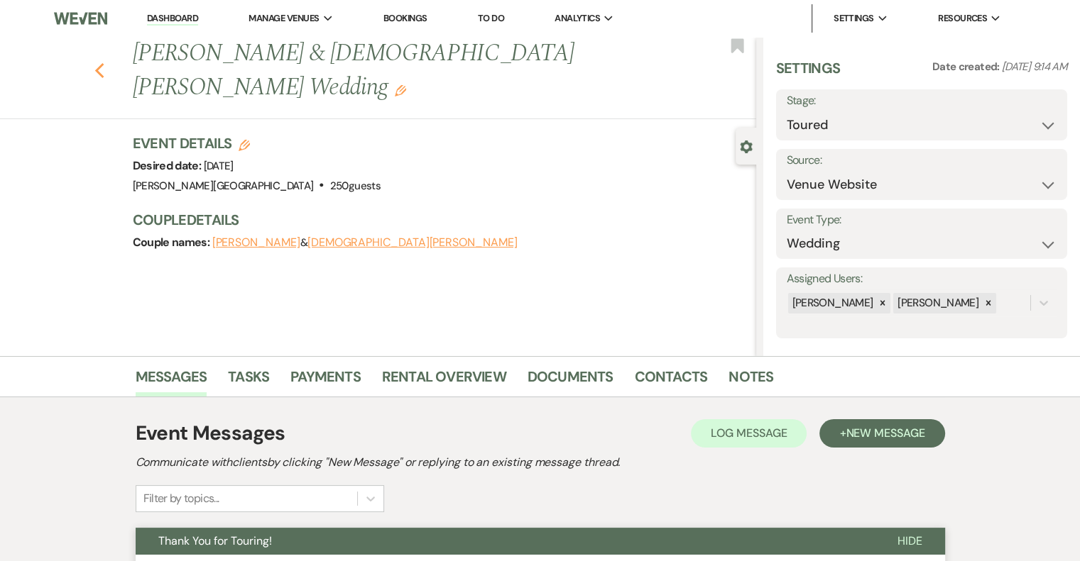
select select "5"
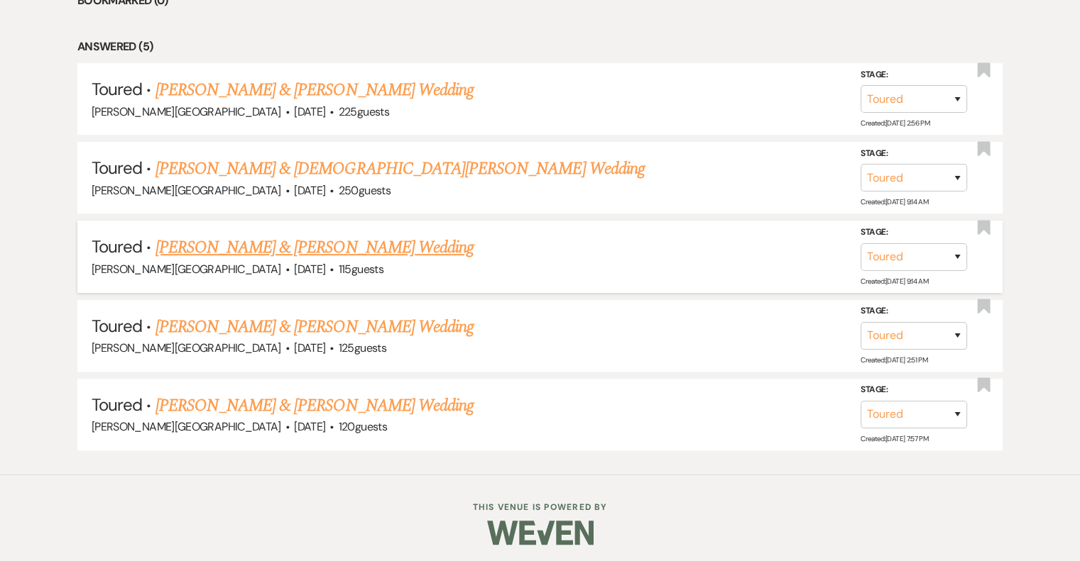
scroll to position [591, 0]
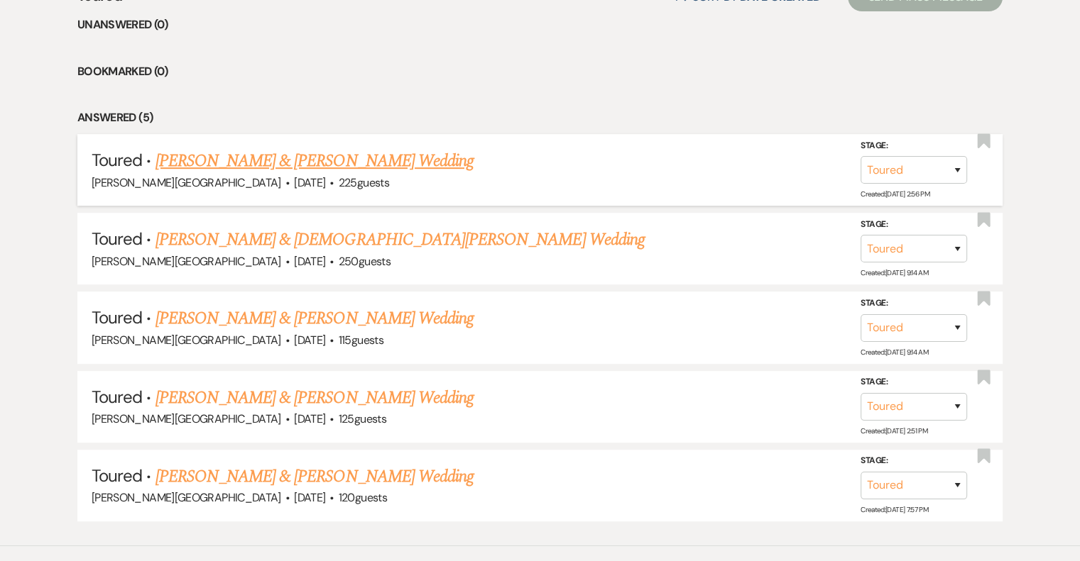
click at [309, 161] on link "Alyssa Denson & Brett Johnston's Wedding" at bounding box center [314, 161] width 318 height 26
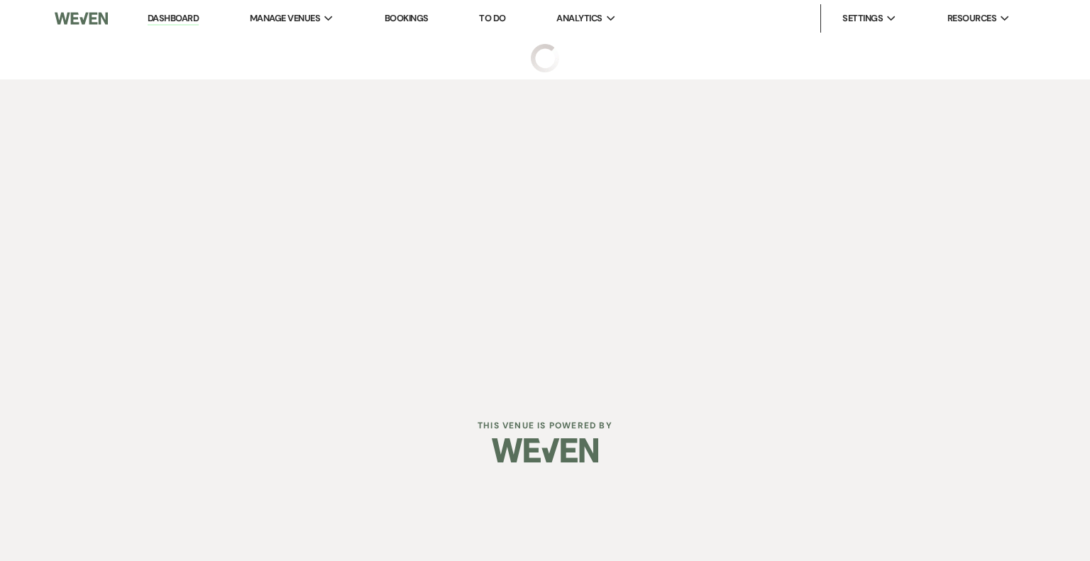
select select "5"
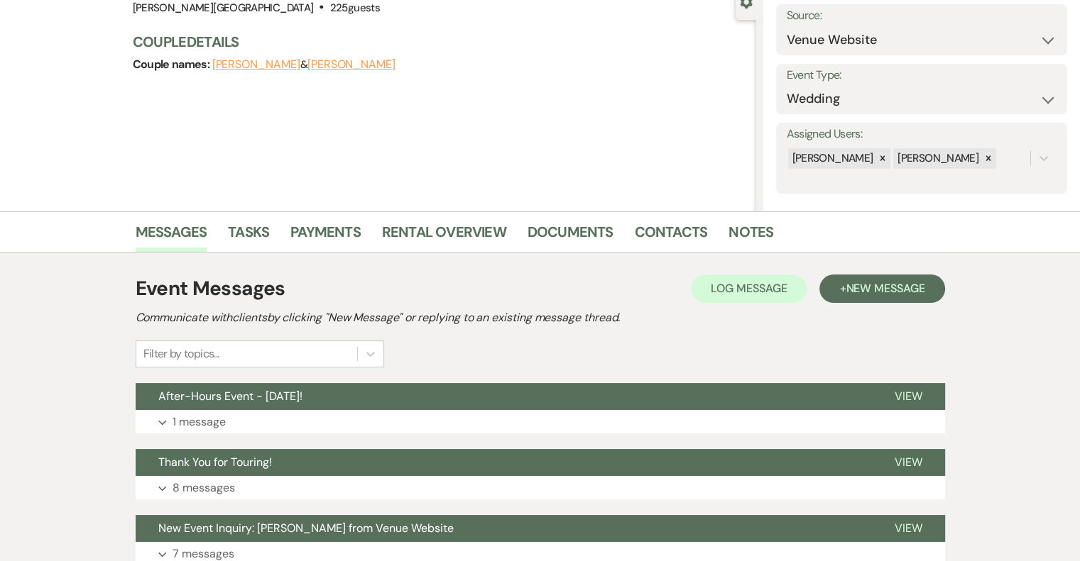
scroll to position [213, 0]
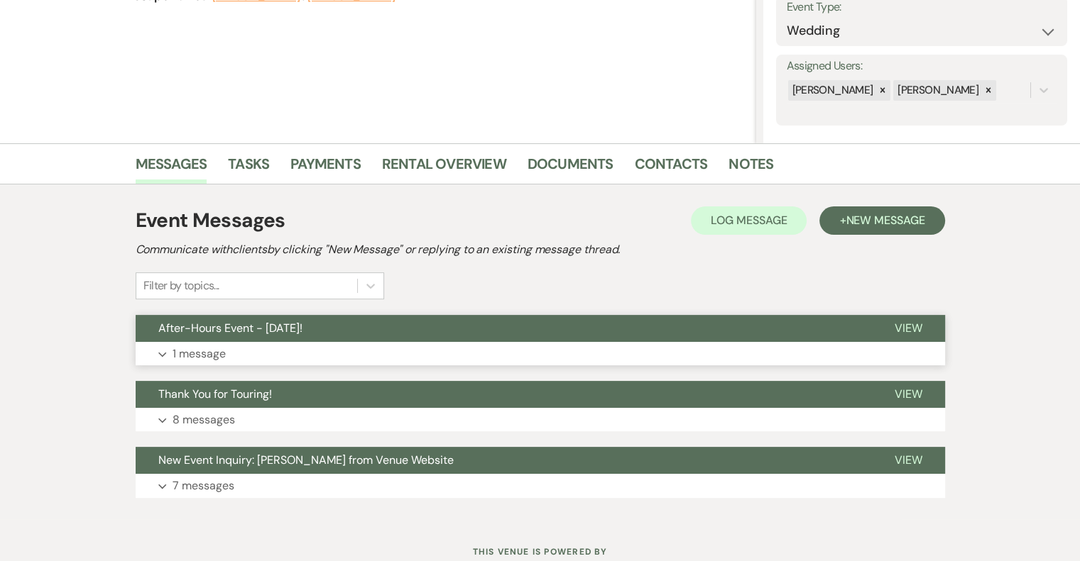
click at [216, 354] on p "1 message" at bounding box center [198, 354] width 53 height 18
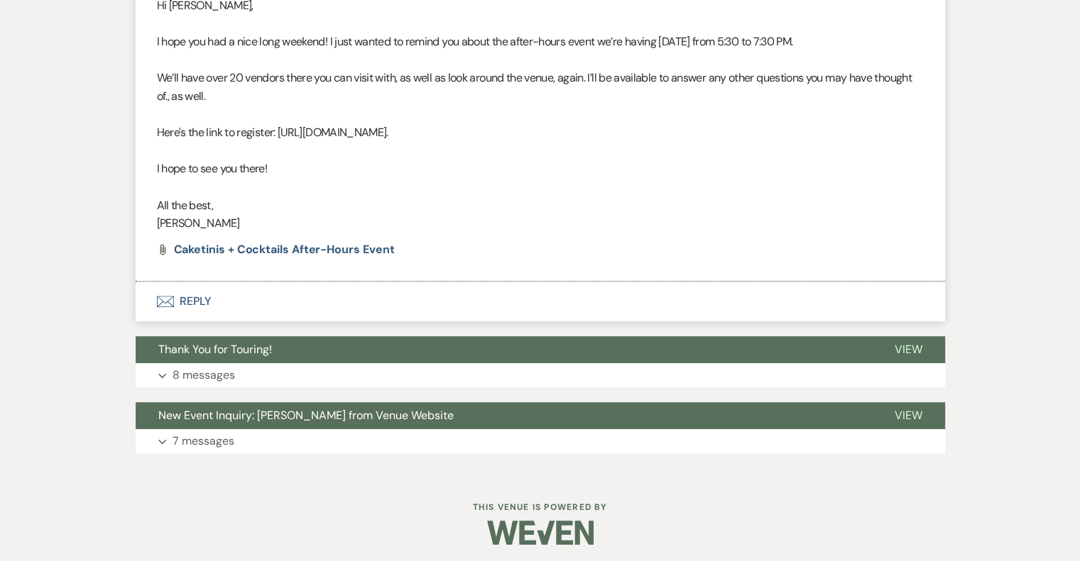
scroll to position [613, 0]
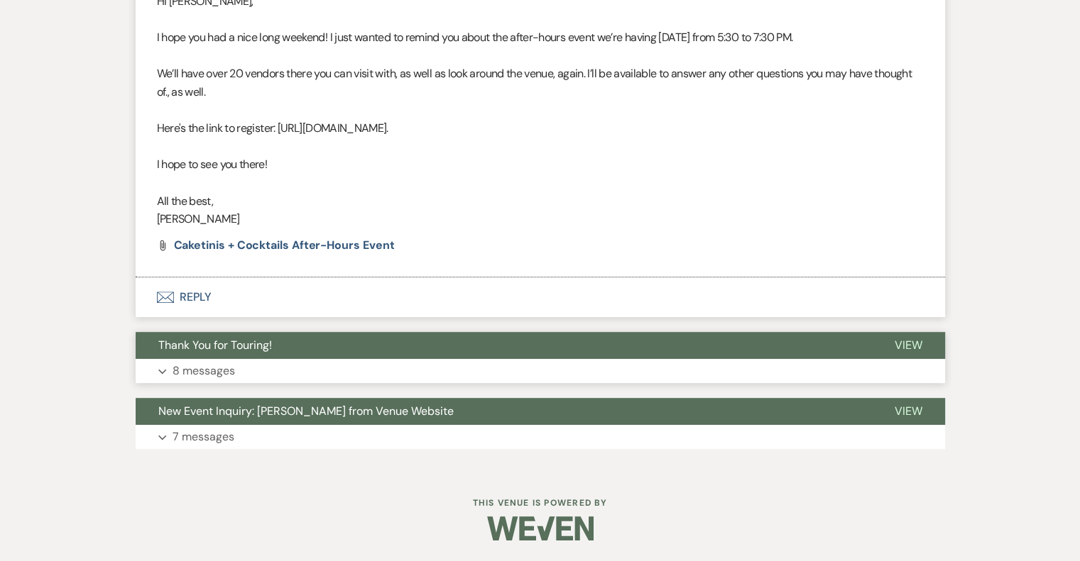
click at [217, 371] on p "8 messages" at bounding box center [203, 371] width 62 height 18
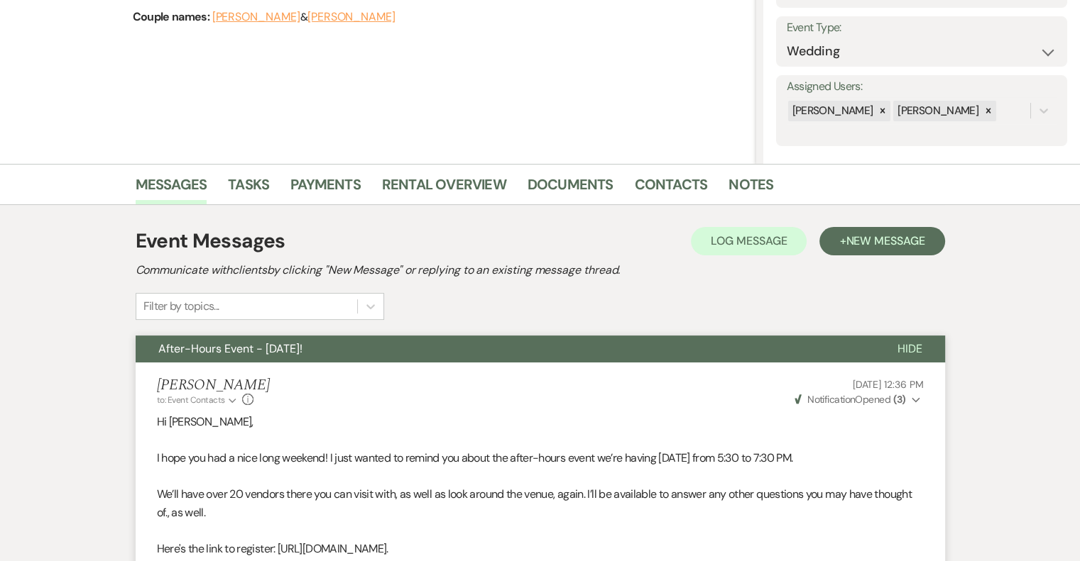
scroll to position [0, 0]
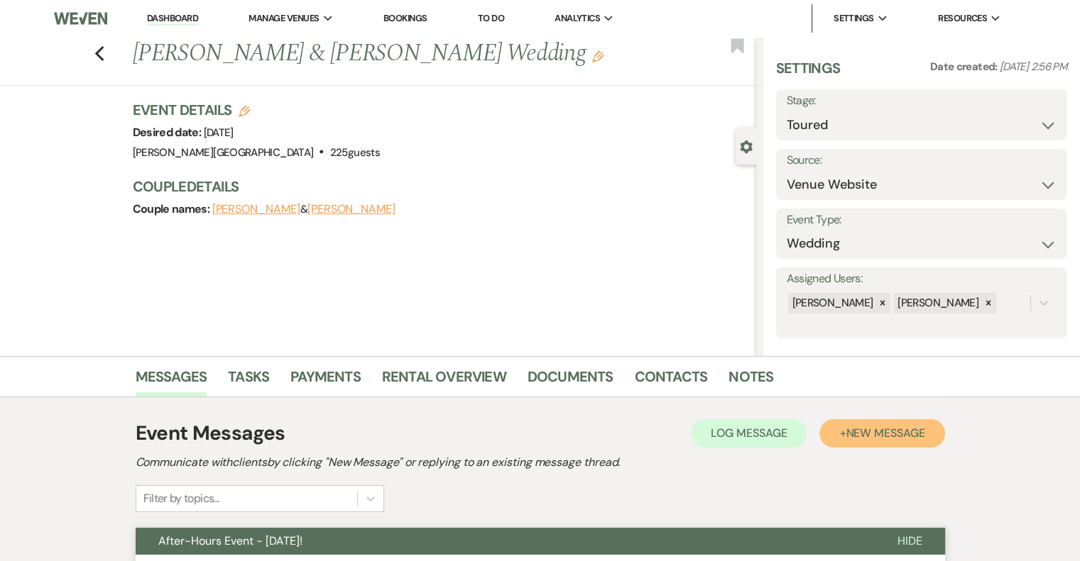
click at [854, 430] on span "New Message" at bounding box center [884, 433] width 79 height 15
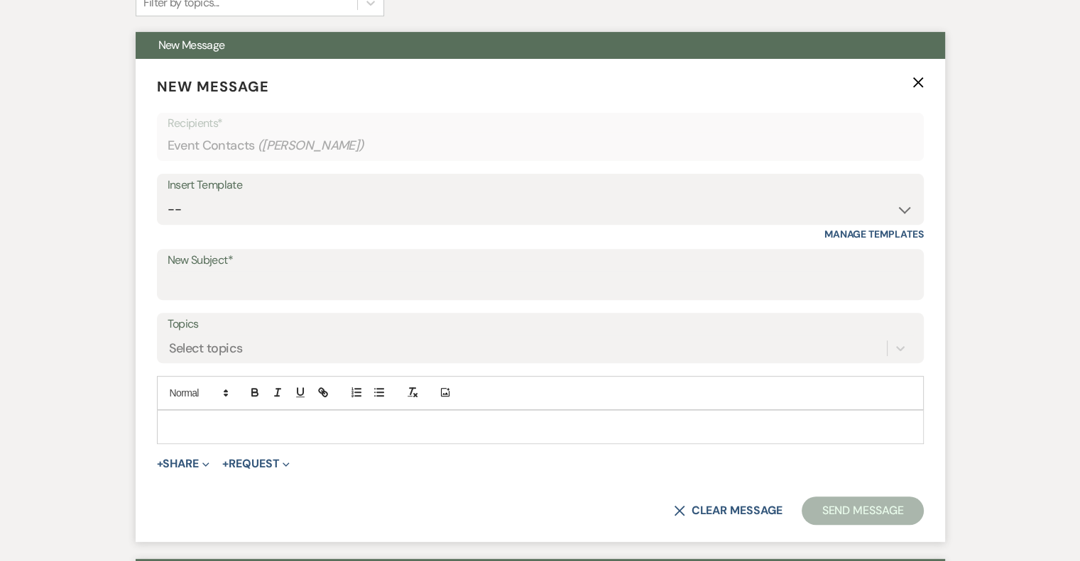
scroll to position [497, 0]
click at [226, 207] on select "-- Weven Planning Portal Introduction (Booked Events) Initial Inquiry Response …" at bounding box center [540, 209] width 745 height 28
click at [168, 195] on select "-- Weven Planning Portal Introduction (Booked Events) Initial Inquiry Response …" at bounding box center [540, 209] width 745 height 28
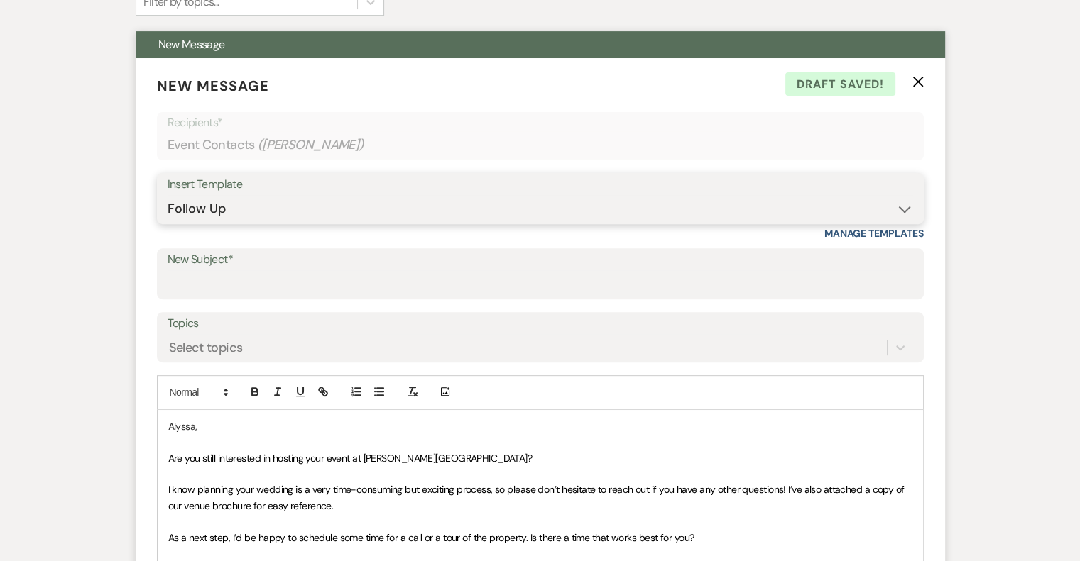
click at [301, 213] on select "-- Weven Planning Portal Introduction (Booked Events) Initial Inquiry Response …" at bounding box center [540, 209] width 745 height 28
select select "4350"
click at [168, 195] on select "-- Weven Planning Portal Introduction (Booked Events) Initial Inquiry Response …" at bounding box center [540, 209] width 745 height 28
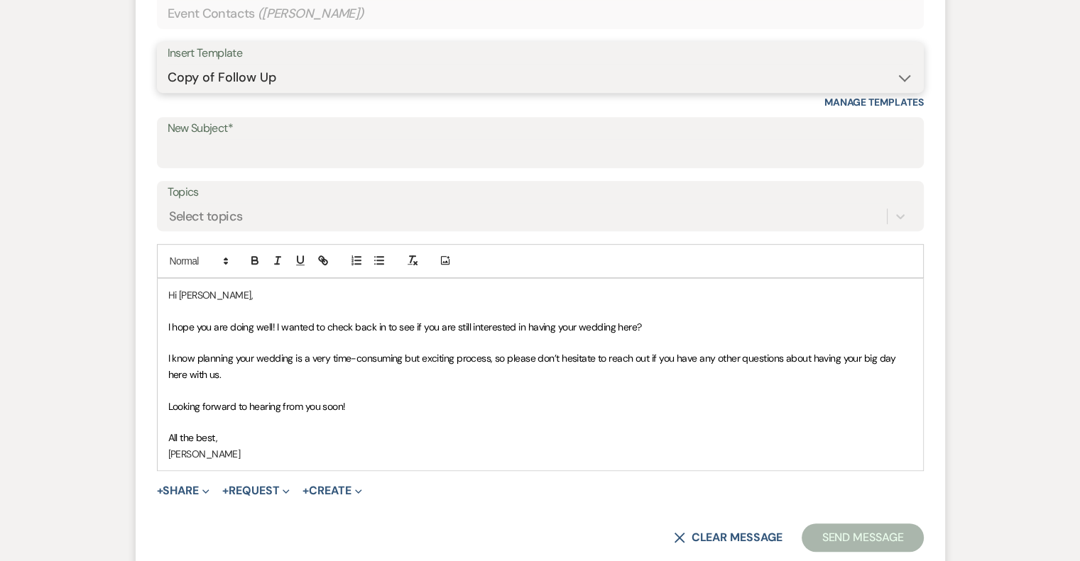
scroll to position [639, 0]
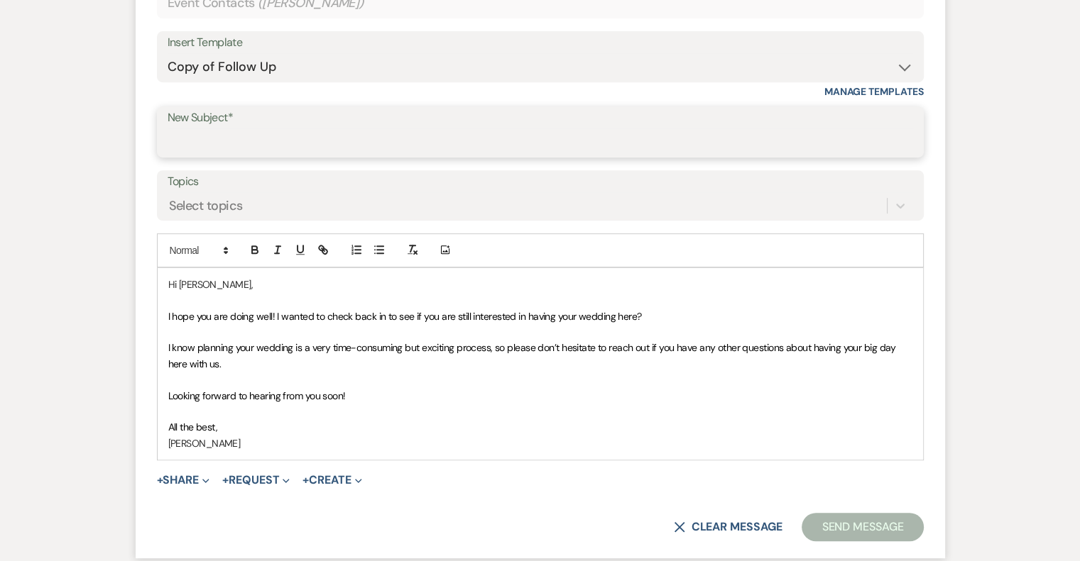
click at [240, 136] on input "New Subject*" at bounding box center [540, 142] width 745 height 28
type input "F"
type input "Checking In"
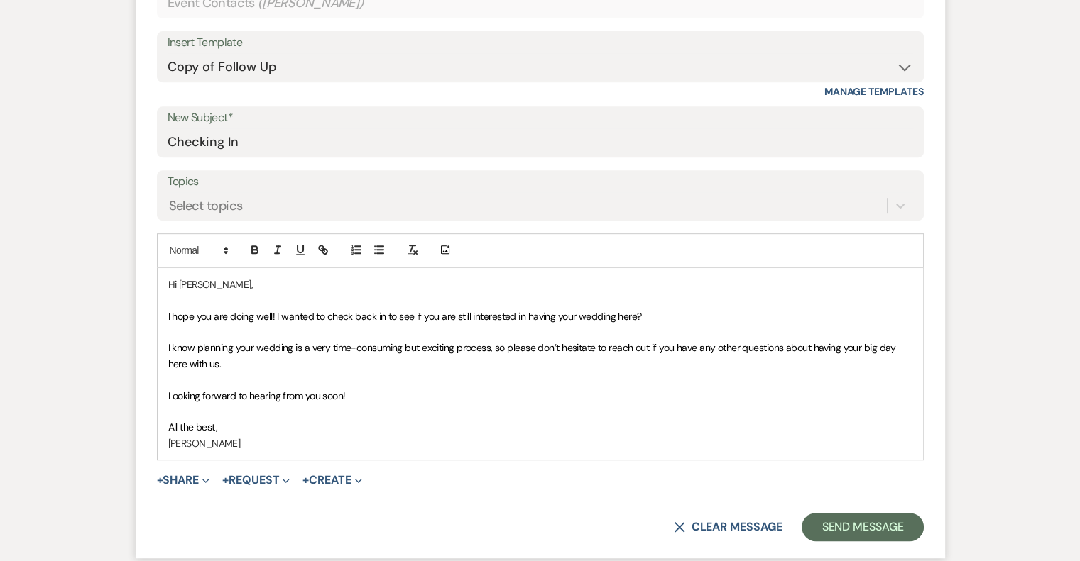
click at [393, 427] on p "All the best," at bounding box center [540, 427] width 744 height 16
click at [277, 445] on p "Amy Stanfield" at bounding box center [540, 444] width 744 height 16
click at [447, 442] on p "Amy" at bounding box center [540, 444] width 744 height 16
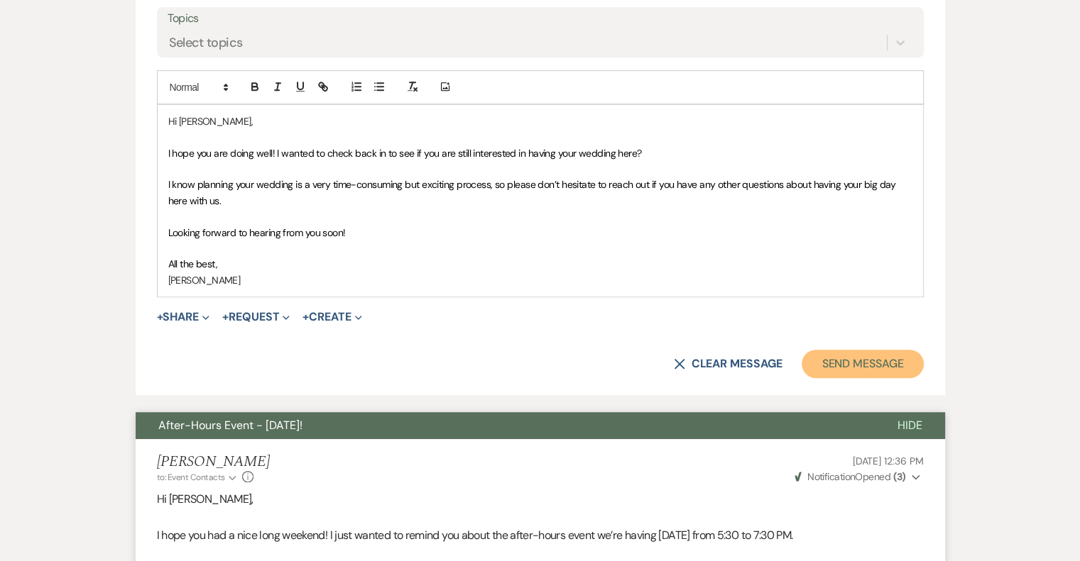
scroll to position [781, 0]
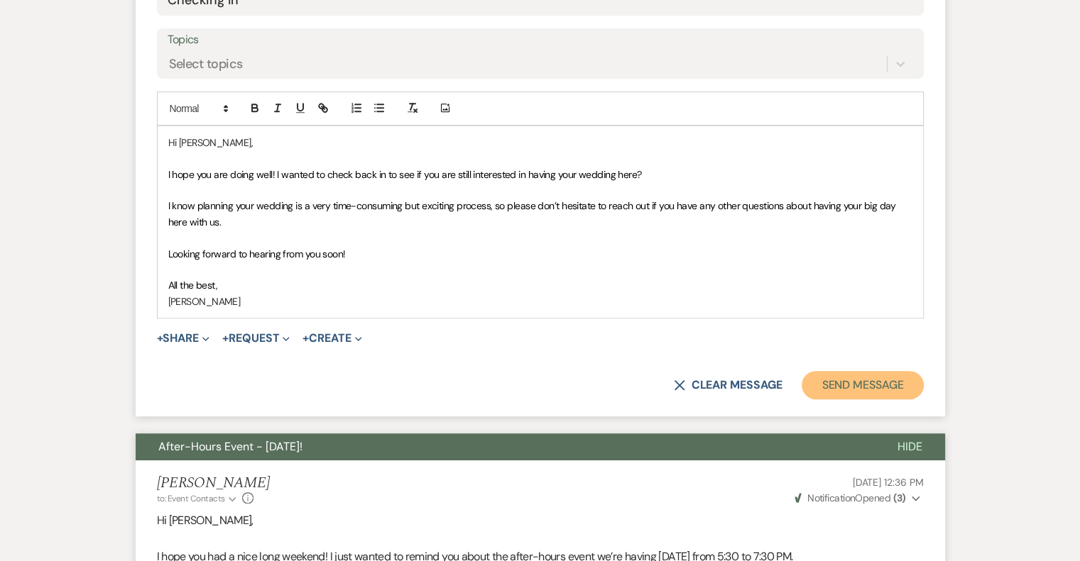
click at [862, 385] on button "Send Message" at bounding box center [861, 385] width 121 height 28
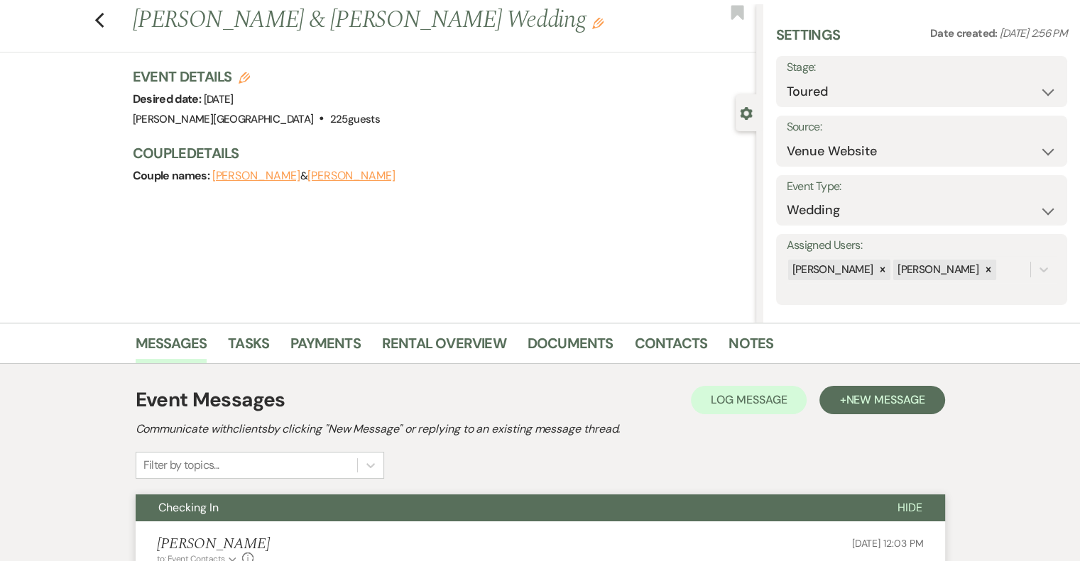
scroll to position [0, 0]
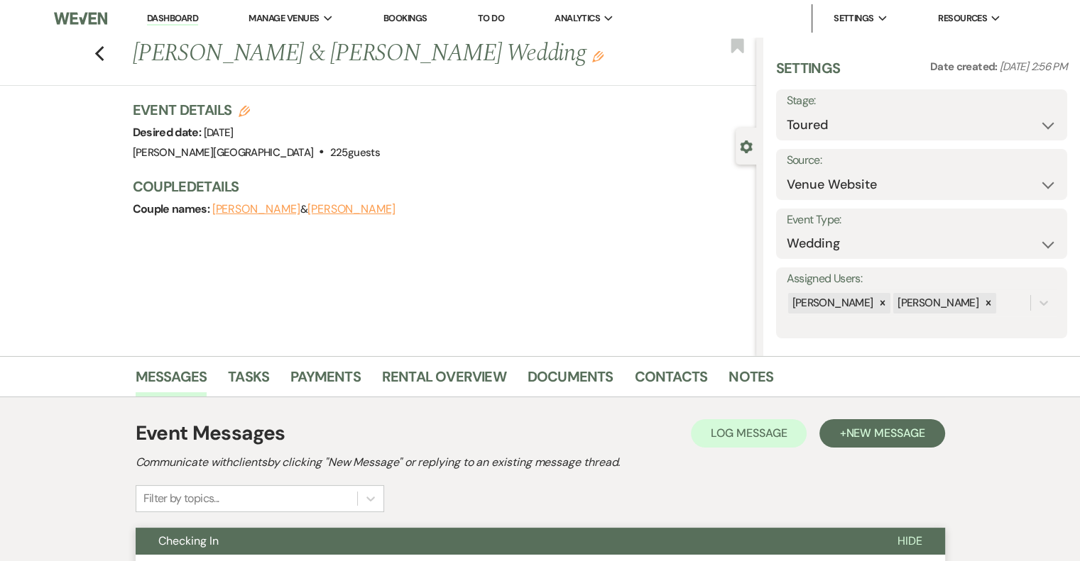
click at [177, 14] on link "Dashboard" at bounding box center [172, 18] width 51 height 13
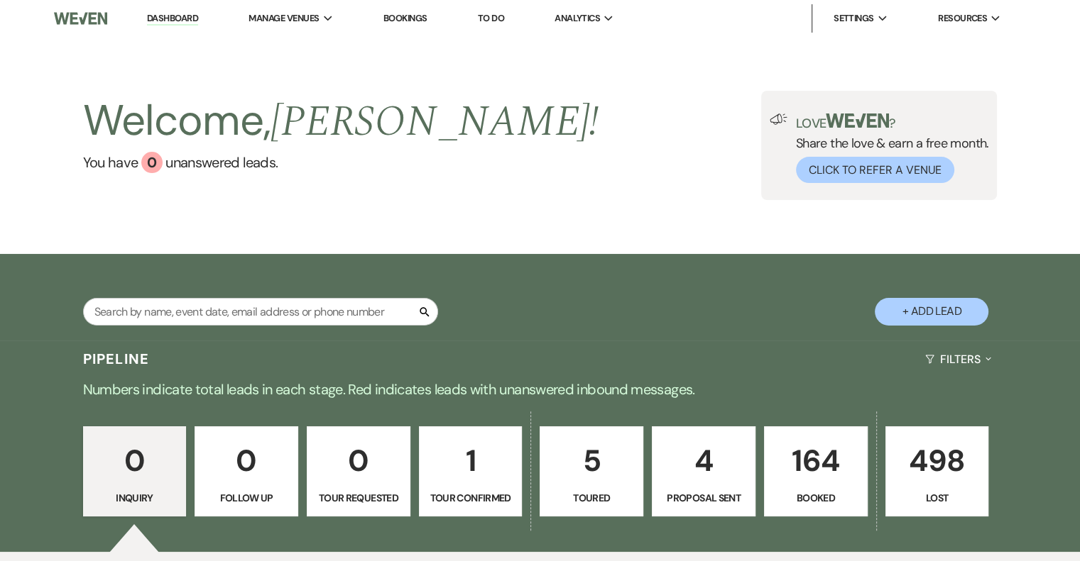
click at [490, 459] on p "1" at bounding box center [470, 461] width 85 height 48
select select "4"
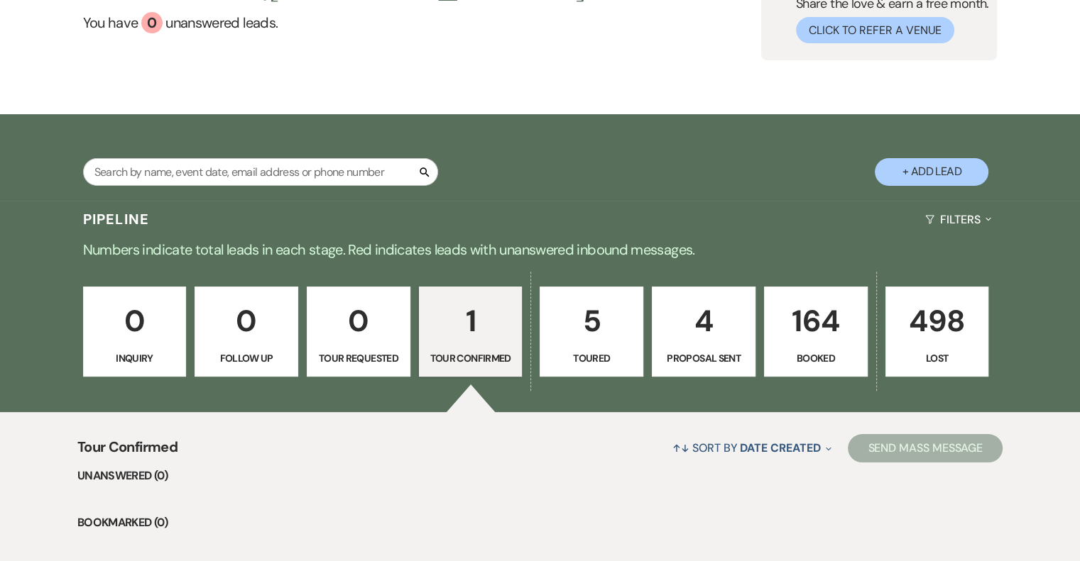
scroll to position [350, 0]
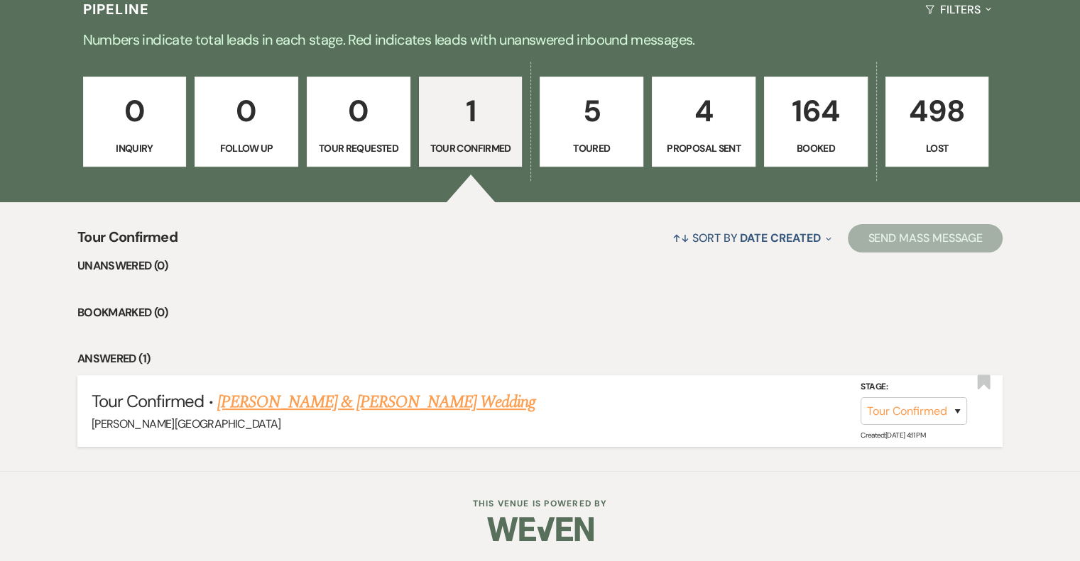
click at [407, 397] on link "Aaron Willis & Maya Zamarron's Wedding" at bounding box center [376, 403] width 318 height 26
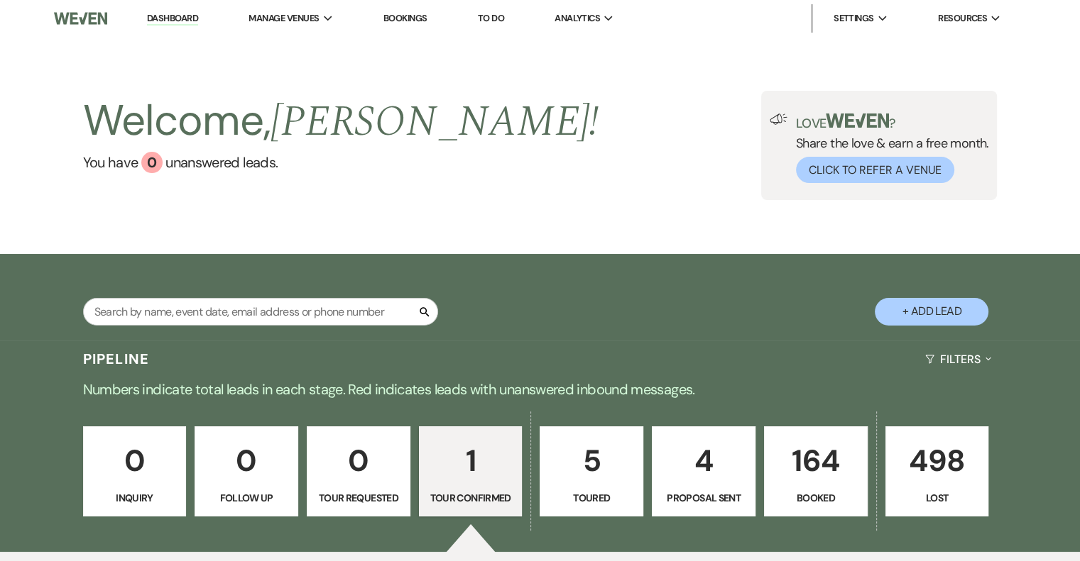
select select "4"
select select "14"
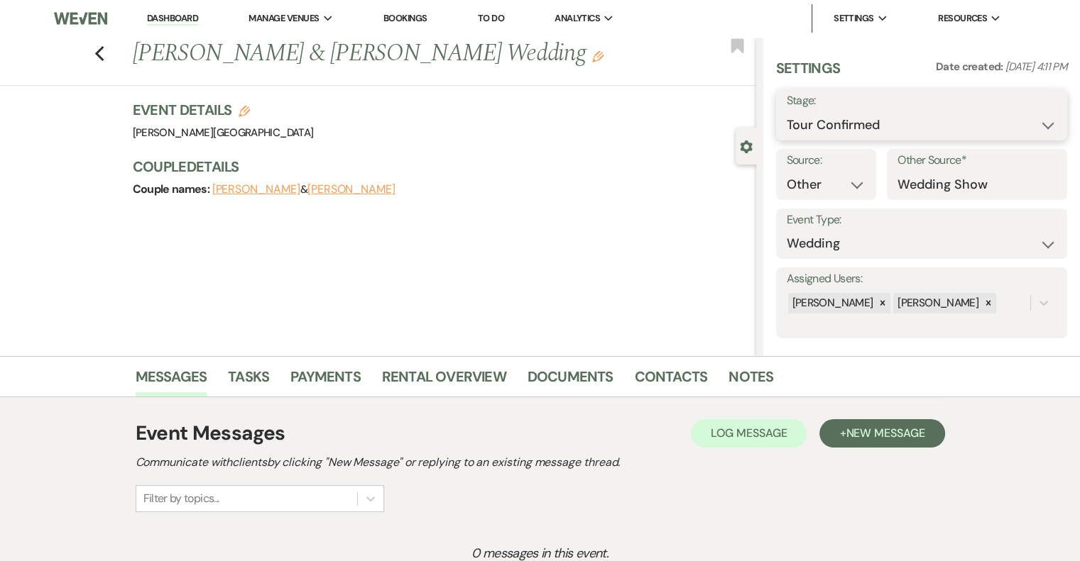
click at [982, 126] on select "Inquiry Follow Up Tour Requested Tour Confirmed Toured Proposal Sent Booked Lost" at bounding box center [921, 125] width 270 height 28
click at [874, 127] on select "Inquiry Follow Up Tour Requested Tour Confirmed Toured Proposal Sent Booked Lost" at bounding box center [921, 125] width 270 height 28
select select "8"
click at [786, 111] on select "Inquiry Follow Up Tour Requested Tour Confirmed Toured Proposal Sent Booked Lost" at bounding box center [921, 125] width 270 height 28
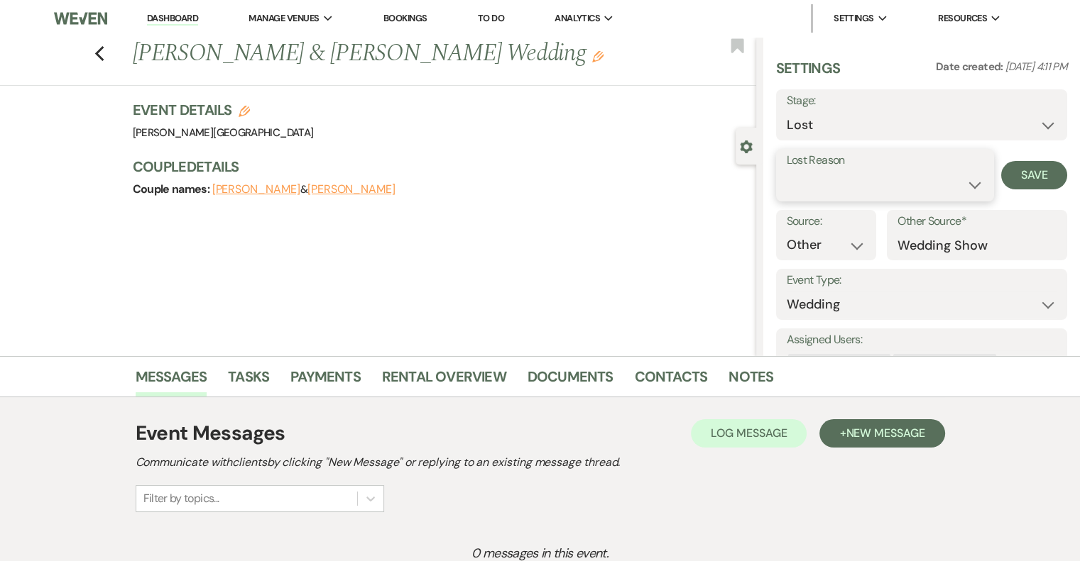
click at [850, 181] on select "Booked Elsewhere Budget Date Unavailable No Response Not a Good Match Capacity …" at bounding box center [884, 185] width 197 height 28
select select "4"
click at [786, 171] on select "Booked Elsewhere Budget Date Unavailable No Response Not a Good Match Capacity …" at bounding box center [884, 185] width 197 height 28
click at [1010, 175] on button "Save" at bounding box center [1034, 175] width 66 height 28
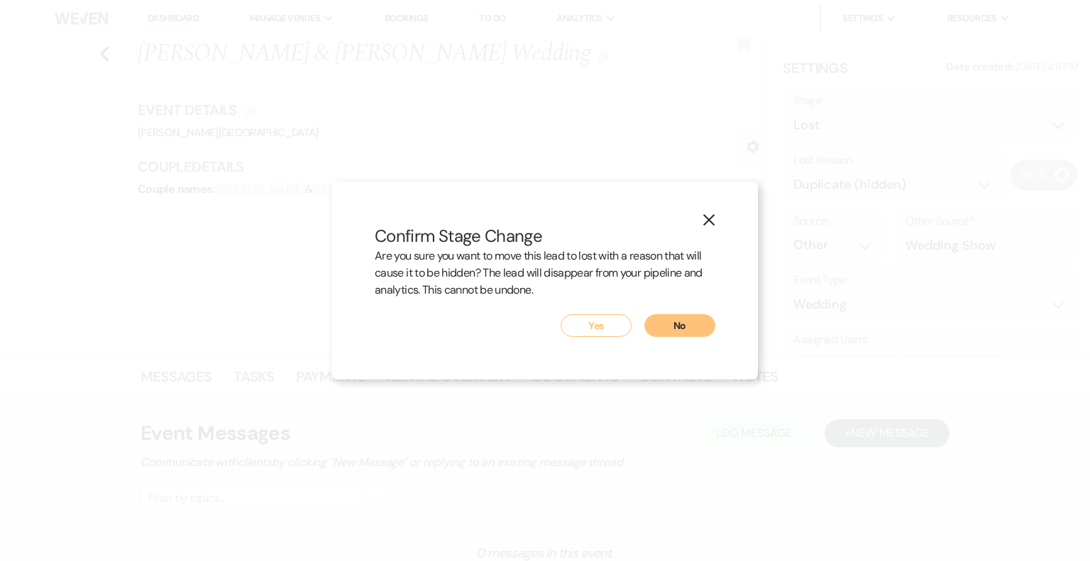
click at [598, 328] on button "Yes" at bounding box center [596, 325] width 71 height 23
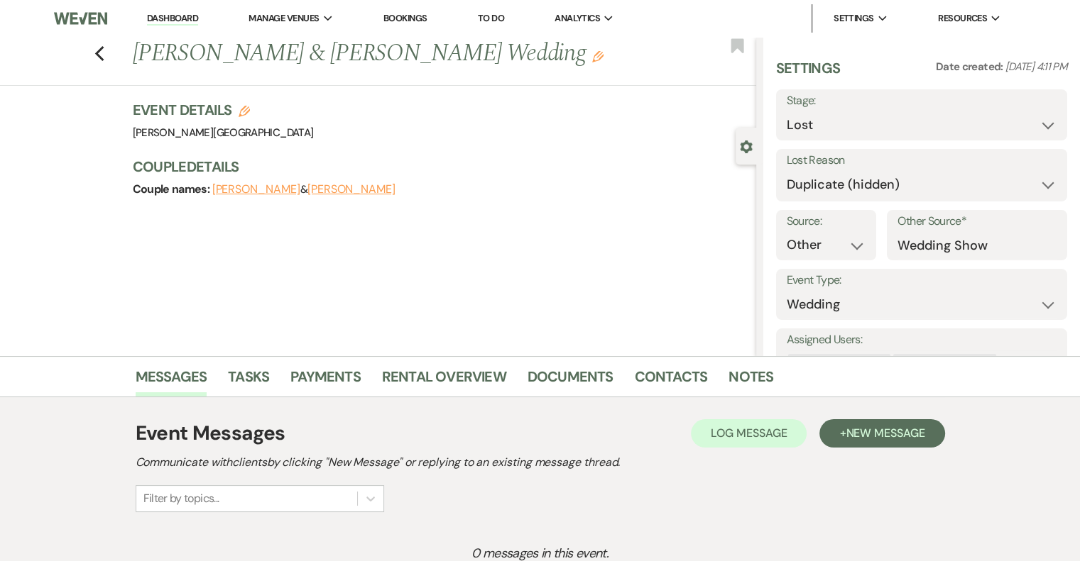
click at [177, 21] on link "Dashboard" at bounding box center [172, 18] width 51 height 13
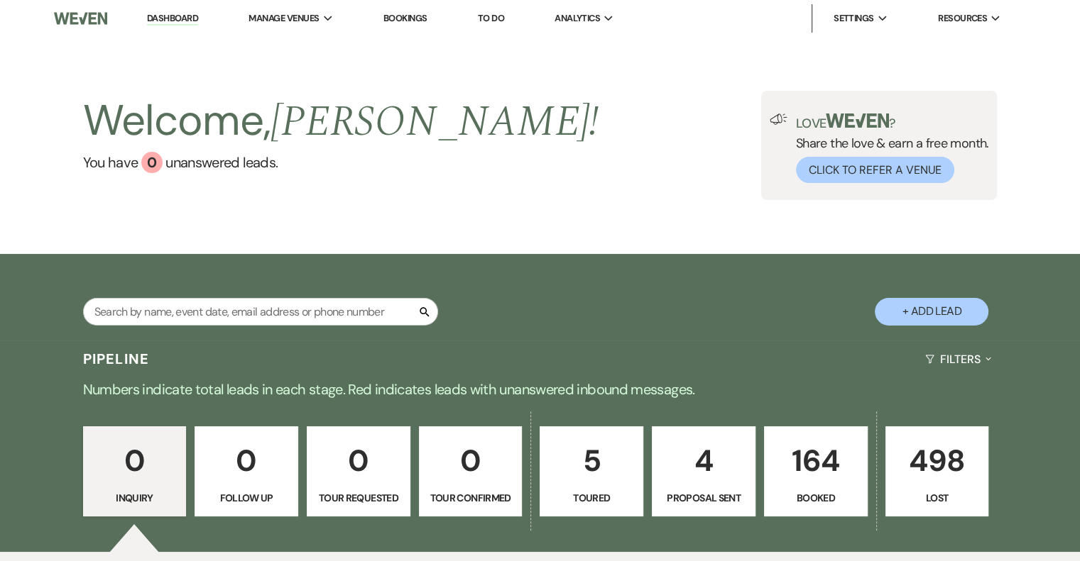
scroll to position [142, 0]
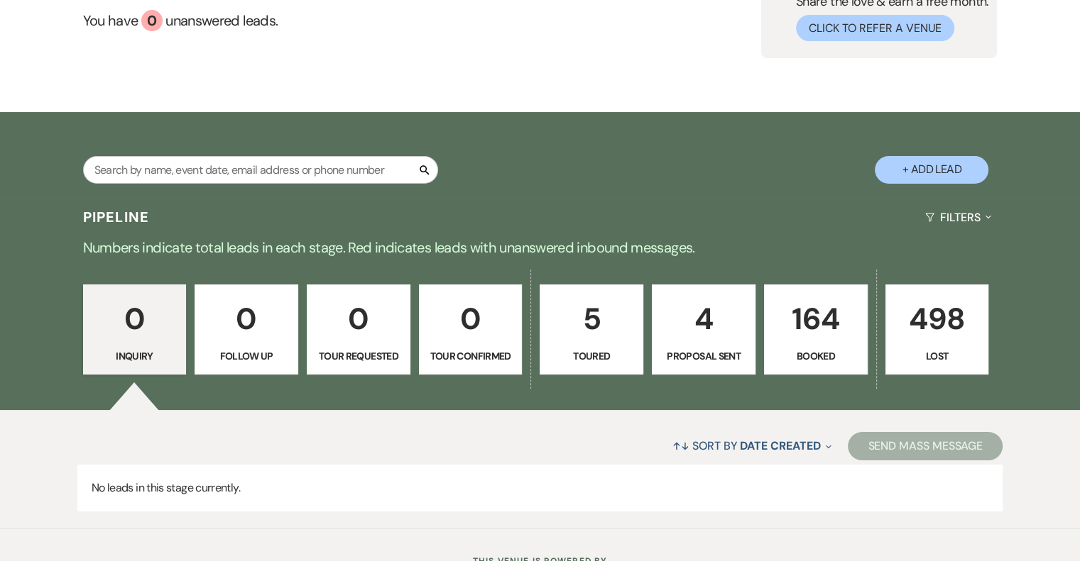
click at [710, 329] on p "4" at bounding box center [703, 319] width 85 height 48
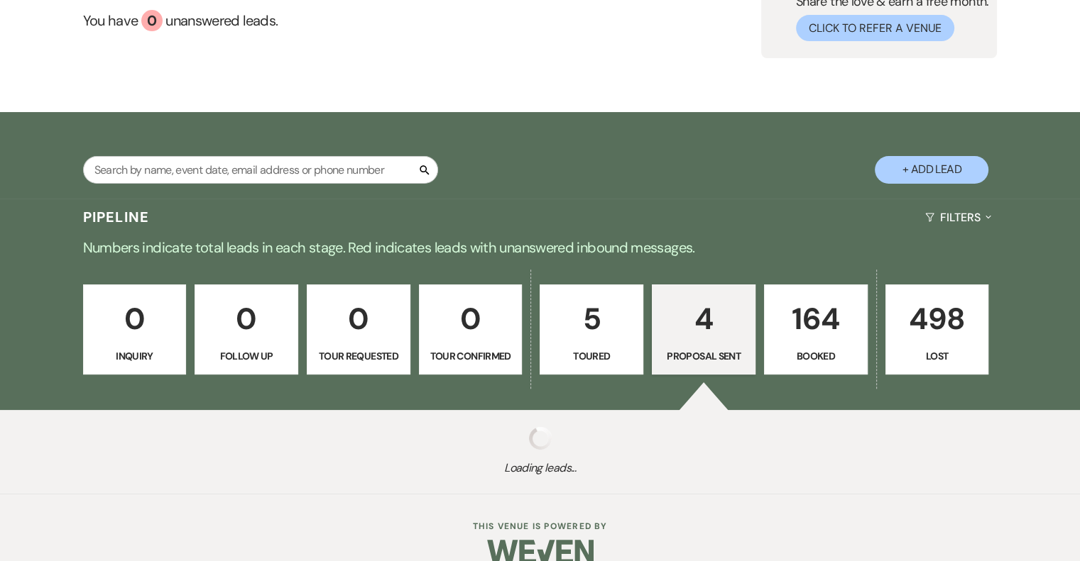
select select "6"
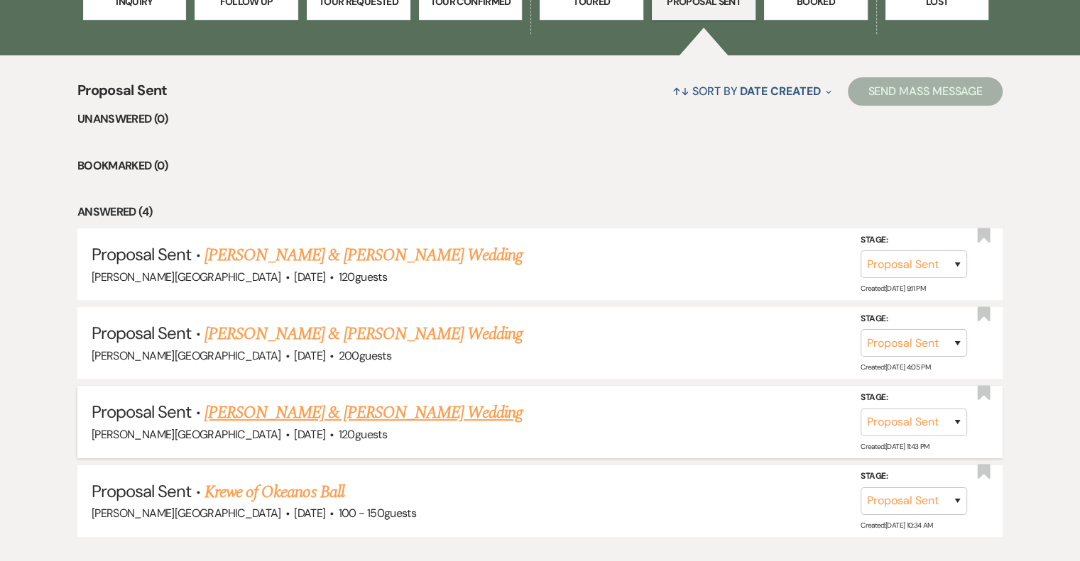
scroll to position [142, 0]
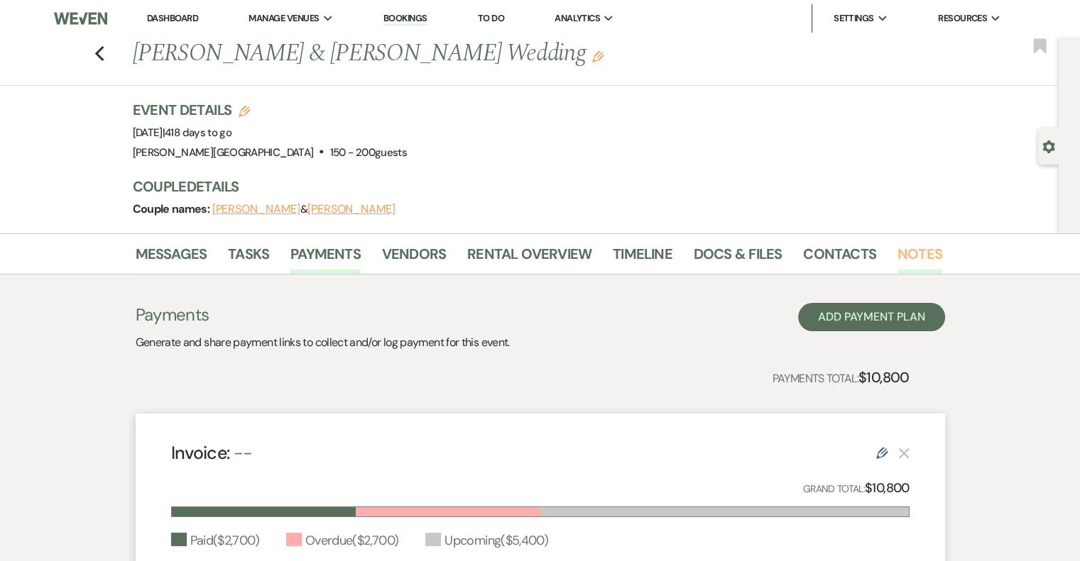
click at [914, 250] on link "Notes" at bounding box center [919, 258] width 45 height 31
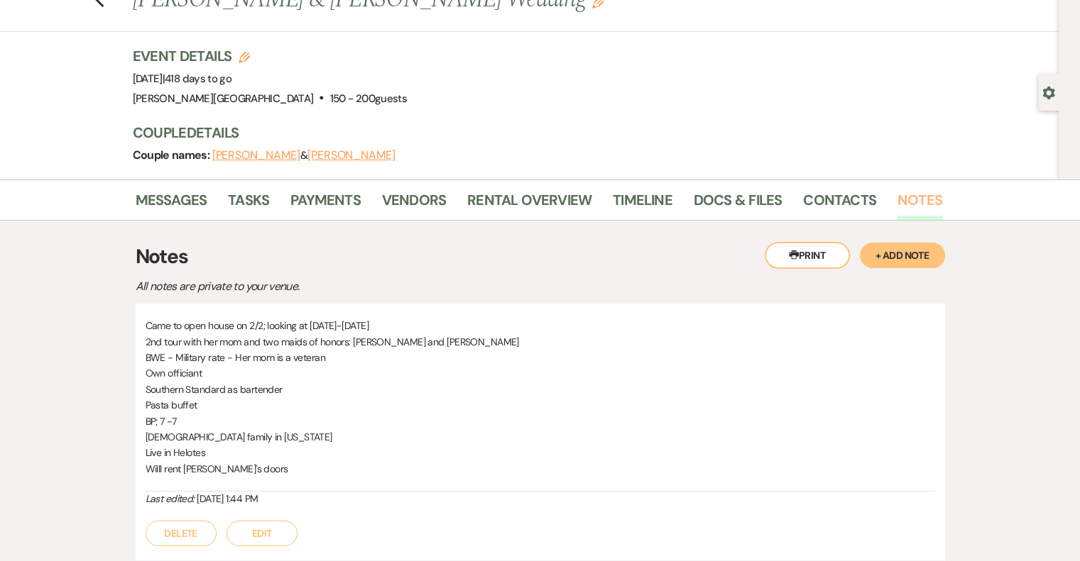
scroll to position [23, 0]
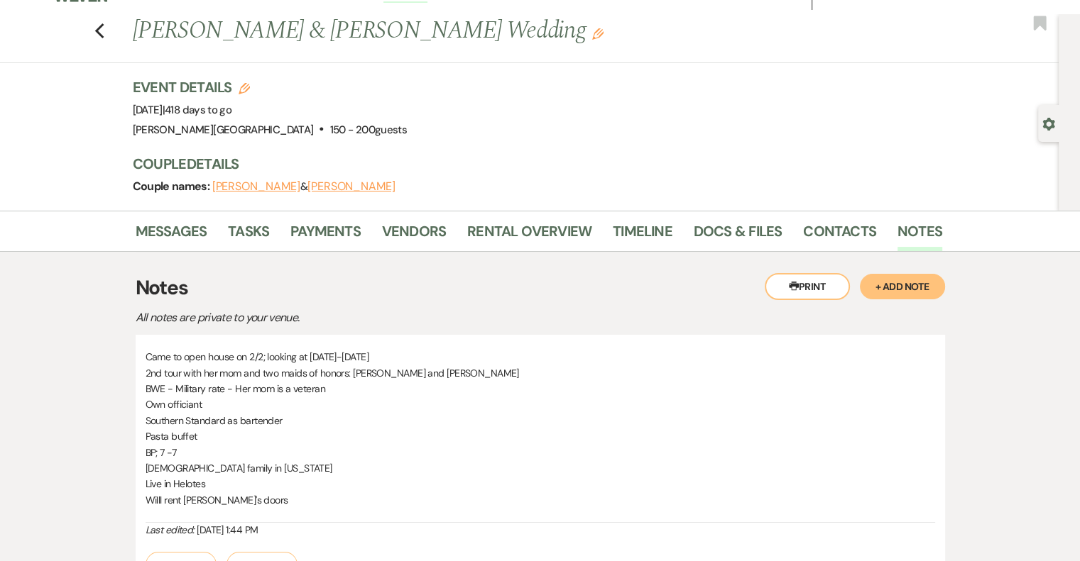
click at [914, 279] on button "+ Add Note" at bounding box center [902, 287] width 85 height 26
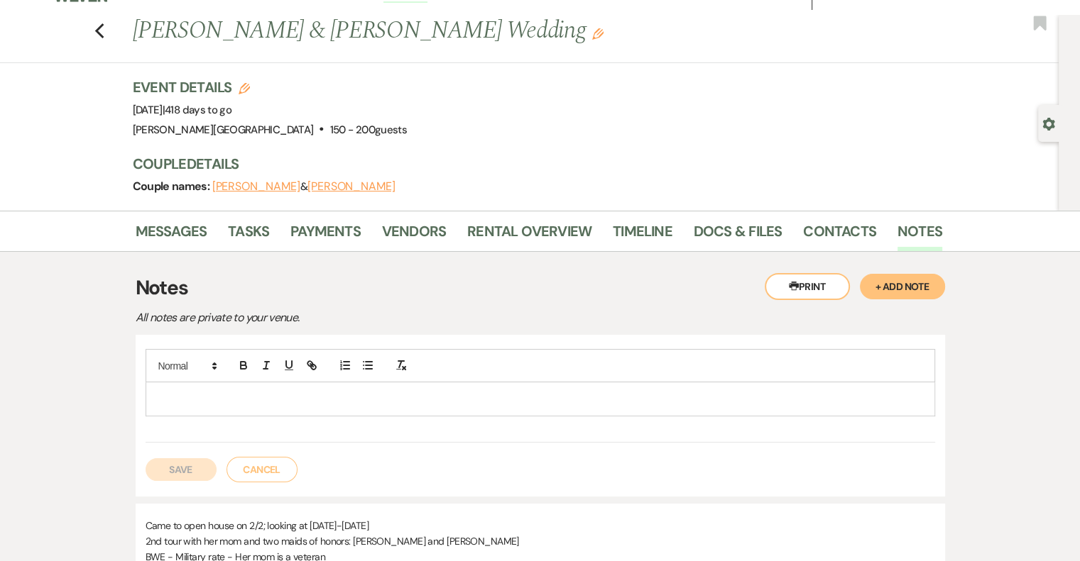
click at [230, 394] on p at bounding box center [540, 399] width 767 height 16
click at [194, 465] on button "Save" at bounding box center [181, 470] width 71 height 23
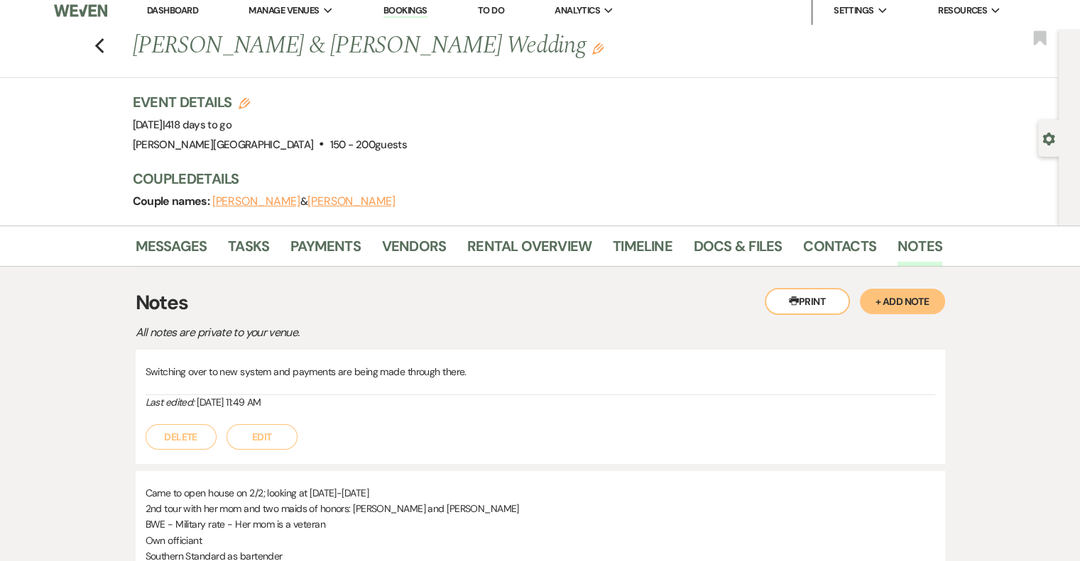
scroll to position [0, 0]
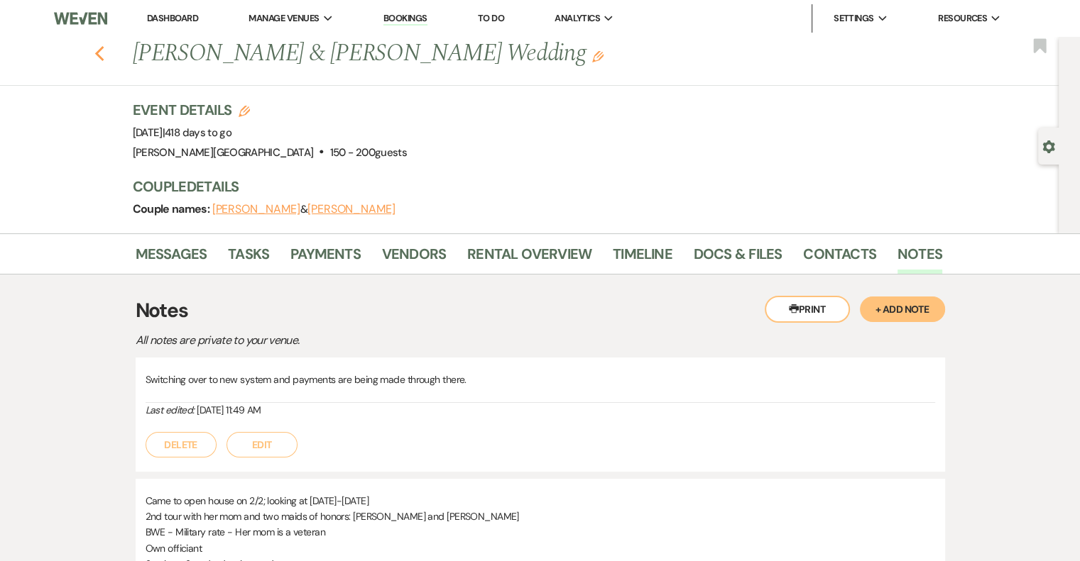
click at [105, 50] on icon "Previous" at bounding box center [99, 53] width 11 height 17
